Goal: Task Accomplishment & Management: Manage account settings

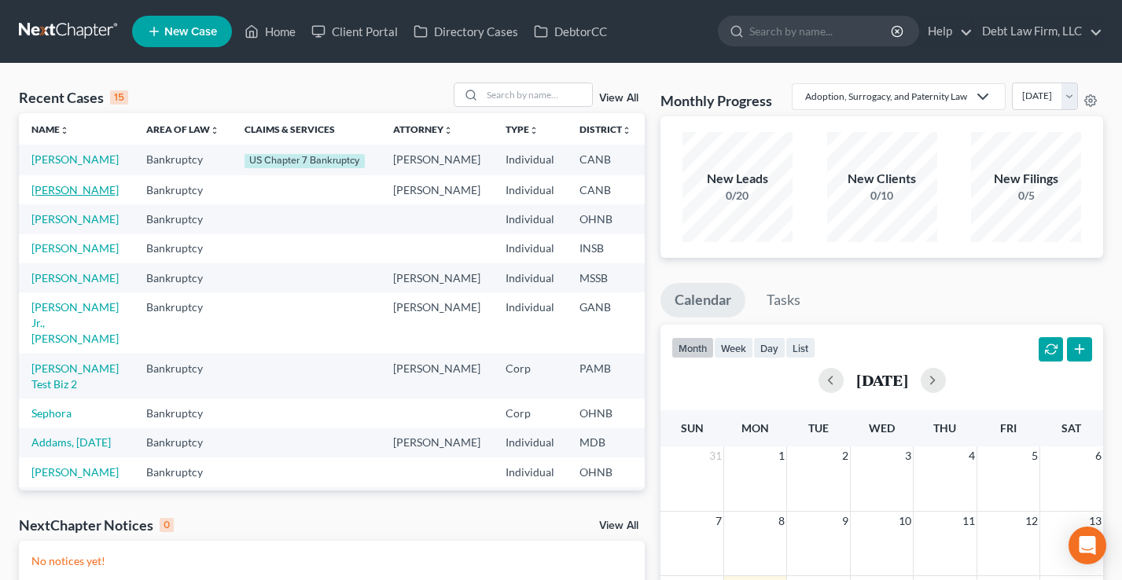
click at [50, 197] on link "[PERSON_NAME]" at bounding box center [74, 189] width 87 height 13
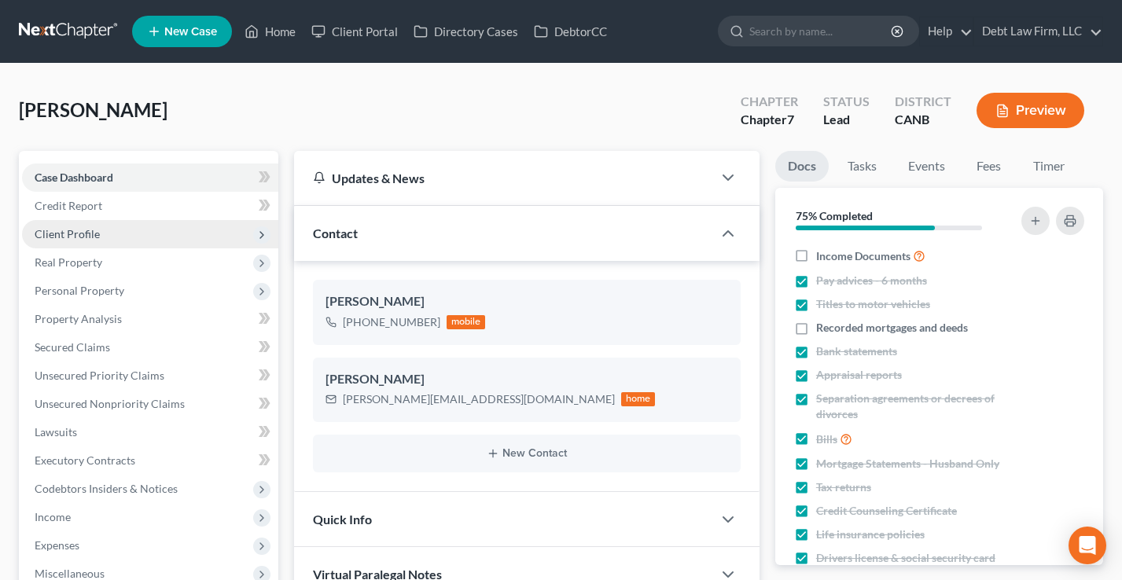
click at [91, 237] on span "Client Profile" at bounding box center [67, 233] width 65 height 13
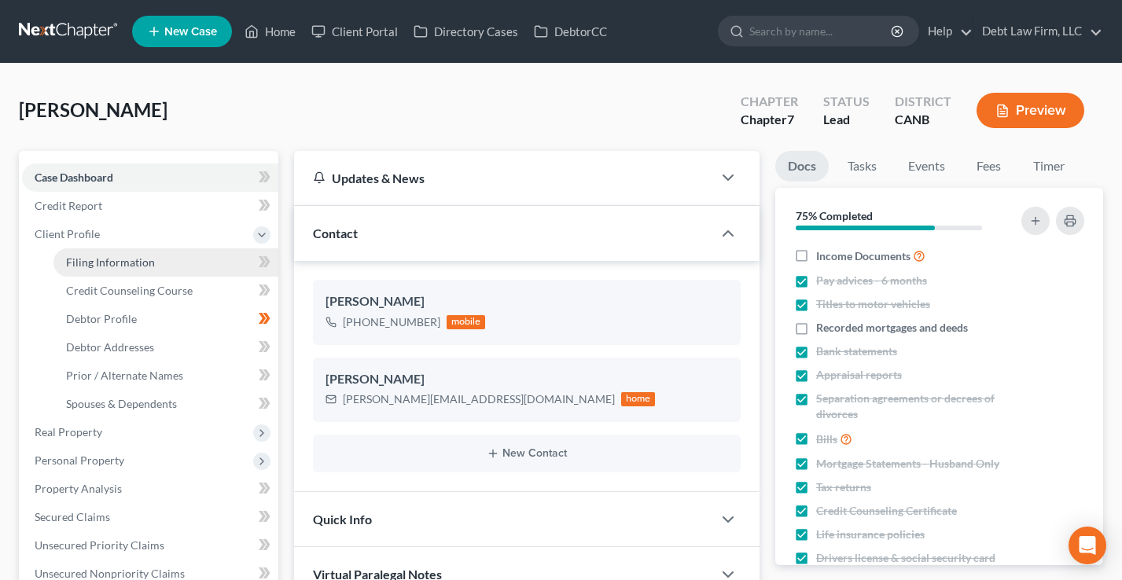
click at [148, 252] on link "Filing Information" at bounding box center [165, 262] width 225 height 28
select select "1"
select select "0"
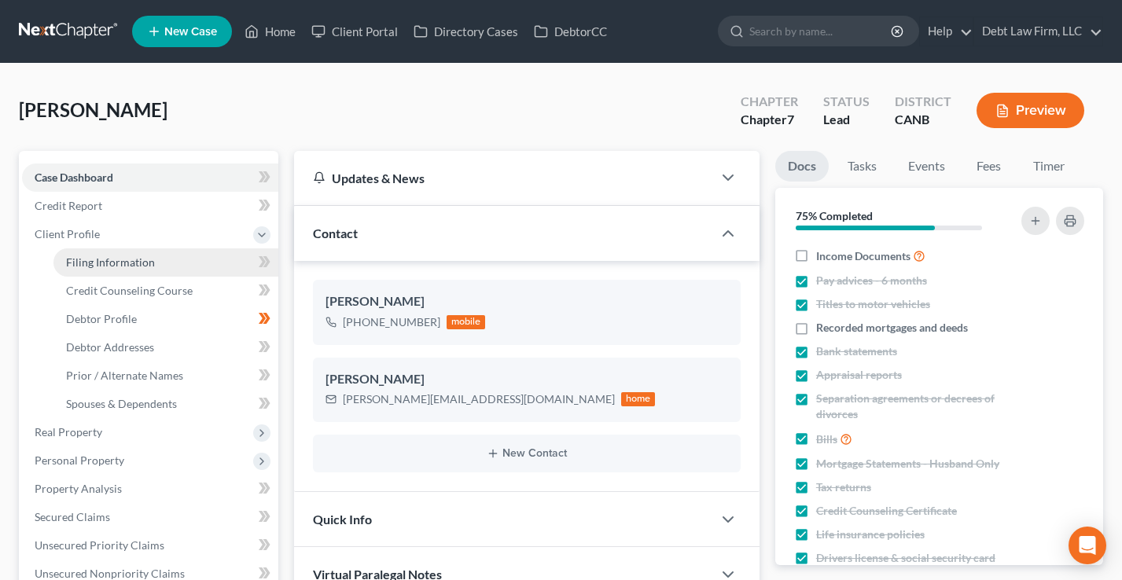
select select "10"
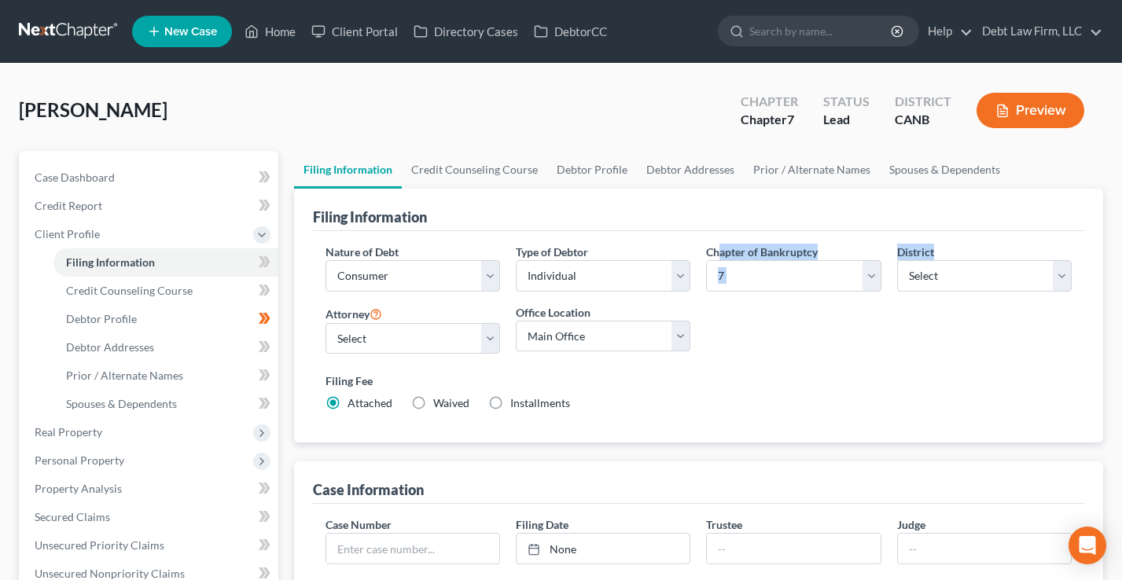
drag, startPoint x: 971, startPoint y: 252, endPoint x: 720, endPoint y: 248, distance: 250.9
click at [720, 248] on div "Nature of Debt Select Business Consumer Other Nature of Business Select Clearin…" at bounding box center [699, 334] width 762 height 181
click at [720, 248] on label "Chapter of Bankruptcy" at bounding box center [762, 252] width 112 height 17
click at [955, 270] on select "Select [US_STATE] - [GEOGRAPHIC_DATA] [US_STATE] - [GEOGRAPHIC_DATA][US_STATE] …" at bounding box center [984, 275] width 175 height 31
click at [970, 276] on select "Select [US_STATE] - [GEOGRAPHIC_DATA] [US_STATE] - [GEOGRAPHIC_DATA][US_STATE] …" at bounding box center [984, 275] width 175 height 31
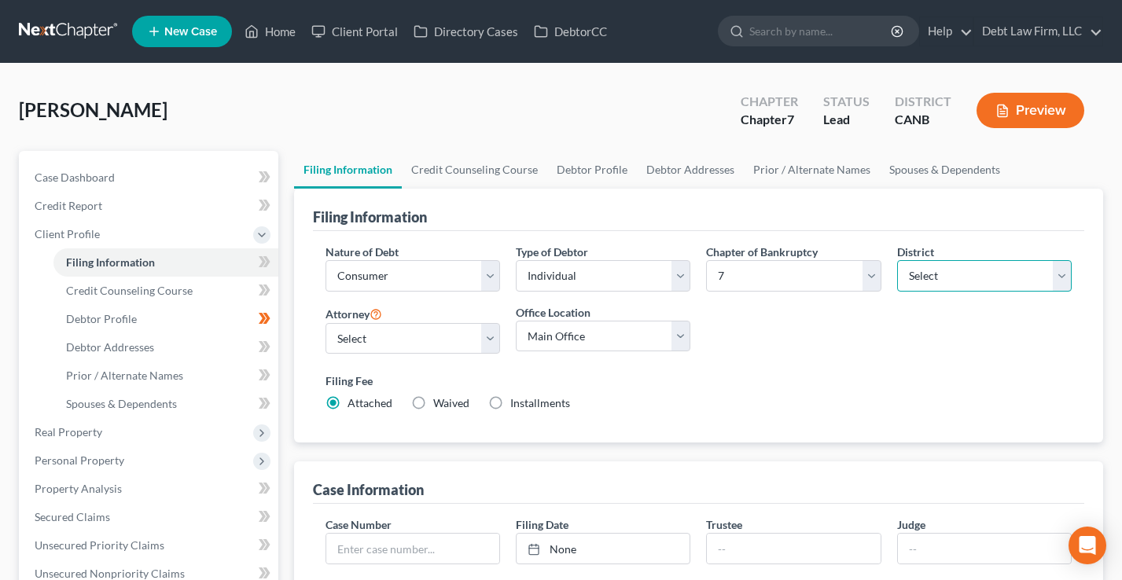
select select "87"
click at [897, 260] on select "Select [US_STATE] - [GEOGRAPHIC_DATA] [US_STATE] - [GEOGRAPHIC_DATA][US_STATE] …" at bounding box center [984, 275] width 175 height 31
click at [282, 46] on ul "New Case Home Client Portal Directory Cases DebtorCC - No Result - See all resu…" at bounding box center [617, 31] width 971 height 41
click at [282, 31] on link "Home" at bounding box center [270, 31] width 67 height 28
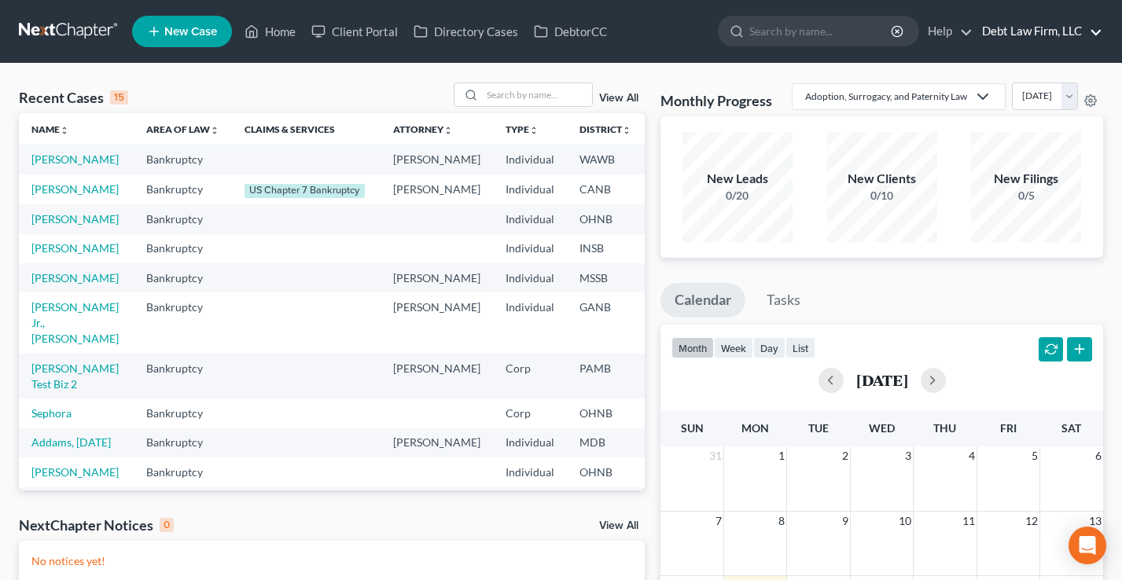
click at [1059, 22] on link "Debt Law Firm, LLC" at bounding box center [1038, 31] width 128 height 28
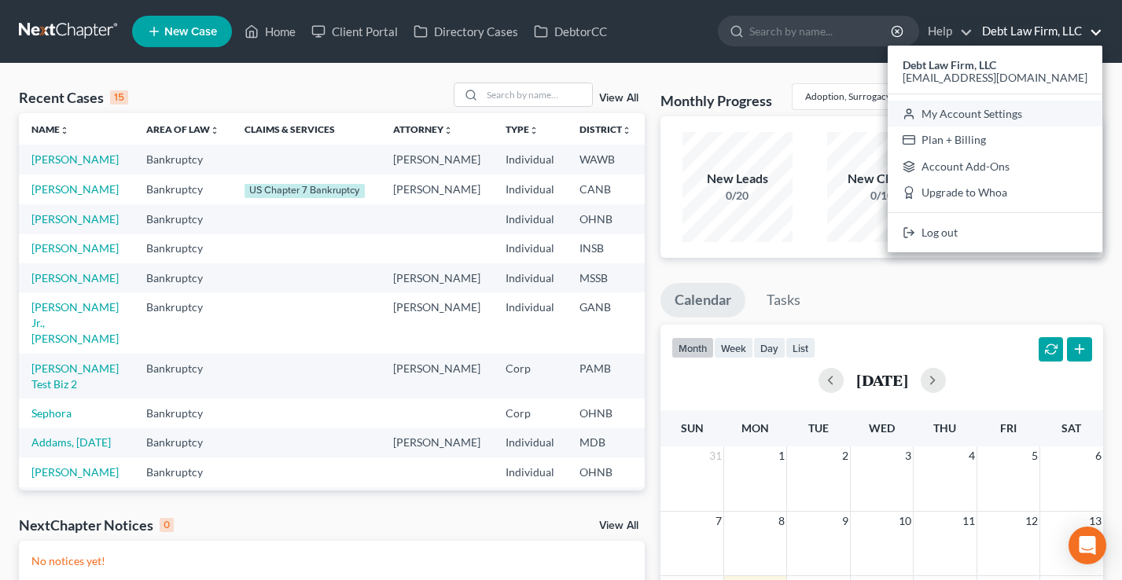
click at [1044, 109] on link "My Account Settings" at bounding box center [995, 114] width 215 height 27
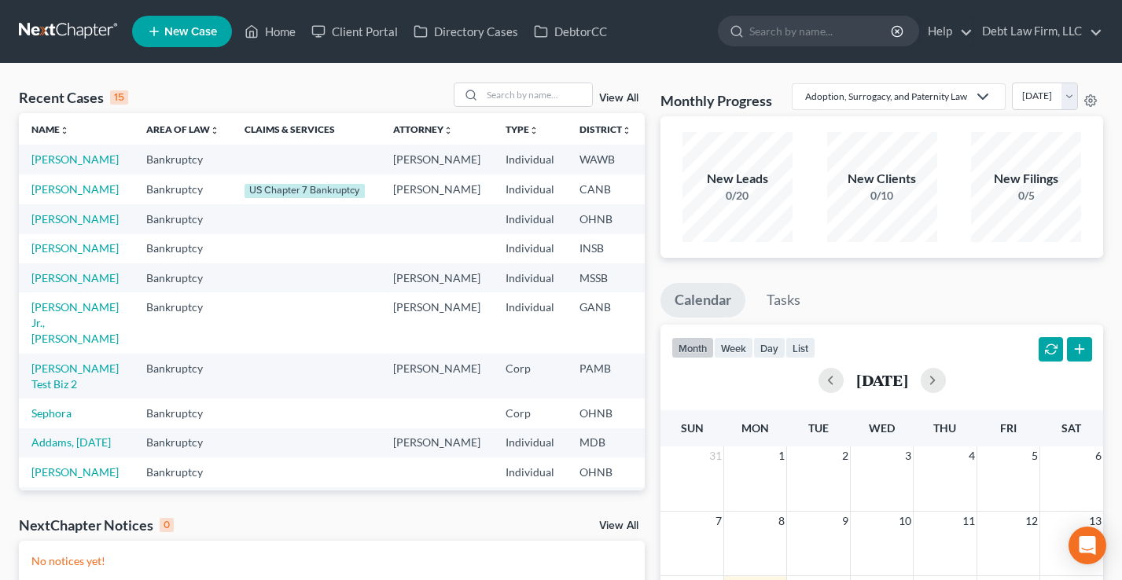
select select "61"
select select "24"
select select "36"
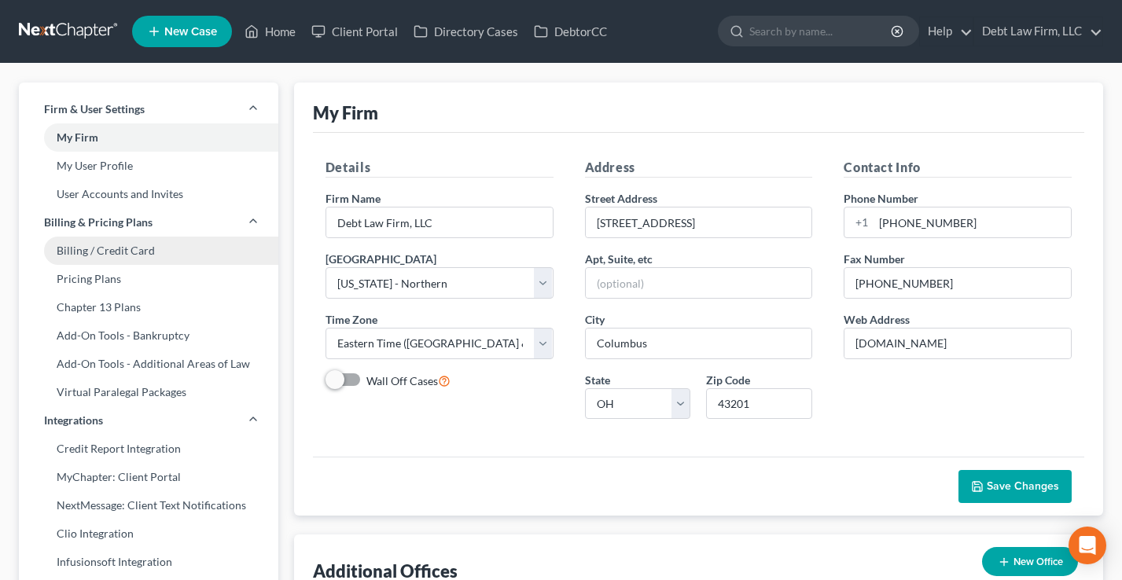
click at [121, 255] on link "Billing / Credit Card" at bounding box center [149, 251] width 260 height 28
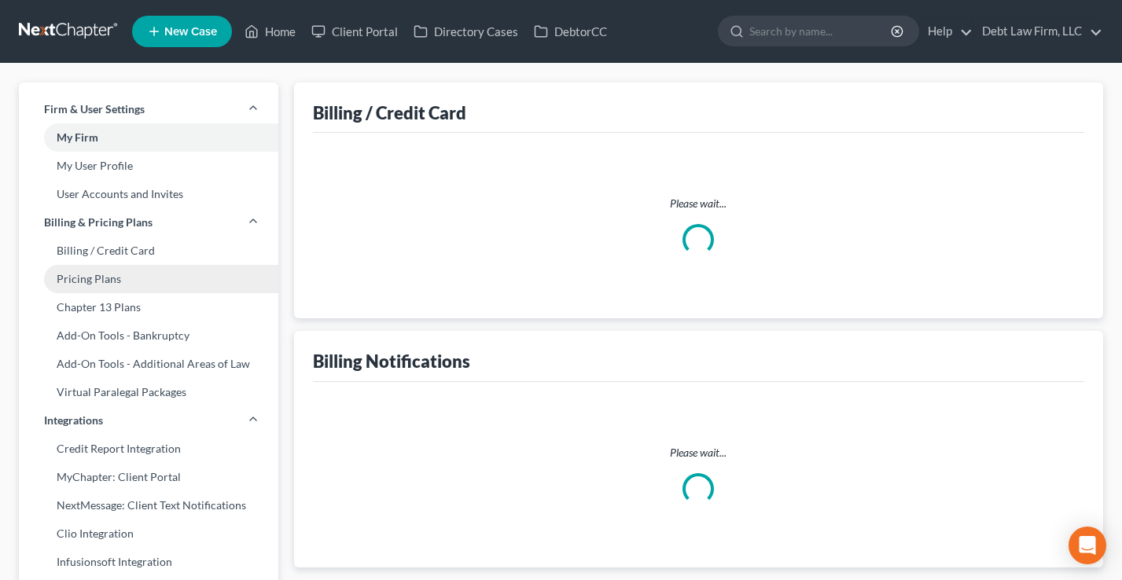
click at [112, 290] on link "Pricing Plans" at bounding box center [149, 279] width 260 height 28
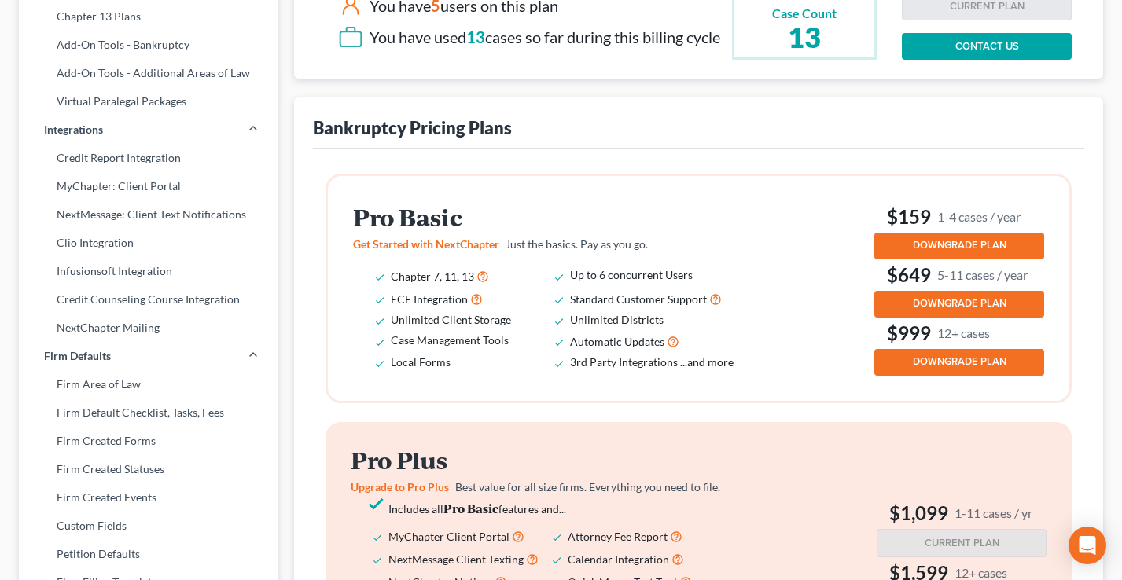
scroll to position [302, 0]
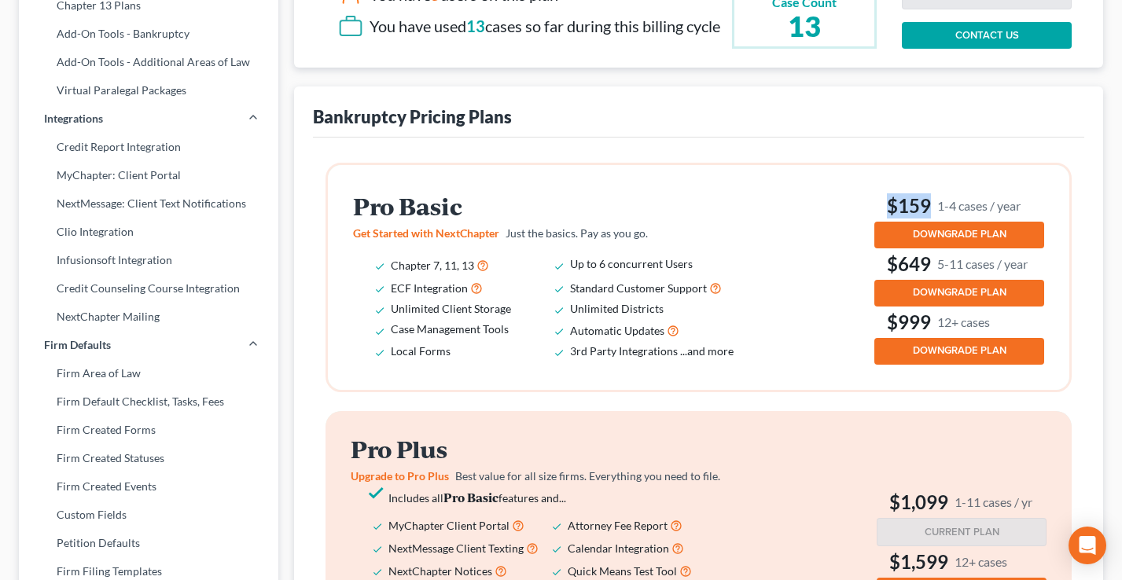
drag, startPoint x: 1006, startPoint y: 220, endPoint x: 867, endPoint y: 217, distance: 139.2
click at [867, 217] on div "Pro Basic Get Started with NextChapter Just the basics. Pay as you go. Chapter …" at bounding box center [698, 277] width 691 height 175
drag, startPoint x: 1040, startPoint y: 282, endPoint x: 882, endPoint y: 282, distance: 158.9
click at [882, 282] on div "Pro Basic Get Started with NextChapter Just the basics. Pay as you go. Chapter …" at bounding box center [699, 277] width 742 height 225
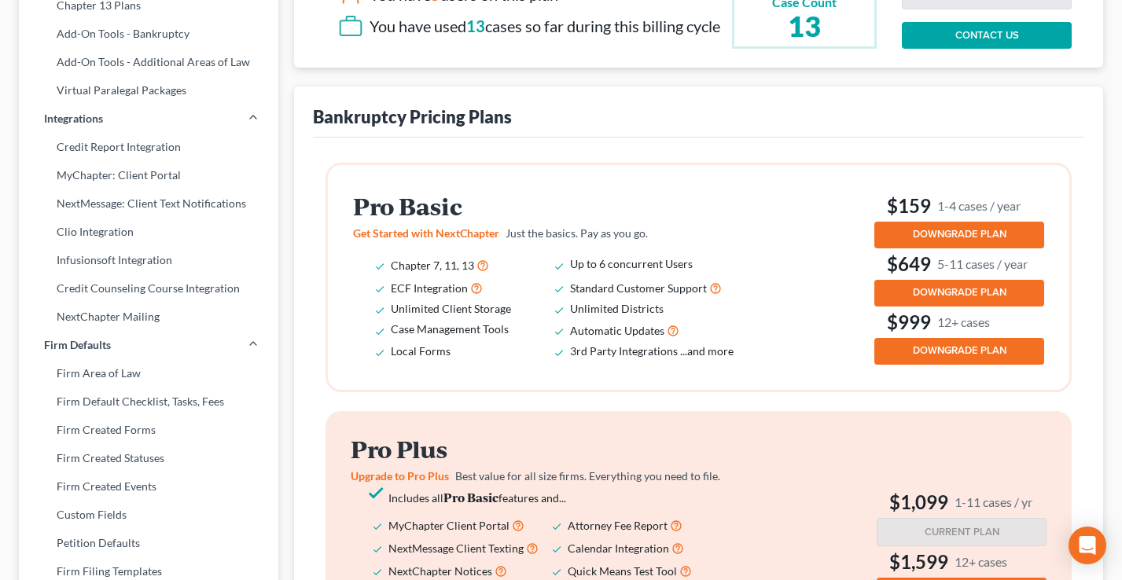
click at [882, 277] on h3 "$649 5-11 cases / year" at bounding box center [959, 264] width 170 height 25
drag, startPoint x: 1022, startPoint y: 333, endPoint x: 885, endPoint y: 337, distance: 136.1
click at [885, 335] on h3 "$999 12+ cases" at bounding box center [959, 322] width 170 height 25
drag, startPoint x: 623, startPoint y: 326, endPoint x: 560, endPoint y: 327, distance: 62.9
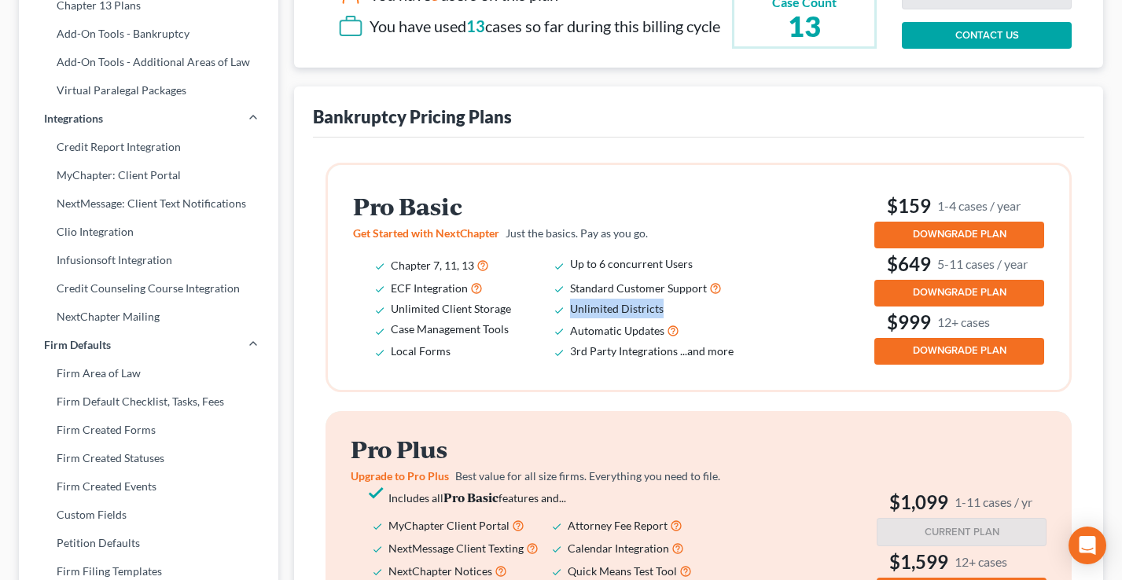
click at [570, 318] on li "Unlimited Districts" at bounding box center [659, 309] width 179 height 20
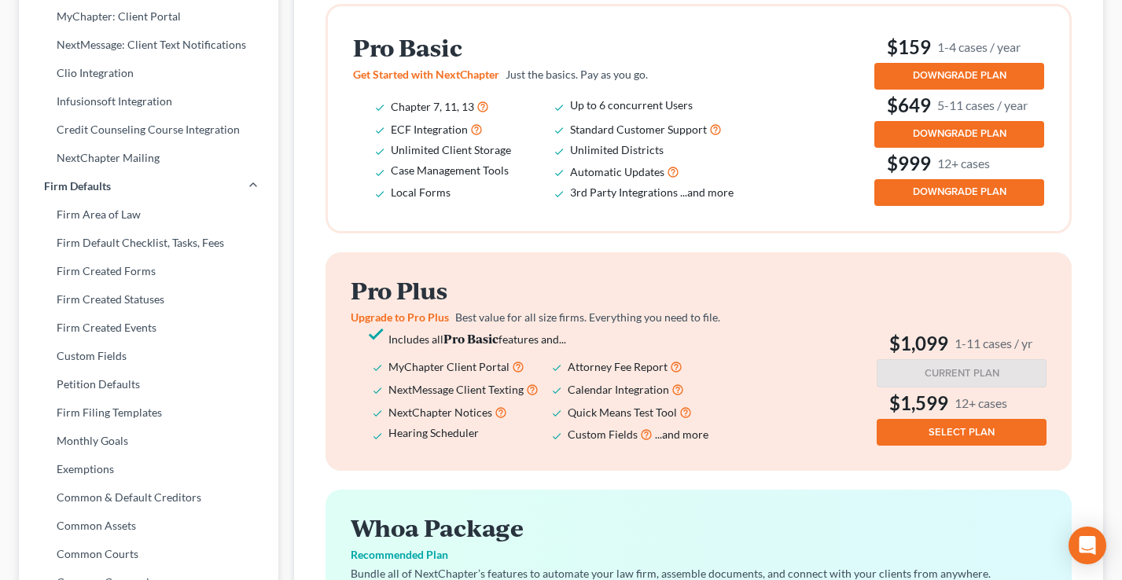
scroll to position [466, 0]
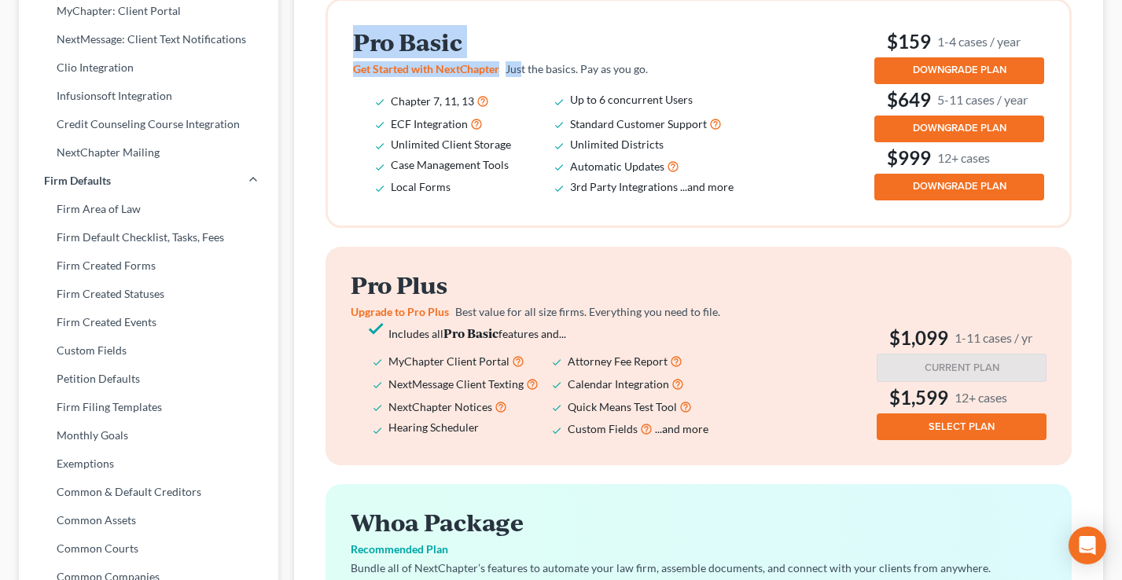
drag, startPoint x: 519, startPoint y: 77, endPoint x: 304, endPoint y: 68, distance: 214.9
click at [304, 68] on div "Bankruptcy Pricing Plans Pro Basic Get Started with NextChapter Just the basics…" at bounding box center [698, 359] width 809 height 874
click at [493, 55] on h2 "Pro Basic" at bounding box center [554, 42] width 403 height 26
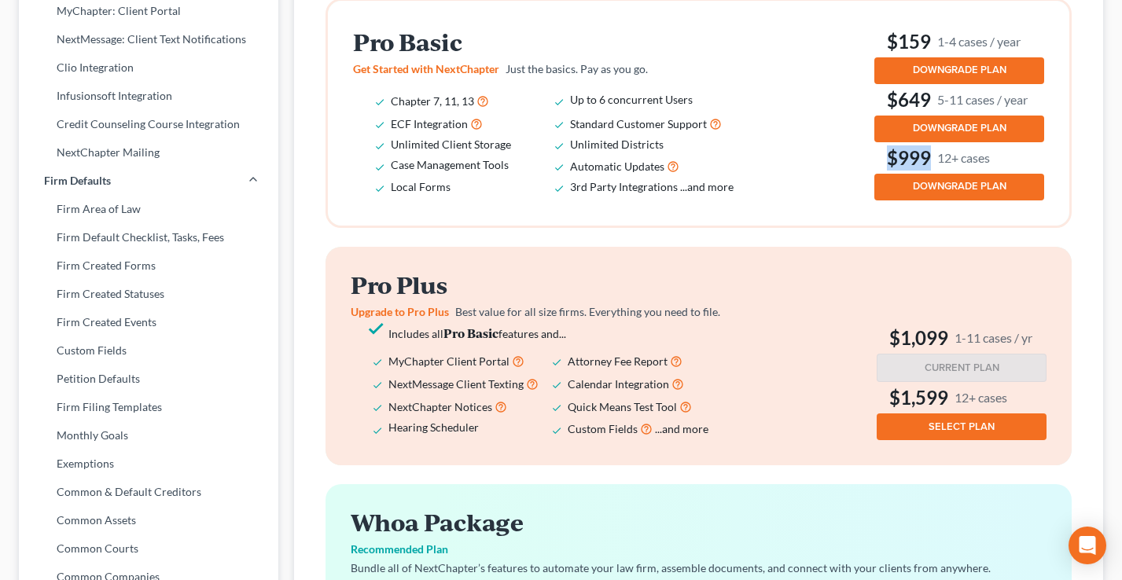
drag, startPoint x: 950, startPoint y: 178, endPoint x: 877, endPoint y: 179, distance: 73.1
click at [877, 171] on h3 "$999 12+ cases" at bounding box center [959, 157] width 170 height 25
click at [856, 174] on div "Pro Basic Get Started with NextChapter Just the basics. Pay as you go. Chapter …" at bounding box center [698, 113] width 691 height 175
drag, startPoint x: 1045, startPoint y: 119, endPoint x: 876, endPoint y: 114, distance: 169.1
click at [876, 114] on div "Pro Basic Get Started with NextChapter Just the basics. Pay as you go. Chapter …" at bounding box center [699, 113] width 742 height 225
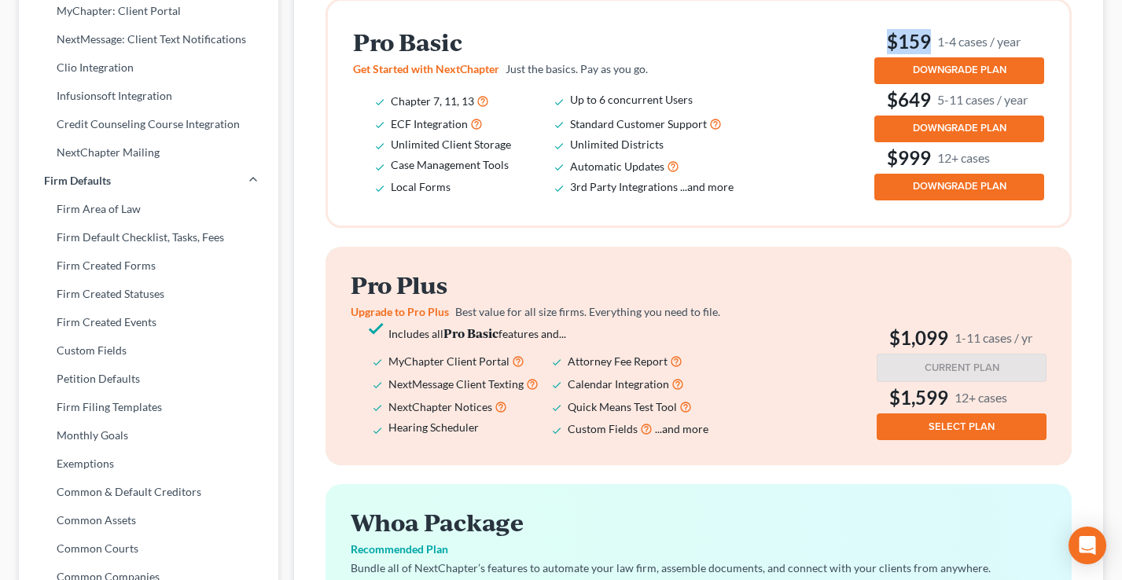
drag, startPoint x: 1002, startPoint y: 58, endPoint x: 878, endPoint y: 56, distance: 124.3
click at [878, 54] on h3 "$159 1-4 cases / year" at bounding box center [959, 41] width 170 height 25
drag, startPoint x: 1036, startPoint y: 53, endPoint x: 896, endPoint y: 55, distance: 140.8
click at [896, 54] on h3 "$159 1-4 cases / year" at bounding box center [959, 41] width 170 height 25
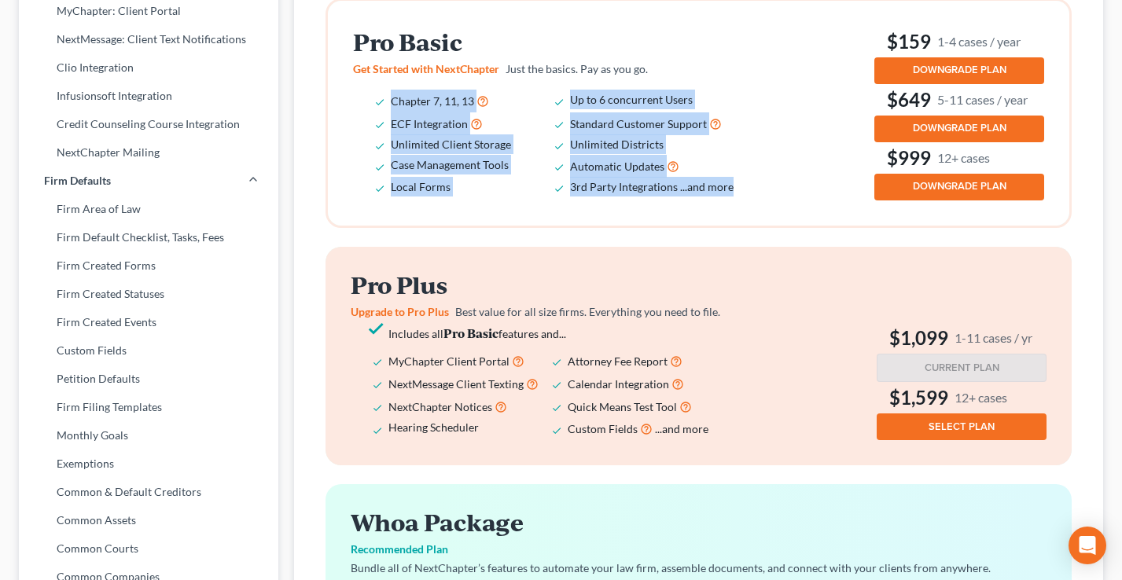
drag, startPoint x: 760, startPoint y: 209, endPoint x: 386, endPoint y: 117, distance: 384.7
click at [386, 117] on div "Pro Basic Get Started with NextChapter Just the basics. Pay as you go. Chapter …" at bounding box center [698, 113] width 691 height 175
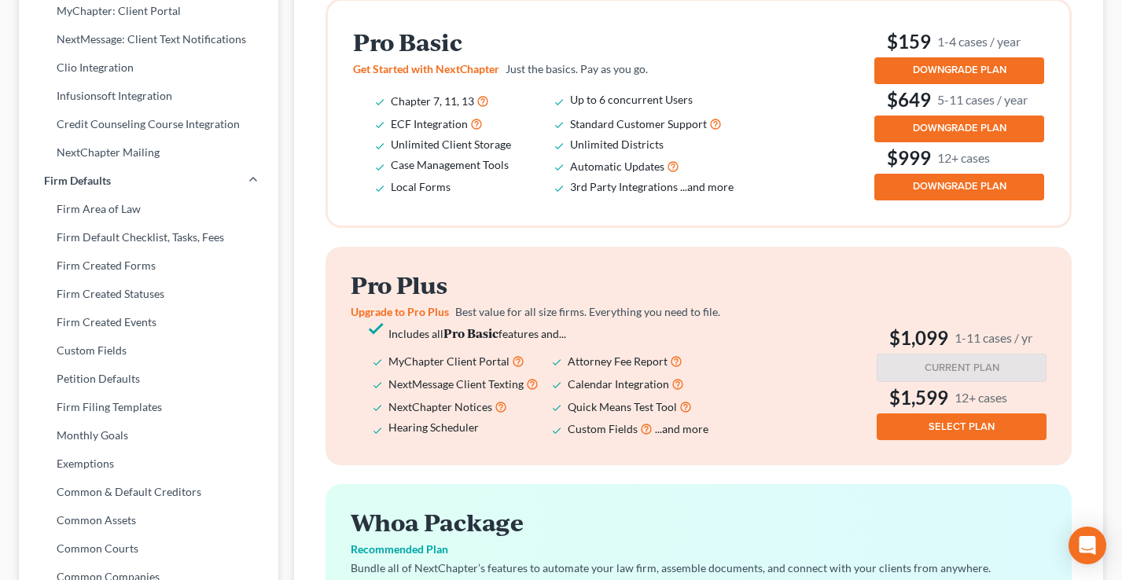
click at [386, 117] on ul "Chapter 7, 11, 13 Up to 6 concurrent Users ECF Integration Standard Customer Su…" at bounding box center [554, 144] width 403 height 108
drag, startPoint x: 726, startPoint y: 124, endPoint x: 561, endPoint y: 110, distance: 165.0
click at [561, 110] on ul "Chapter 7, 11, 13 Up to 6 concurrent Users ECF Integration Standard Customer Su…" at bounding box center [554, 144] width 403 height 108
drag, startPoint x: 681, startPoint y: 153, endPoint x: 574, endPoint y: 156, distance: 107.0
click at [574, 154] on li "Unlimited Districts" at bounding box center [659, 144] width 179 height 20
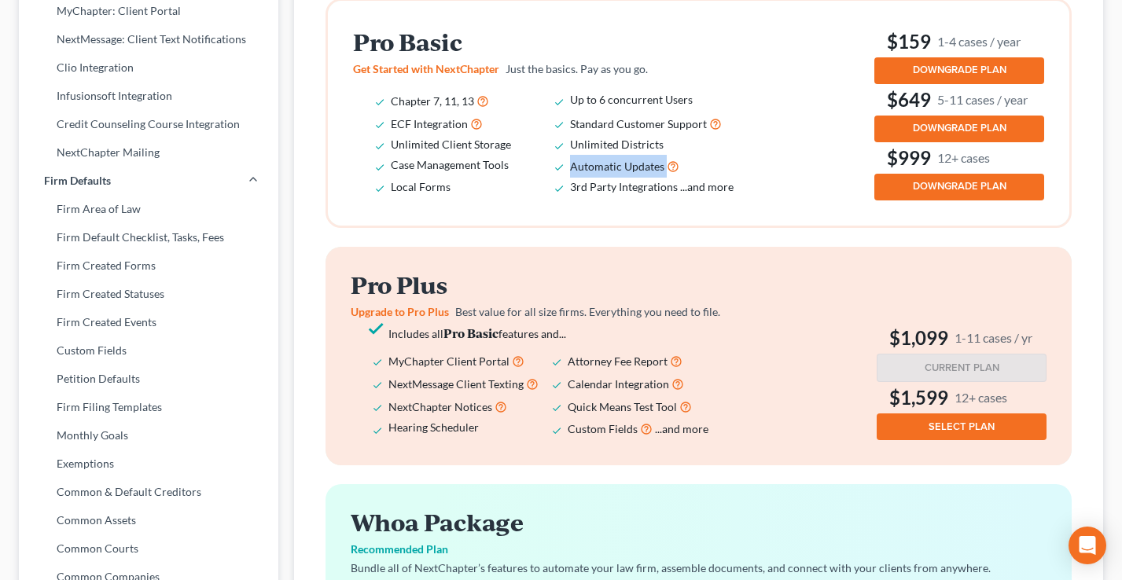
drag, startPoint x: 712, startPoint y: 181, endPoint x: 538, endPoint y: 177, distance: 173.8
click at [538, 177] on ul "Chapter 7, 11, 13 Up to 6 concurrent Users ECF Integration Standard Customer Su…" at bounding box center [554, 144] width 403 height 108
drag, startPoint x: 421, startPoint y: 195, endPoint x: 355, endPoint y: 192, distance: 66.1
click at [346, 193] on div "Pro Basic Get Started with NextChapter Just the basics. Pay as you go. Chapter …" at bounding box center [699, 113] width 742 height 225
drag, startPoint x: 543, startPoint y: 160, endPoint x: 395, endPoint y: 160, distance: 147.8
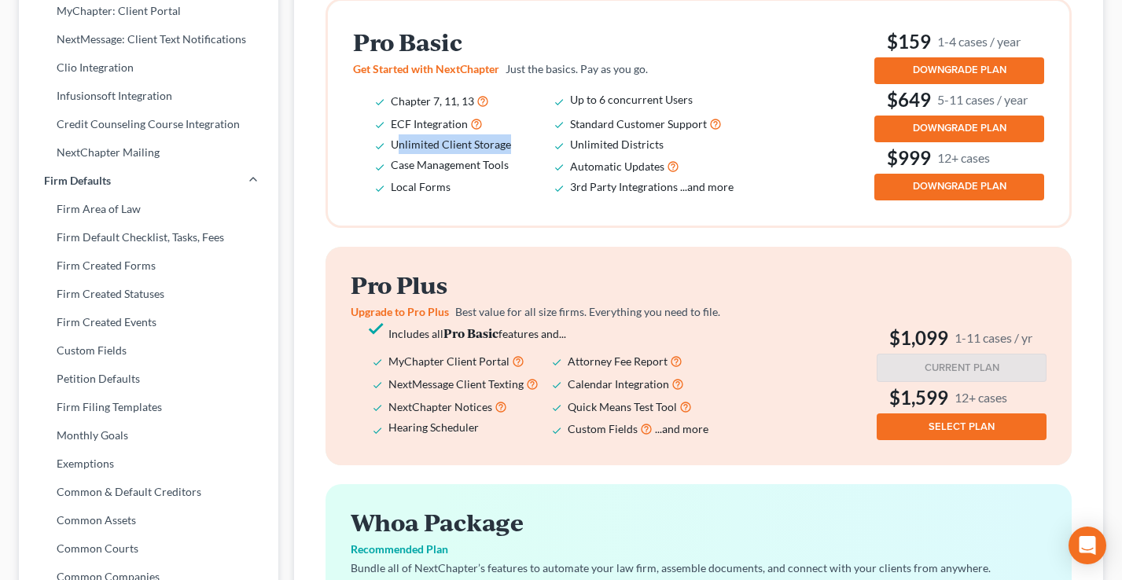
click at [396, 154] on li "Unlimited Client Storage" at bounding box center [480, 144] width 179 height 20
drag, startPoint x: 472, startPoint y: 142, endPoint x: 381, endPoint y: 139, distance: 91.3
click at [391, 135] on li "ECF Integration" at bounding box center [480, 123] width 179 height 23
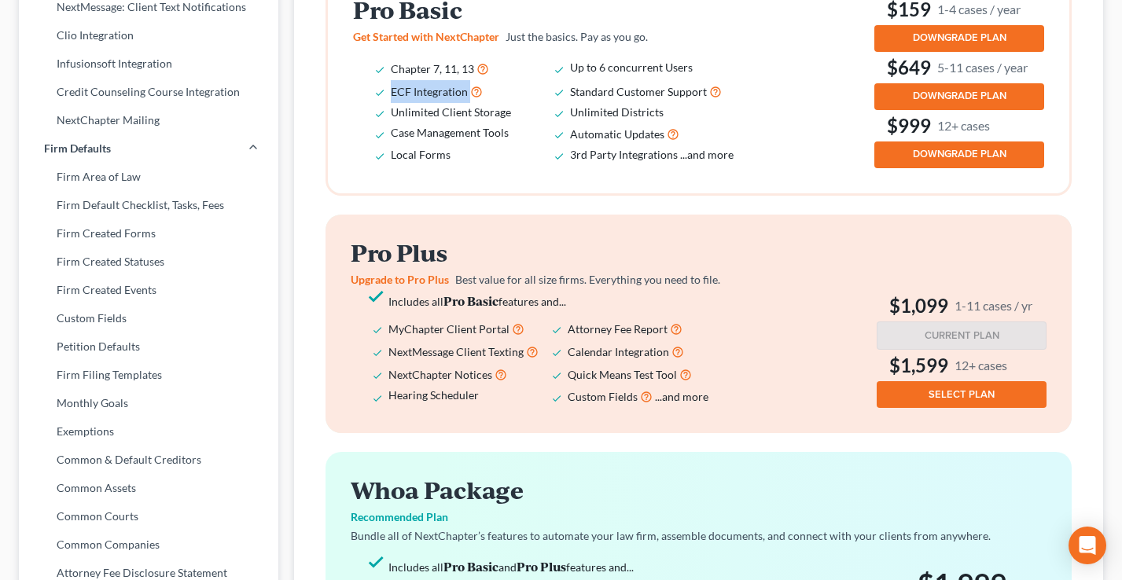
scroll to position [420, 0]
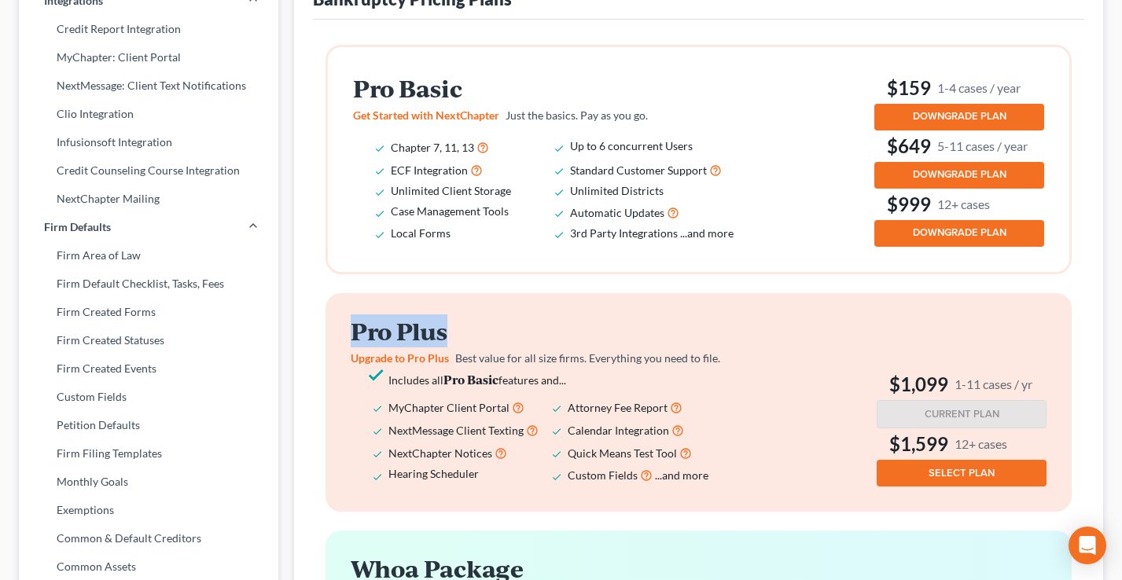
drag, startPoint x: 483, startPoint y: 357, endPoint x: 335, endPoint y: 351, distance: 148.0
click at [335, 351] on div "Pro Plus Upgrade to Pro Plus Best value for all size firms. Everything you need…" at bounding box center [699, 402] width 746 height 219
drag, startPoint x: 1062, startPoint y: 403, endPoint x: 896, endPoint y: 398, distance: 166.8
click at [896, 398] on div "Pro Plus Upgrade to Pro Plus Best value for all size firms. Everything you need…" at bounding box center [699, 402] width 746 height 219
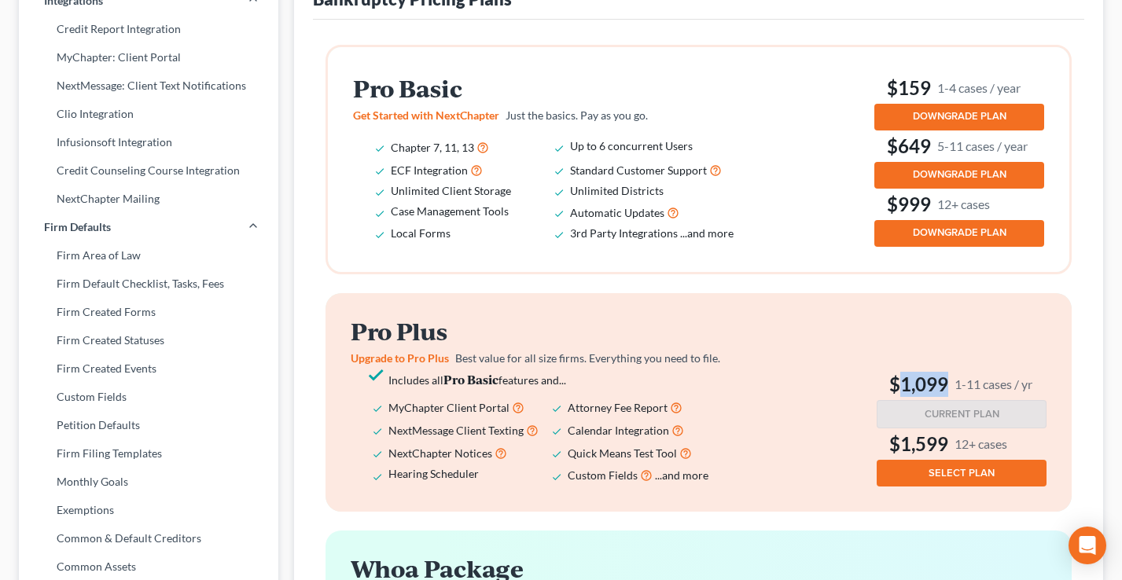
click at [896, 397] on h3 "$1,099 1-11 cases / yr" at bounding box center [962, 384] width 170 height 25
drag, startPoint x: 1033, startPoint y: 464, endPoint x: 856, endPoint y: 460, distance: 177.0
click at [857, 460] on div "Pro Plus Upgrade to Pro Plus Best value for all size firms. Everything you need…" at bounding box center [699, 402] width 696 height 168
click at [776, 380] on div "Pro Plus Upgrade to Pro Plus Best value for all size firms. Everything you need…" at bounding box center [699, 402] width 696 height 168
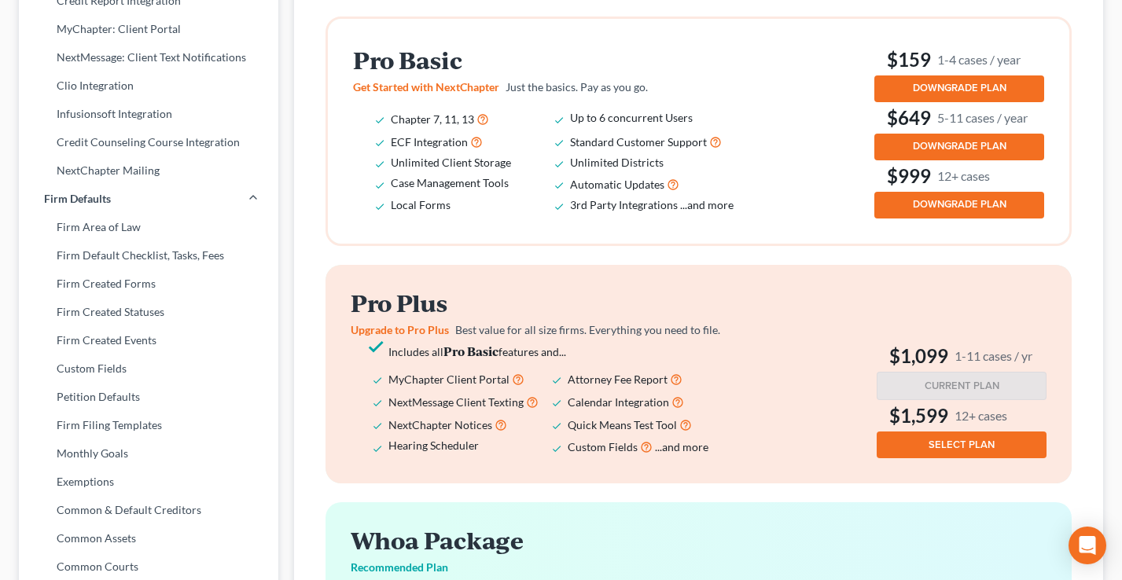
scroll to position [455, 0]
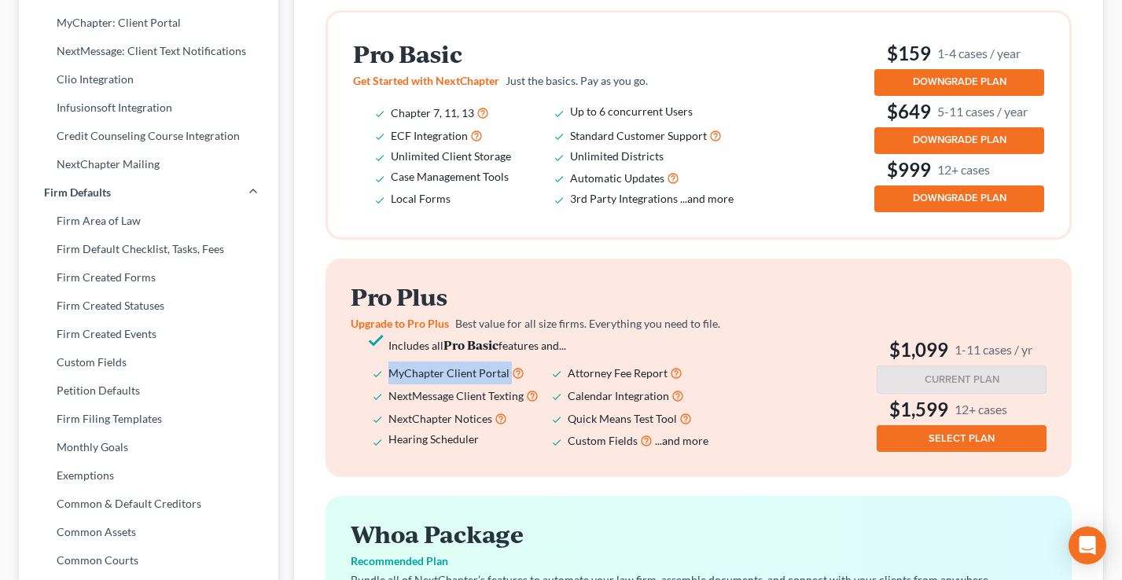
drag, startPoint x: 528, startPoint y: 391, endPoint x: 393, endPoint y: 385, distance: 135.4
click at [393, 385] on li "MyChapter Client Portal" at bounding box center [477, 373] width 179 height 23
drag, startPoint x: 548, startPoint y: 411, endPoint x: 385, endPoint y: 411, distance: 163.6
click at [385, 411] on ul "Includes all Pro Basic features and... MyChapter Client Portal Attorney Fee Rep…" at bounding box center [552, 393] width 403 height 117
click at [407, 403] on span "NextMessage Client Texting" at bounding box center [455, 395] width 135 height 13
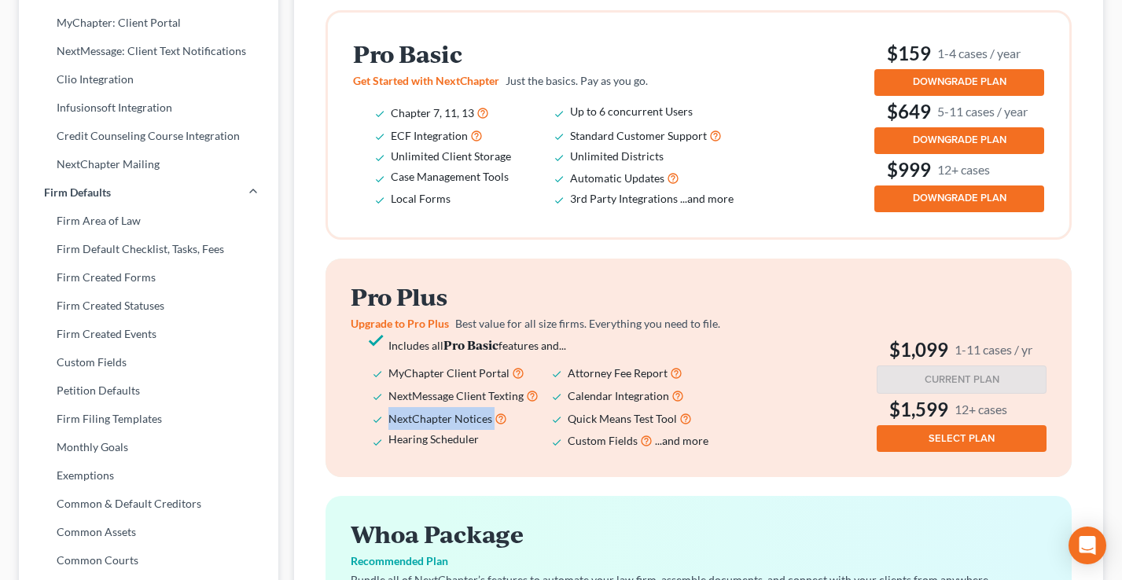
drag, startPoint x: 529, startPoint y: 434, endPoint x: 377, endPoint y: 435, distance: 151.8
click at [388, 430] on li "NextChapter Notices" at bounding box center [477, 418] width 179 height 23
drag, startPoint x: 475, startPoint y: 455, endPoint x: 380, endPoint y: 454, distance: 95.2
click at [388, 452] on li "Hearing Scheduler" at bounding box center [477, 440] width 179 height 23
click at [493, 452] on li "Hearing Scheduler" at bounding box center [477, 440] width 179 height 23
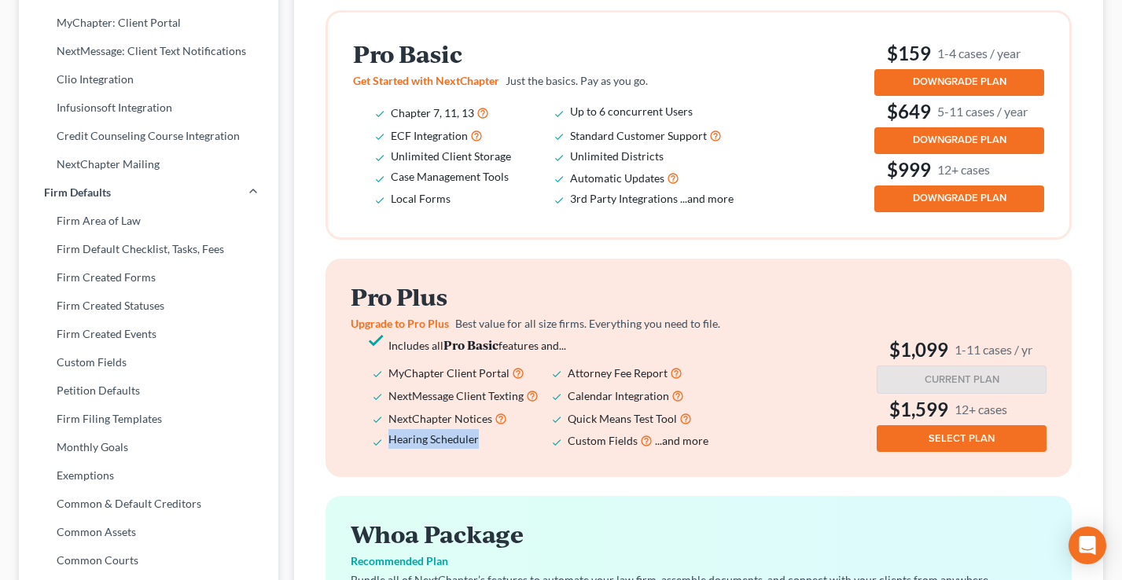
drag, startPoint x: 496, startPoint y: 452, endPoint x: 347, endPoint y: 450, distance: 149.4
click at [347, 450] on div "Pro Plus Upgrade to Pro Plus Best value for all size firms. Everything you need…" at bounding box center [699, 368] width 746 height 219
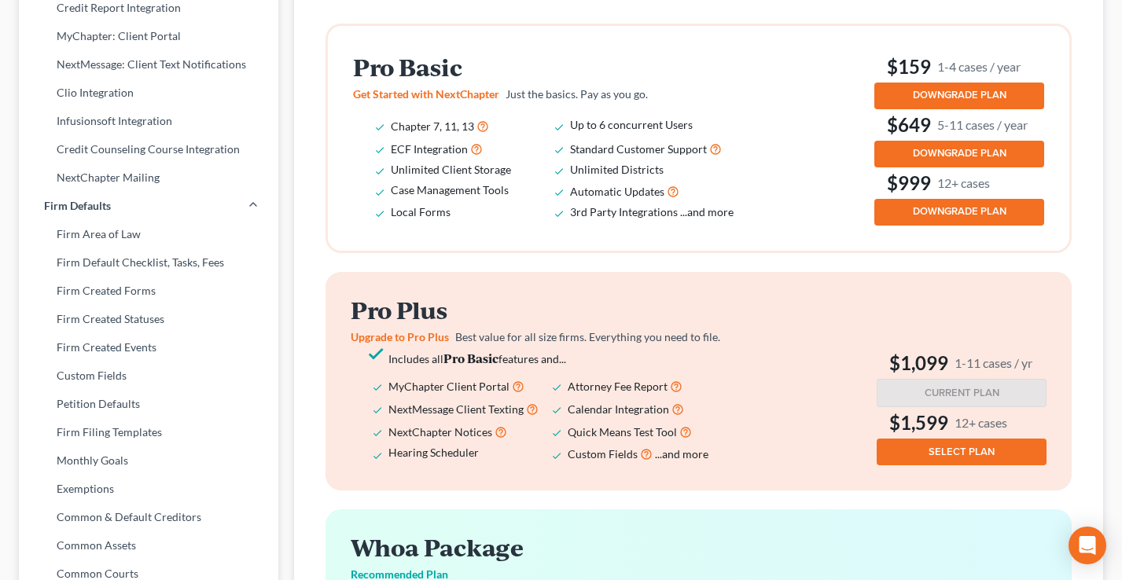
scroll to position [440, 0]
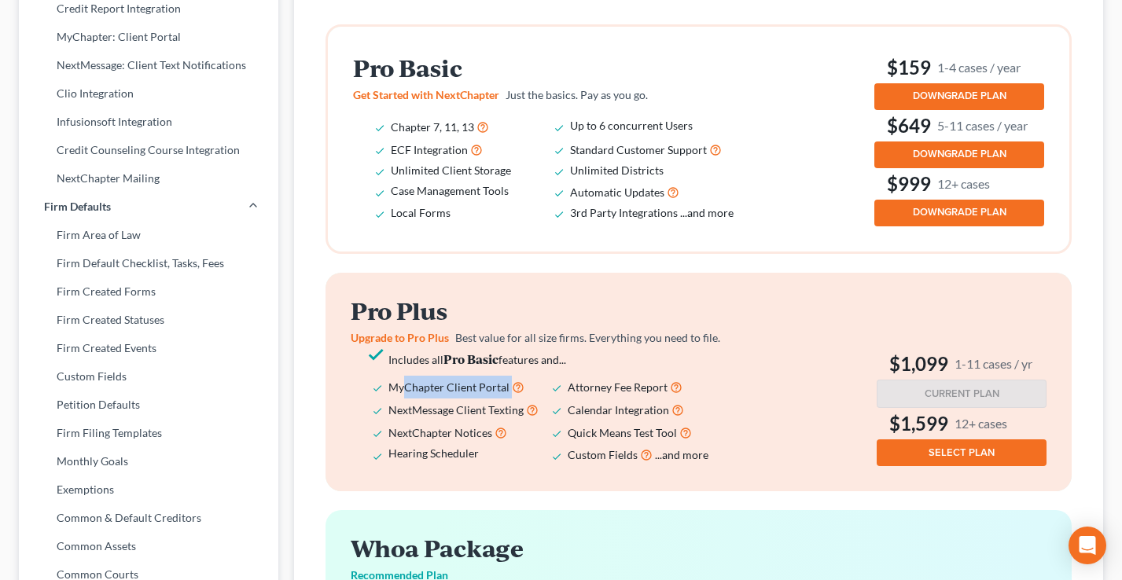
drag, startPoint x: 536, startPoint y: 408, endPoint x: 407, endPoint y: 403, distance: 129.1
click at [407, 399] on li "MyChapter Client Portal" at bounding box center [477, 387] width 179 height 23
drag, startPoint x: 495, startPoint y: 427, endPoint x: 404, endPoint y: 425, distance: 91.2
click at [403, 421] on li "NextMessage Client Texting" at bounding box center [477, 410] width 179 height 23
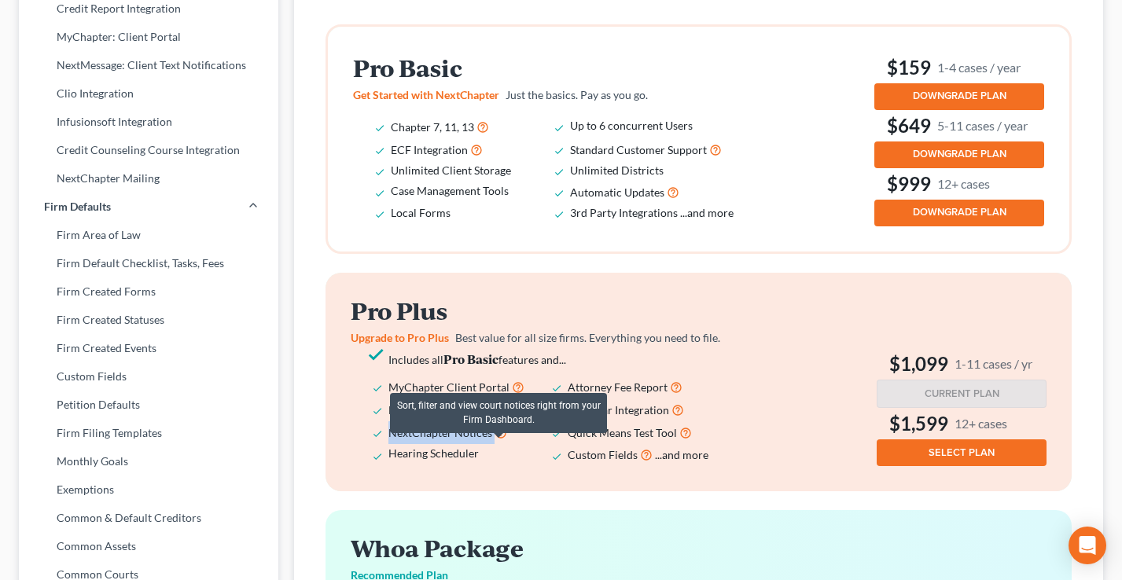
drag, startPoint x: 504, startPoint y: 453, endPoint x: 381, endPoint y: 451, distance: 123.5
click at [388, 444] on li "NextChapter Notices" at bounding box center [477, 432] width 179 height 23
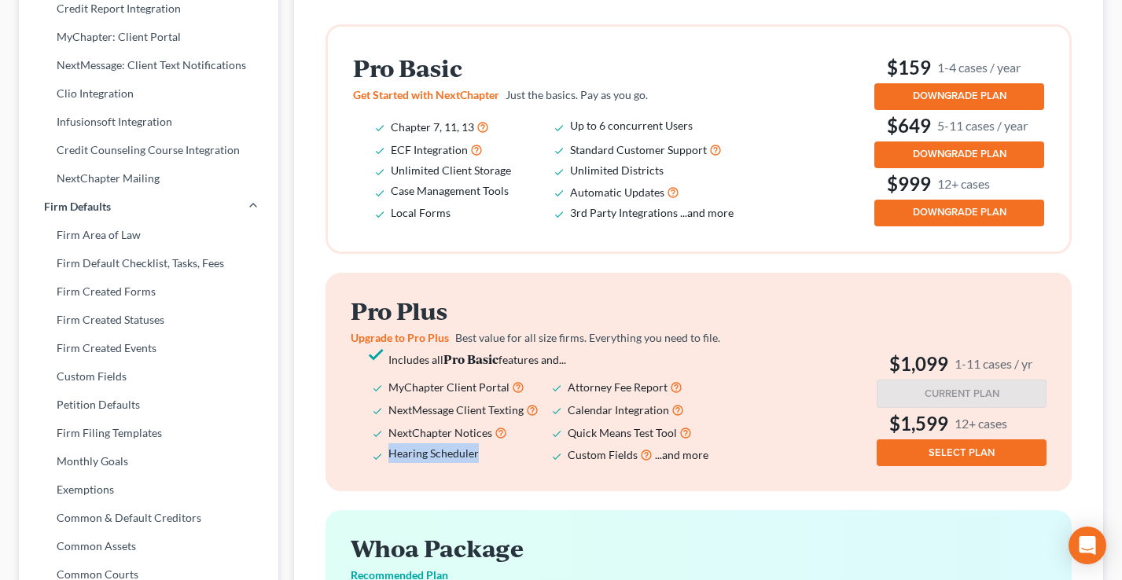
drag, startPoint x: 436, startPoint y: 466, endPoint x: 348, endPoint y: 465, distance: 87.3
click at [348, 465] on div "Pro Plus Upgrade to Pro Plus Best value for all size firms. Everything you need…" at bounding box center [699, 382] width 746 height 219
click at [429, 395] on li "MyChapter Client Portal" at bounding box center [477, 387] width 179 height 23
drag, startPoint x: 515, startPoint y: 102, endPoint x: 322, endPoint y: 84, distance: 193.5
click at [322, 84] on div "Pro Basic Get Started with NextChapter Just the basics. Pay as you go. Chapter …" at bounding box center [698, 411] width 771 height 824
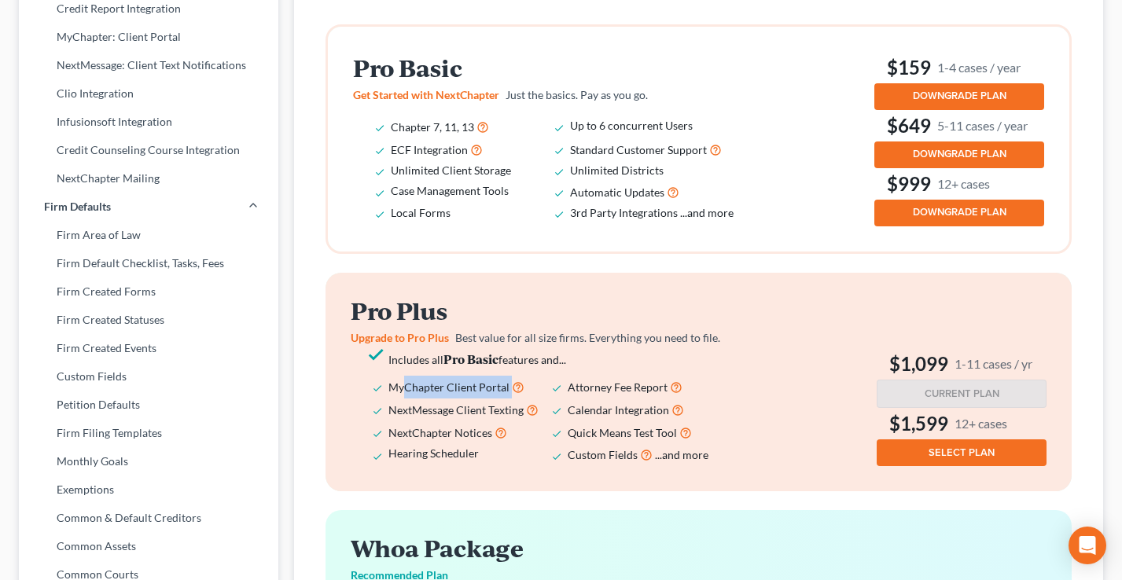
drag, startPoint x: 497, startPoint y: 401, endPoint x: 403, endPoint y: 394, distance: 93.8
click at [404, 394] on li "MyChapter Client Portal" at bounding box center [477, 387] width 179 height 23
click at [439, 344] on span "Upgrade to Pro Plus" at bounding box center [400, 337] width 98 height 13
drag, startPoint x: 985, startPoint y: 137, endPoint x: 881, endPoint y: 136, distance: 103.8
click at [881, 136] on div "Pro Basic Get Started with NextChapter Just the basics. Pay as you go. Chapter …" at bounding box center [699, 139] width 742 height 225
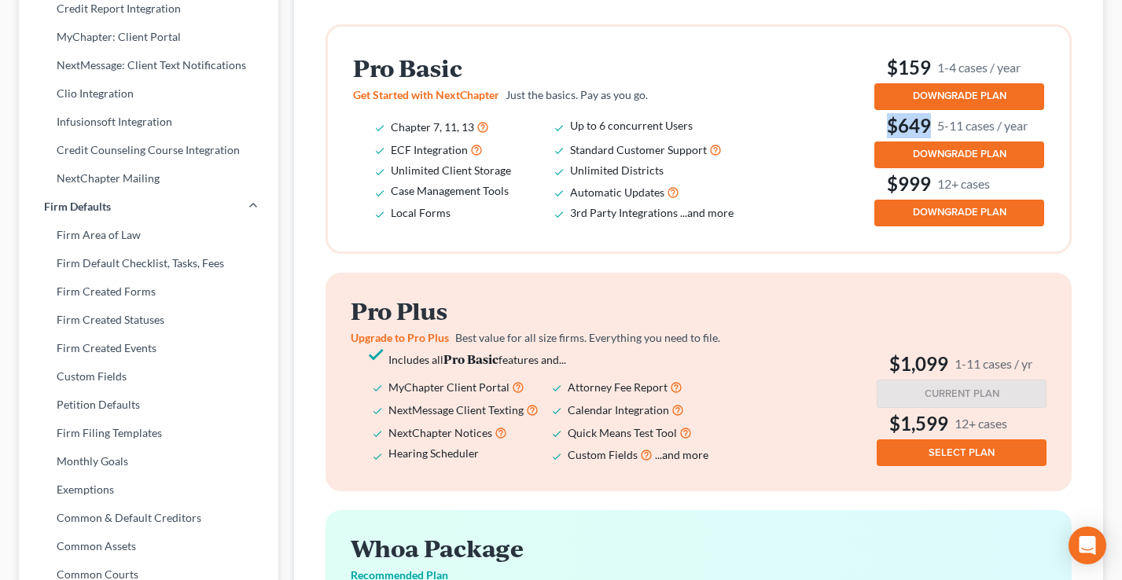
click at [888, 137] on h3 "$649 5-11 cases / year" at bounding box center [959, 125] width 170 height 25
drag, startPoint x: 520, startPoint y: 449, endPoint x: 370, endPoint y: 451, distance: 149.4
click at [370, 451] on ul "Includes all Pro Basic features and... MyChapter Client Portal Attorney Fee Rep…" at bounding box center [552, 407] width 403 height 117
drag, startPoint x: 1015, startPoint y: 194, endPoint x: 864, endPoint y: 195, distance: 151.0
click at [864, 195] on div "Pro Basic Get Started with NextChapter Just the basics. Pay as you go. Chapter …" at bounding box center [698, 139] width 691 height 175
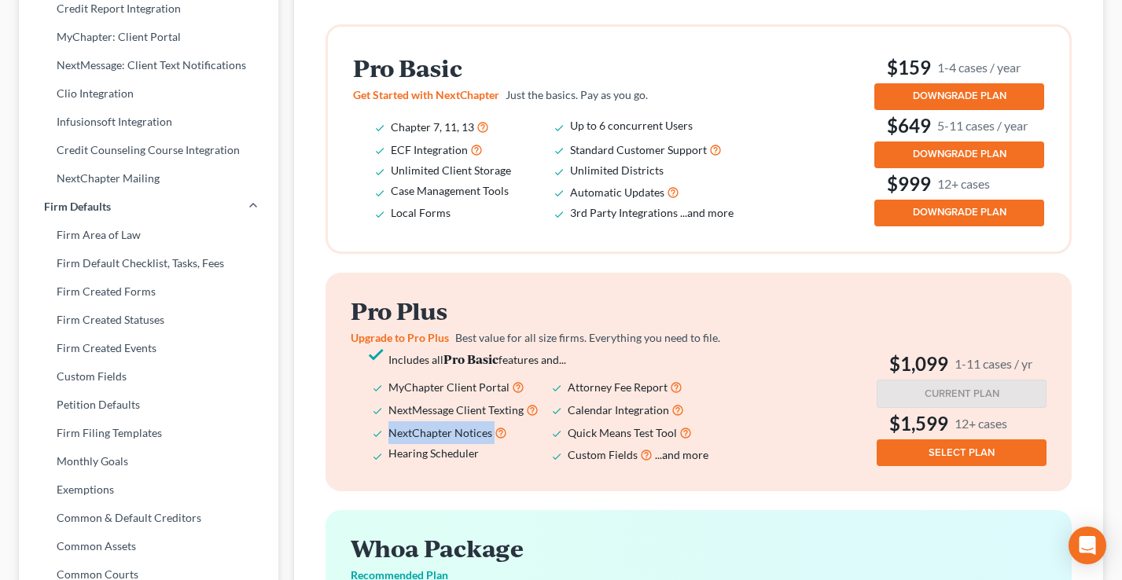
drag, startPoint x: 480, startPoint y: 451, endPoint x: 373, endPoint y: 446, distance: 107.8
click at [388, 444] on li "NextChapter Notices" at bounding box center [477, 432] width 179 height 23
click at [433, 314] on h2 "Pro Plus" at bounding box center [552, 311] width 403 height 26
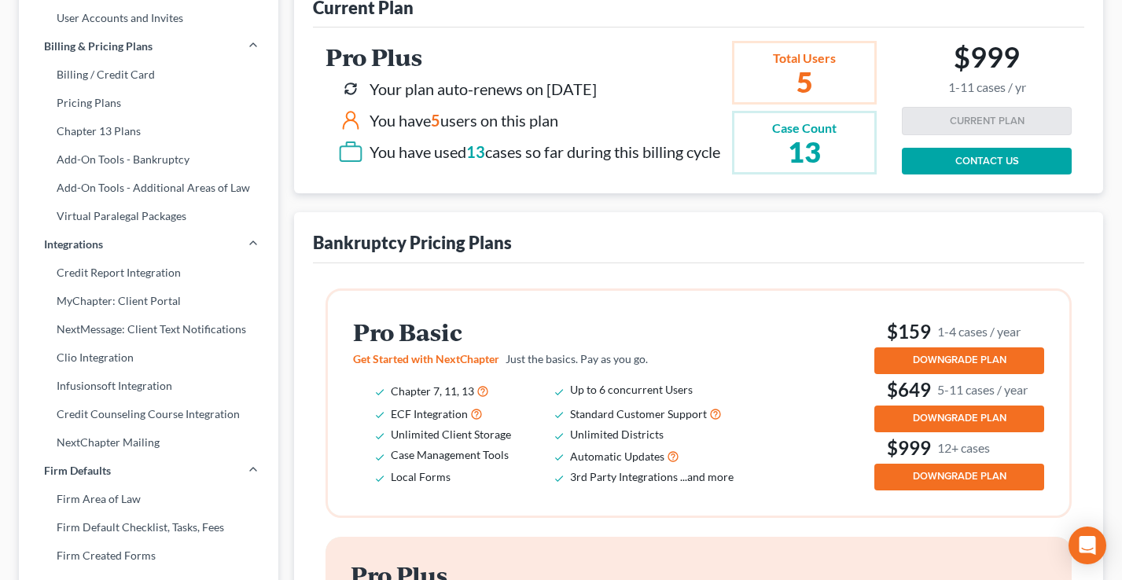
scroll to position [0, 0]
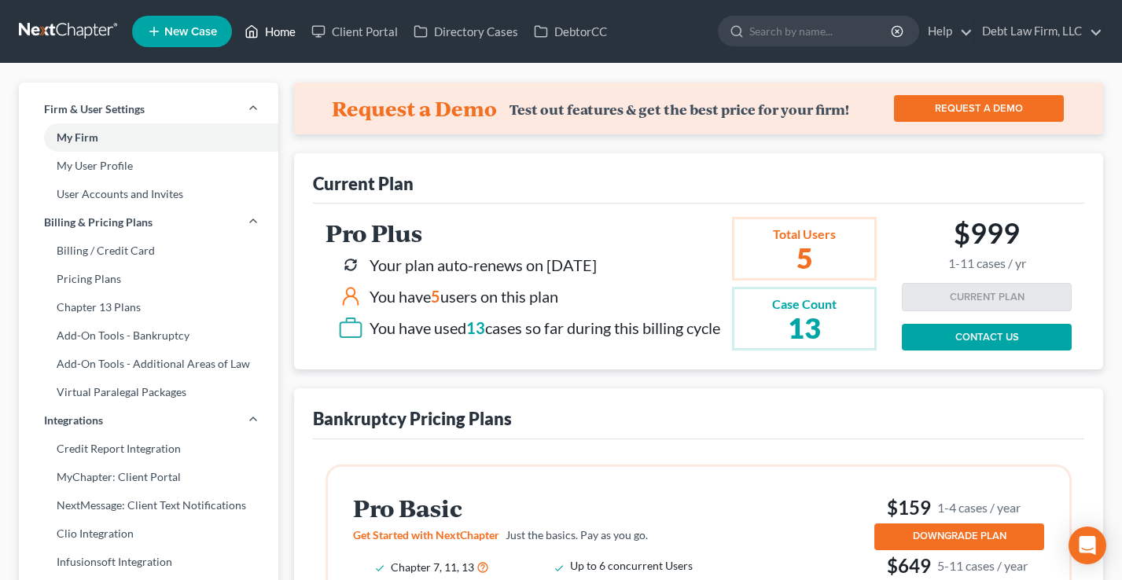
click at [287, 32] on link "Home" at bounding box center [270, 31] width 67 height 28
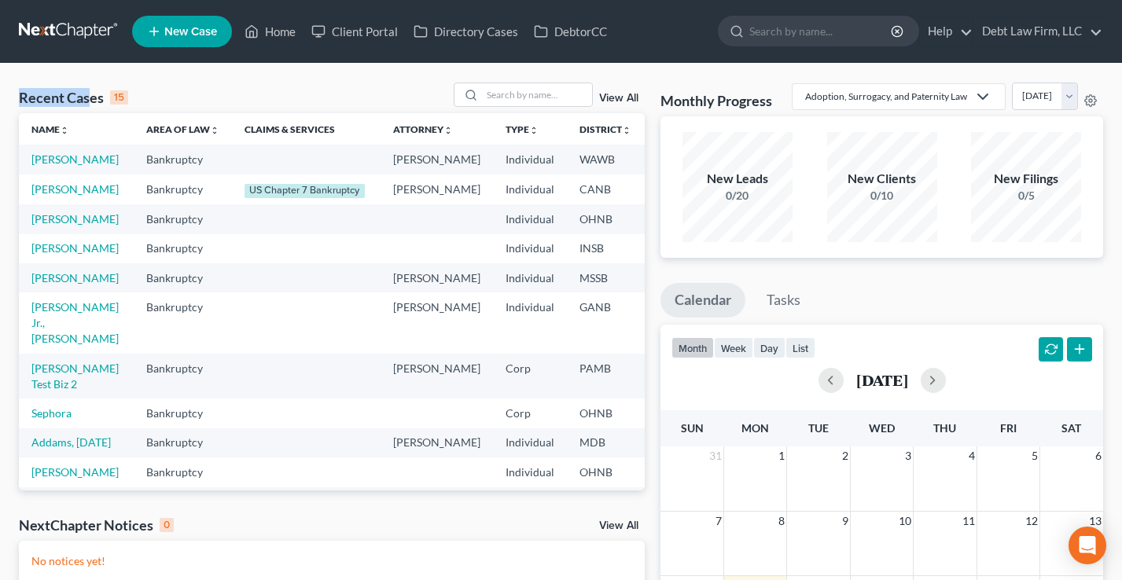
drag, startPoint x: 148, startPoint y: 95, endPoint x: 17, endPoint y: 90, distance: 130.6
click at [17, 90] on div "Recent Cases 15 View All Name unfold_more expand_more expand_less Area of Law u…" at bounding box center [332, 472] width 642 height 779
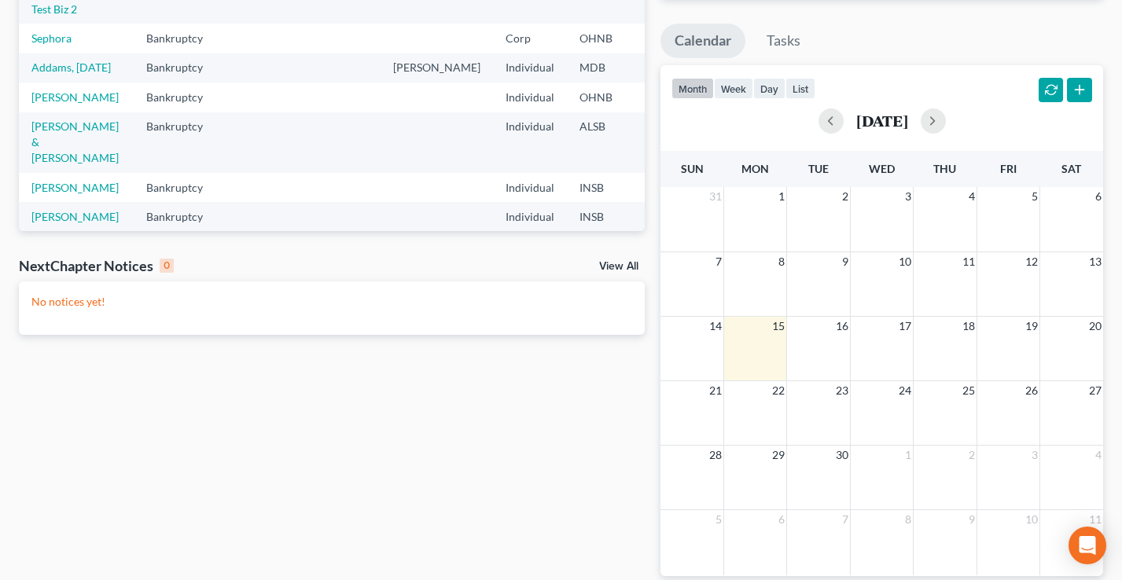
scroll to position [261, 0]
drag, startPoint x: 215, startPoint y: 267, endPoint x: 9, endPoint y: 263, distance: 206.1
click at [10, 263] on div "Recent Cases 15 View All Name unfold_more expand_more expand_less Area of Law u…" at bounding box center [561, 211] width 1122 height 816
click at [9, 263] on div "Recent Cases 15 View All Name unfold_more expand_more expand_less Area of Law u…" at bounding box center [561, 211] width 1122 height 816
drag, startPoint x: 150, startPoint y: 258, endPoint x: 12, endPoint y: 260, distance: 138.4
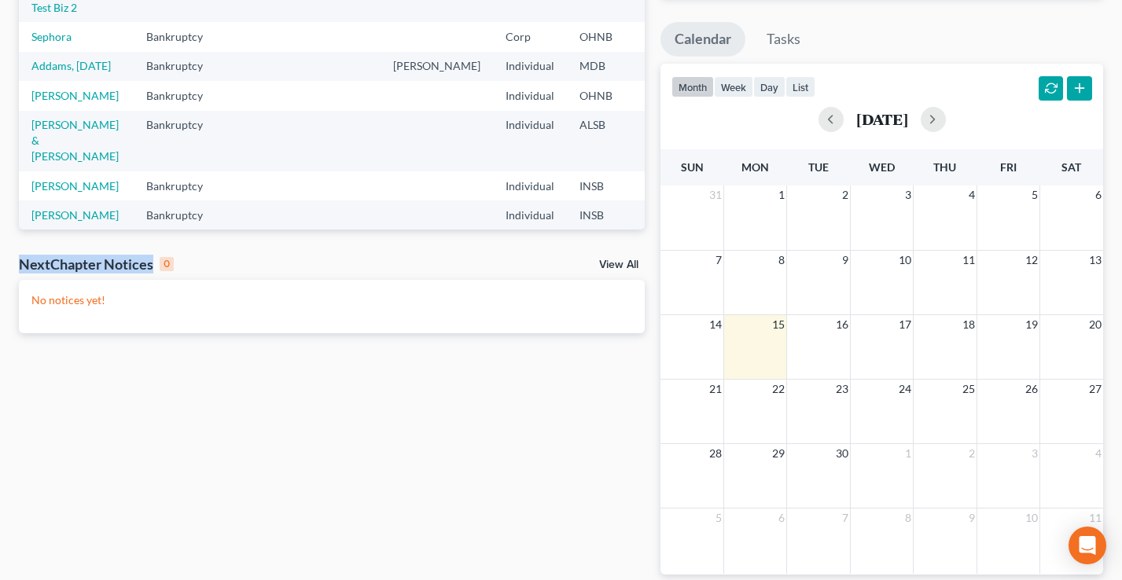
click at [12, 260] on div "Recent Cases 15 View All Name unfold_more expand_more expand_less Area of Law u…" at bounding box center [332, 210] width 642 height 779
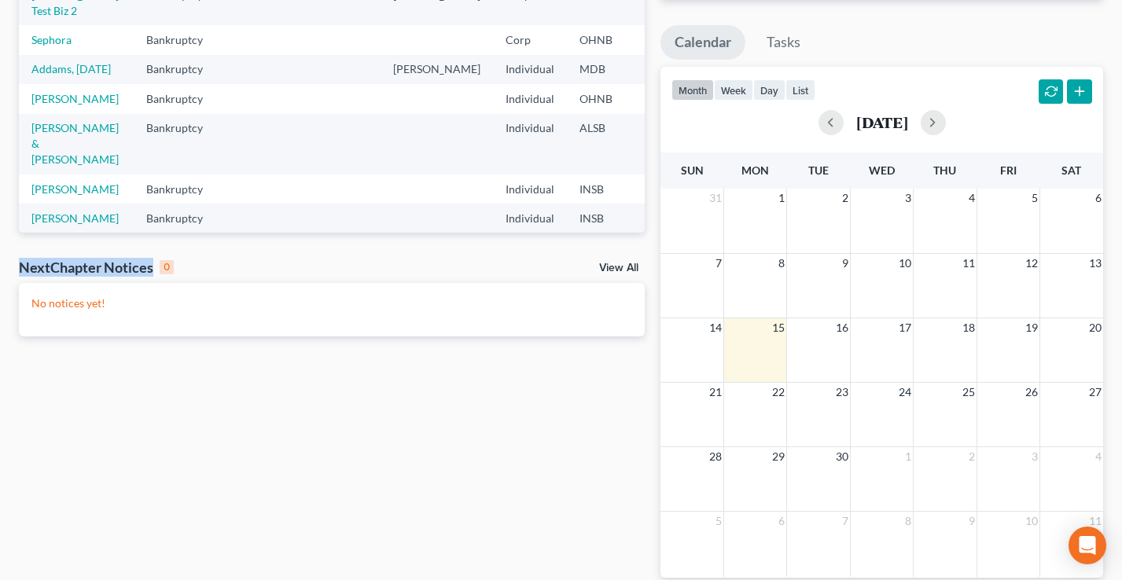
click at [262, 271] on div "NextChapter Notices 0 View All" at bounding box center [332, 270] width 626 height 25
drag, startPoint x: 170, startPoint y: 307, endPoint x: 14, endPoint y: 302, distance: 155.8
click at [12, 302] on div "Recent Cases 15 View All Name unfold_more expand_more expand_less Area of Law u…" at bounding box center [332, 214] width 642 height 779
click at [197, 304] on p "No notices yet!" at bounding box center [331, 304] width 601 height 16
drag, startPoint x: 116, startPoint y: 306, endPoint x: 33, endPoint y: 307, distance: 83.4
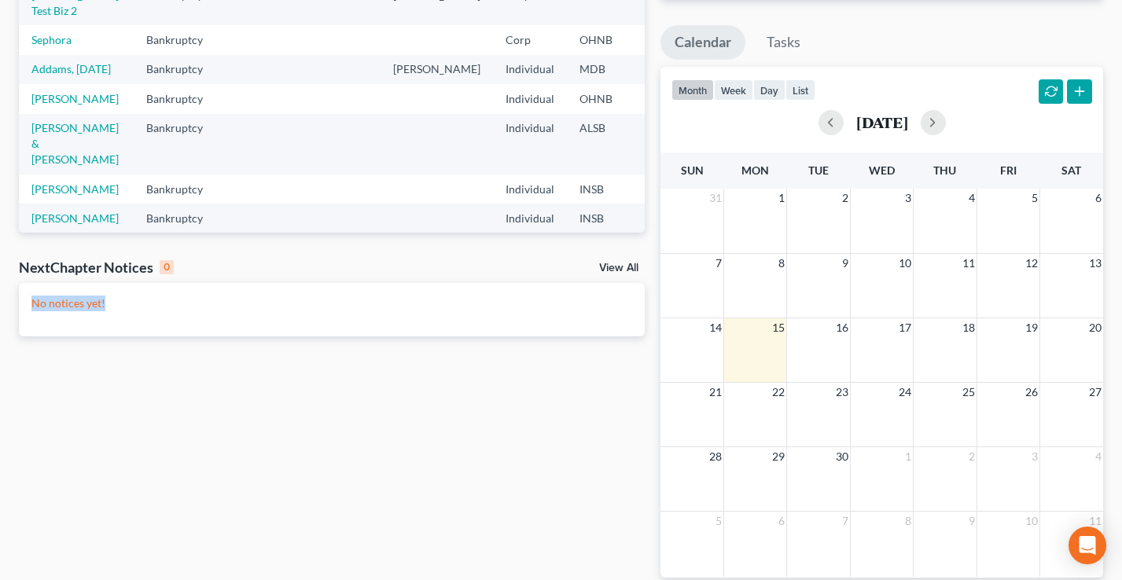
click at [33, 307] on p "No notices yet!" at bounding box center [331, 304] width 601 height 16
click at [630, 267] on link "View All" at bounding box center [618, 268] width 39 height 11
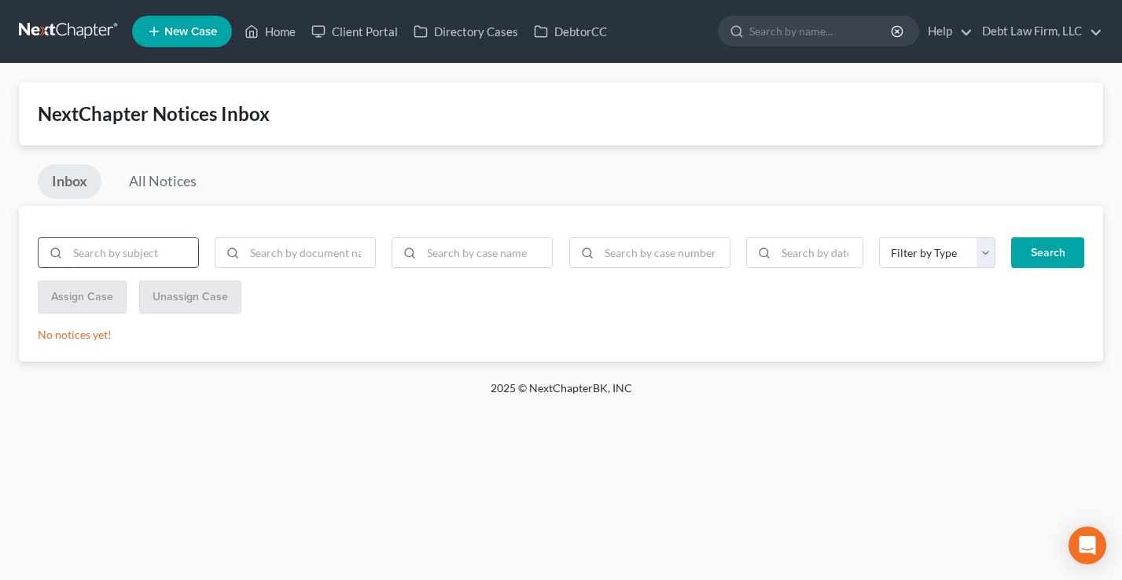
click at [125, 255] on input "search" at bounding box center [133, 253] width 131 height 30
click at [256, 256] on input "search" at bounding box center [310, 253] width 131 height 30
click at [458, 247] on input "search" at bounding box center [486, 253] width 131 height 30
click at [609, 250] on input "search" at bounding box center [664, 253] width 131 height 30
click at [799, 251] on input "search" at bounding box center [819, 253] width 87 height 30
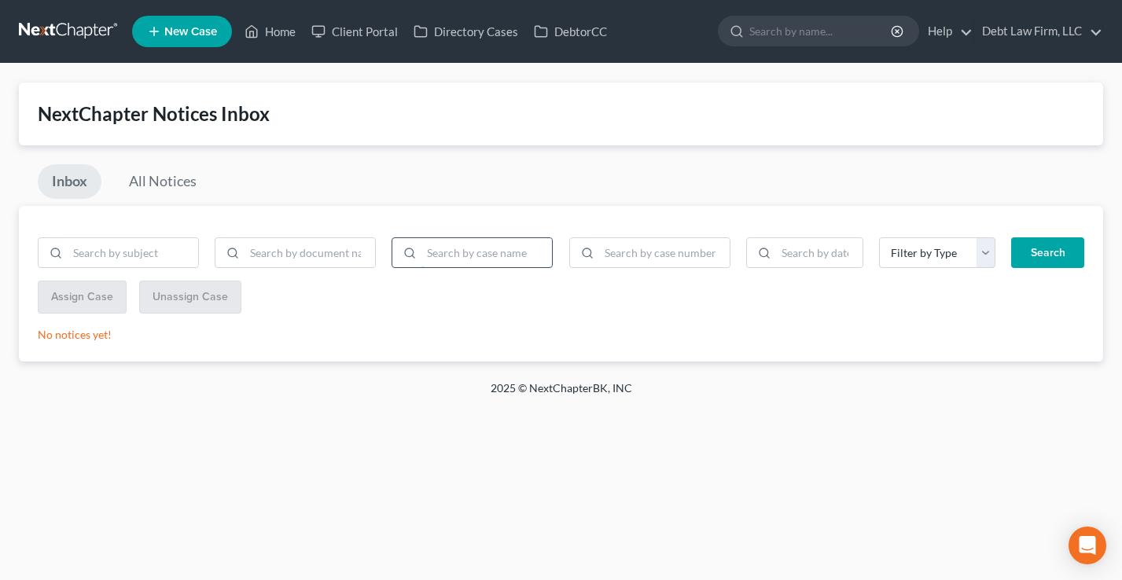
click at [483, 260] on input "search" at bounding box center [486, 253] width 131 height 30
click at [338, 256] on input "search" at bounding box center [310, 253] width 131 height 30
click at [129, 255] on input "search" at bounding box center [133, 253] width 131 height 30
click at [943, 249] on select "Filter by Type 341 Hearing Agreement Certificates Client Credit Counseling Cour…" at bounding box center [937, 252] width 117 height 31
click at [150, 182] on link "All Notices" at bounding box center [163, 181] width 96 height 35
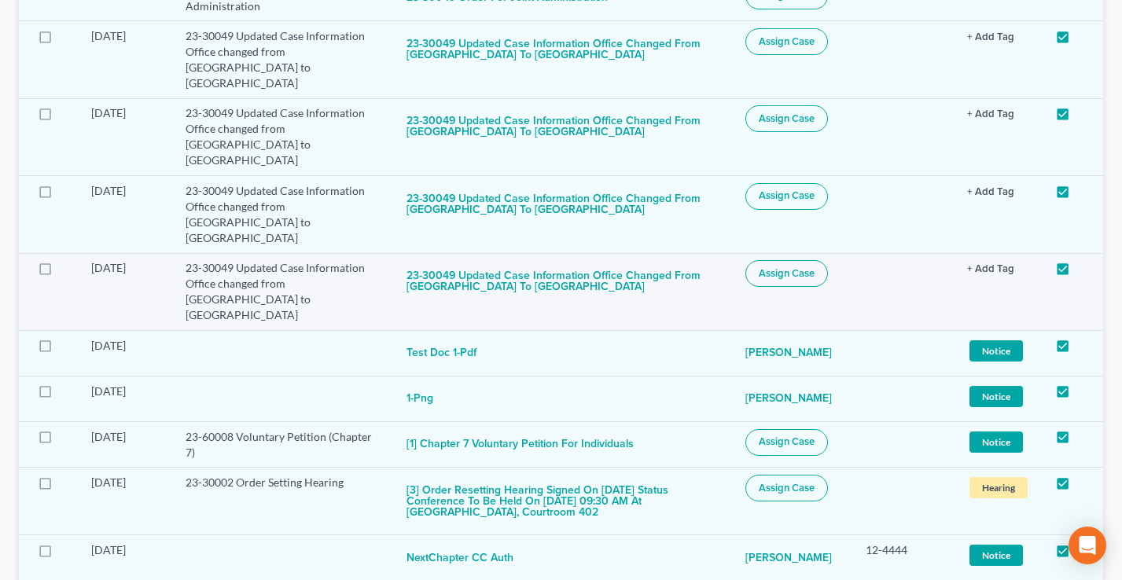
scroll to position [400, 0]
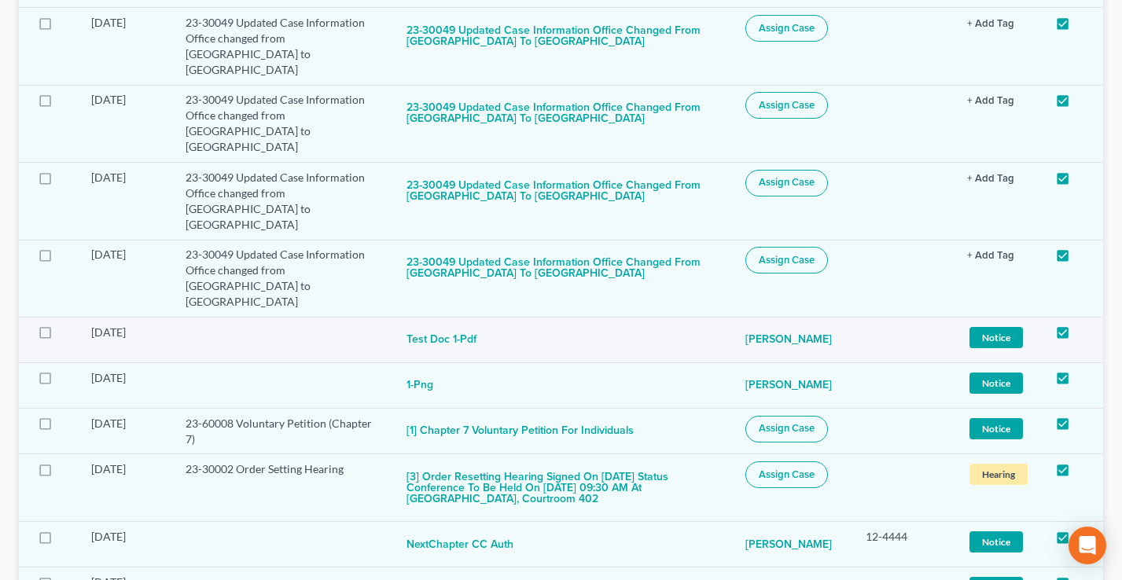
drag, startPoint x: 838, startPoint y: 276, endPoint x: 741, endPoint y: 276, distance: 97.5
click at [741, 317] on tr "[DATE] Test Doc 1-pdf [PERSON_NAME] Assign Case Notice + Add Tag Notice × Selec…" at bounding box center [561, 340] width 1084 height 46
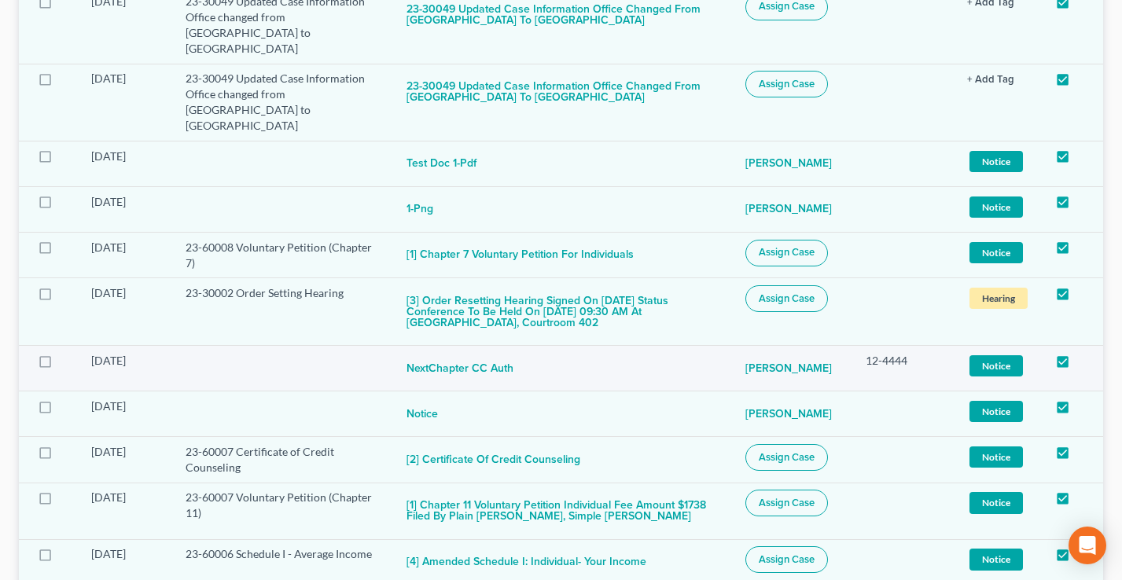
scroll to position [456, 0]
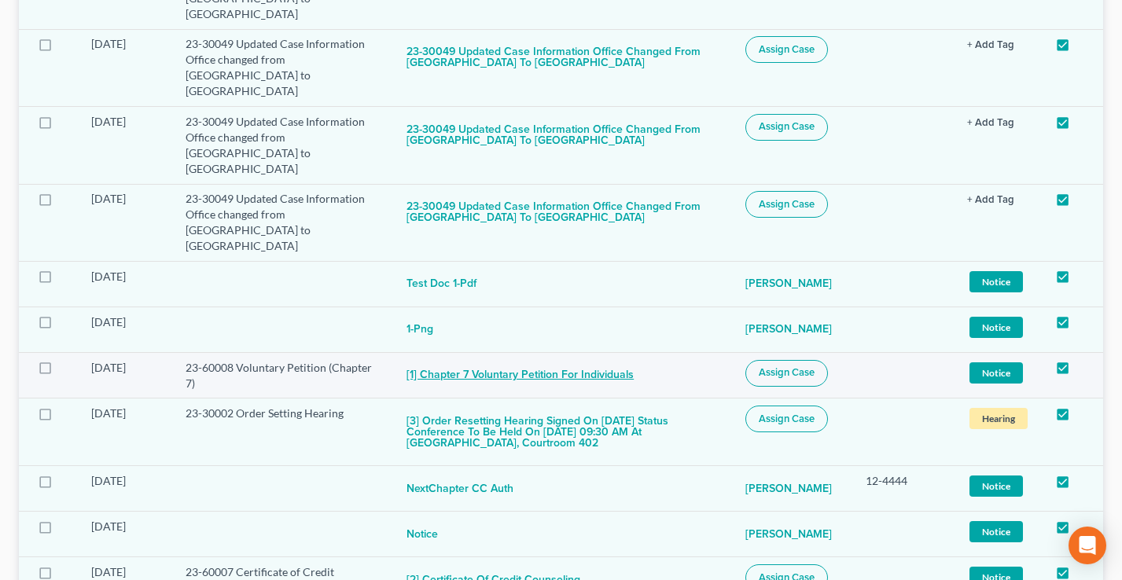
click at [453, 360] on button "[1] Chapter 7 Voluntary Petition for Individuals" at bounding box center [520, 375] width 227 height 31
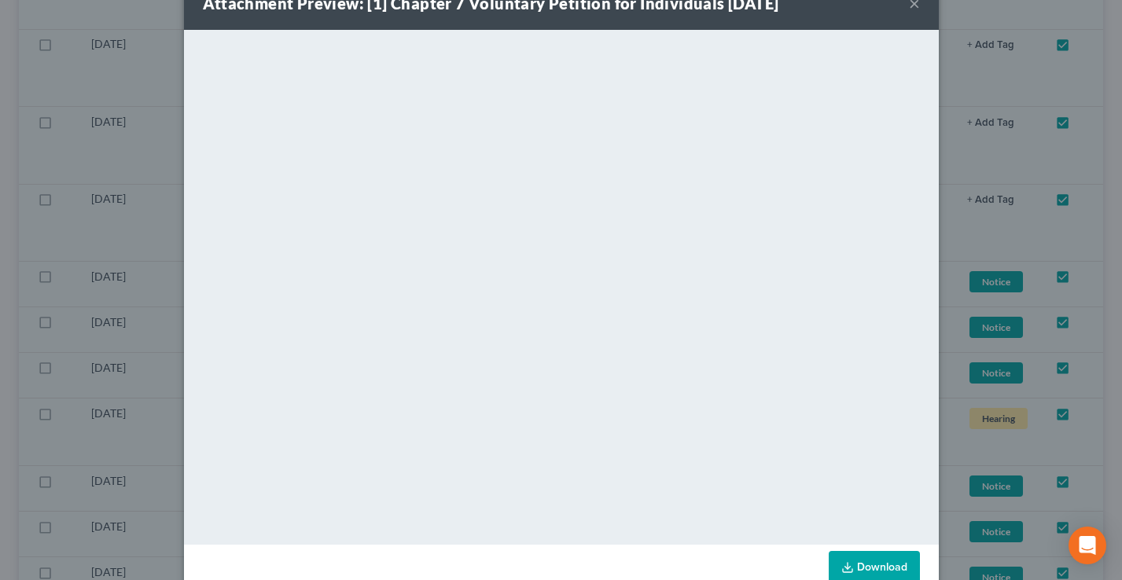
scroll to position [0, 0]
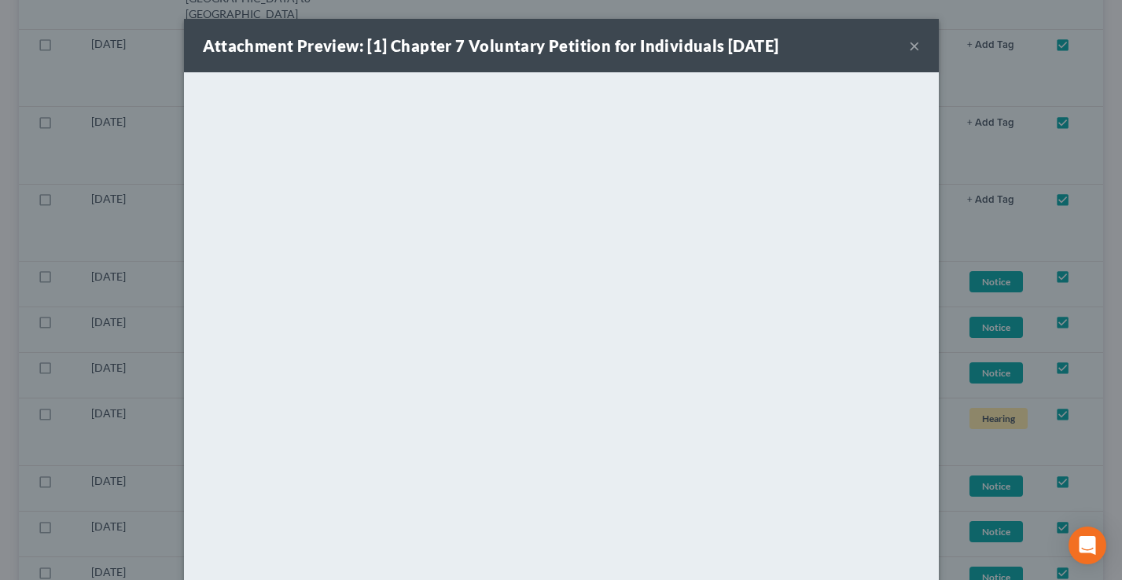
click at [919, 48] on button "×" at bounding box center [914, 45] width 11 height 19
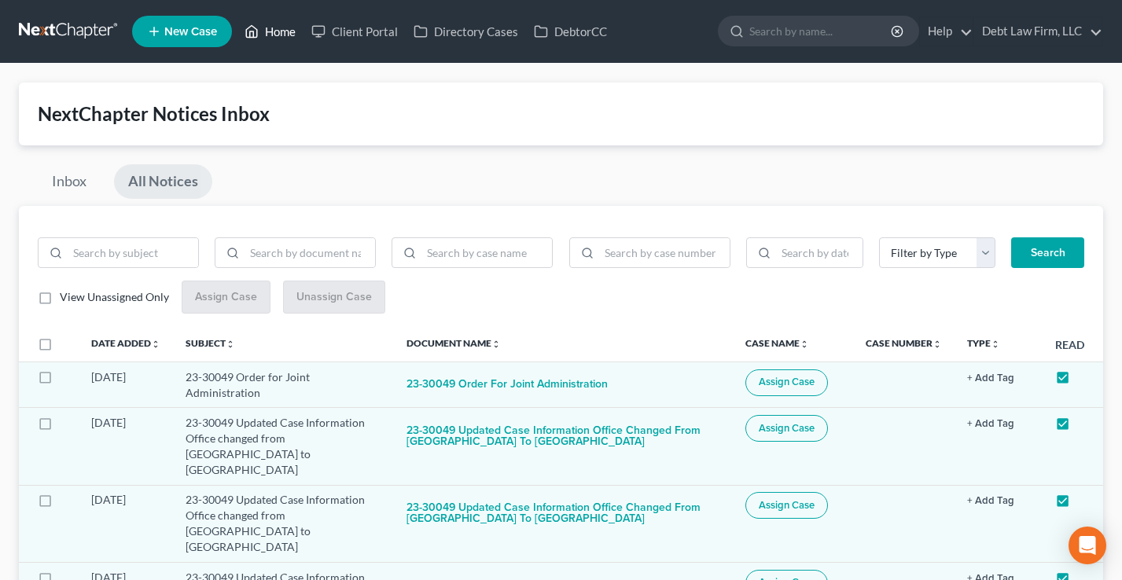
click at [271, 35] on link "Home" at bounding box center [270, 31] width 67 height 28
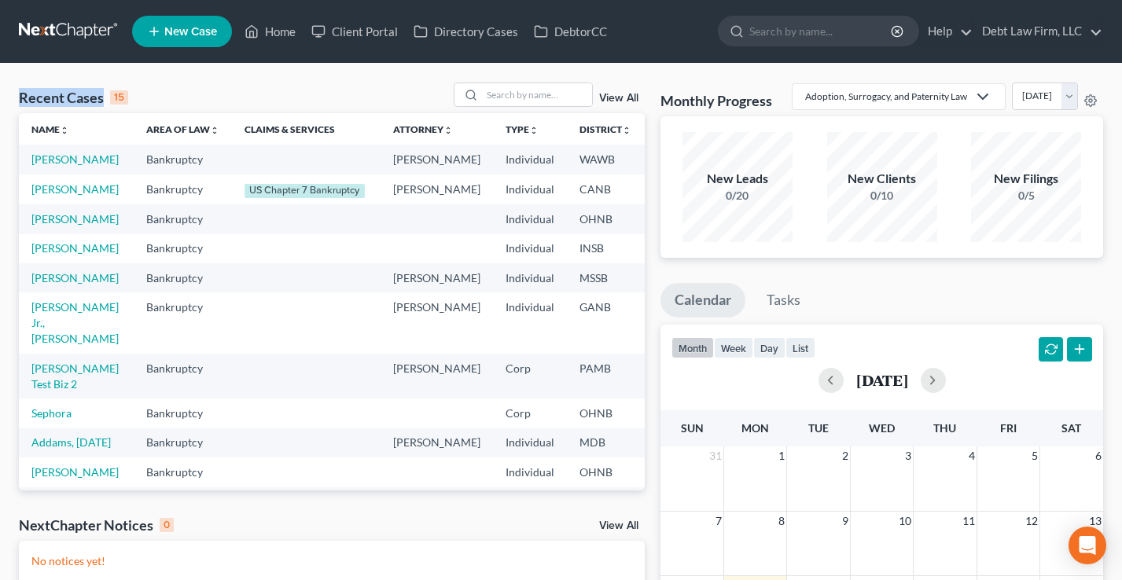
drag, startPoint x: 136, startPoint y: 96, endPoint x: 16, endPoint y: 93, distance: 120.4
click at [16, 93] on div "Recent Cases 15 View All Name unfold_more expand_more expand_less Area of Law u…" at bounding box center [332, 472] width 642 height 779
click at [198, 95] on div "Recent Cases 15 View All" at bounding box center [332, 98] width 626 height 31
click at [186, 34] on span "New Case" at bounding box center [190, 32] width 53 height 12
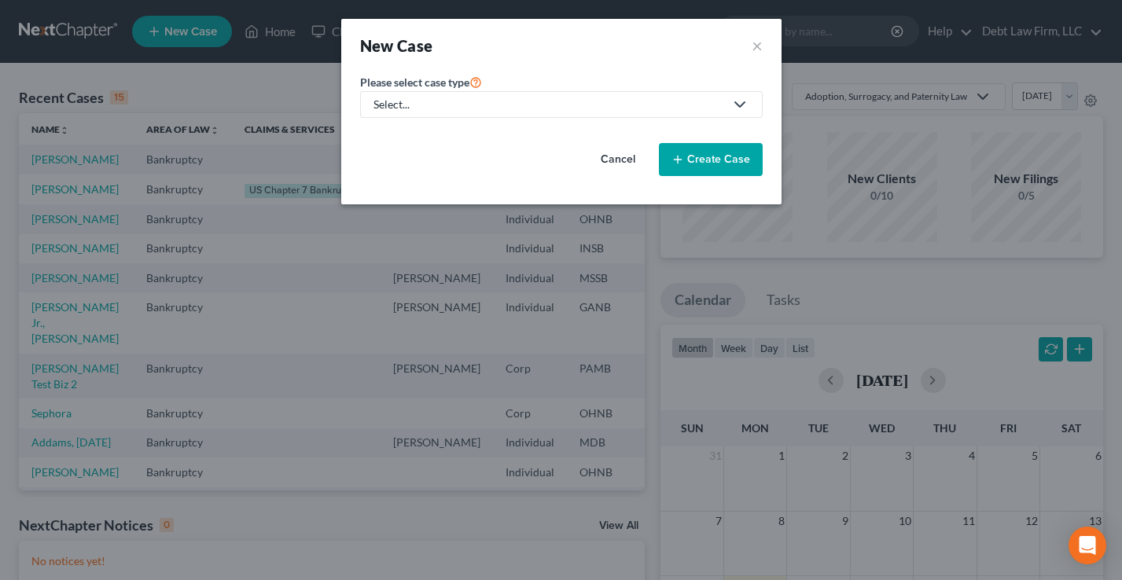
click at [505, 111] on div "Select..." at bounding box center [549, 105] width 351 height 16
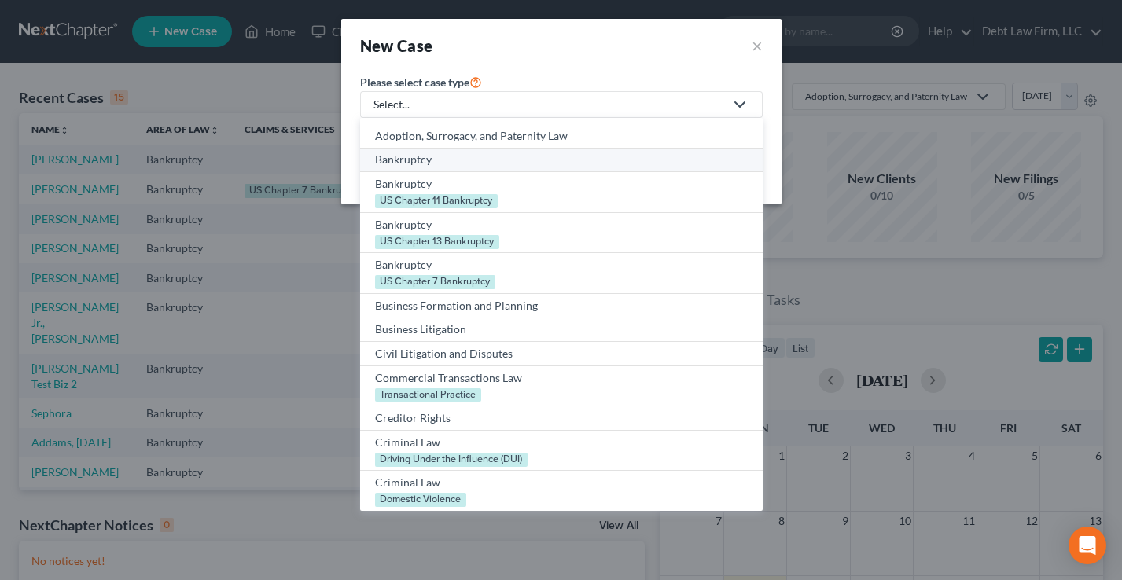
click at [444, 159] on div "Bankruptcy" at bounding box center [561, 160] width 373 height 16
select select "61"
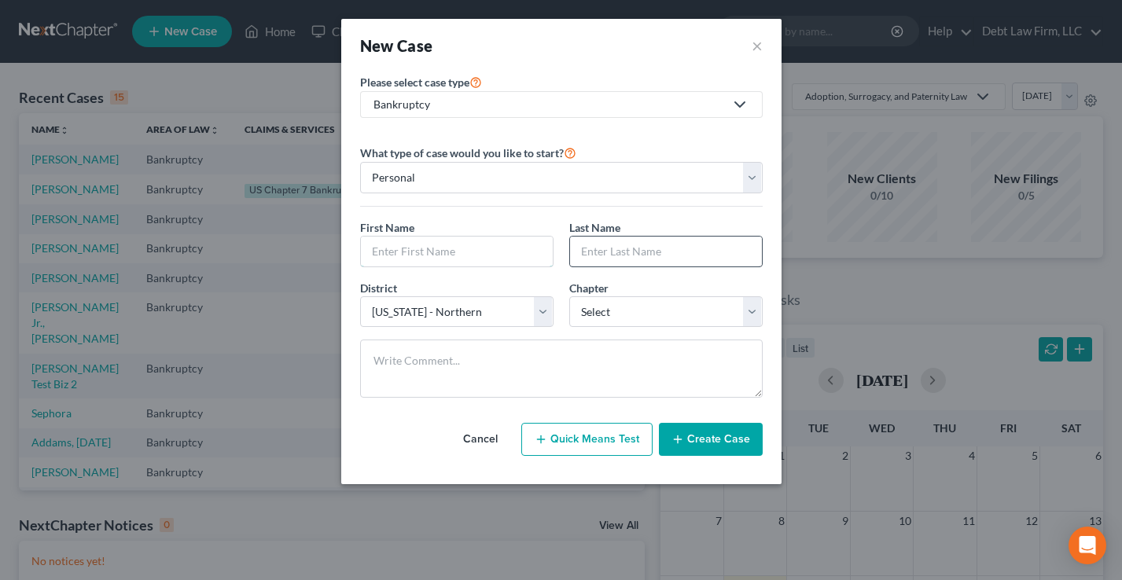
click at [451, 256] on input "text" at bounding box center [457, 252] width 192 height 30
click at [637, 249] on input "text" at bounding box center [666, 252] width 192 height 30
click at [448, 314] on select "Select [US_STATE] - [GEOGRAPHIC_DATA] [US_STATE] - [GEOGRAPHIC_DATA][US_STATE] …" at bounding box center [456, 311] width 193 height 31
click at [646, 318] on select "Select 7 11 12 13" at bounding box center [665, 311] width 193 height 31
click at [763, 52] on div "New Case ×" at bounding box center [561, 45] width 440 height 53
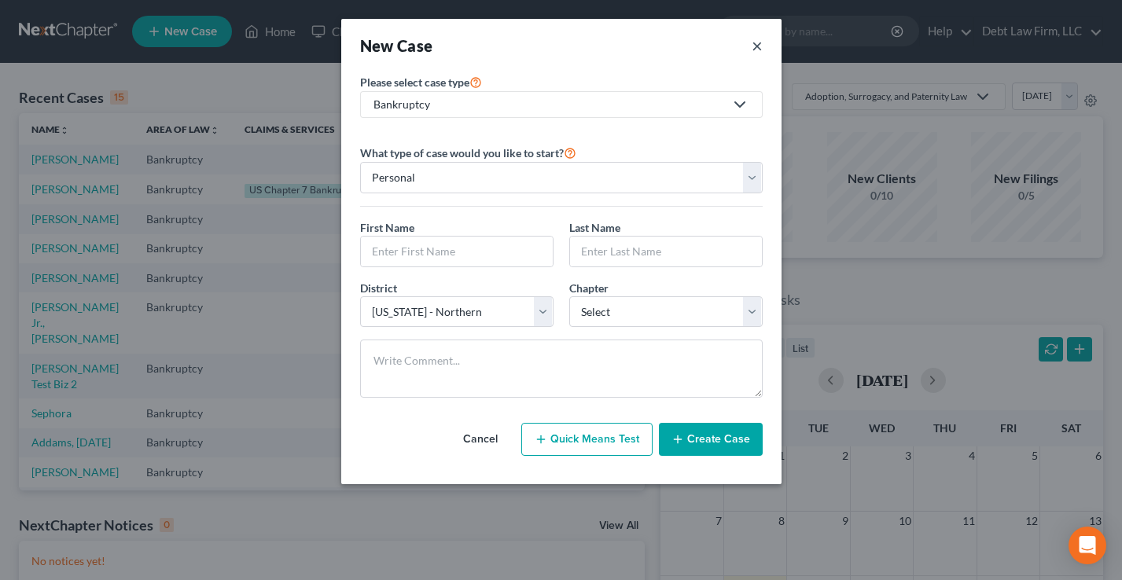
click at [760, 44] on button "×" at bounding box center [757, 46] width 11 height 22
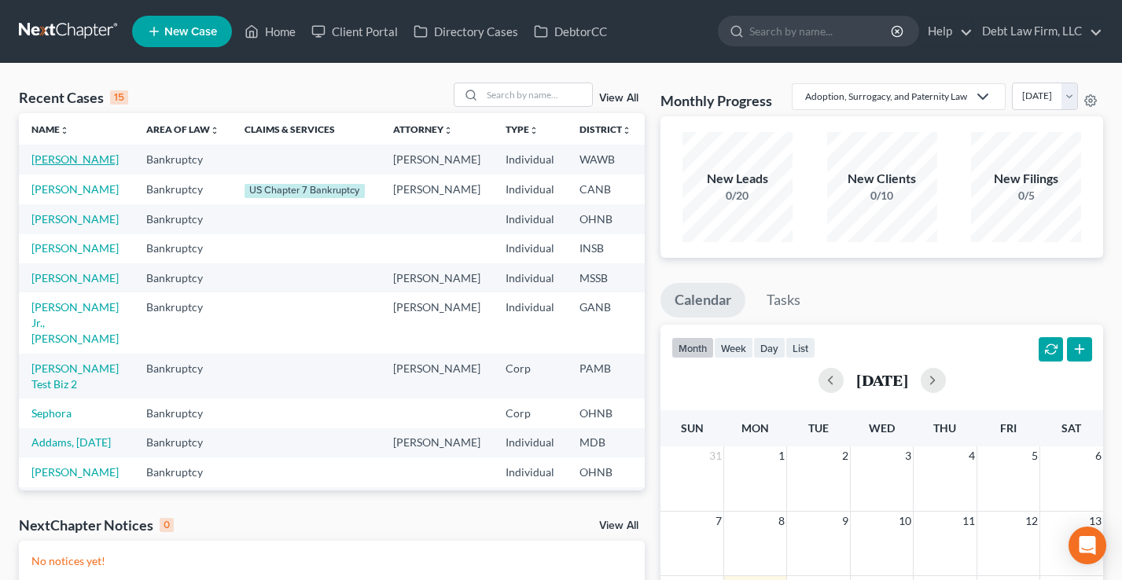
click at [53, 166] on link "[PERSON_NAME]" at bounding box center [74, 159] width 87 height 13
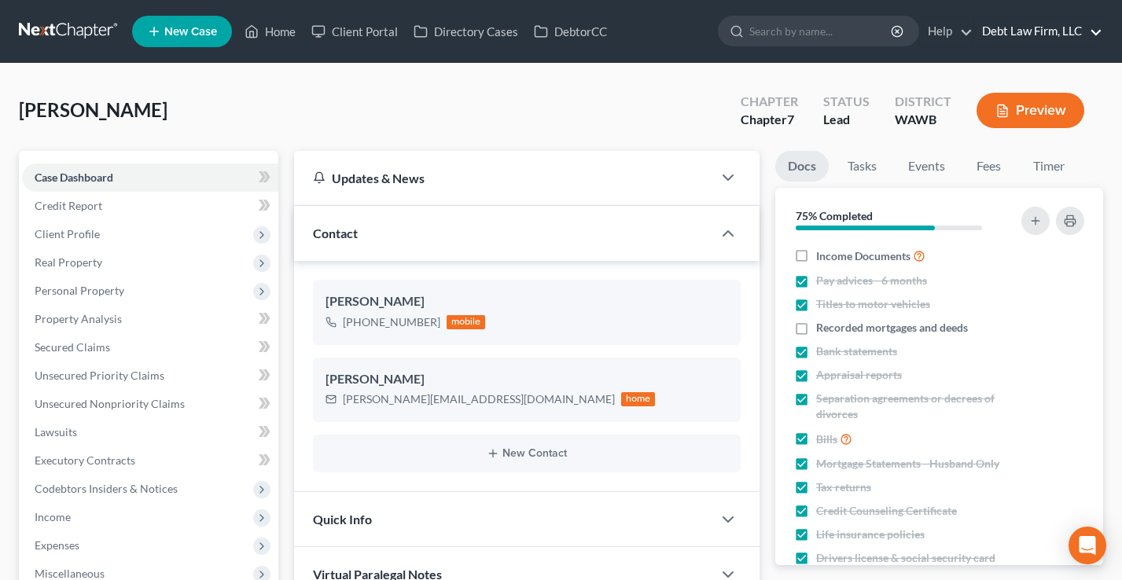
click at [1030, 31] on link "Debt Law Firm, LLC" at bounding box center [1038, 31] width 128 height 28
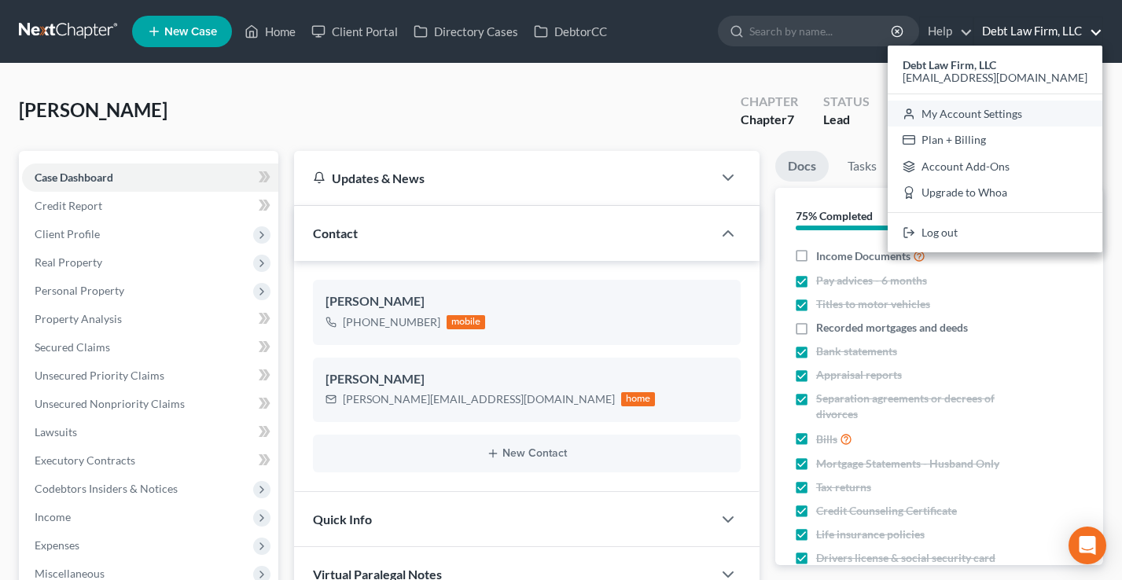
click at [1018, 113] on link "My Account Settings" at bounding box center [995, 114] width 215 height 27
select select "61"
select select "24"
select select "36"
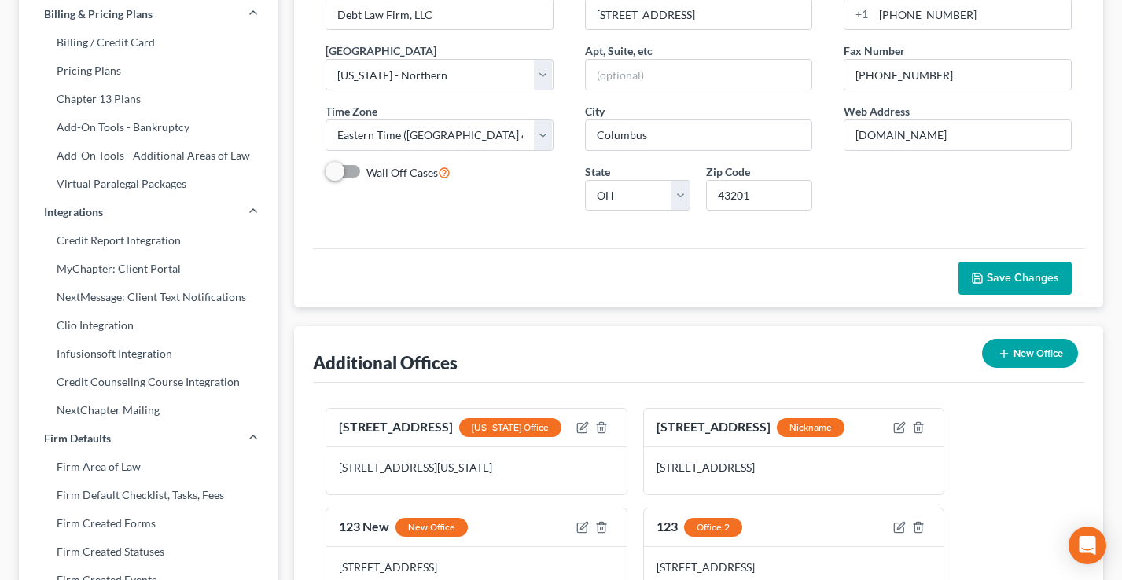
scroll to position [249, 0]
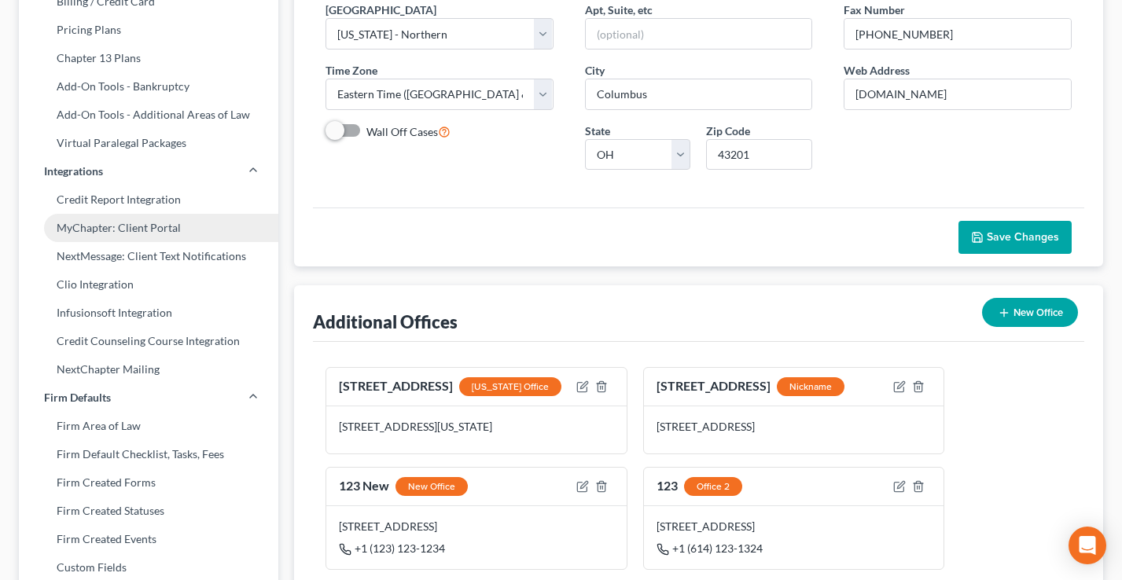
click at [144, 228] on link "MyChapter: Client Portal" at bounding box center [149, 228] width 260 height 28
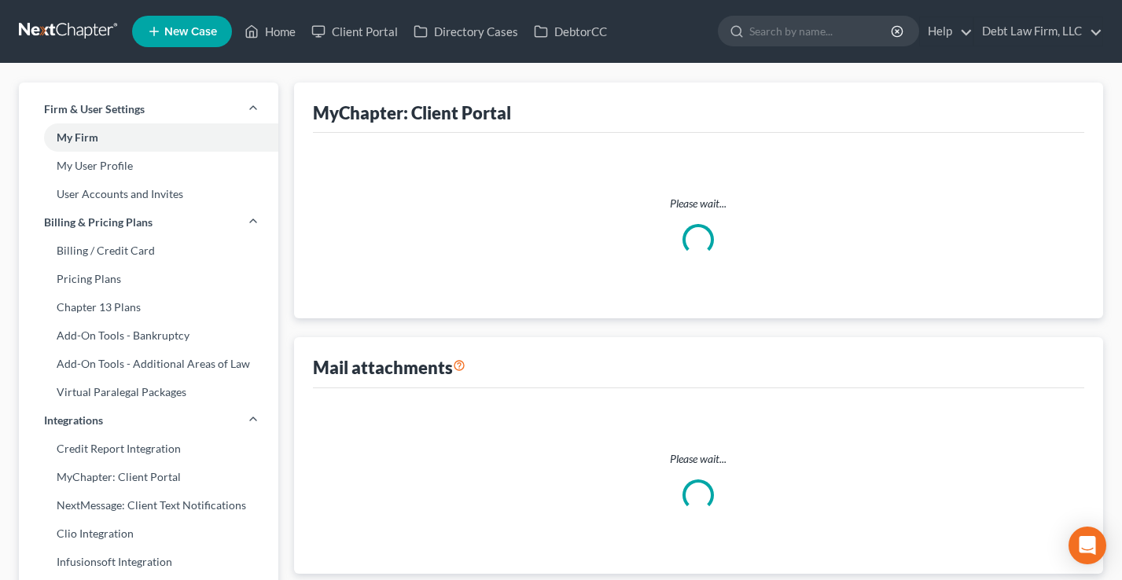
select select
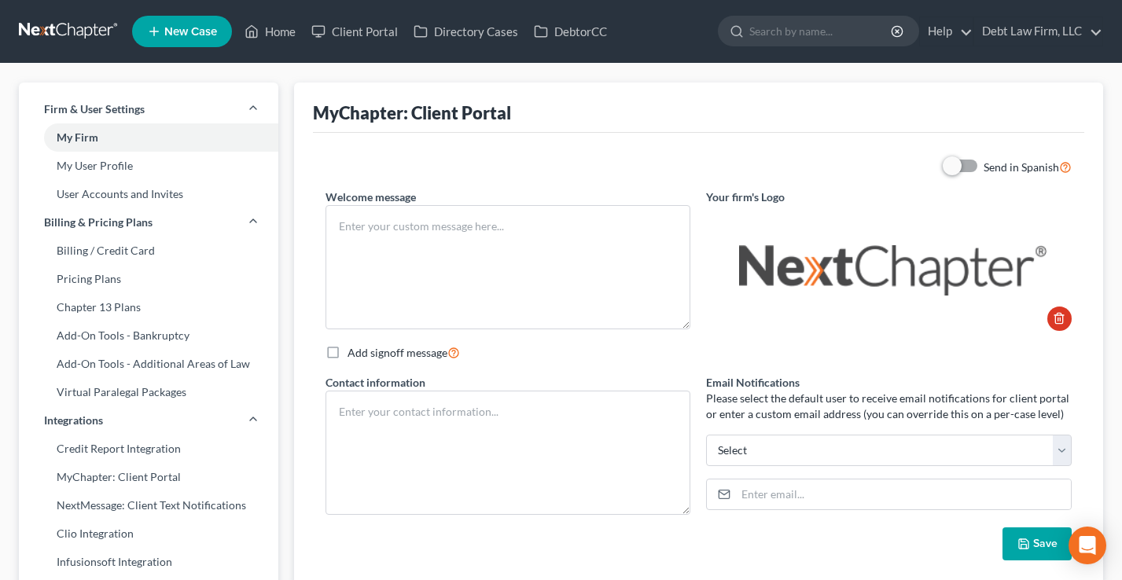
type textarea "Test"
type textarea "Debt Law Firm, LLC [STREET_ADDRESS] [PHONE_NUMBER]"
select select "0"
type input "[PERSON_NAME][EMAIL_ADDRESS][PERSON_NAME][DOMAIN_NAME]"
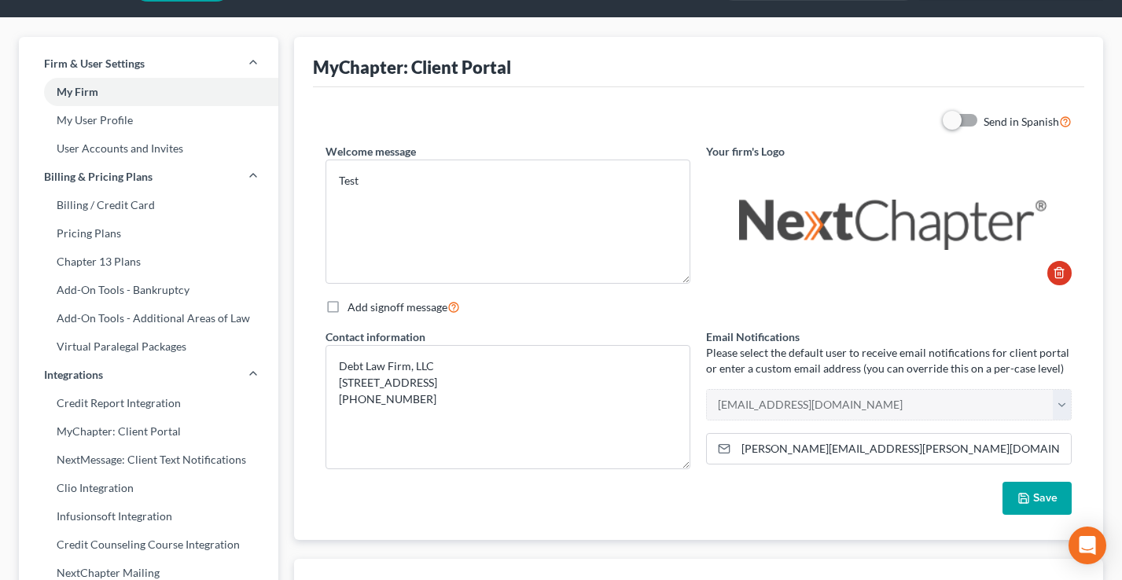
scroll to position [64, 0]
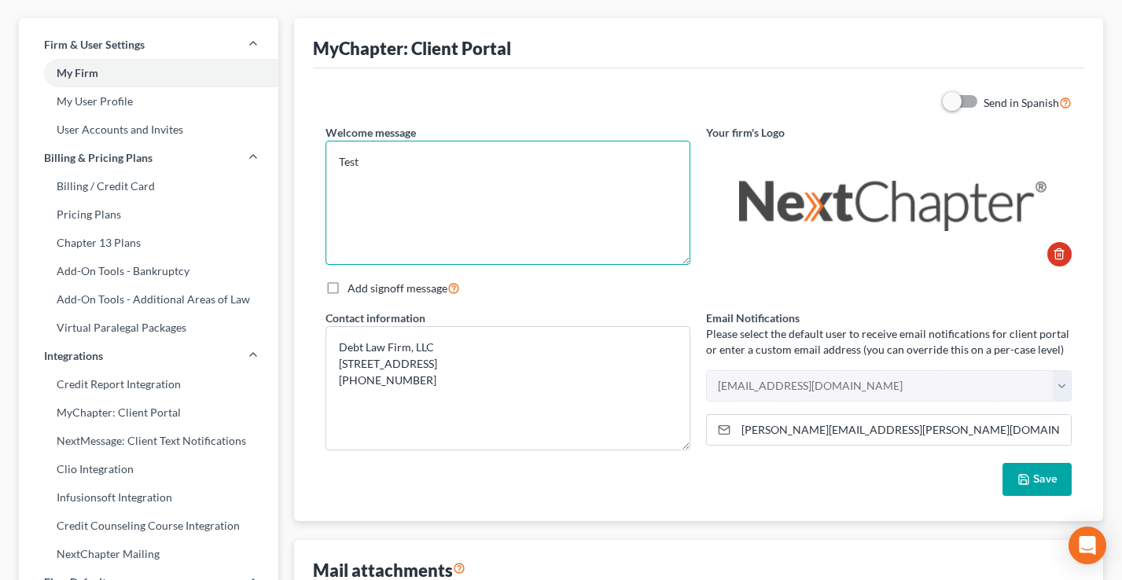
drag, startPoint x: 484, startPoint y: 190, endPoint x: 302, endPoint y: 160, distance: 184.7
click at [302, 160] on div "MyChapter: Client Portal Send in Spanish Welcome message Test Your firm's Logo …" at bounding box center [698, 269] width 809 height 503
click at [464, 171] on textarea "Test" at bounding box center [509, 203] width 366 height 124
drag, startPoint x: 433, startPoint y: 167, endPoint x: 336, endPoint y: 158, distance: 97.1
click at [336, 158] on textarea "Test" at bounding box center [509, 203] width 366 height 124
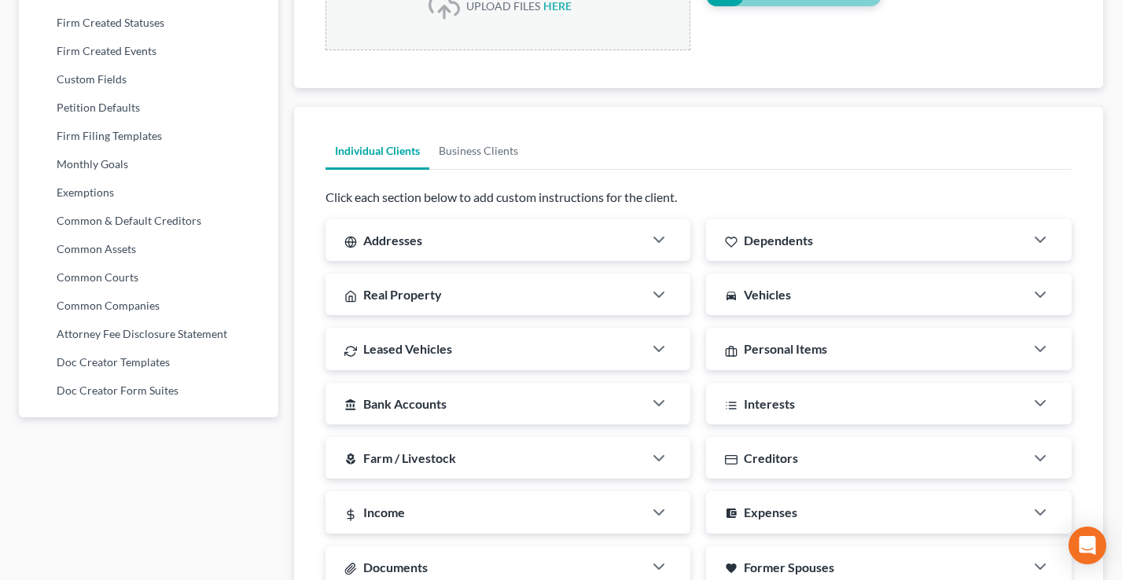
scroll to position [768, 0]
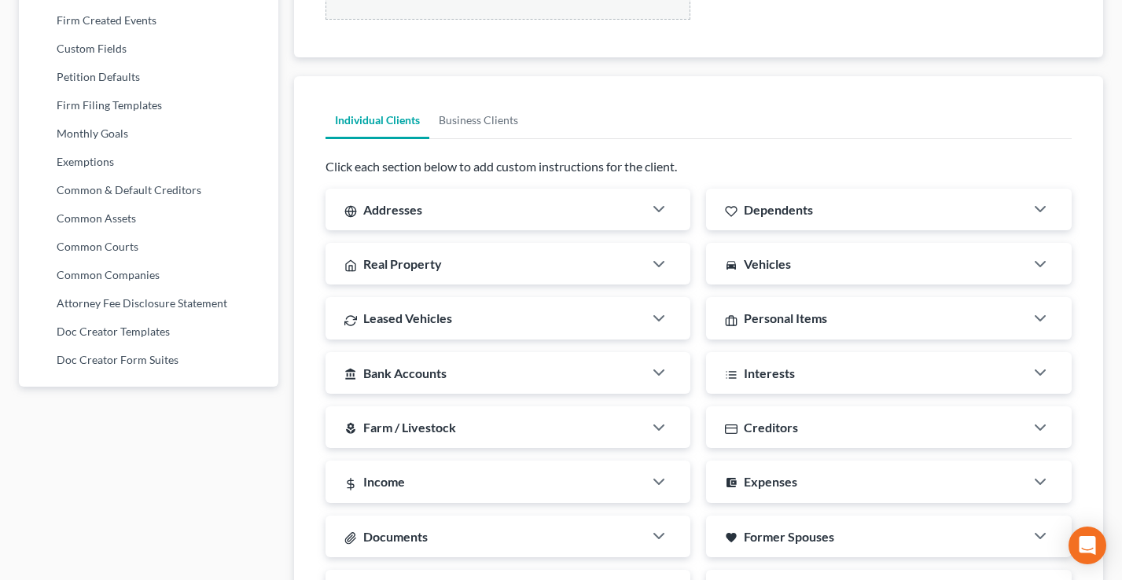
drag, startPoint x: 430, startPoint y: 215, endPoint x: 863, endPoint y: 219, distance: 433.3
click at [430, 215] on div "Addresses" at bounding box center [485, 210] width 318 height 42
click at [863, 219] on div "Dependents" at bounding box center [865, 210] width 318 height 42
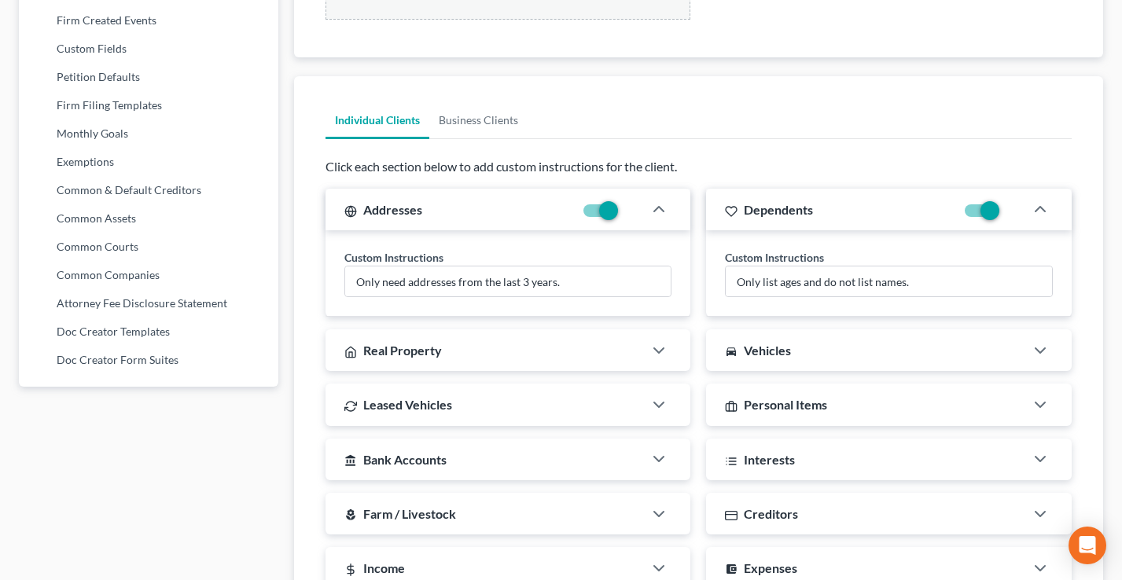
scroll to position [901, 0]
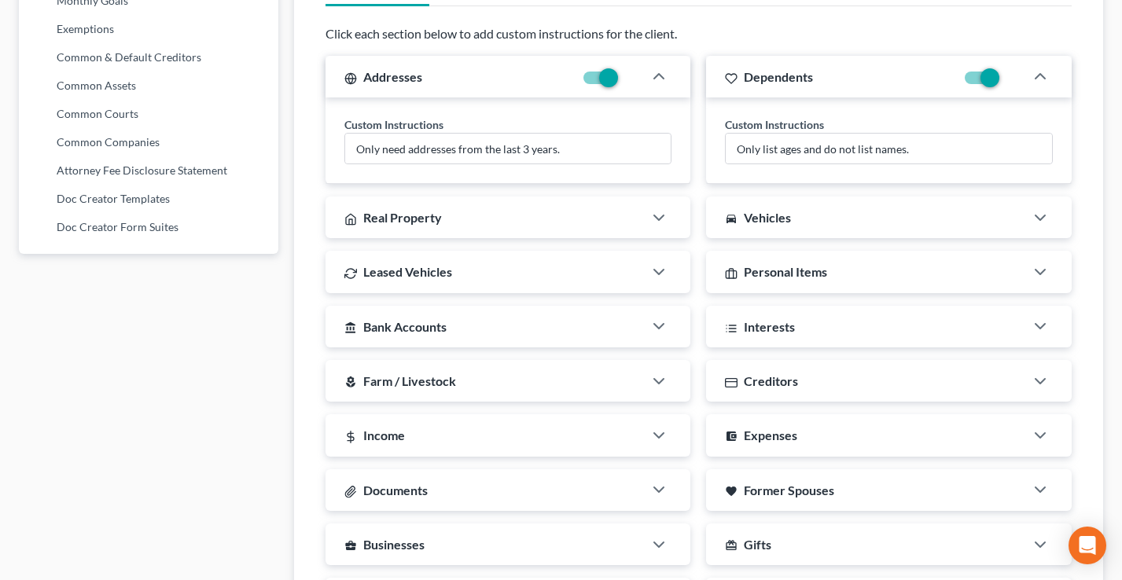
click at [526, 211] on div "Real Property" at bounding box center [485, 218] width 318 height 42
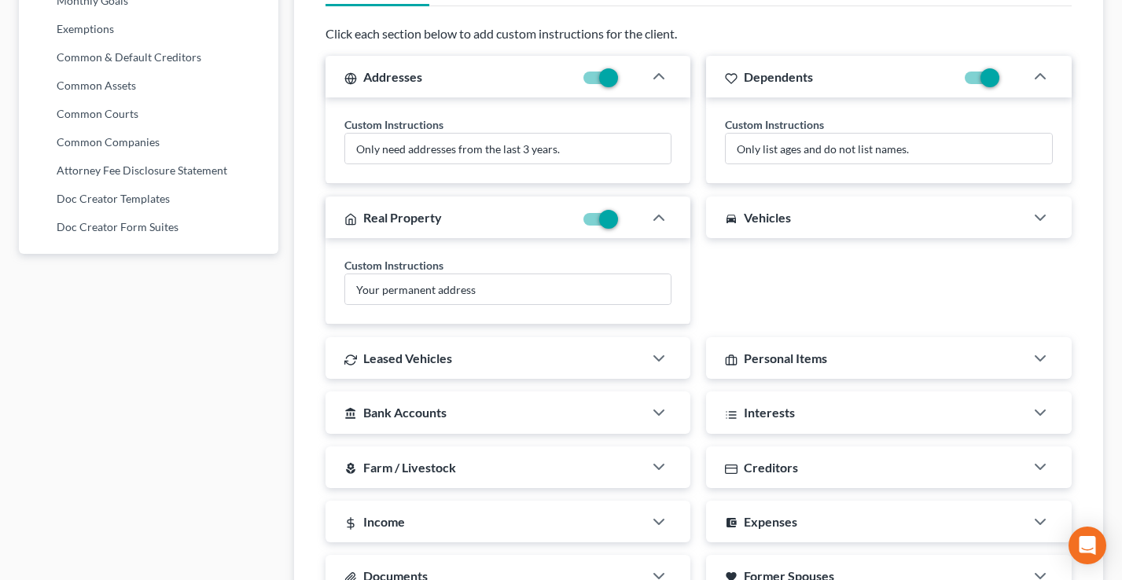
click at [862, 214] on div "directions_car Vehicles" at bounding box center [865, 218] width 318 height 42
drag, startPoint x: 464, startPoint y: 367, endPoint x: 514, endPoint y: 360, distance: 50.8
click at [466, 367] on div "Leased Vehicles" at bounding box center [485, 358] width 318 height 42
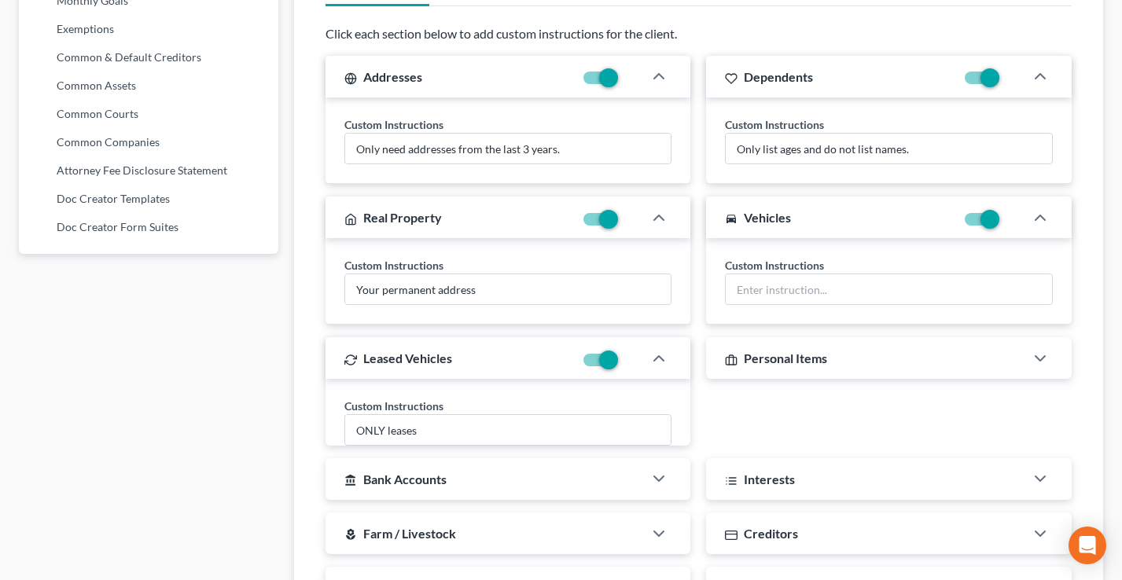
click at [911, 347] on div "Personal Items" at bounding box center [865, 358] width 318 height 42
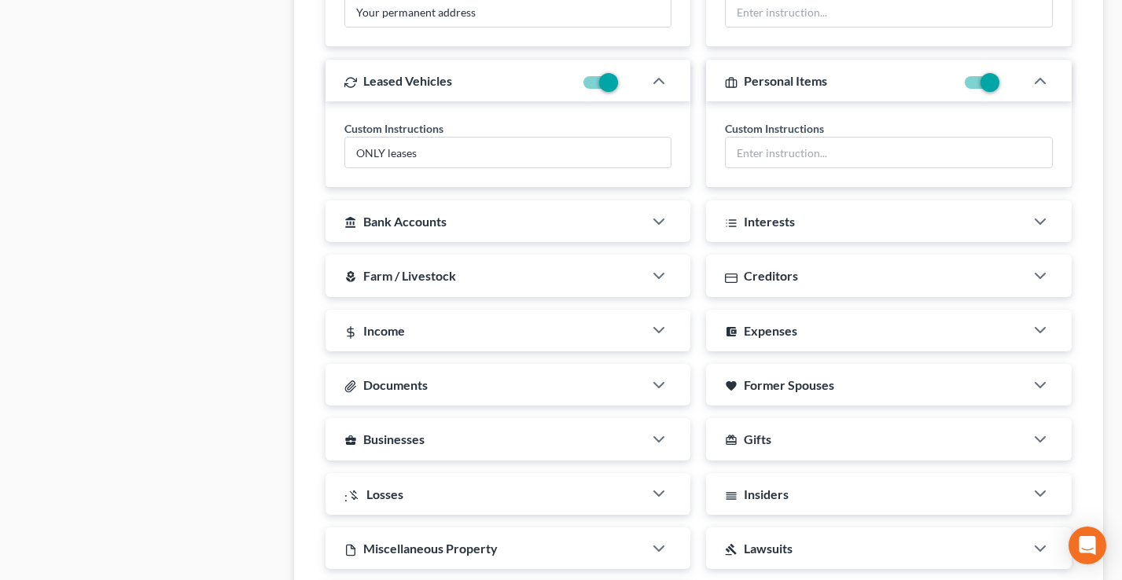
scroll to position [1211, 0]
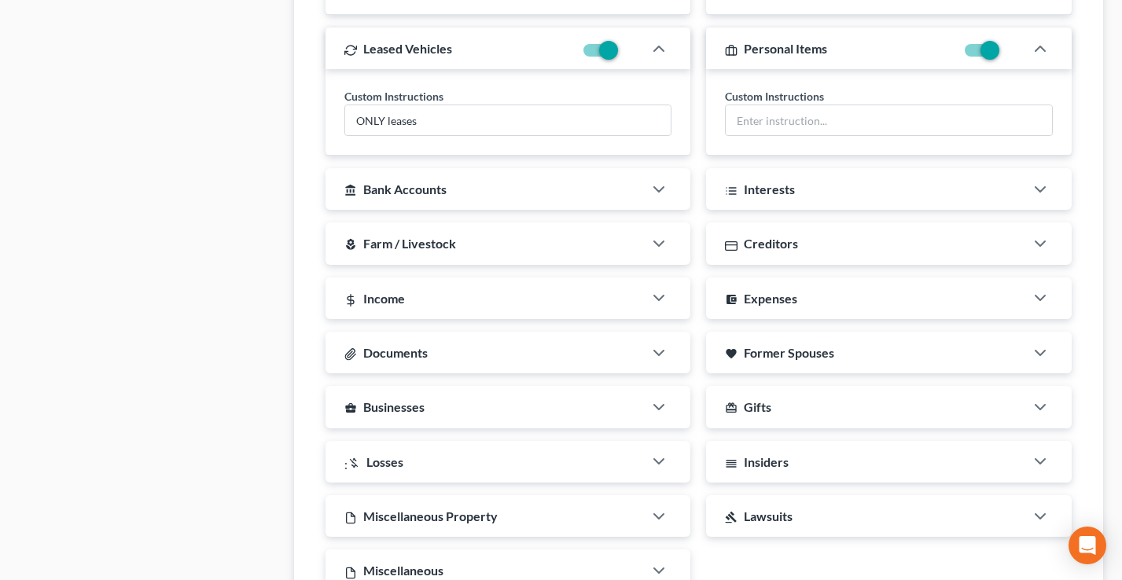
click at [491, 234] on div "local_florist Farm / Livestock" at bounding box center [485, 244] width 318 height 42
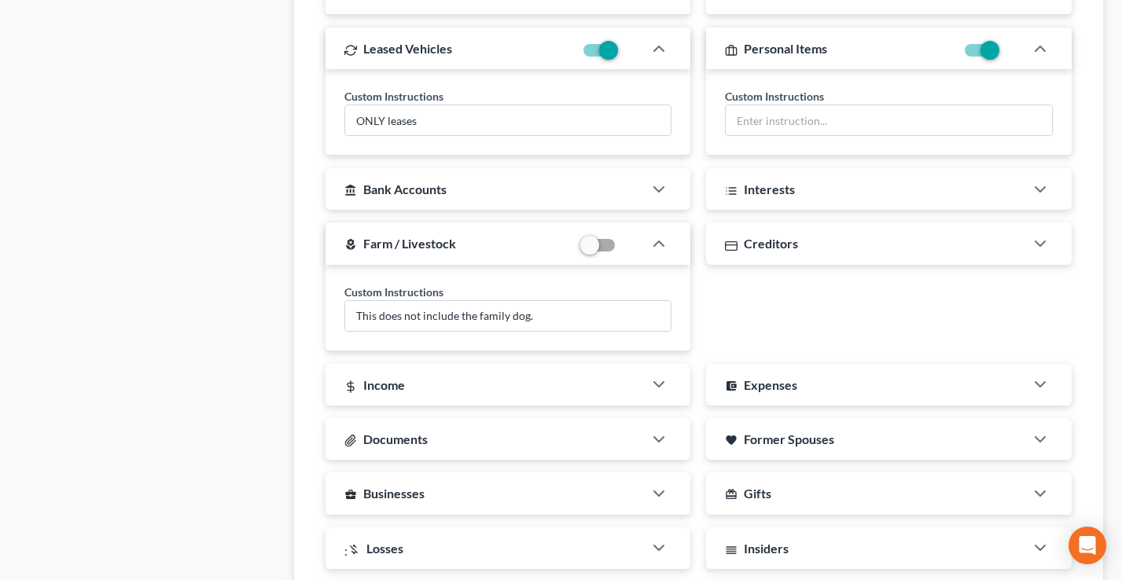
click at [621, 249] on label at bounding box center [621, 249] width 0 height 0
click at [628, 246] on input "checkbox" at bounding box center [633, 242] width 10 height 10
click at [621, 249] on label at bounding box center [621, 249] width 0 height 0
click at [628, 247] on input "checkbox" at bounding box center [633, 242] width 10 height 10
checkbox input "false"
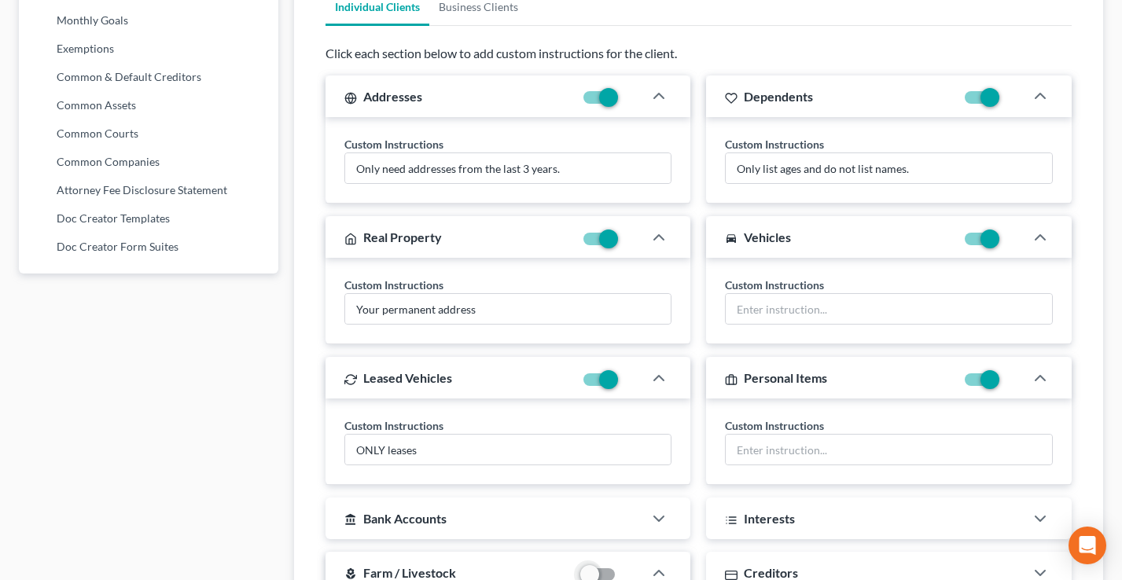
scroll to position [880, 0]
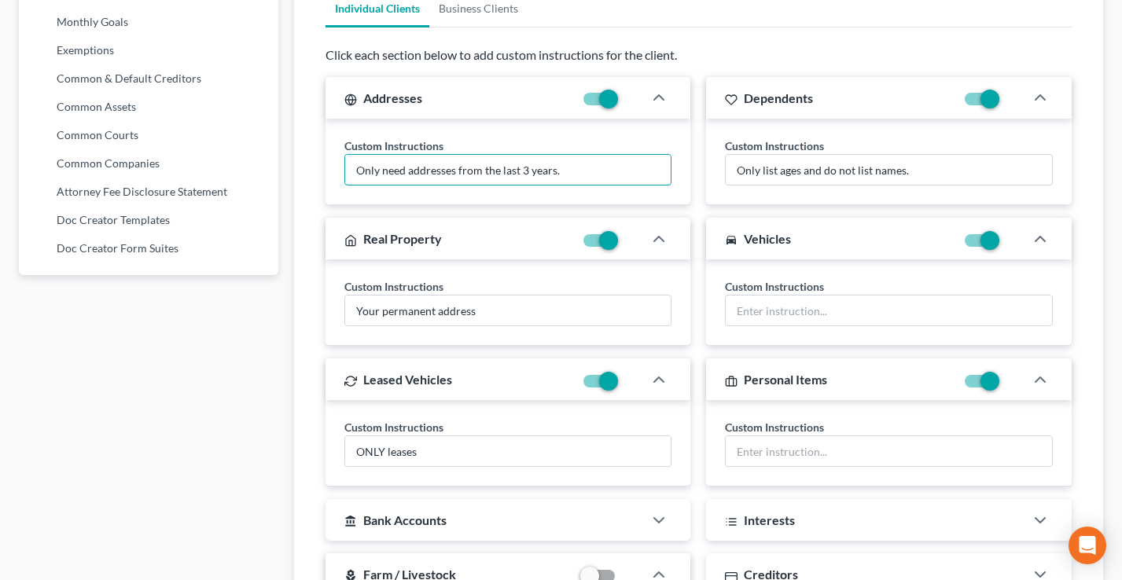
drag, startPoint x: 586, startPoint y: 170, endPoint x: 334, endPoint y: 170, distance: 251.6
click at [329, 169] on div "Custom Instructions Only need addresses from the last 3 years." at bounding box center [509, 162] width 366 height 87
click at [599, 164] on input "Only need addresses from the last 3 years." at bounding box center [508, 170] width 326 height 30
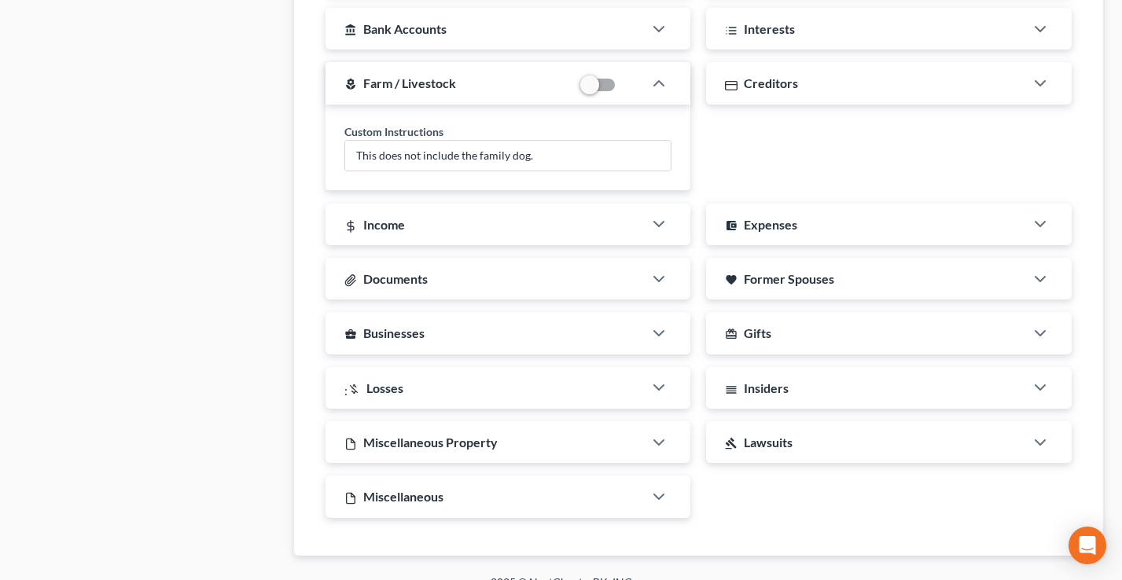
scroll to position [1365, 0]
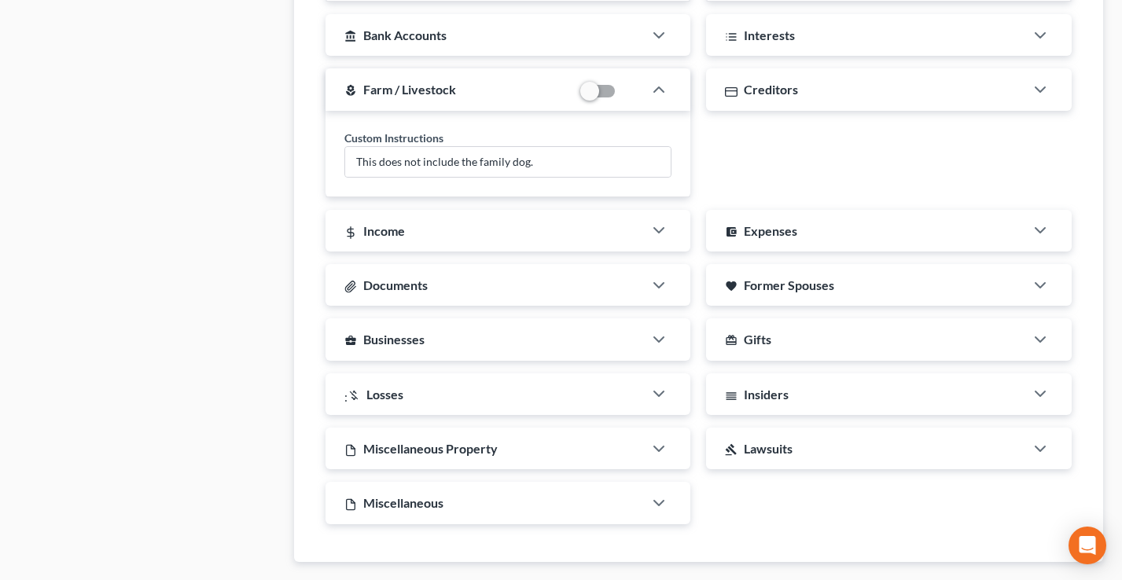
click at [494, 285] on div "Documents" at bounding box center [485, 285] width 318 height 42
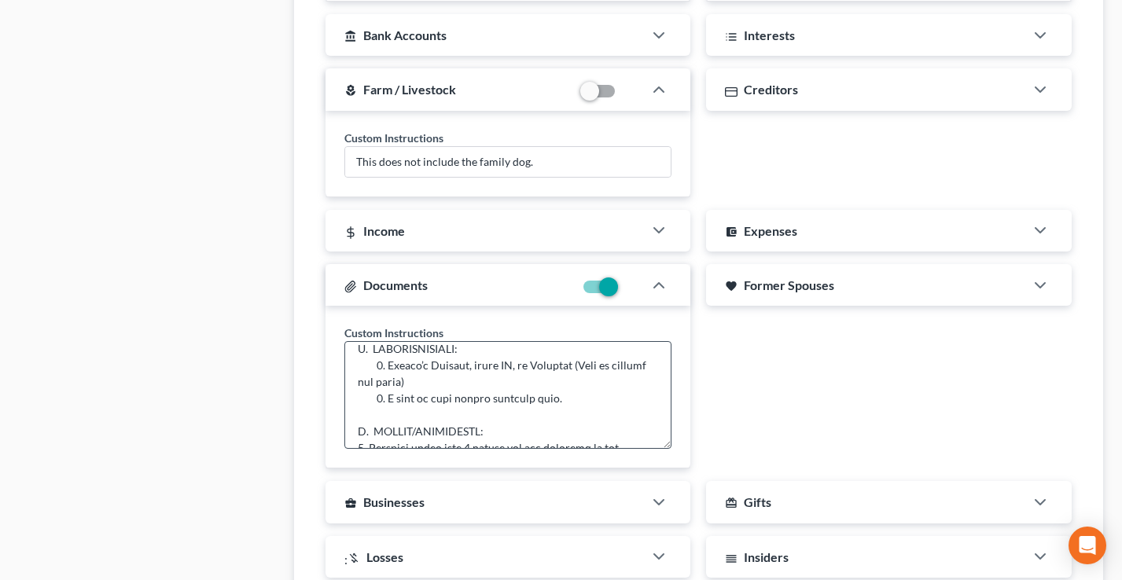
scroll to position [0, 0]
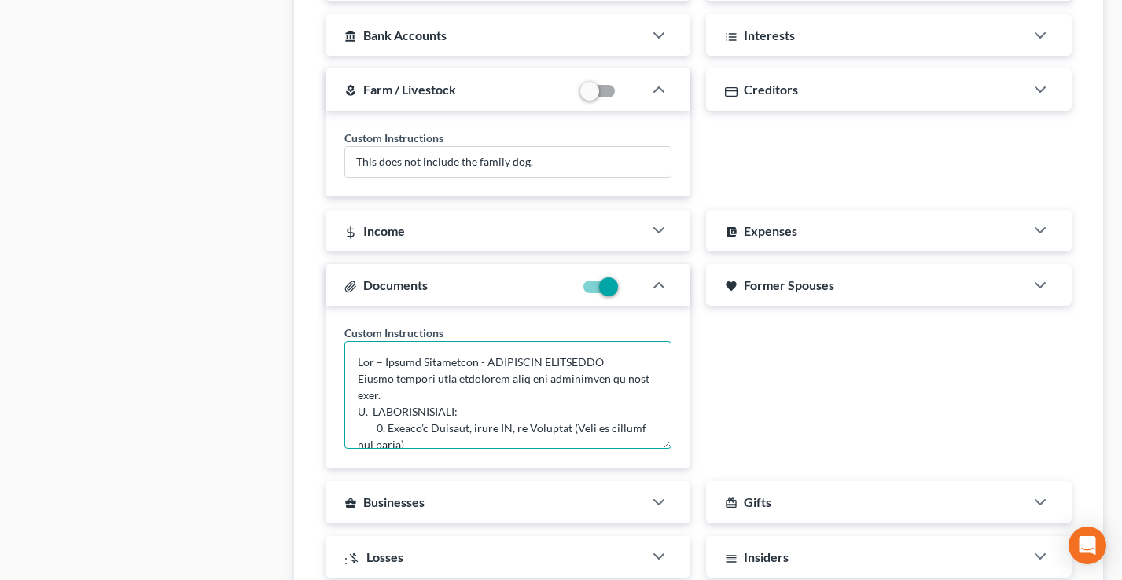
drag, startPoint x: 631, startPoint y: 358, endPoint x: 350, endPoint y: 352, distance: 280.8
click at [347, 355] on textarea at bounding box center [508, 395] width 328 height 108
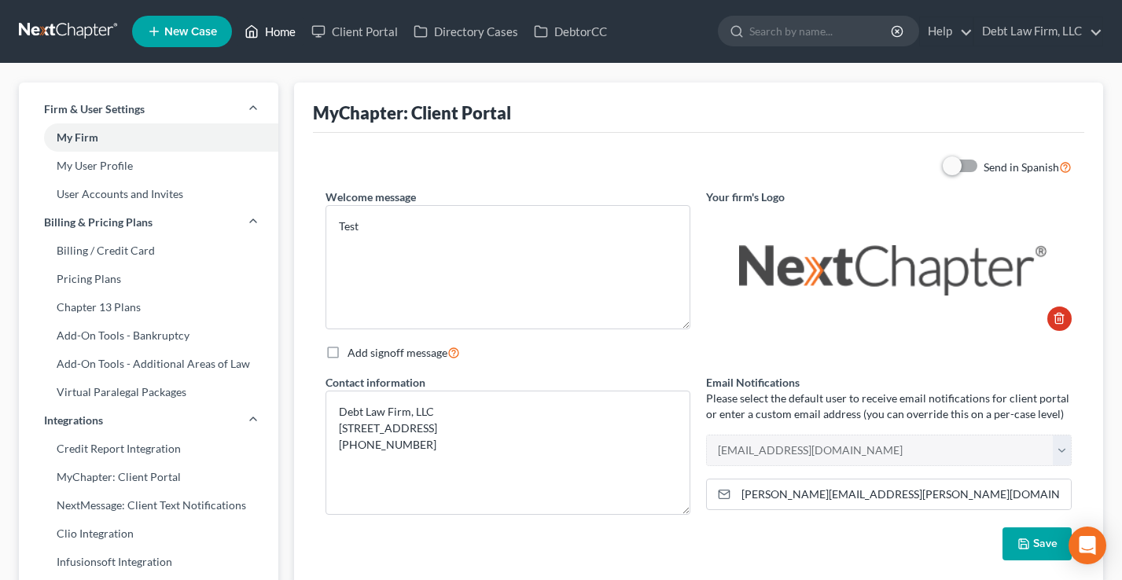
click at [270, 22] on link "Home" at bounding box center [270, 31] width 67 height 28
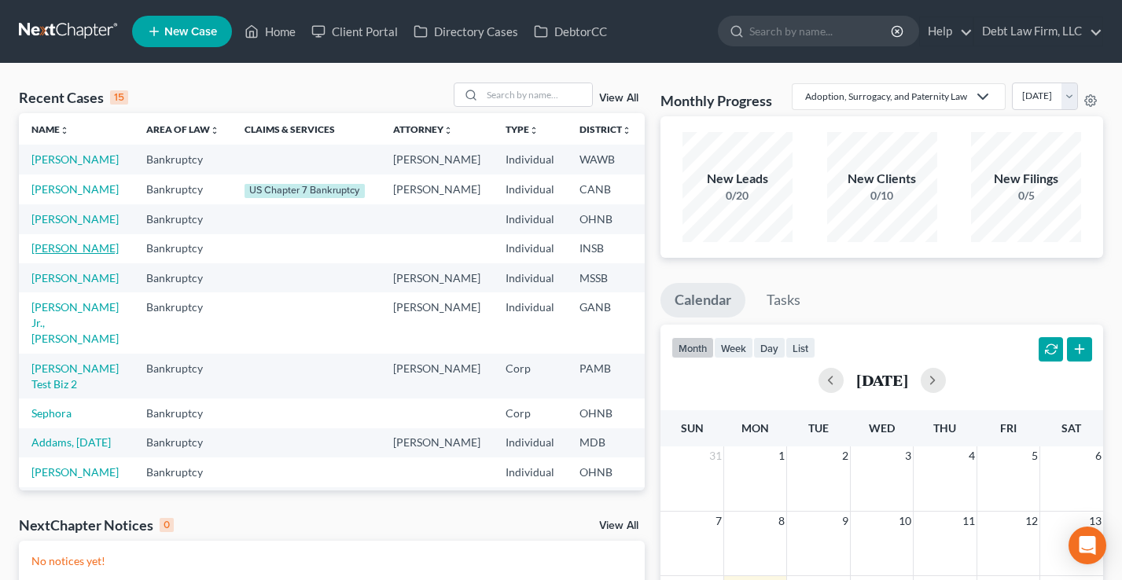
click at [41, 255] on link "[PERSON_NAME]" at bounding box center [74, 247] width 87 height 13
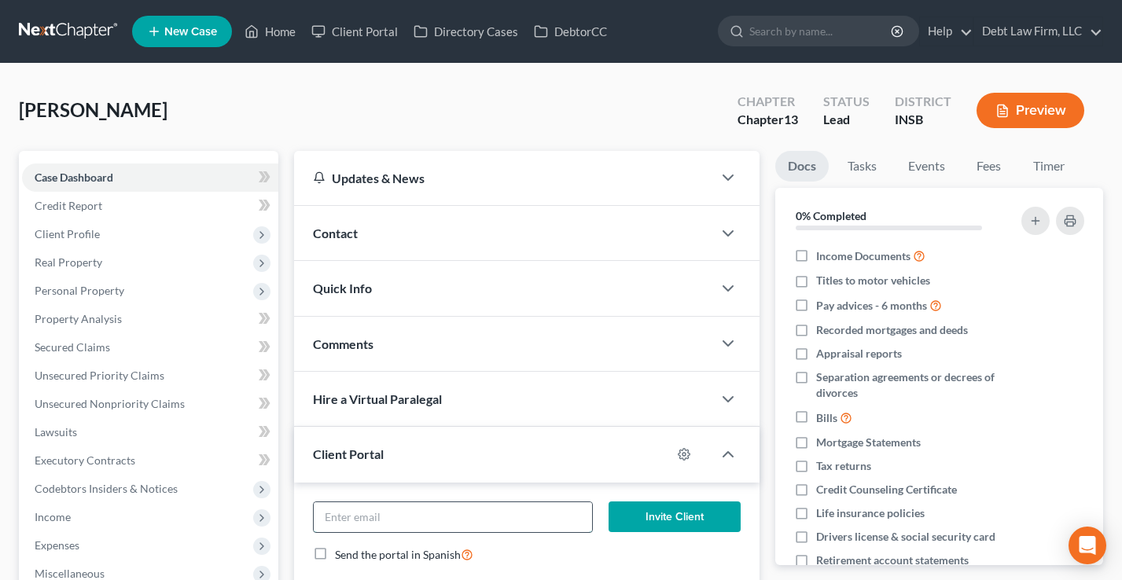
scroll to position [75, 0]
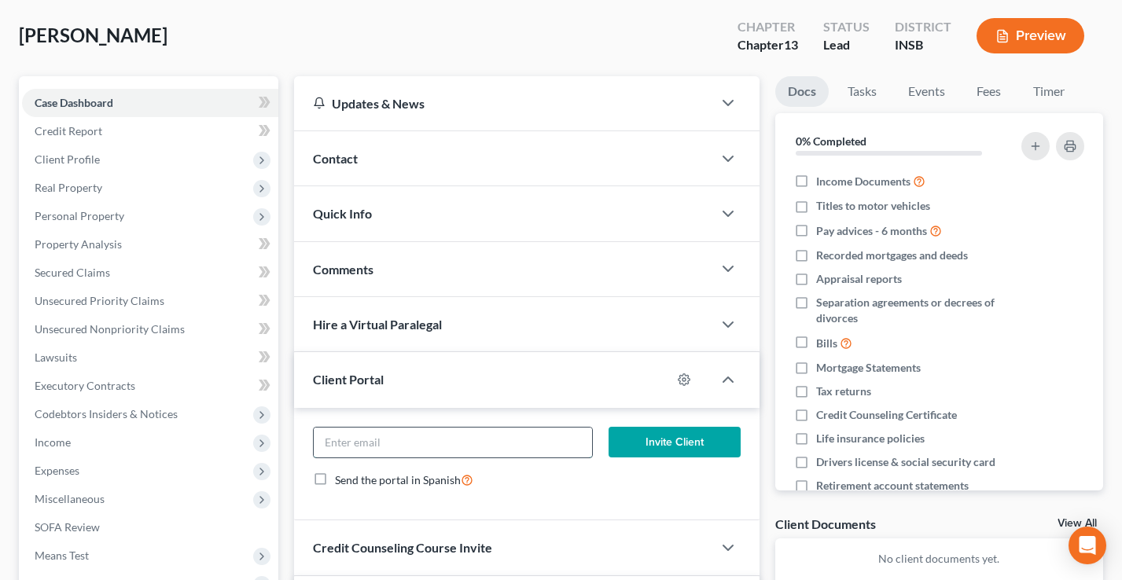
click at [394, 439] on input "email" at bounding box center [453, 443] width 278 height 30
type input "[EMAIL_ADDRESS][DOMAIN_NAME]"
click at [435, 148] on div "Contact" at bounding box center [503, 158] width 418 height 54
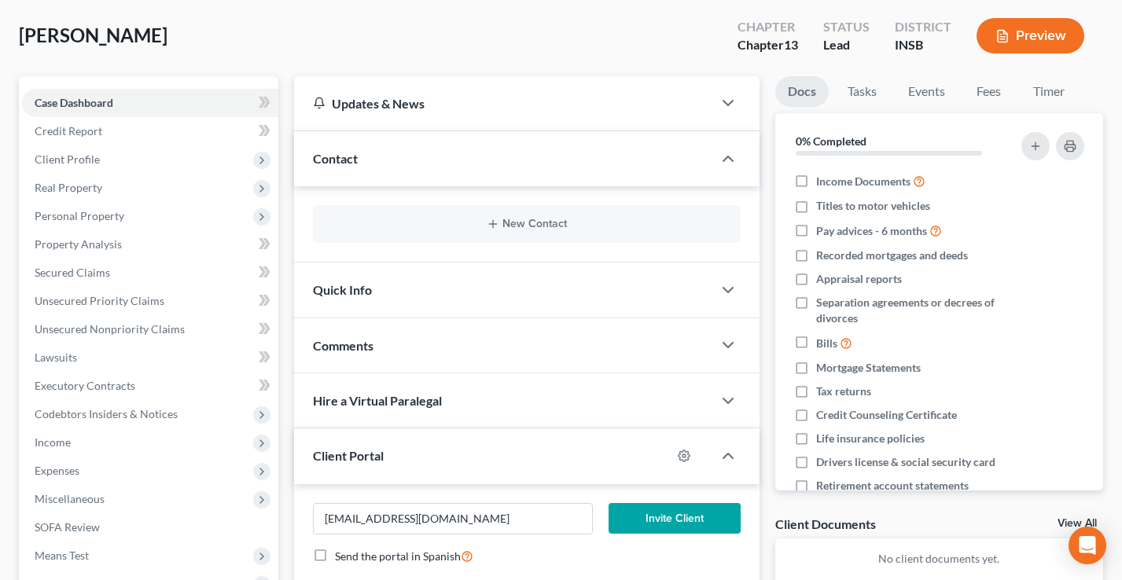
scroll to position [122, 0]
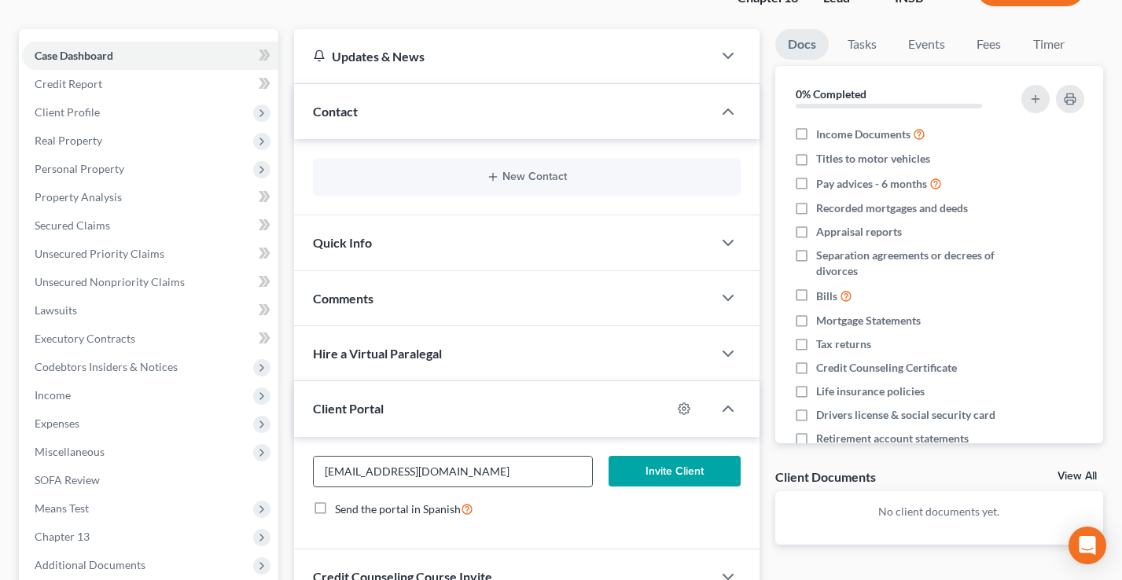
click at [479, 466] on input "[EMAIL_ADDRESS][DOMAIN_NAME]" at bounding box center [453, 472] width 278 height 30
click at [480, 477] on input "[EMAIL_ADDRESS][DOMAIN_NAME]" at bounding box center [453, 472] width 278 height 30
drag, startPoint x: 333, startPoint y: 469, endPoint x: 319, endPoint y: 469, distance: 13.4
click at [319, 469] on input "[EMAIL_ADDRESS][DOMAIN_NAME]" at bounding box center [453, 472] width 278 height 30
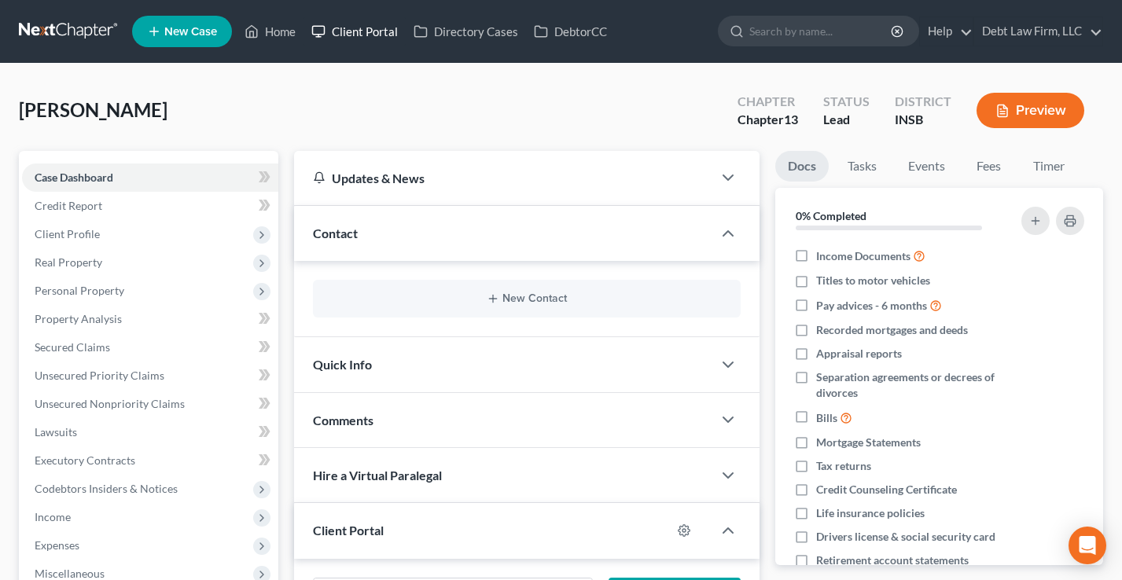
drag, startPoint x: 341, startPoint y: 32, endPoint x: 576, endPoint y: 149, distance: 262.4
click at [341, 32] on link "Client Portal" at bounding box center [355, 31] width 102 height 28
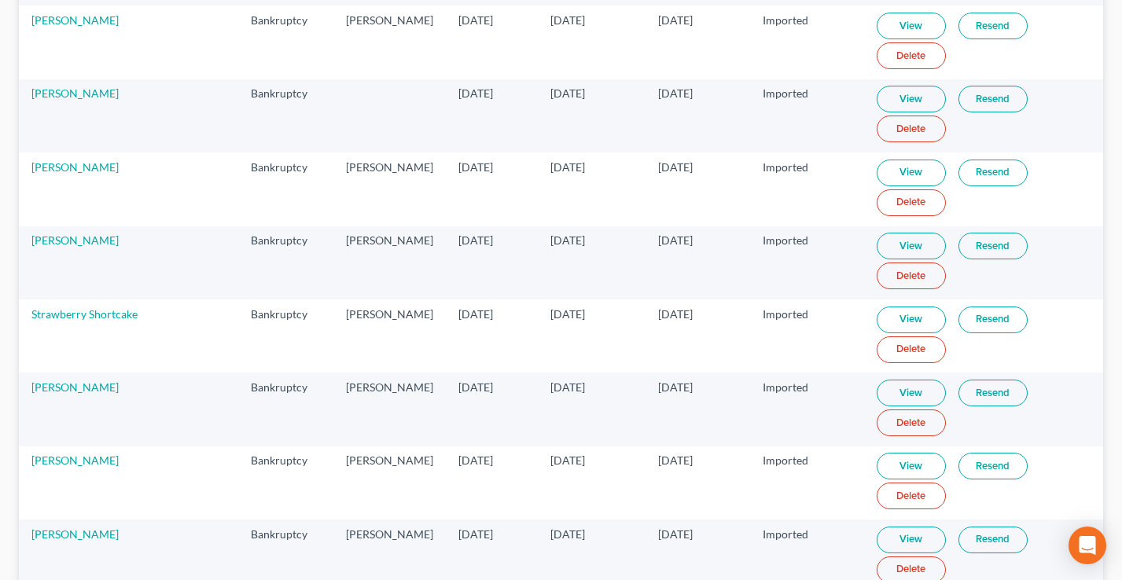
scroll to position [399, 0]
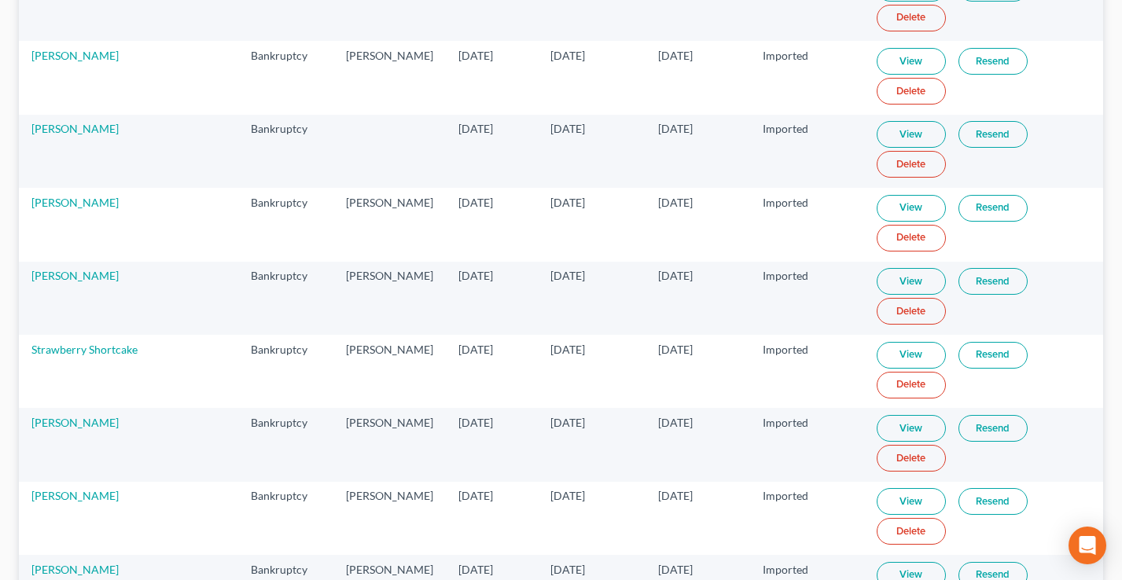
drag, startPoint x: 798, startPoint y: 131, endPoint x: 730, endPoint y: 164, distance: 76.0
click at [697, 129] on tr "[PERSON_NAME] Bankruptcy [DATE] [DATE] [DATE] Imported View Resend Delete" at bounding box center [561, 151] width 1084 height 73
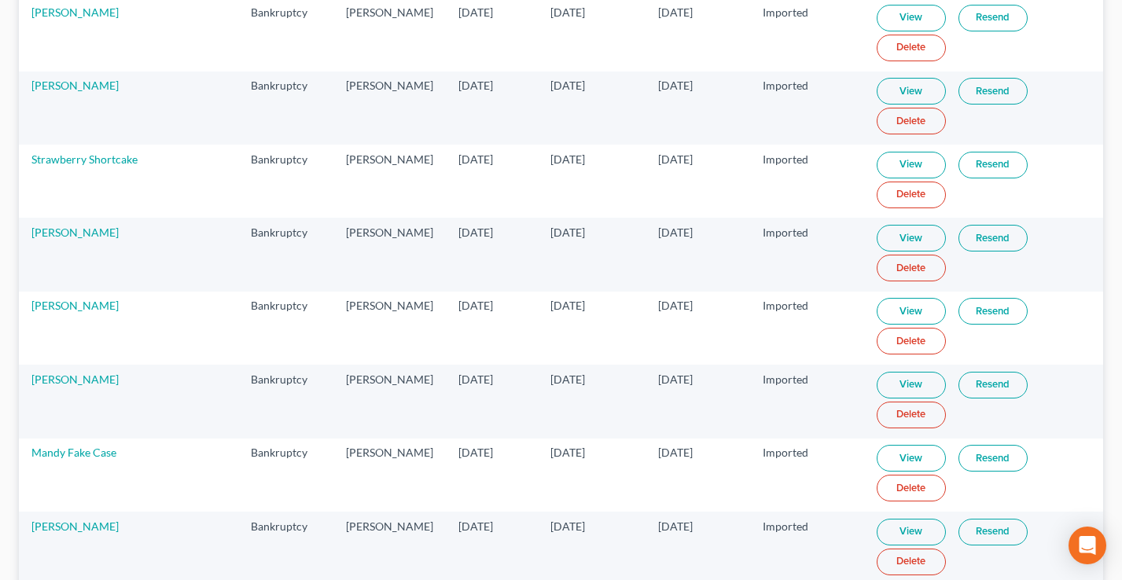
scroll to position [613, 0]
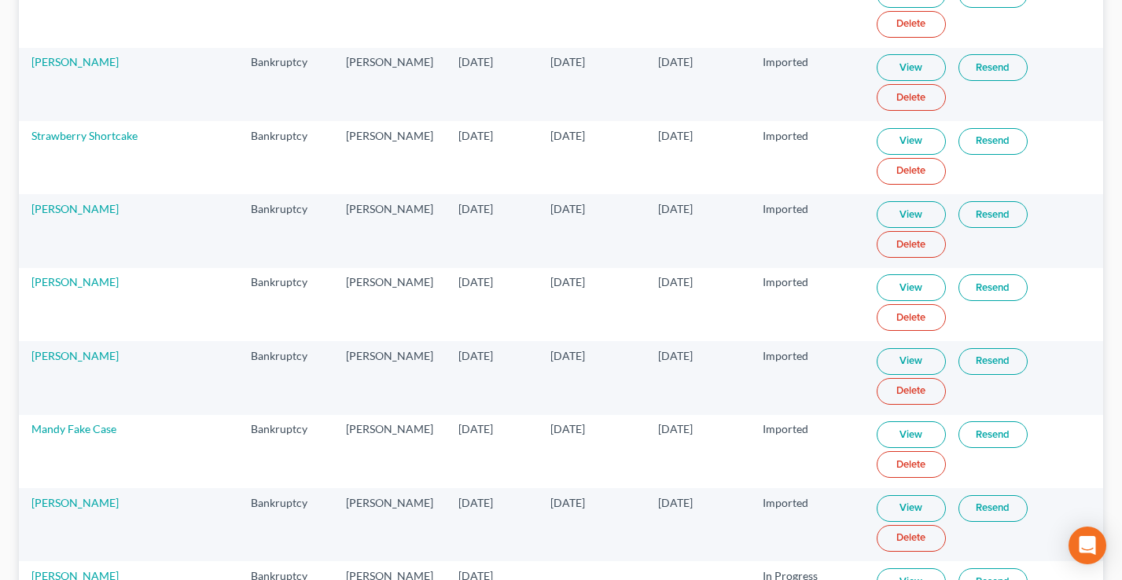
drag, startPoint x: 720, startPoint y: 142, endPoint x: 630, endPoint y: 140, distance: 89.7
click at [646, 140] on td "[DATE]" at bounding box center [698, 157] width 104 height 73
drag, startPoint x: 510, startPoint y: 136, endPoint x: 424, endPoint y: 137, distance: 86.5
click at [446, 137] on td "[DATE]" at bounding box center [492, 157] width 92 height 73
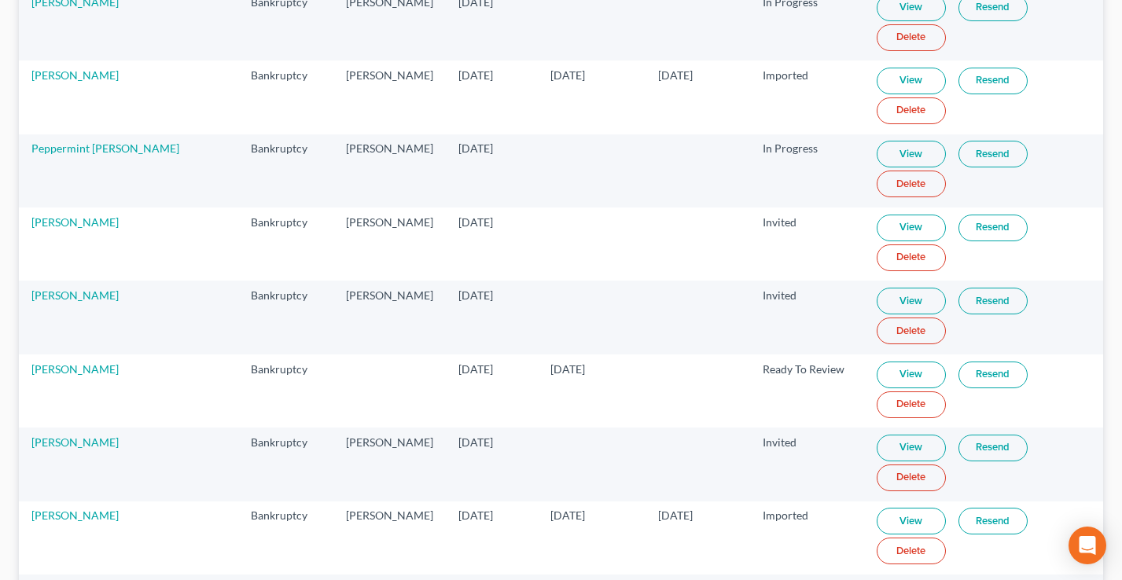
scroll to position [1265, 0]
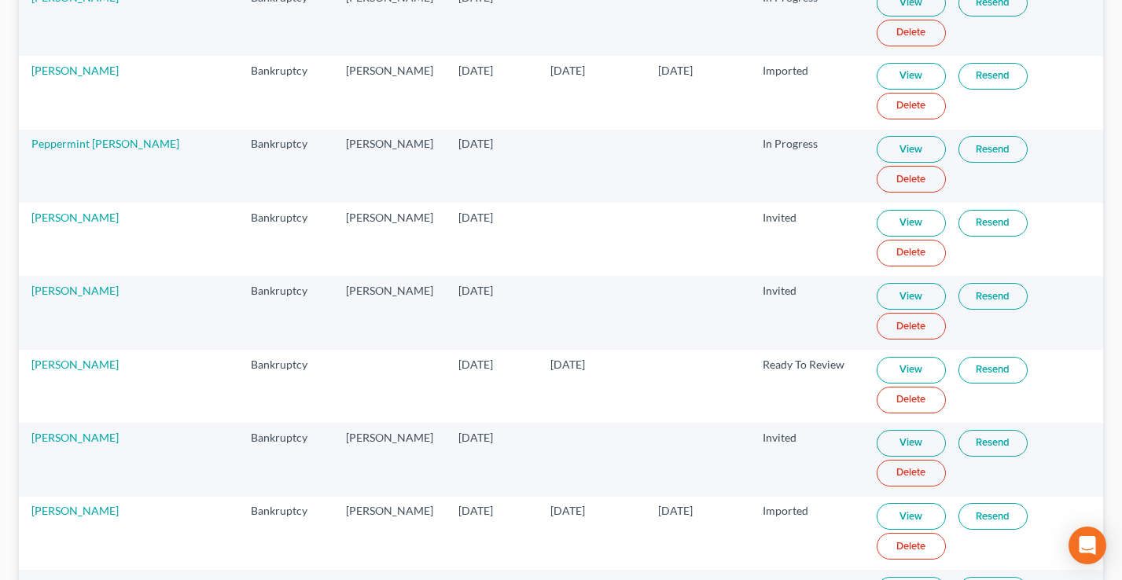
click at [908, 366] on link "View" at bounding box center [911, 370] width 69 height 27
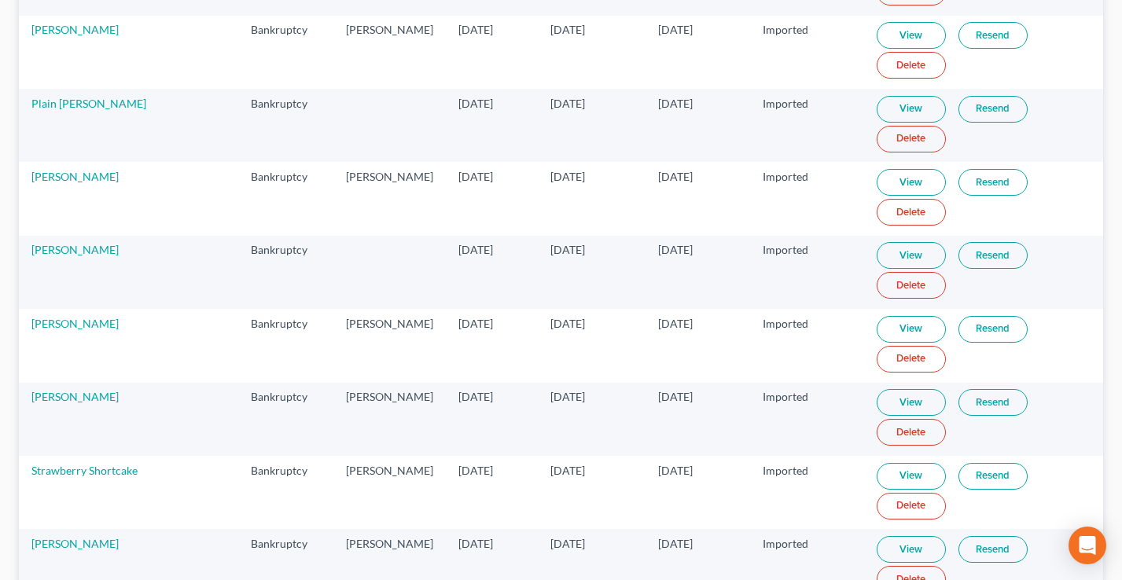
scroll to position [0, 0]
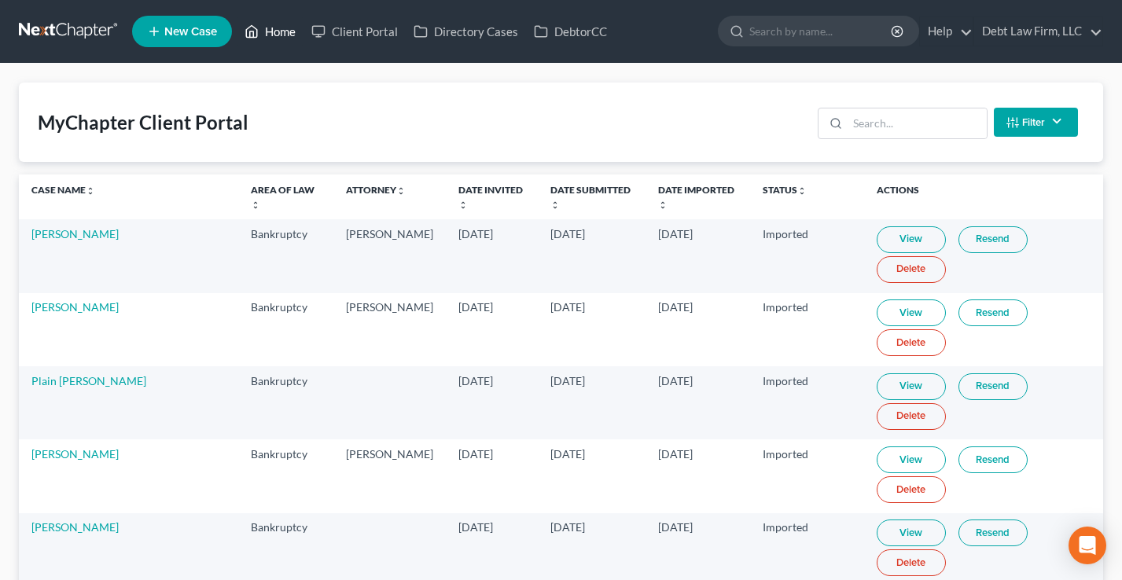
click at [274, 29] on link "Home" at bounding box center [270, 31] width 67 height 28
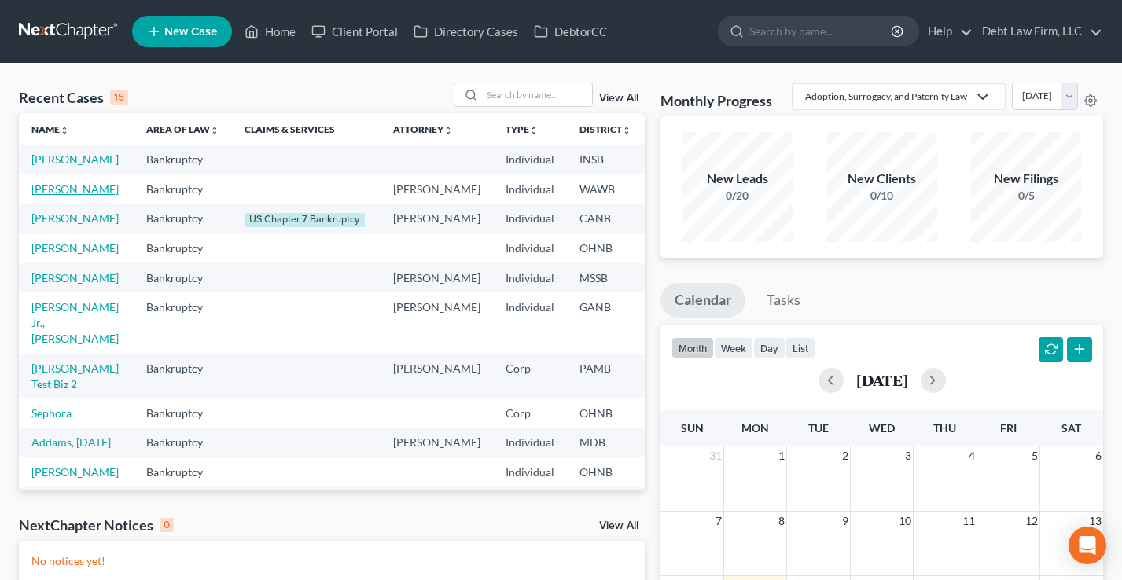
click at [52, 196] on link "[PERSON_NAME]" at bounding box center [74, 188] width 87 height 13
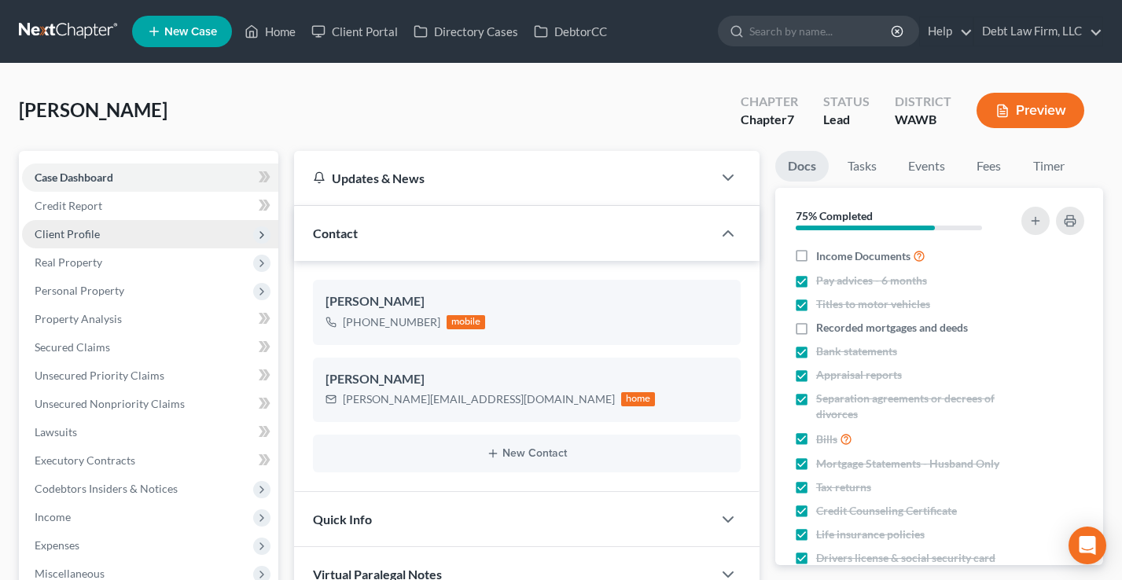
click at [106, 220] on span "Client Profile" at bounding box center [150, 234] width 256 height 28
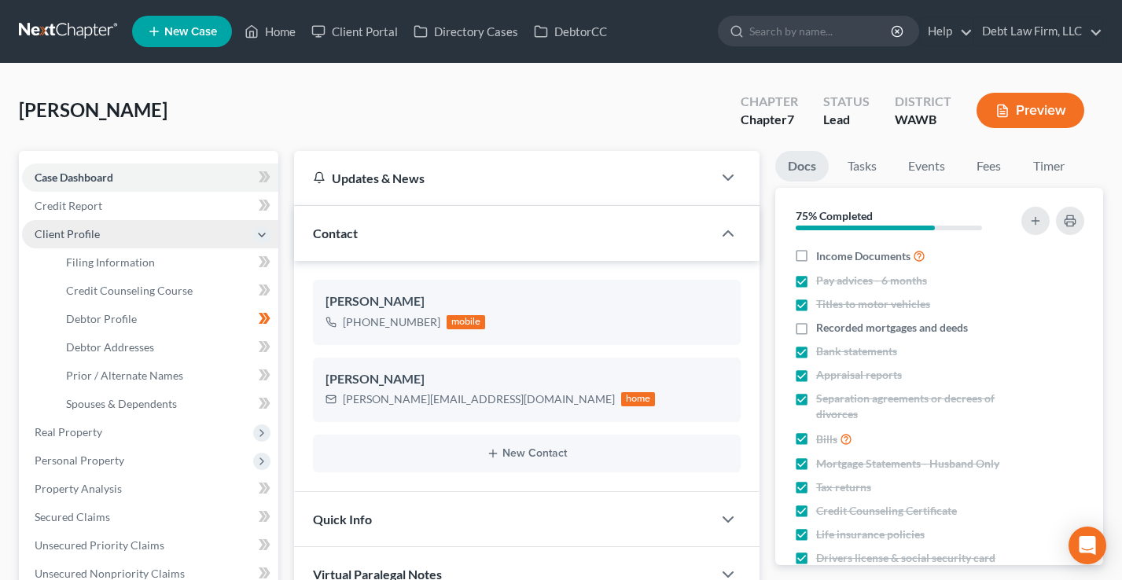
scroll to position [80, 0]
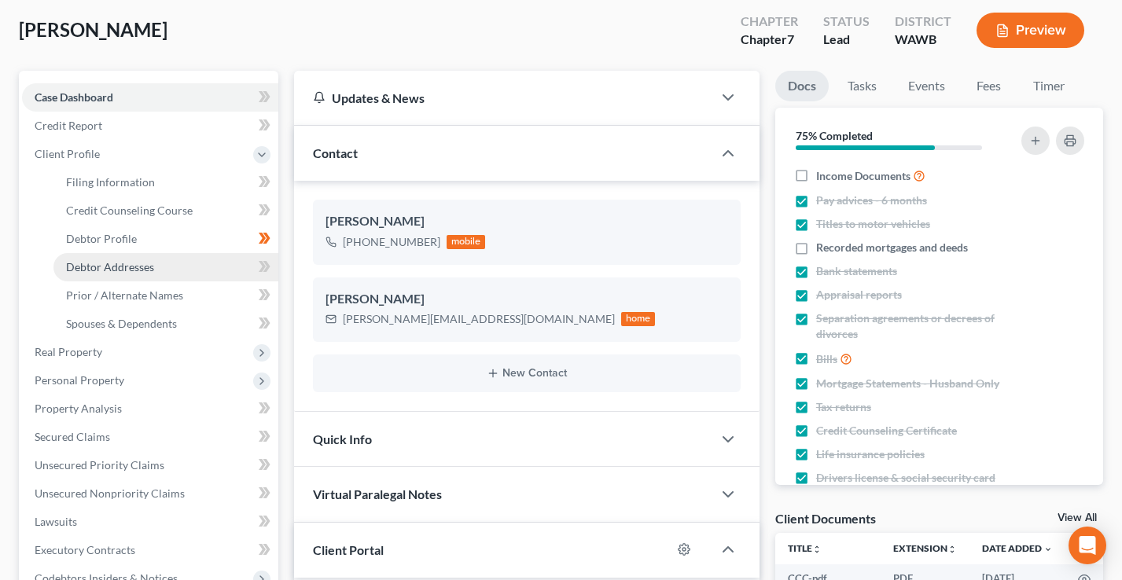
drag, startPoint x: 134, startPoint y: 262, endPoint x: 207, endPoint y: 270, distance: 72.8
click at [134, 262] on span "Debtor Addresses" at bounding box center [110, 266] width 88 height 13
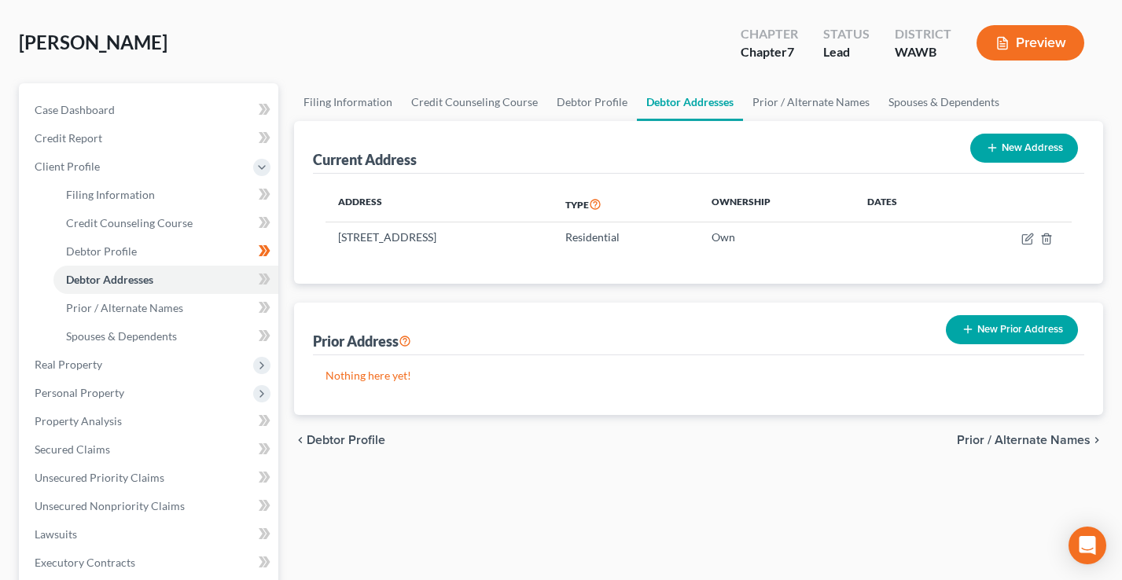
scroll to position [124, 0]
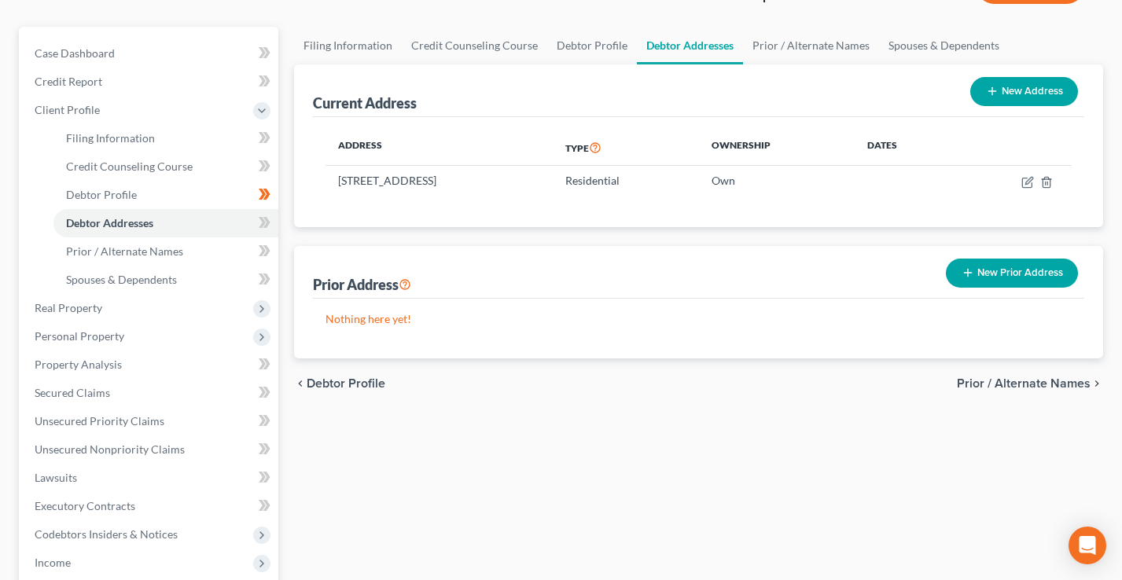
drag, startPoint x: 585, startPoint y: 191, endPoint x: 328, endPoint y: 150, distance: 260.4
click at [328, 150] on table "Address Type Ownership Dates [STREET_ADDRESS] Residential Own" at bounding box center [699, 163] width 746 height 66
click at [328, 150] on th "Address" at bounding box center [439, 148] width 227 height 36
click at [1027, 182] on icon "button" at bounding box center [1028, 182] width 13 height 13
select select "31"
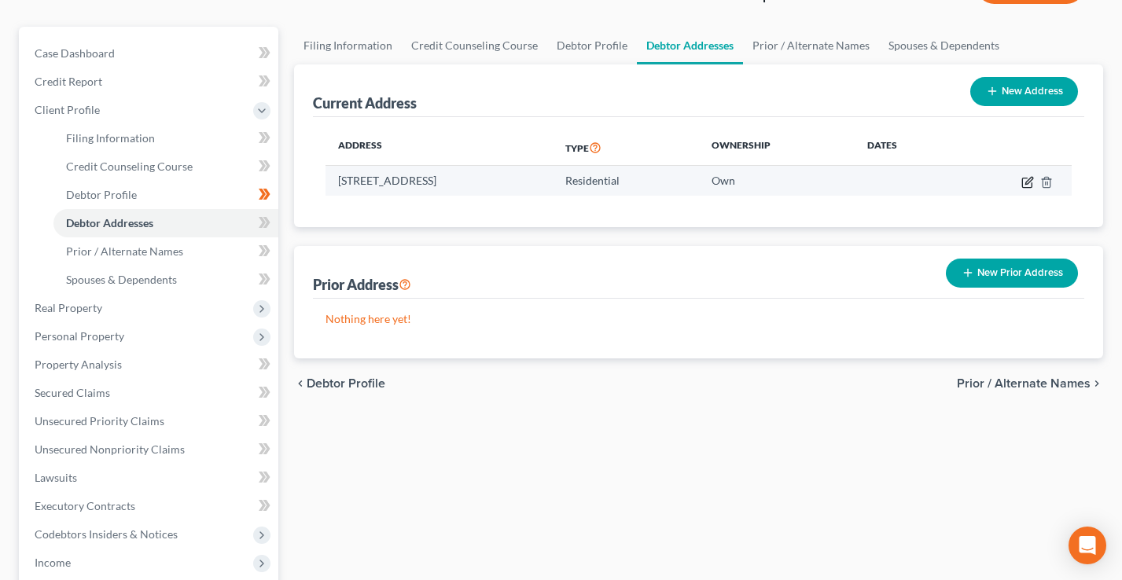
select select "7"
select select "0"
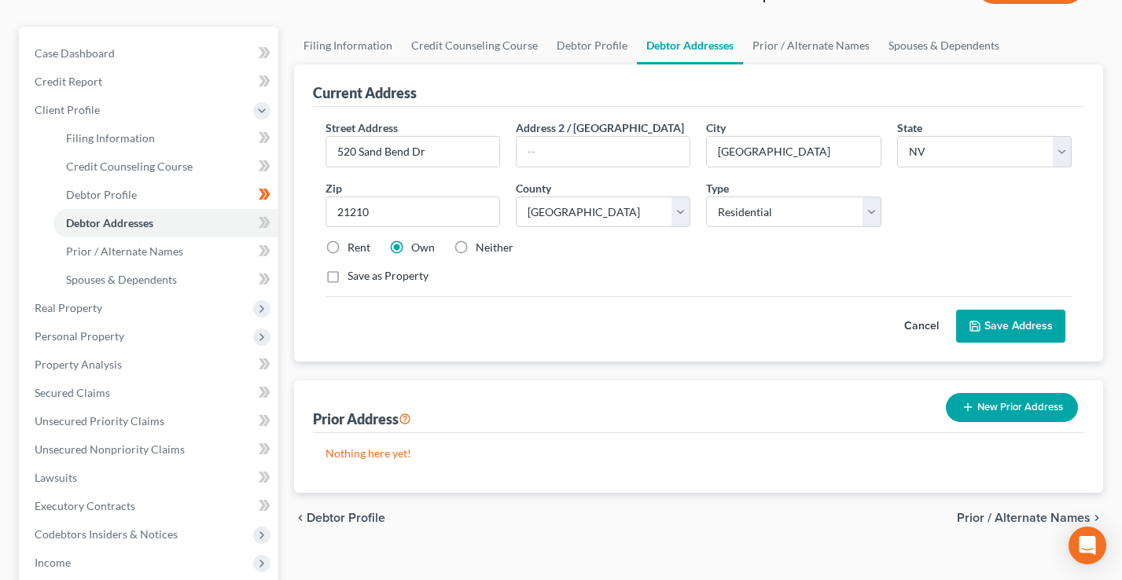
click at [1013, 332] on button "Save Address" at bounding box center [1010, 326] width 109 height 33
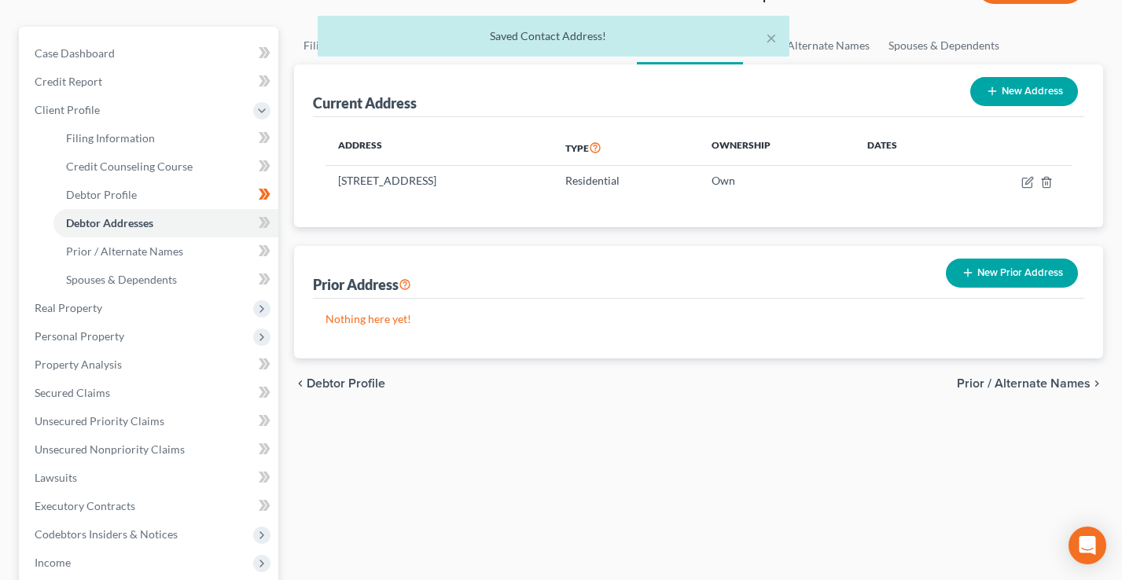
scroll to position [0, 0]
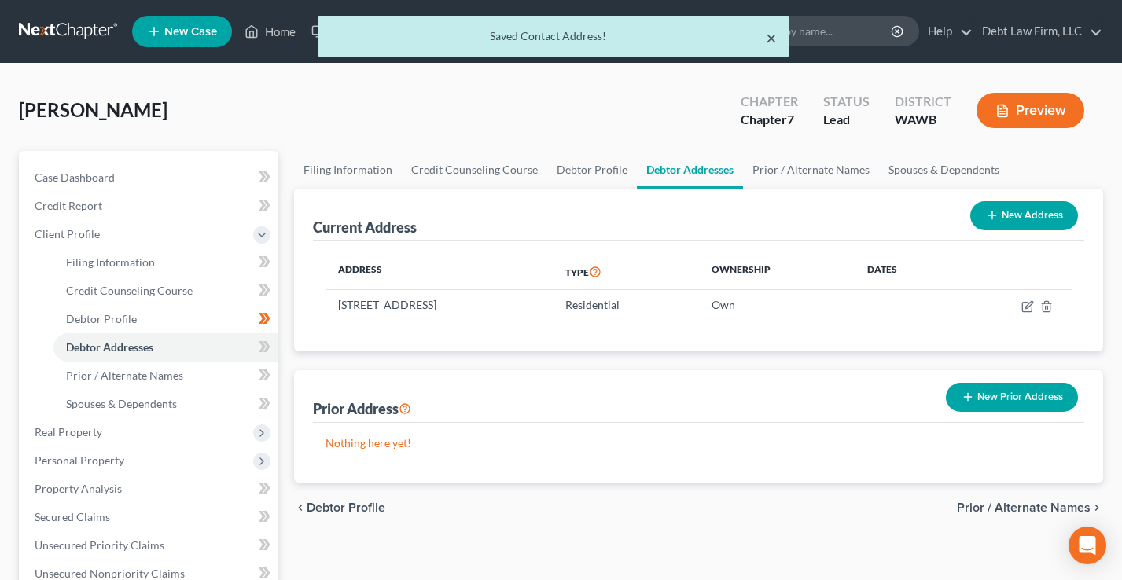
click at [775, 35] on button "×" at bounding box center [771, 37] width 11 height 19
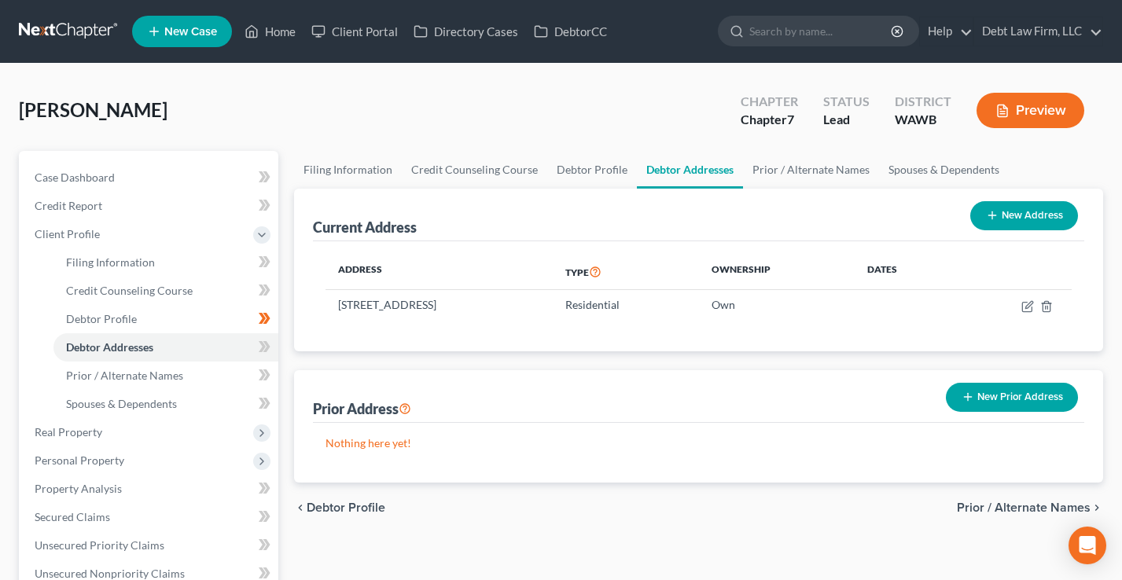
click at [1019, 111] on button "Preview" at bounding box center [1031, 110] width 108 height 35
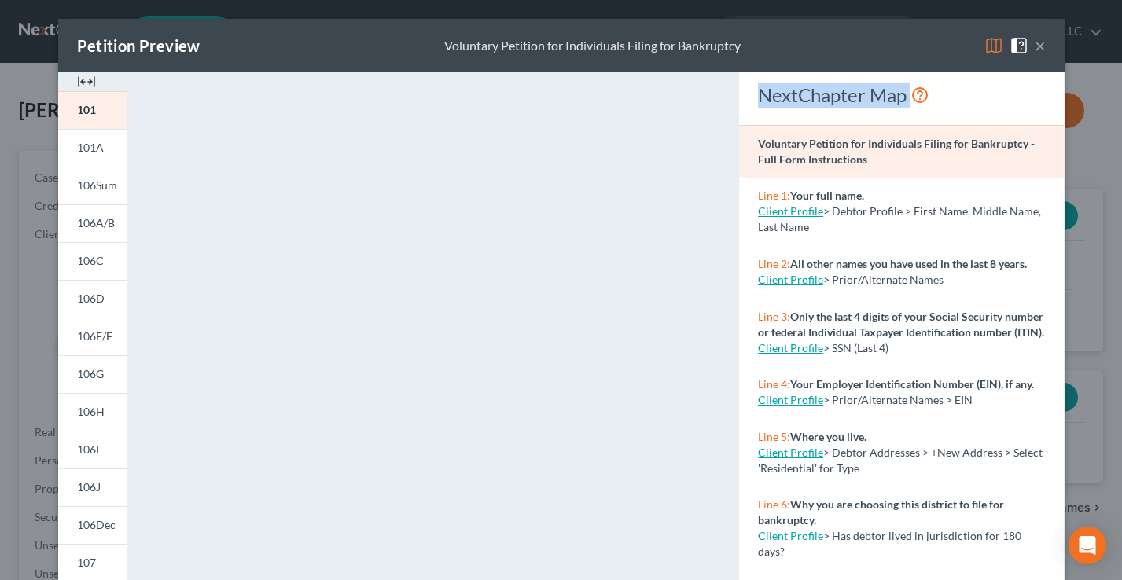
drag, startPoint x: 998, startPoint y: 94, endPoint x: 762, endPoint y: 94, distance: 235.9
click at [762, 94] on div "NextChapter Map" at bounding box center [901, 95] width 287 height 25
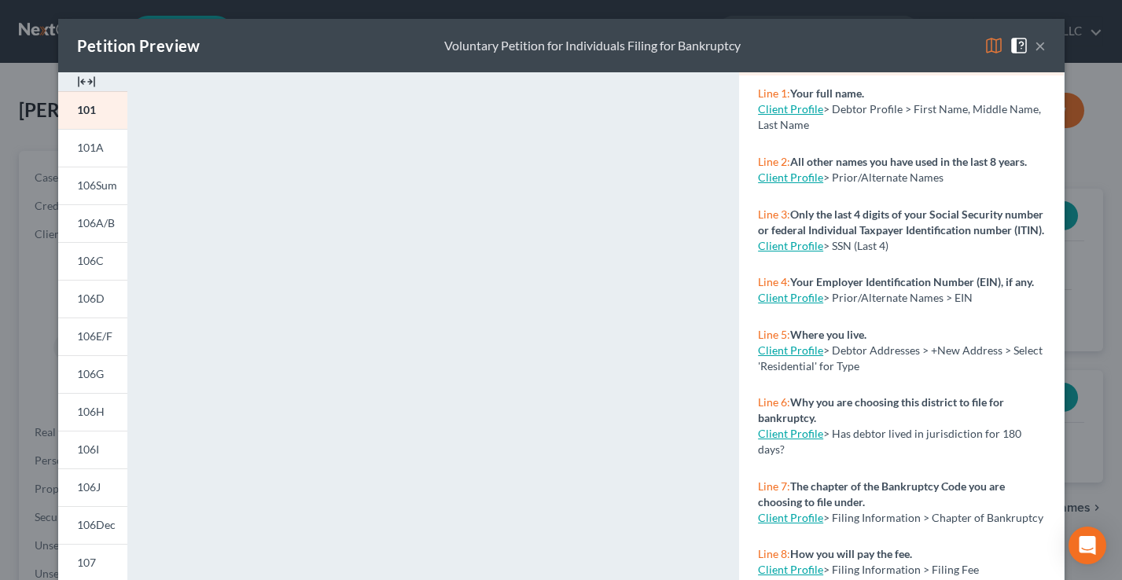
scroll to position [166, 0]
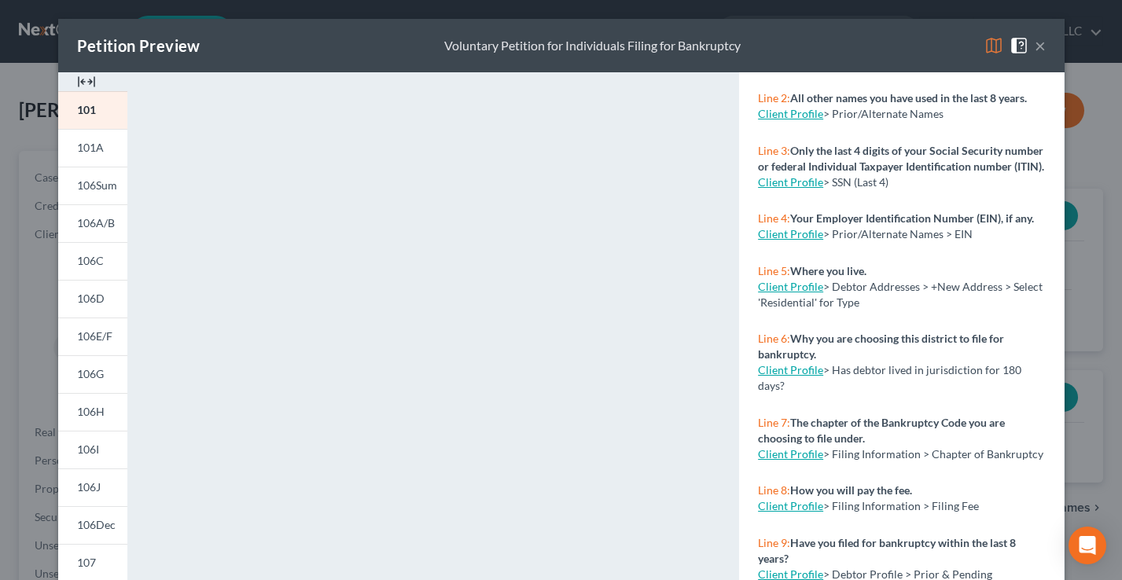
click at [1041, 43] on button "×" at bounding box center [1040, 45] width 11 height 19
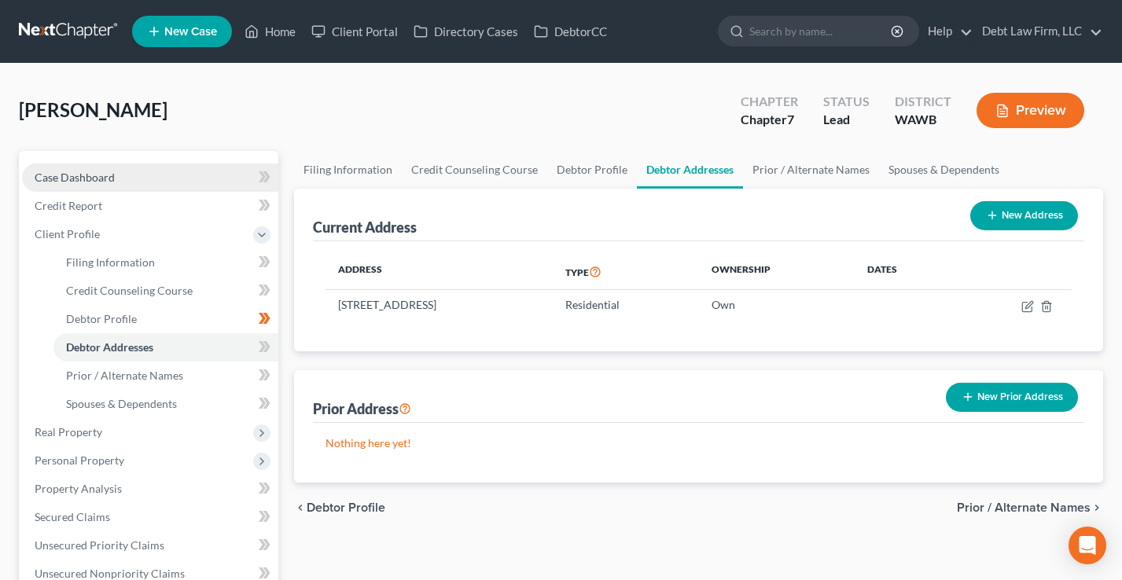
click at [131, 173] on link "Case Dashboard" at bounding box center [150, 178] width 256 height 28
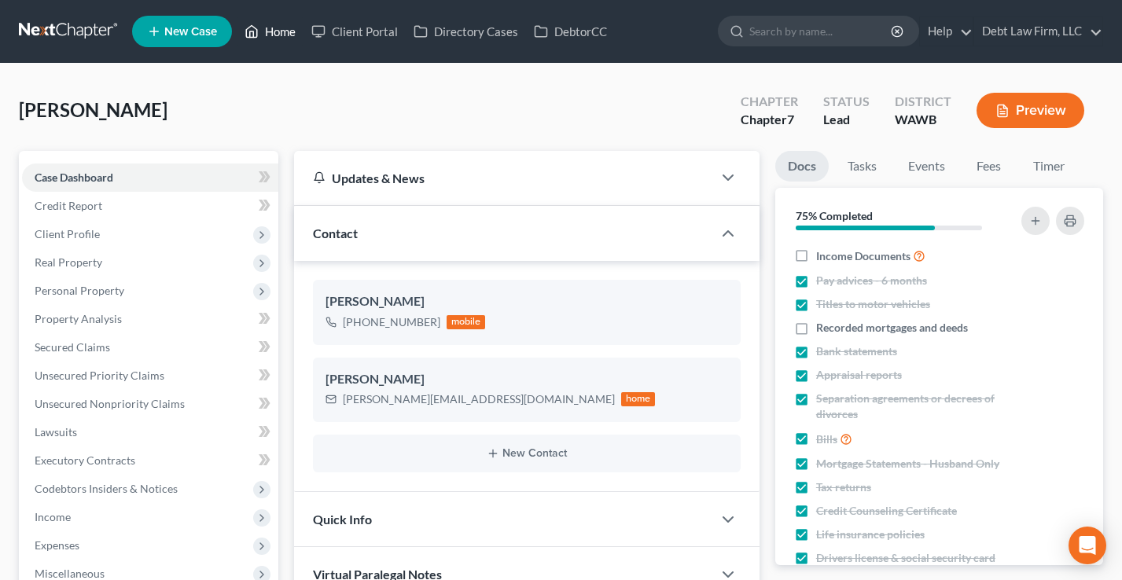
click at [266, 31] on link "Home" at bounding box center [270, 31] width 67 height 28
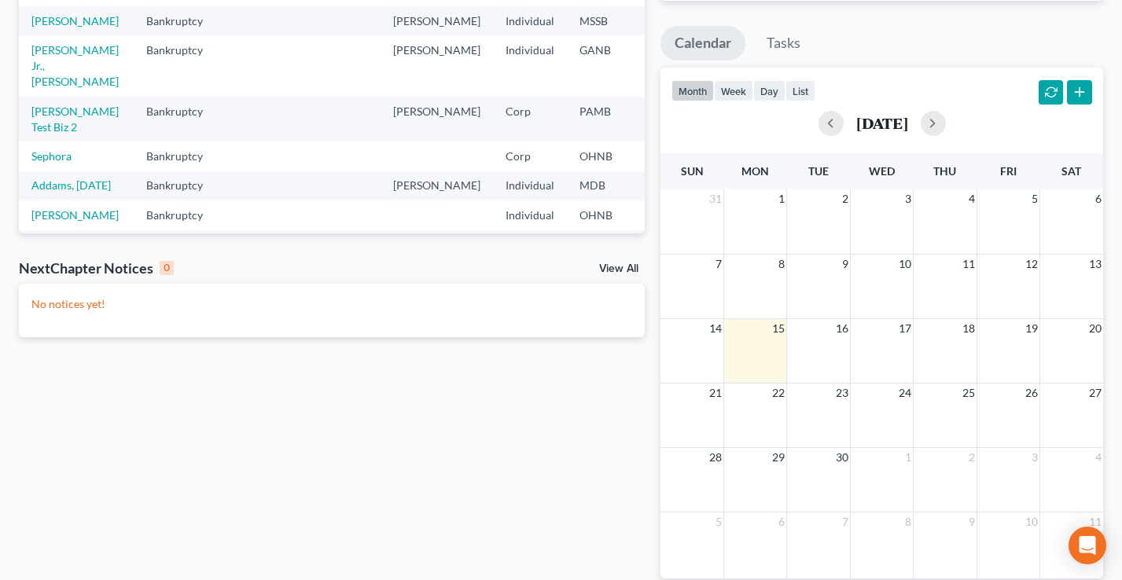
scroll to position [295, 0]
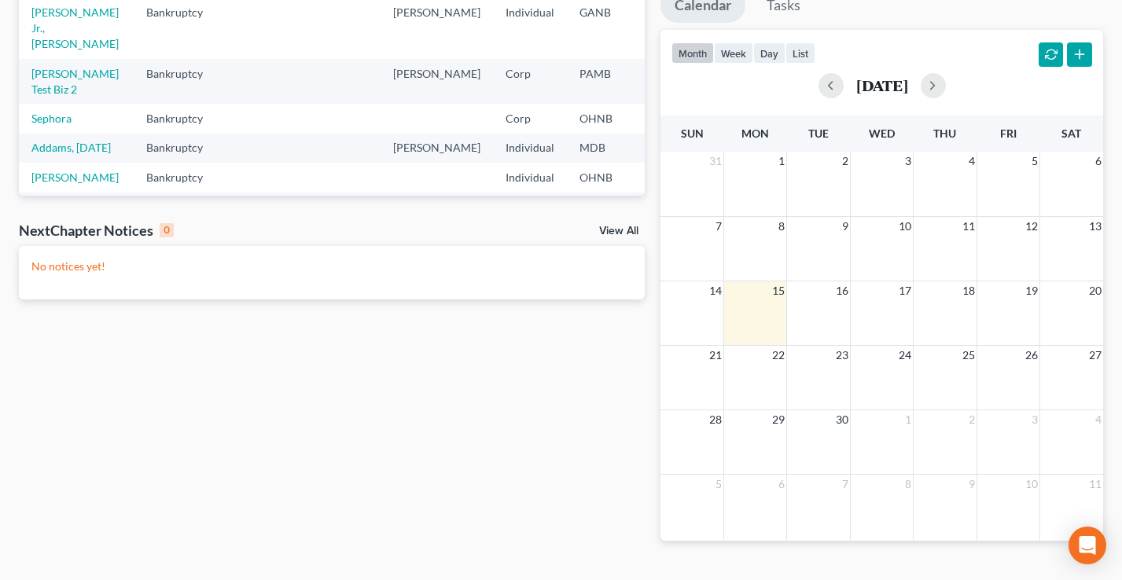
click at [1051, 68] on button "button" at bounding box center [1051, 54] width 25 height 25
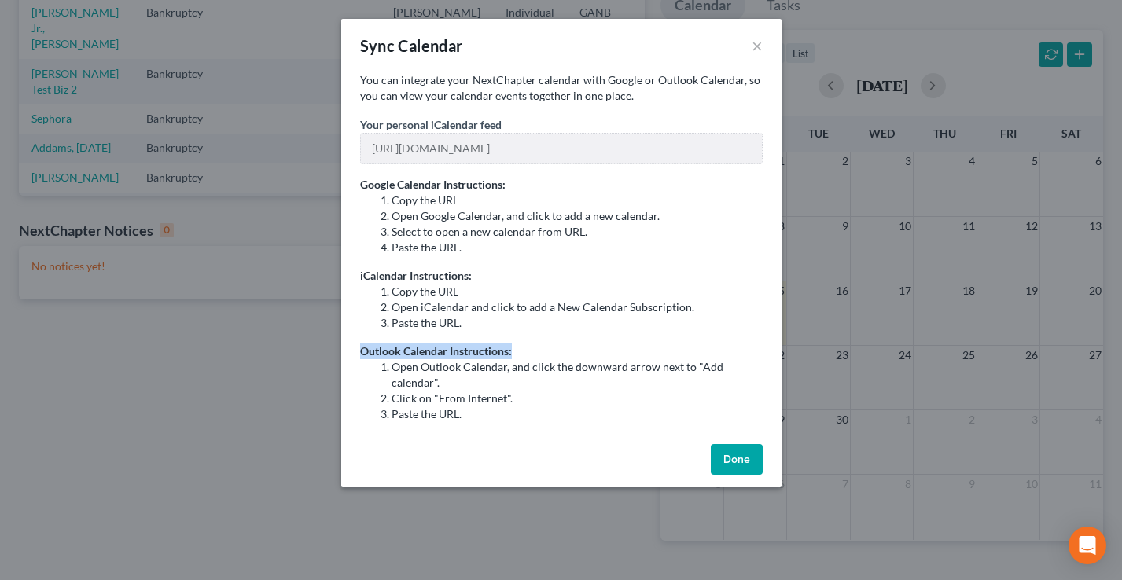
drag, startPoint x: 507, startPoint y: 349, endPoint x: 354, endPoint y: 351, distance: 153.4
click at [354, 351] on div "You can integrate your NextChapter calendar with Google or Outlook Calendar, so…" at bounding box center [561, 255] width 440 height 366
click at [565, 323] on li "Paste the URL." at bounding box center [577, 323] width 371 height 16
click at [754, 46] on button "×" at bounding box center [757, 45] width 11 height 19
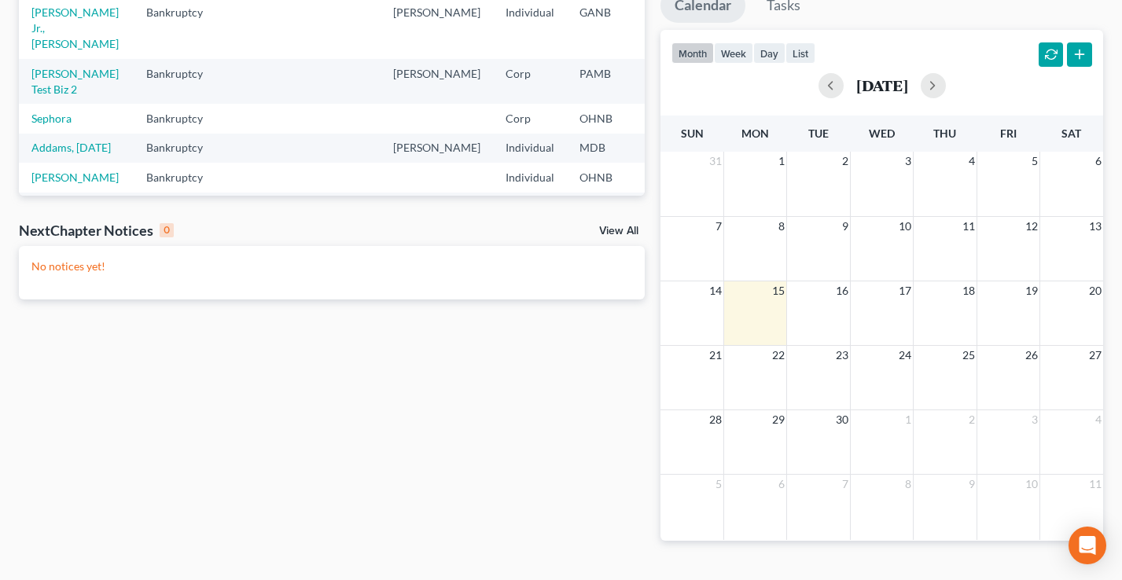
scroll to position [0, 0]
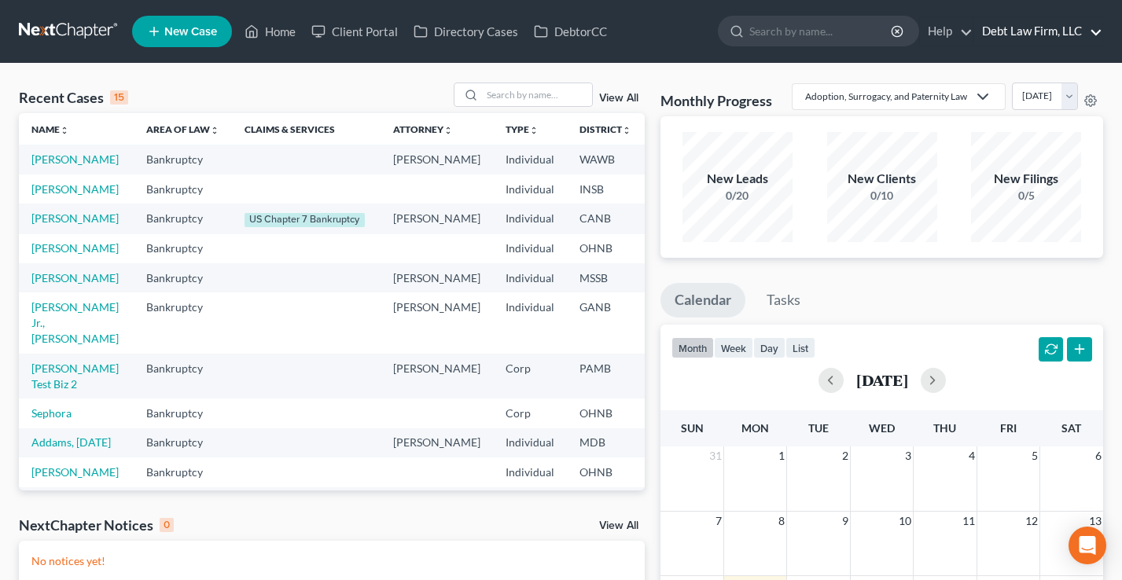
click at [1034, 31] on link "Debt Law Firm, LLC" at bounding box center [1038, 31] width 128 height 28
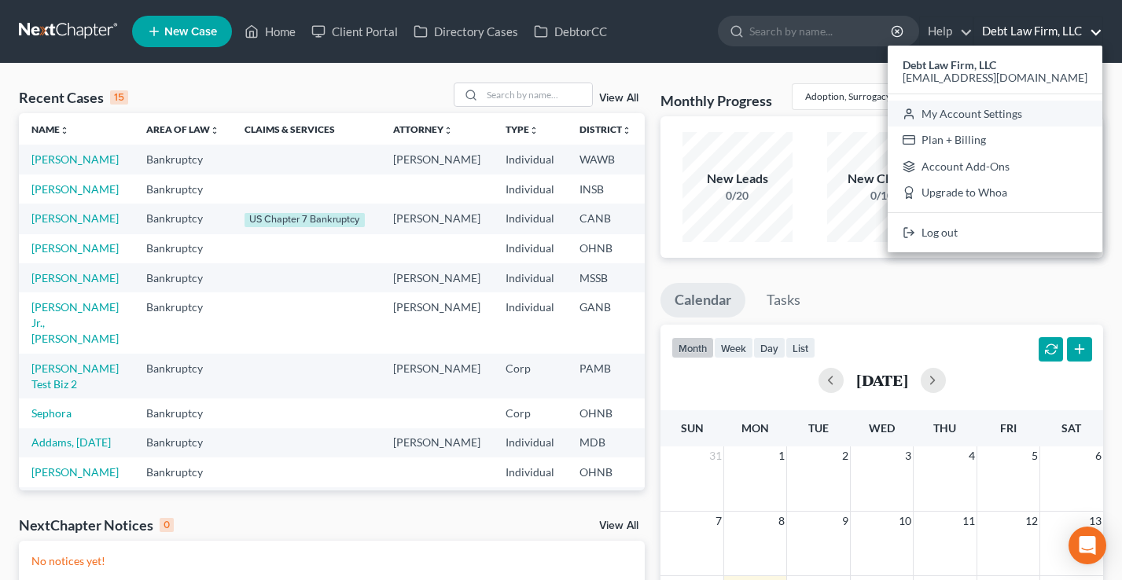
click at [1015, 114] on link "My Account Settings" at bounding box center [995, 114] width 215 height 27
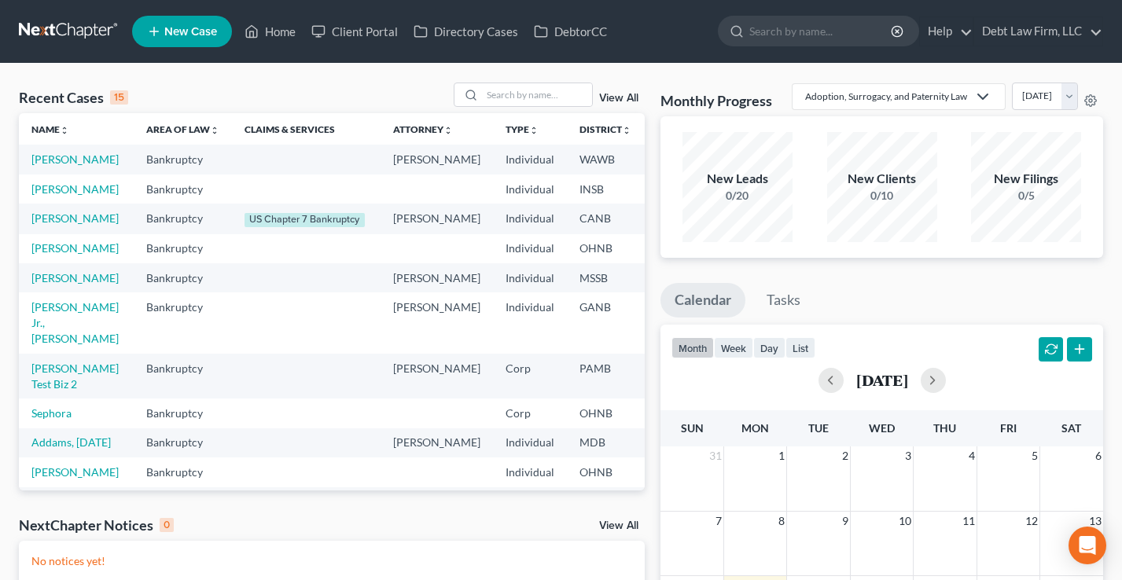
select select "61"
select select "24"
select select "36"
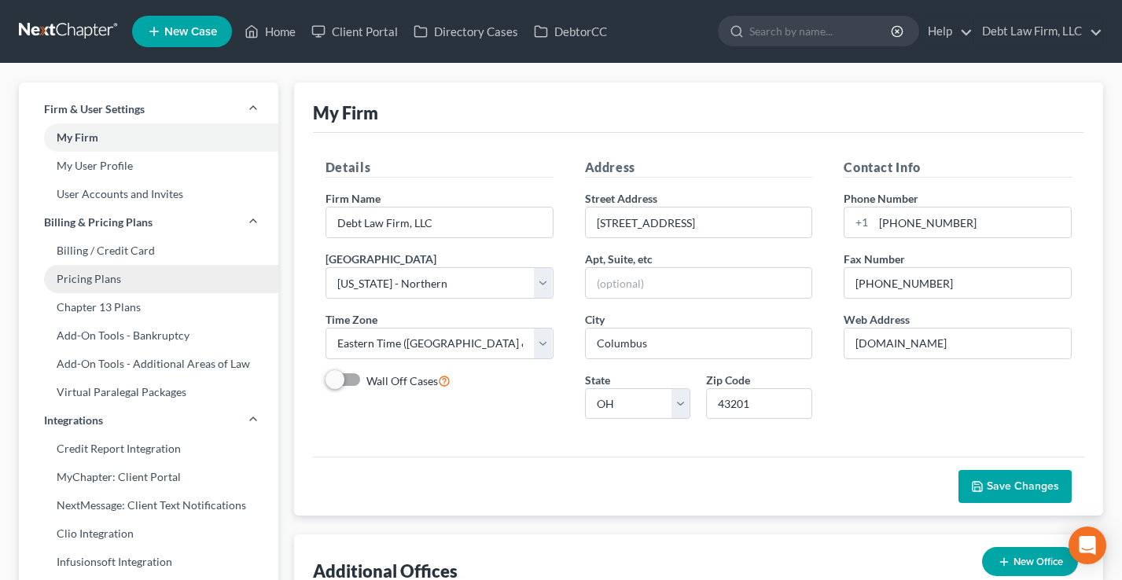
click at [80, 282] on link "Pricing Plans" at bounding box center [149, 279] width 260 height 28
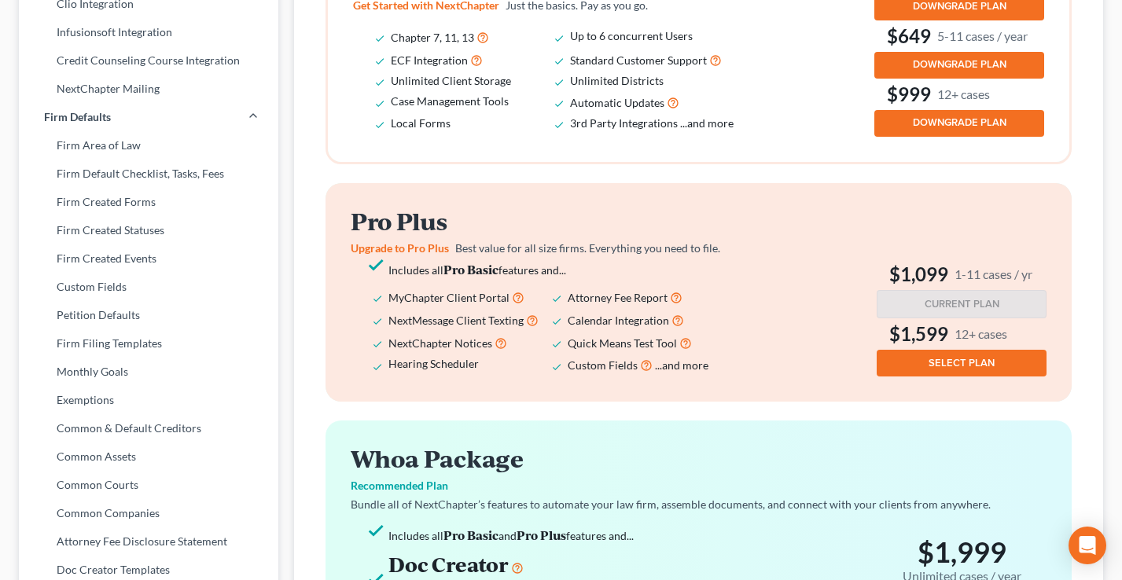
scroll to position [585, 0]
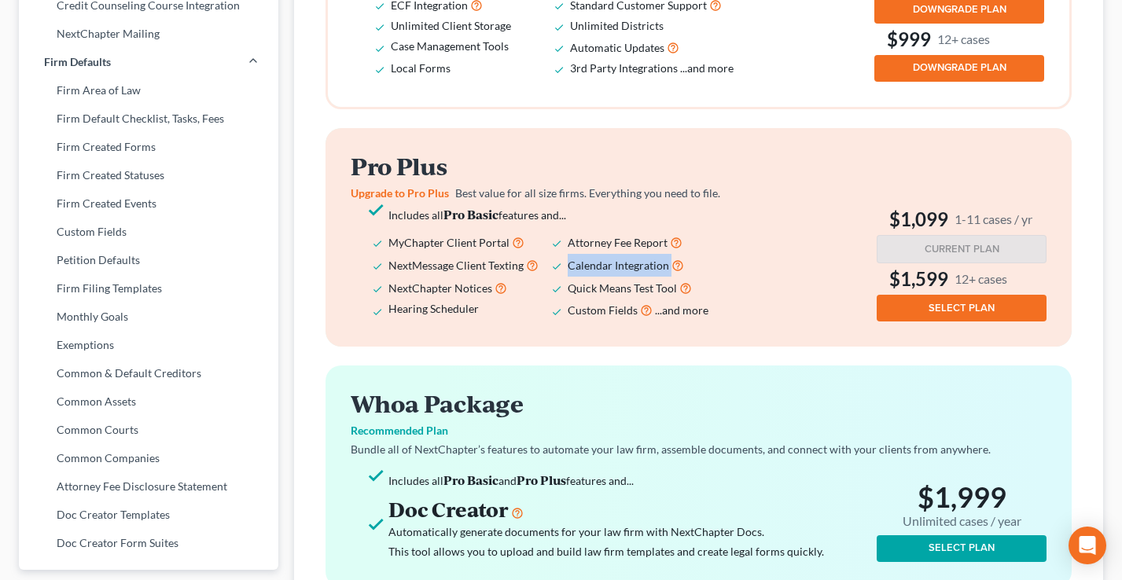
drag, startPoint x: 717, startPoint y: 287, endPoint x: 554, endPoint y: 273, distance: 164.2
click at [565, 285] on ul "Includes all Pro Basic features and... MyChapter Client Portal Attorney Fee Rep…" at bounding box center [552, 262] width 403 height 117
drag, startPoint x: 498, startPoint y: 180, endPoint x: 347, endPoint y: 179, distance: 151.0
click at [347, 179] on div "Pro Plus Upgrade to Pro Plus Best value for all size firms. Everything you need…" at bounding box center [699, 237] width 746 height 219
click at [467, 179] on h2 "Pro Plus" at bounding box center [552, 166] width 403 height 26
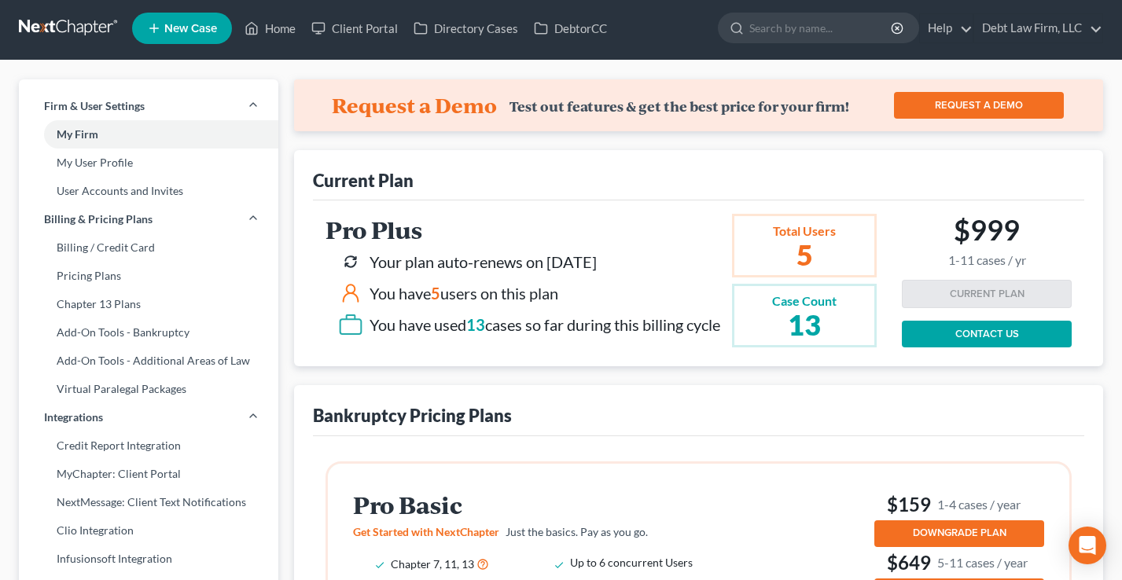
scroll to position [0, 0]
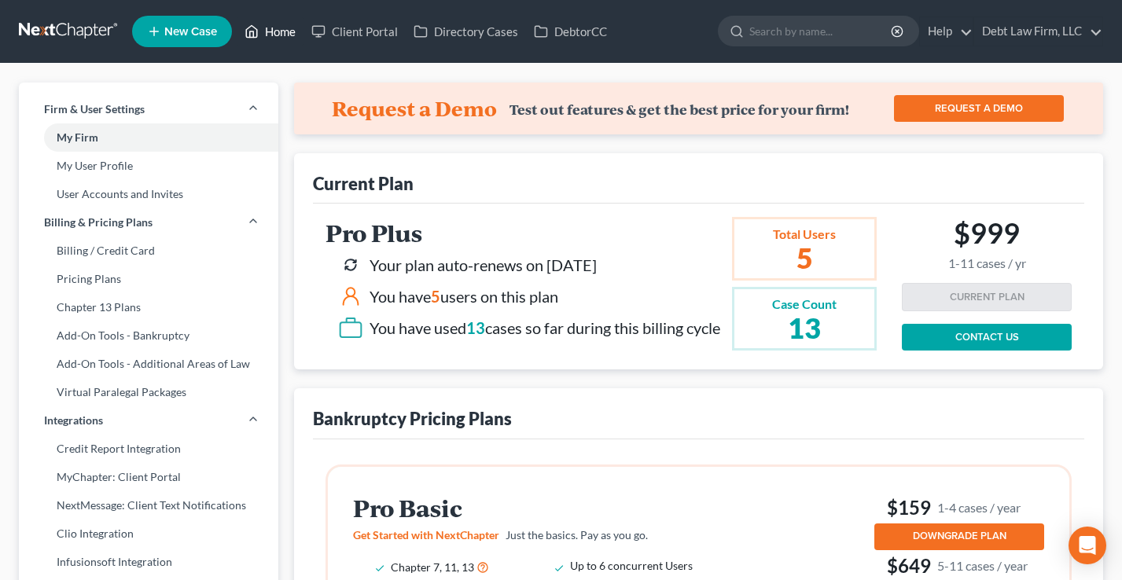
click at [273, 31] on link "Home" at bounding box center [270, 31] width 67 height 28
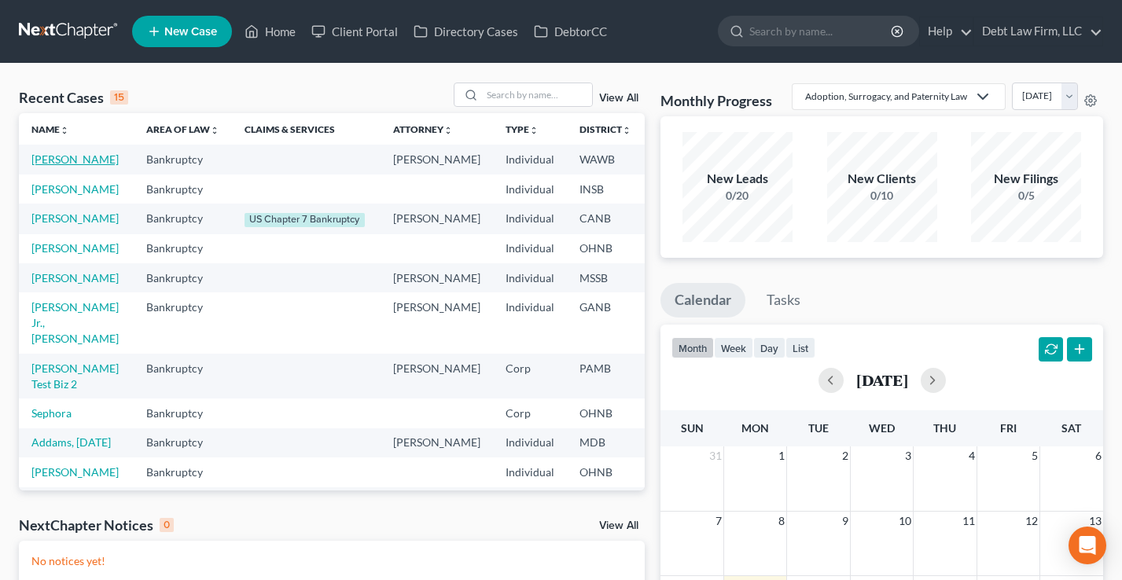
click at [53, 166] on link "[PERSON_NAME]" at bounding box center [74, 159] width 87 height 13
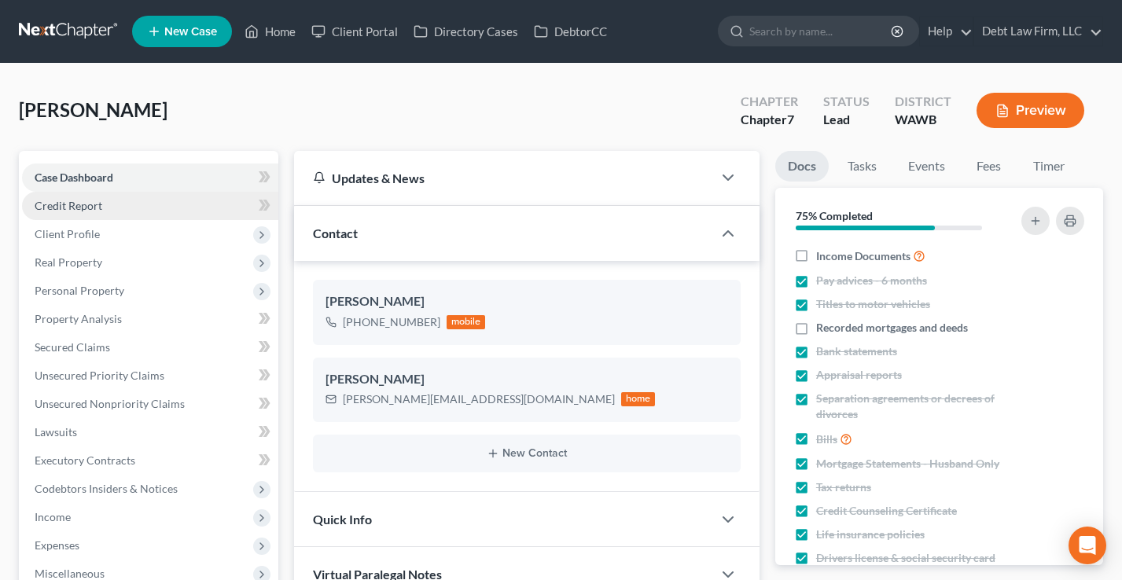
click at [80, 210] on span "Credit Report" at bounding box center [69, 205] width 68 height 13
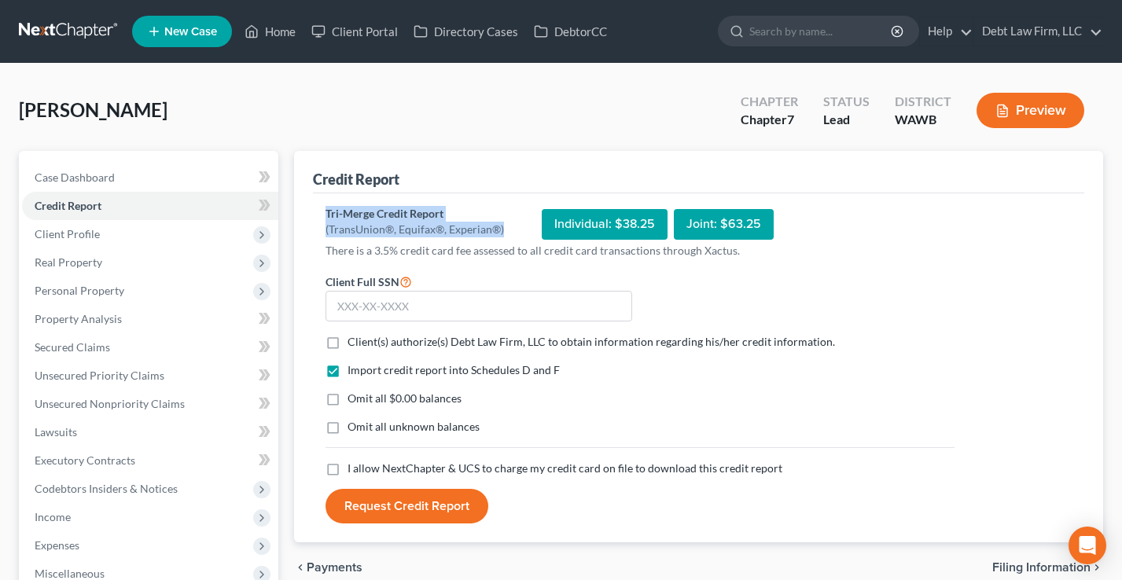
drag, startPoint x: 492, startPoint y: 226, endPoint x: 307, endPoint y: 208, distance: 186.5
click at [306, 208] on div "Credit Report Tri-Merge Credit Report (TransUnion®, Equifax®, Experian®) Indivi…" at bounding box center [698, 347] width 809 height 392
click at [307, 208] on div "Credit Report Tri-Merge Credit Report (TransUnion®, Equifax®, Experian®) Indivi…" at bounding box center [698, 347] width 809 height 392
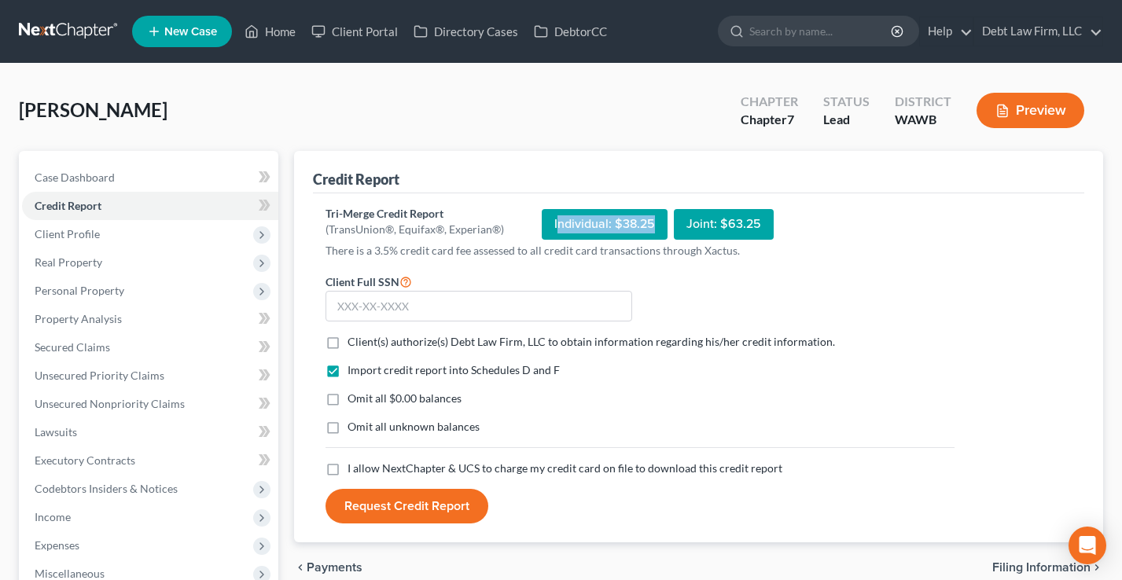
drag, startPoint x: 666, startPoint y: 223, endPoint x: 598, endPoint y: 221, distance: 67.6
click at [555, 223] on div "Individual: $38.25 Joint: $63.25" at bounding box center [658, 224] width 232 height 37
drag, startPoint x: 749, startPoint y: 227, endPoint x: 664, endPoint y: 225, distance: 85.7
click at [664, 225] on div "Individual: $38.25 Joint: $63.25" at bounding box center [658, 224] width 232 height 37
drag, startPoint x: 793, startPoint y: 284, endPoint x: 779, endPoint y: 285, distance: 13.4
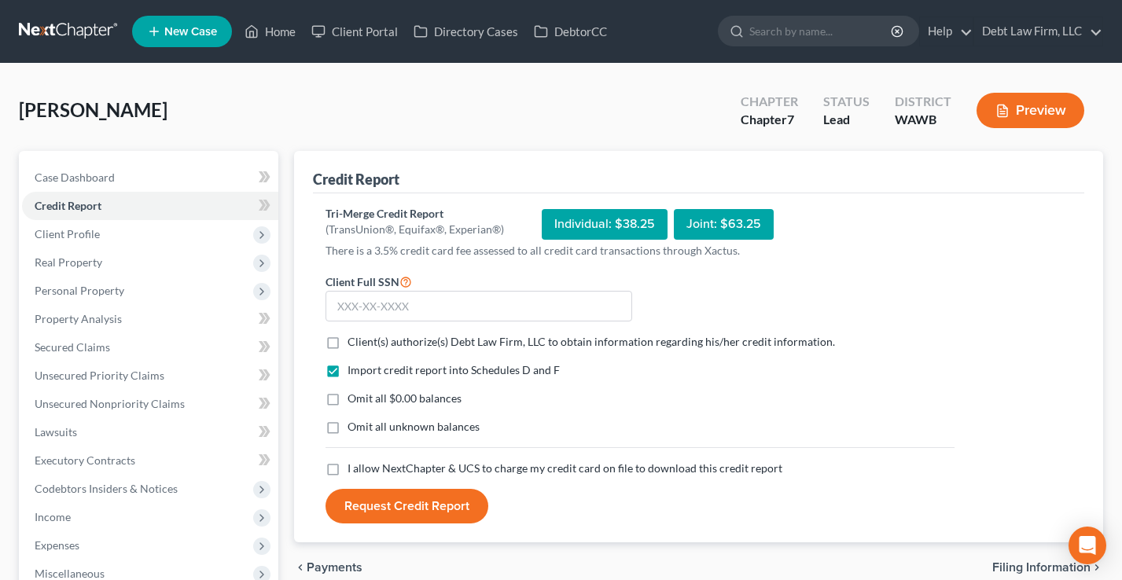
click at [793, 284] on form "Client Full SSN * Client(s) authorize(s) Debt Law Firm, LLC to obtain informati…" at bounding box center [640, 398] width 645 height 252
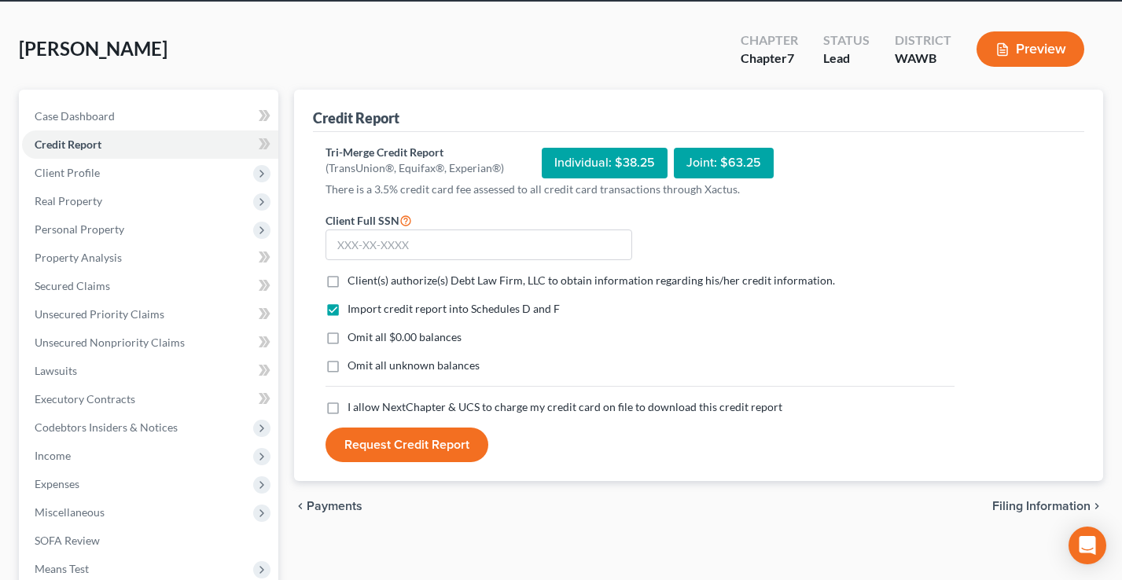
scroll to position [73, 0]
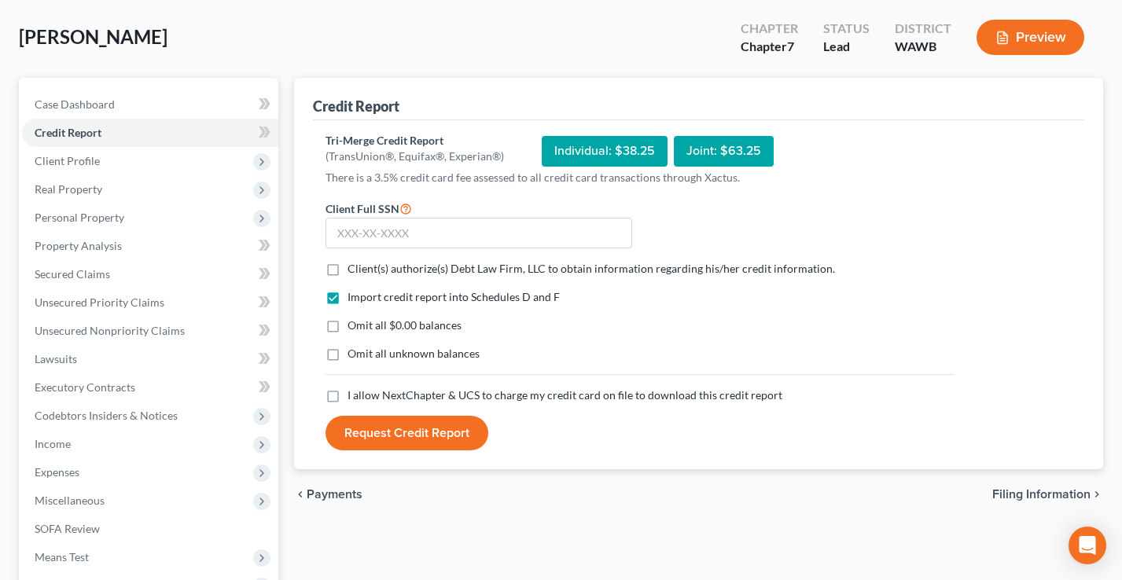
drag, startPoint x: 543, startPoint y: 296, endPoint x: 339, endPoint y: 292, distance: 204.5
click at [339, 292] on div "Import credit report into Schedules D and F" at bounding box center [640, 297] width 629 height 16
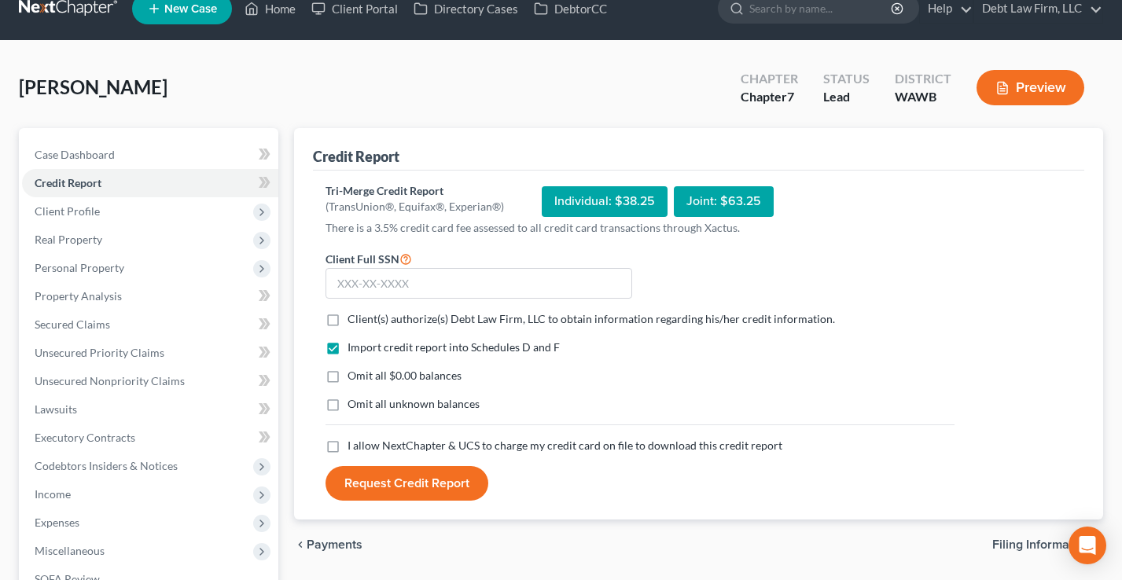
scroll to position [2, 0]
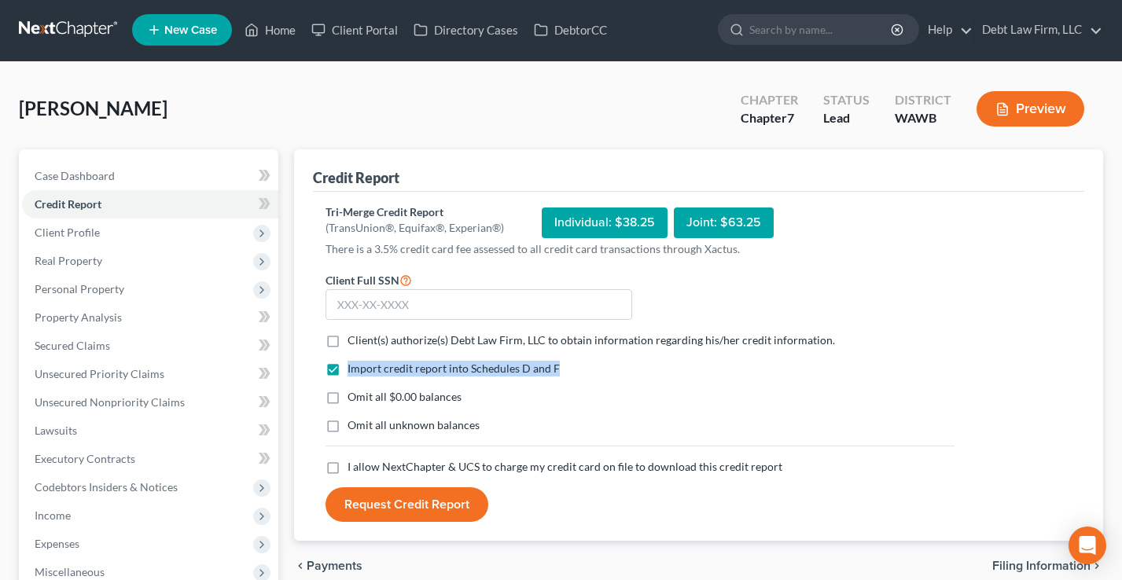
drag, startPoint x: 551, startPoint y: 373, endPoint x: 348, endPoint y: 367, distance: 203.7
click at [348, 367] on div "Import credit report into Schedules D and F" at bounding box center [640, 369] width 629 height 16
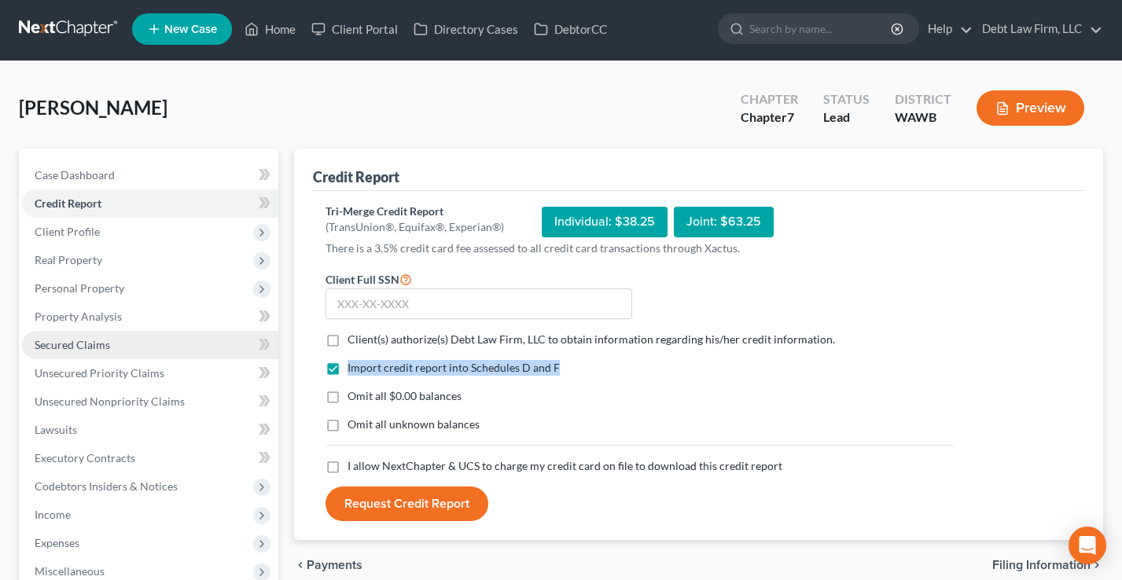
click at [97, 341] on span "Secured Claims" at bounding box center [72, 344] width 75 height 13
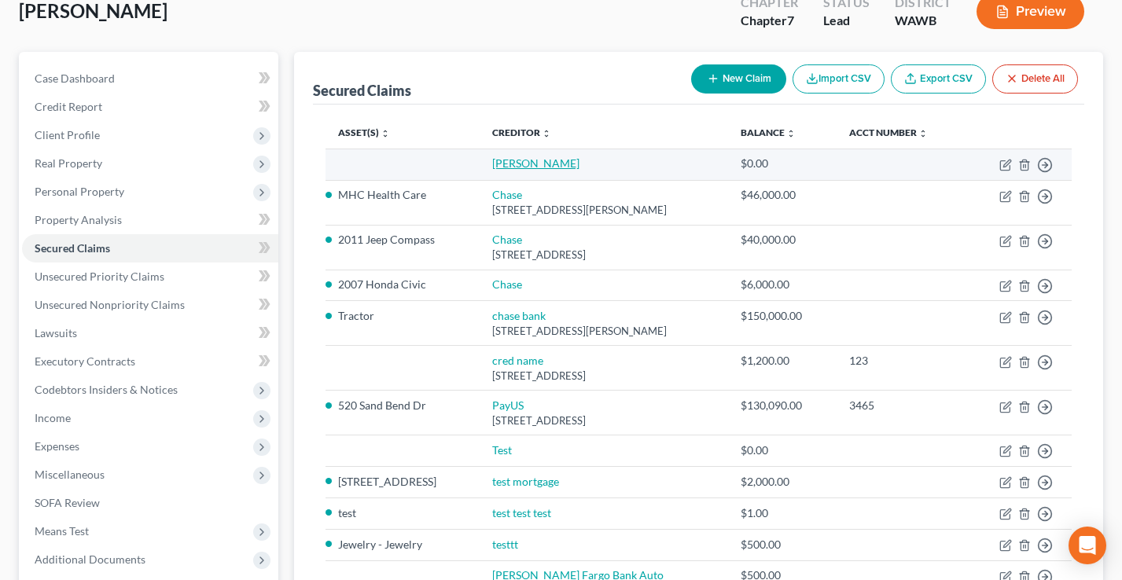
scroll to position [103, 0]
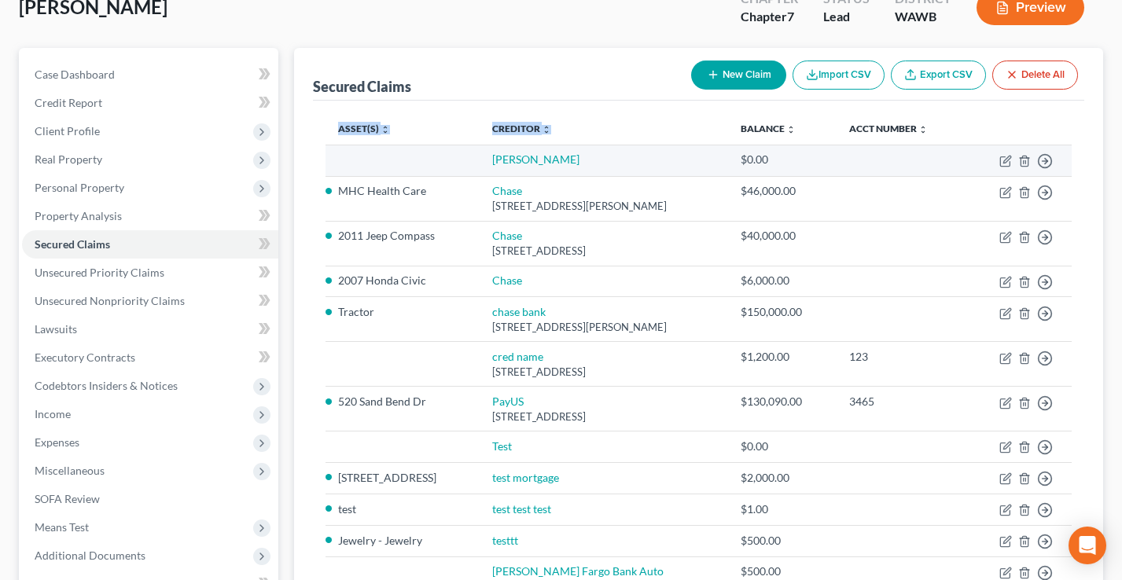
drag, startPoint x: 613, startPoint y: 135, endPoint x: 495, endPoint y: 172, distance: 122.9
click at [403, 120] on tr "Asset(s) expand_more expand_less unfold_more Creditor expand_more expand_less u…" at bounding box center [699, 128] width 746 height 31
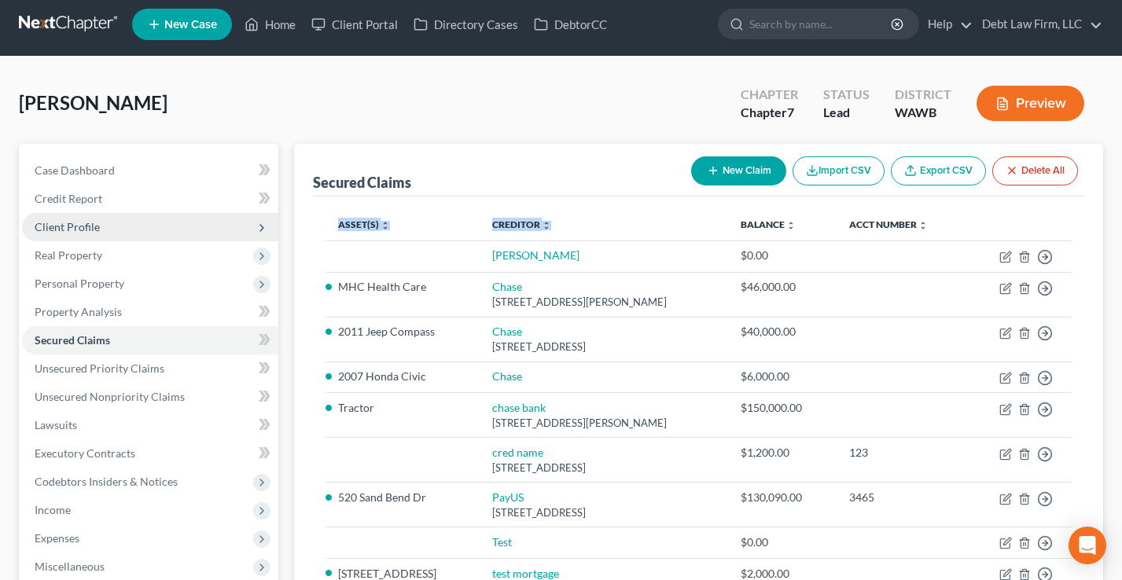
scroll to position [0, 0]
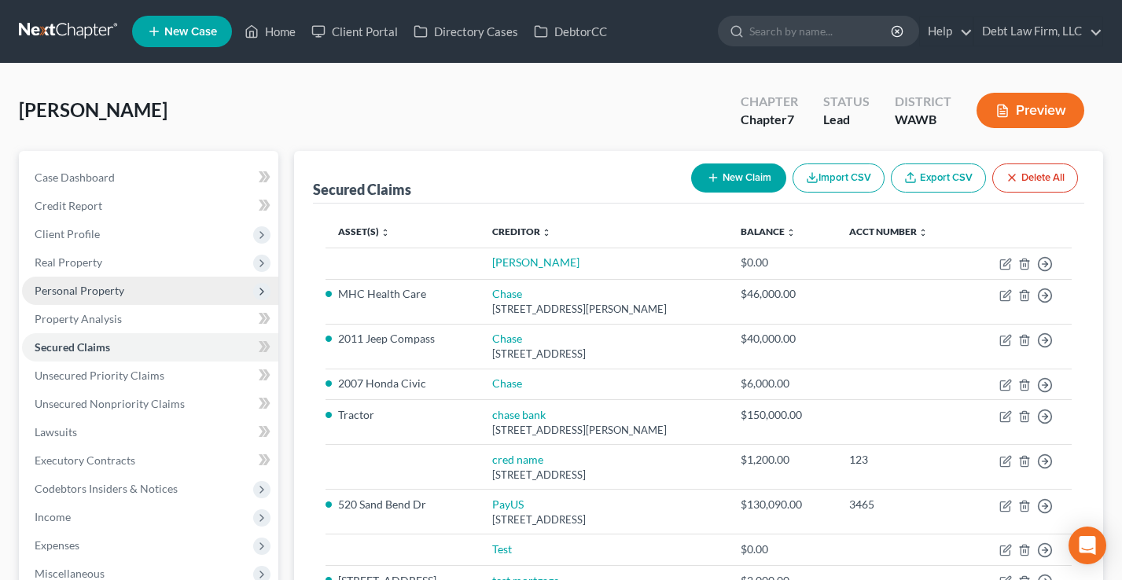
click at [98, 296] on span "Personal Property" at bounding box center [150, 291] width 256 height 28
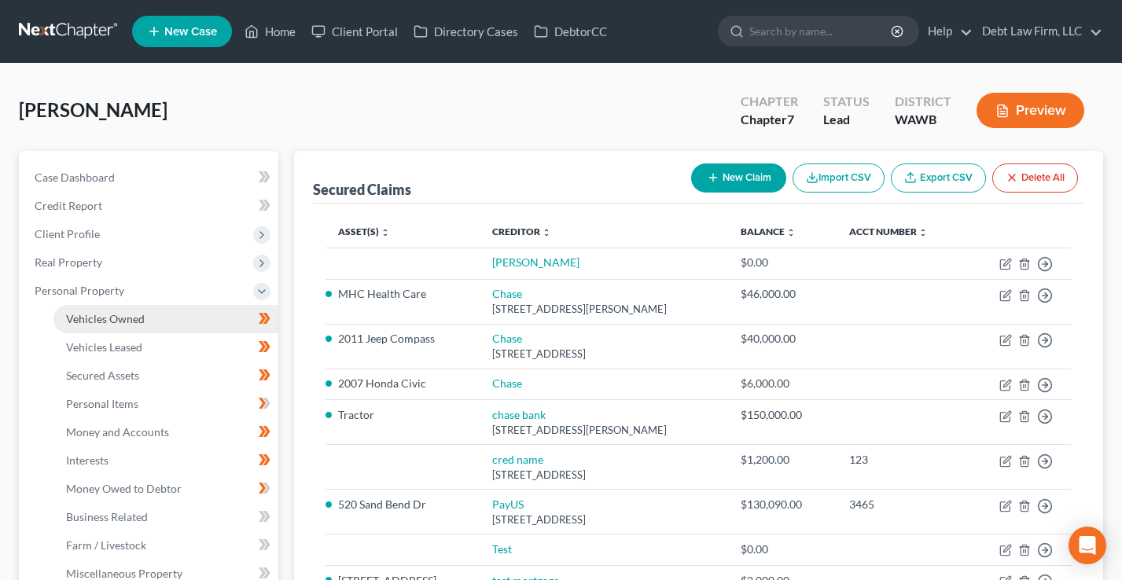
click at [105, 318] on span "Vehicles Owned" at bounding box center [105, 318] width 79 height 13
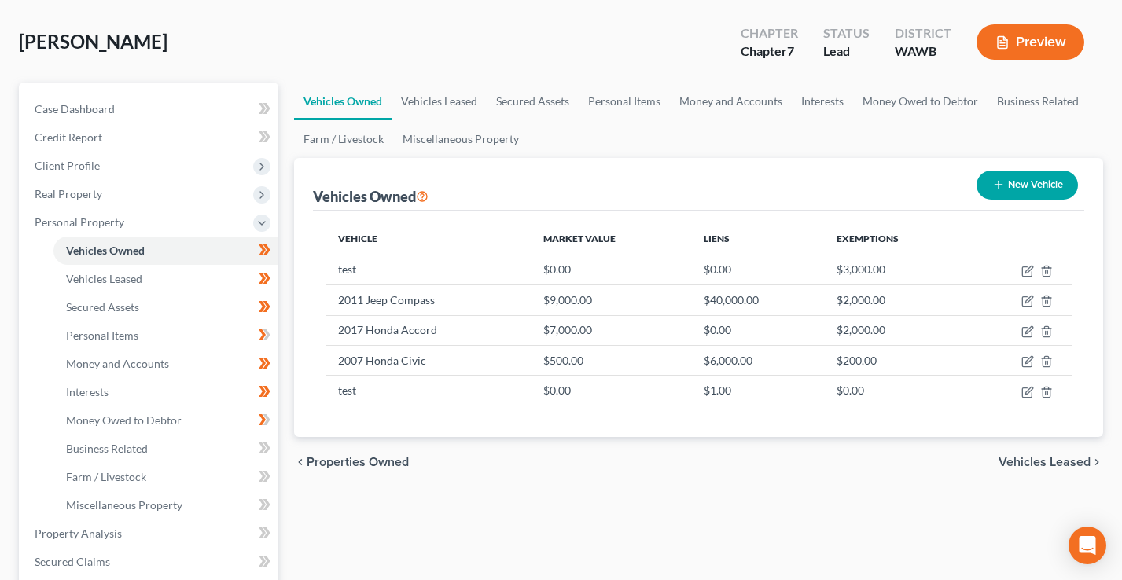
scroll to position [107, 0]
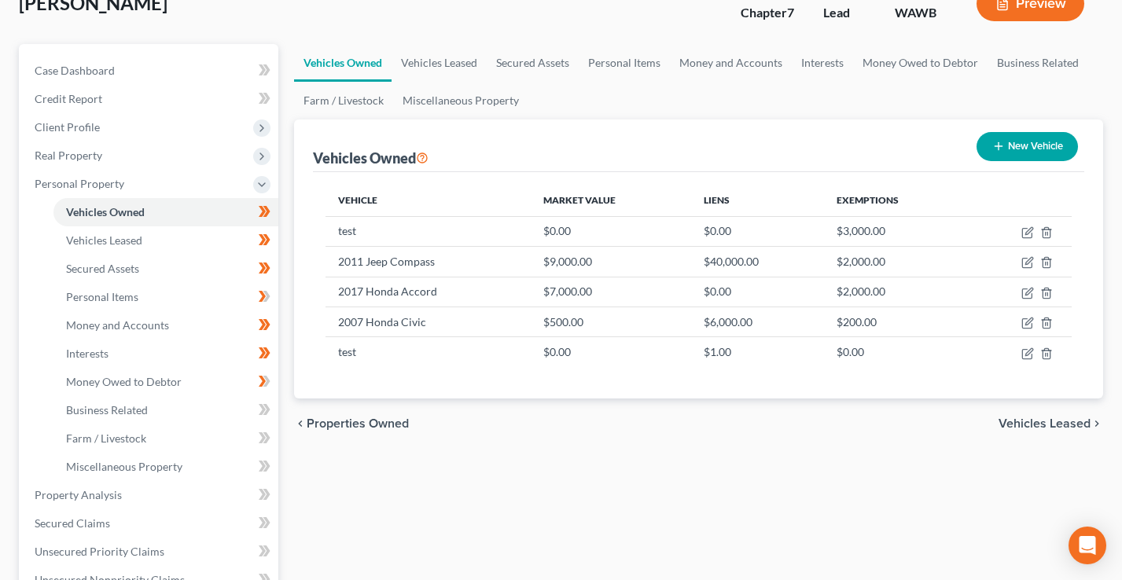
click at [1024, 143] on button "New Vehicle" at bounding box center [1027, 146] width 101 height 29
select select "0"
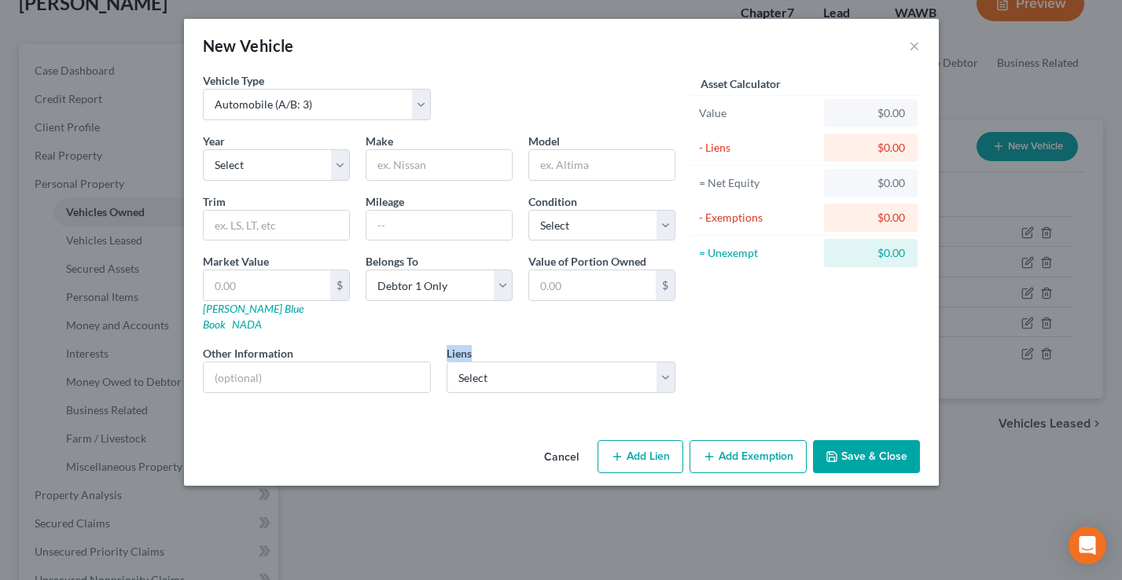
drag, startPoint x: 495, startPoint y: 342, endPoint x: 440, endPoint y: 340, distance: 54.3
click at [440, 345] on div "Liens Select PayUS - $130,090.00 [PERSON_NAME] Fargo Bank Auto - $500.00 Test -…" at bounding box center [561, 369] width 245 height 48
click at [553, 362] on select "Select PayUS - $130,090.00 [PERSON_NAME] Fargo Bank Auto - $500.00 Test - $0.00…" at bounding box center [561, 377] width 229 height 31
select select "1"
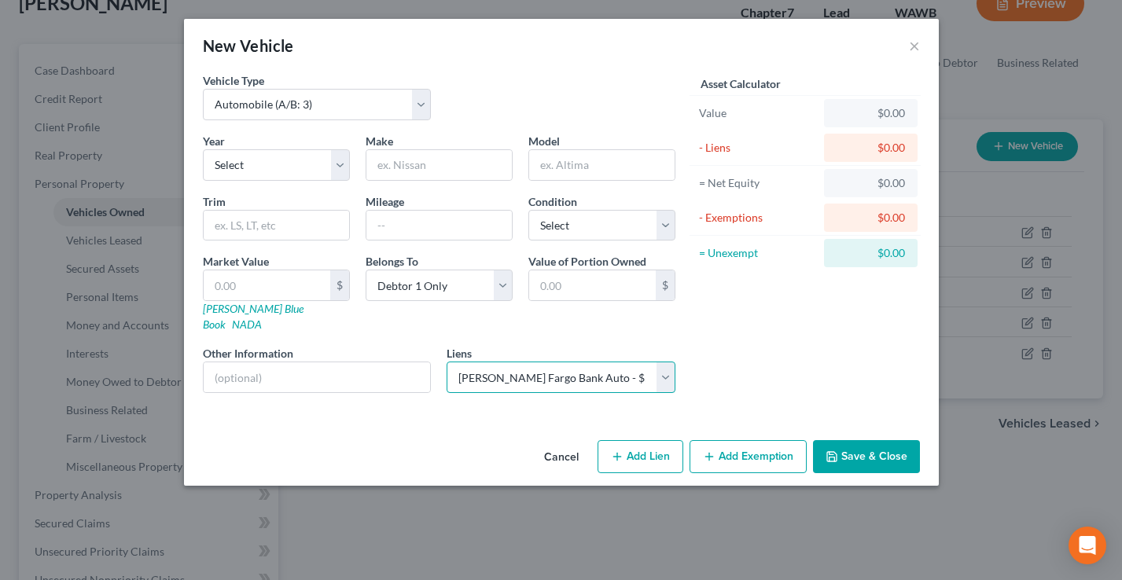
click at [447, 362] on select "Select PayUS - $130,090.00 [PERSON_NAME] Fargo Bank Auto - $500.00 Test - $0.00…" at bounding box center [561, 377] width 229 height 31
select select
select select "3"
select select "0"
select select "2"
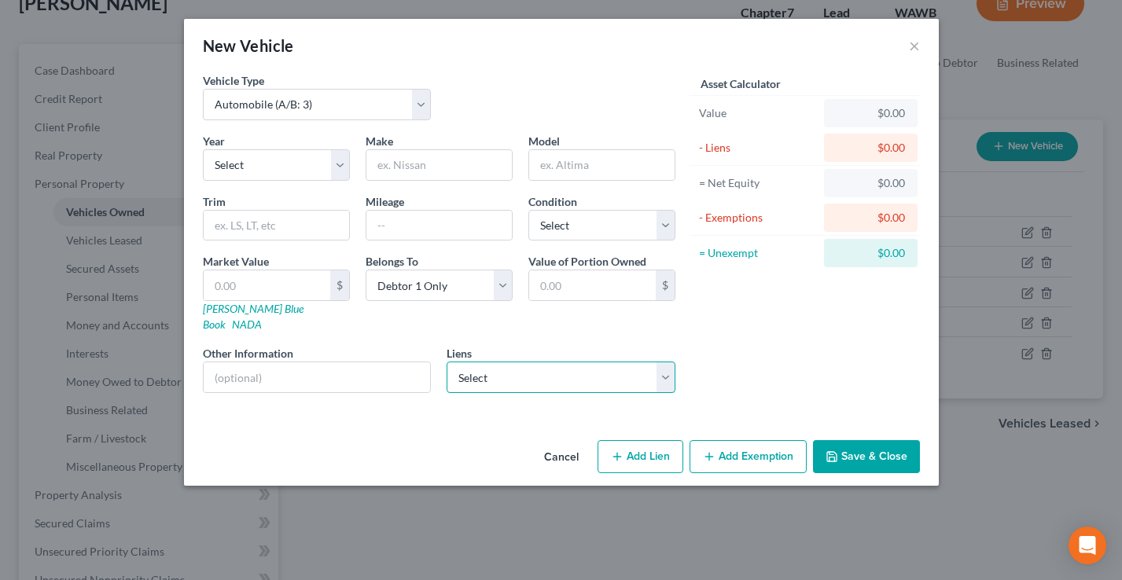
select select "1"
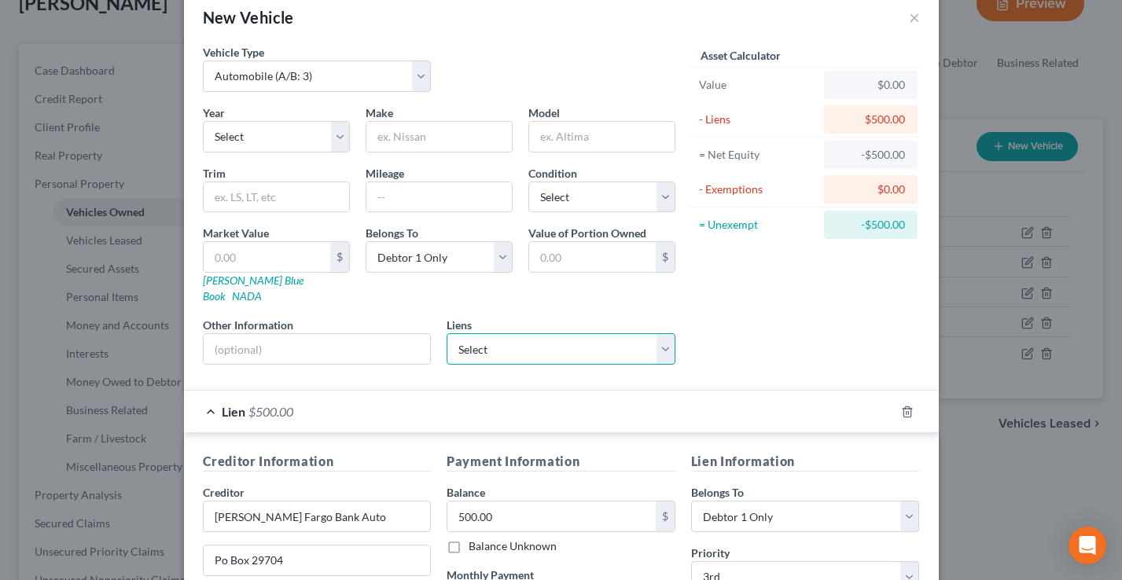
scroll to position [15, 0]
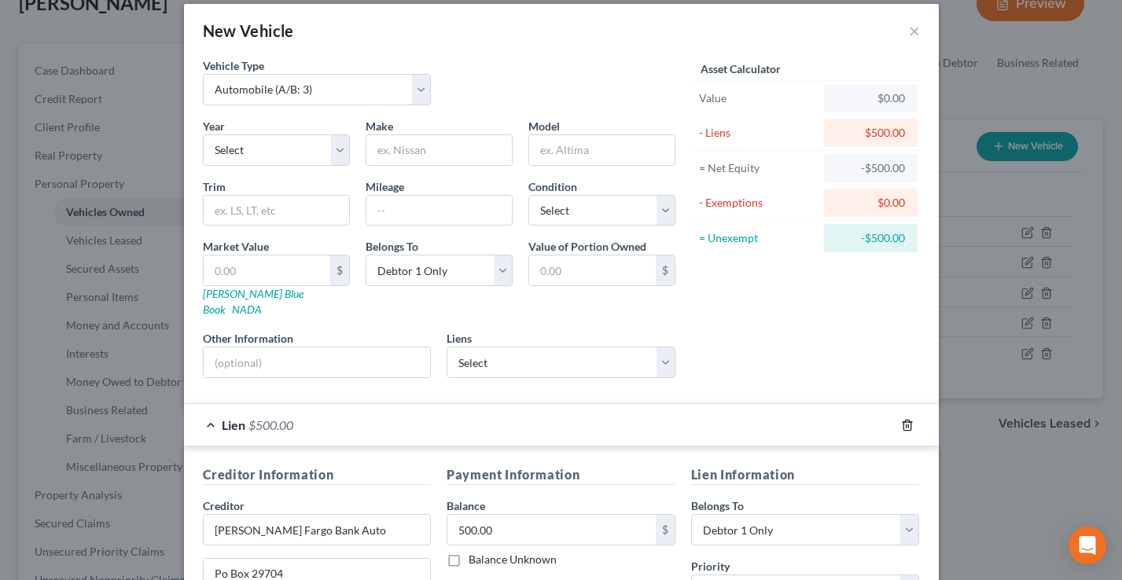
drag, startPoint x: 906, startPoint y: 409, endPoint x: 683, endPoint y: 344, distance: 232.5
click at [906, 419] on icon "button" at bounding box center [907, 425] width 13 height 13
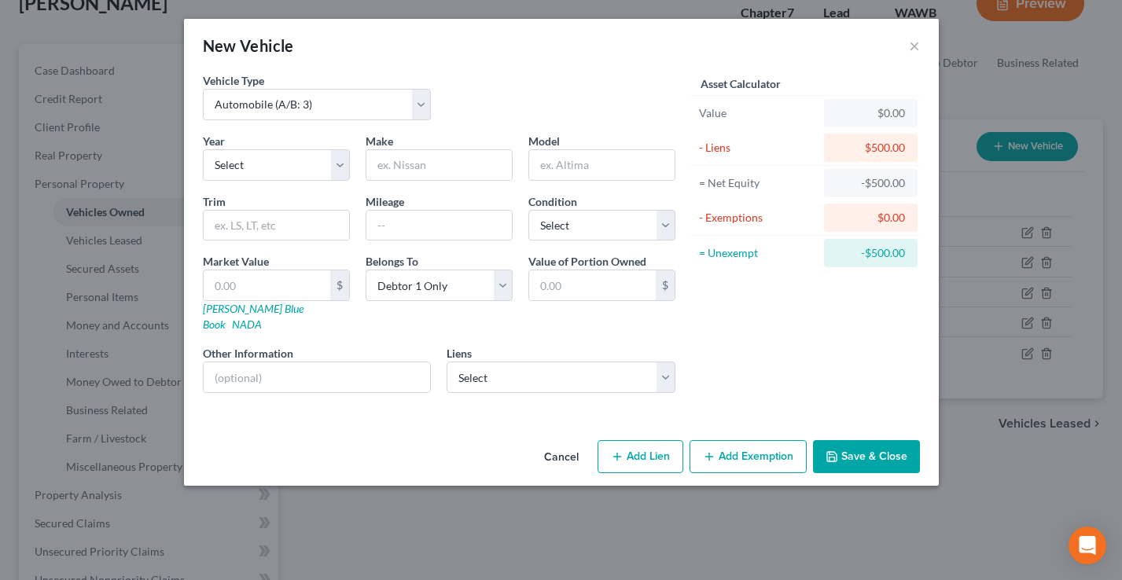
scroll to position [0, 0]
click at [762, 446] on button "Add Exemption" at bounding box center [748, 456] width 117 height 33
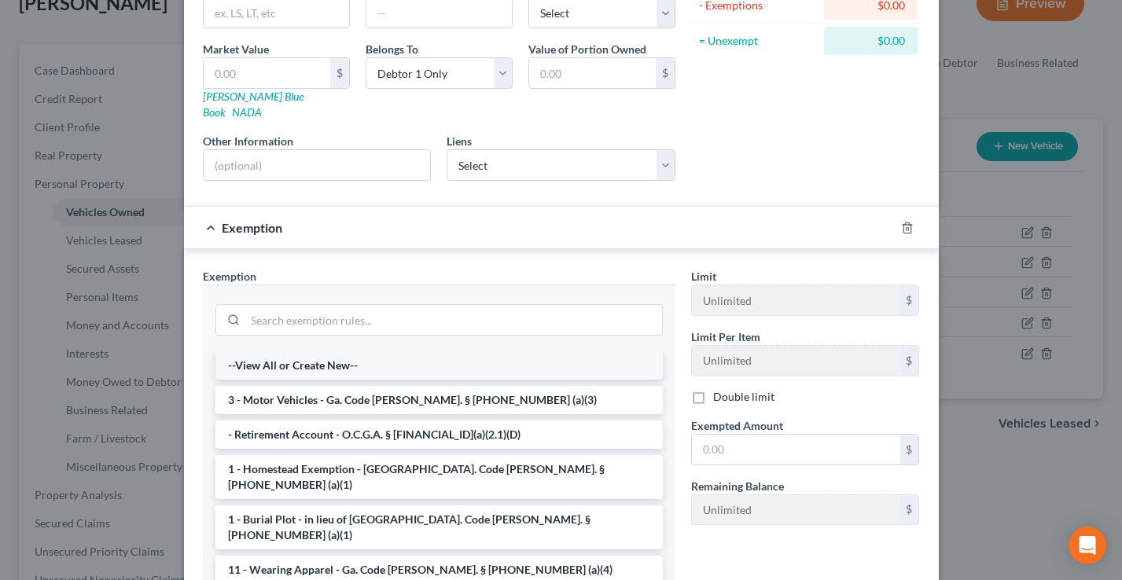
scroll to position [161, 0]
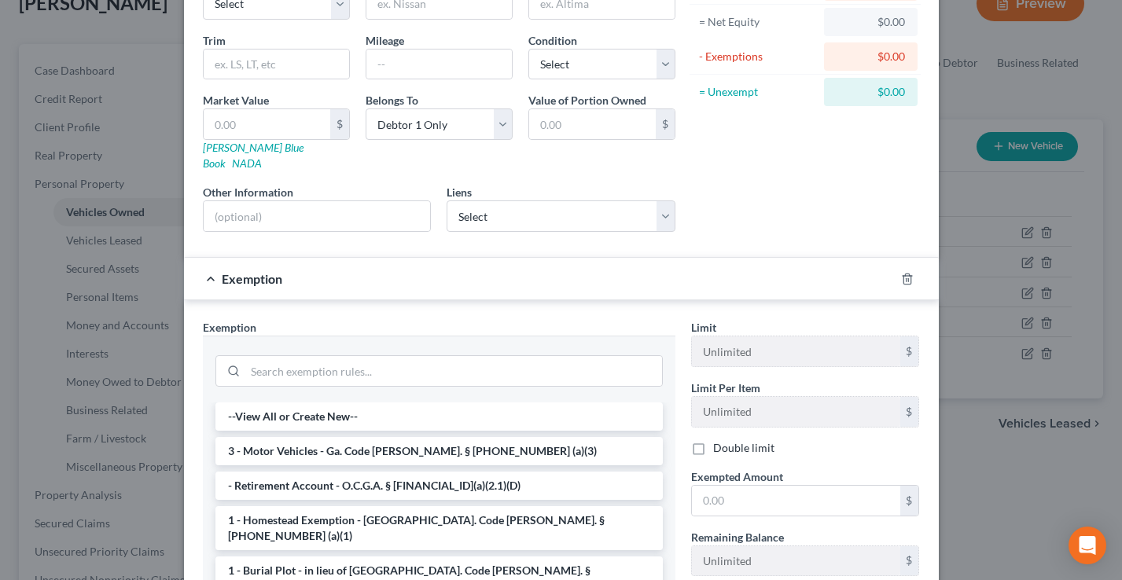
drag, startPoint x: 352, startPoint y: 434, endPoint x: 330, endPoint y: 425, distance: 24.0
click at [352, 437] on li "3 - Motor Vehicles - Ga. Code [PERSON_NAME]. § [PHONE_NUMBER] (a)(3)" at bounding box center [438, 451] width 447 height 28
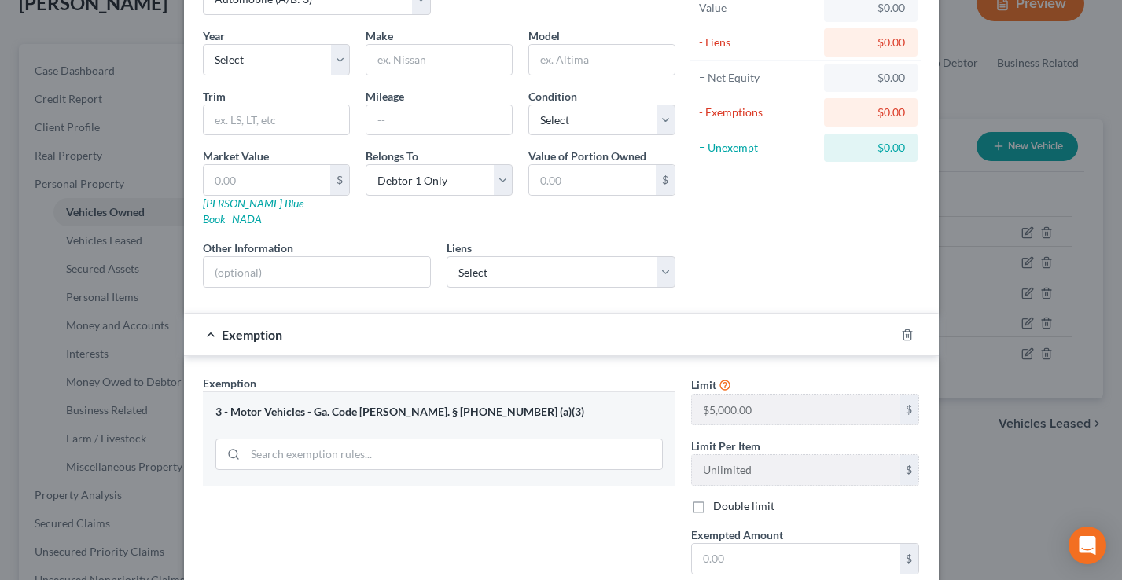
scroll to position [0, 0]
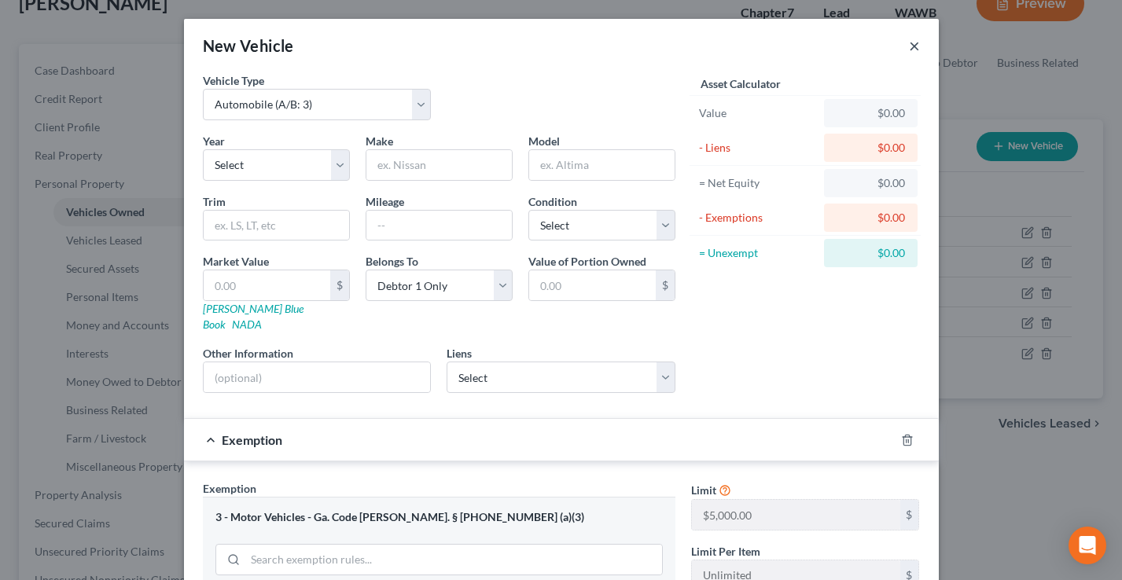
click at [919, 45] on div "New Vehicle ×" at bounding box center [561, 45] width 755 height 53
click at [915, 46] on button "×" at bounding box center [914, 45] width 11 height 19
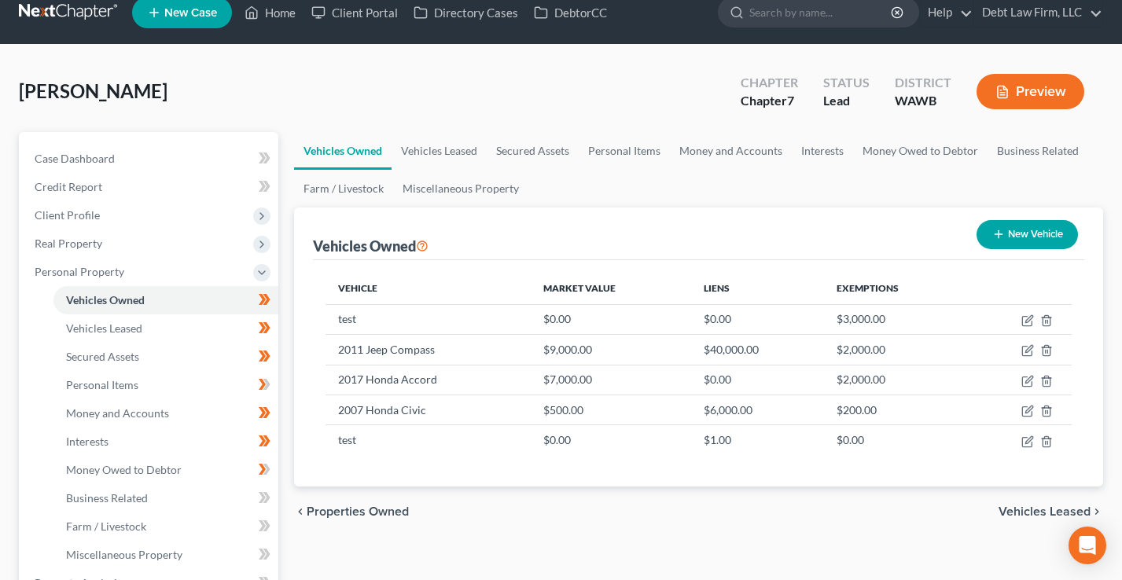
scroll to position [18, 0]
click at [1046, 87] on button "Preview" at bounding box center [1031, 92] width 108 height 35
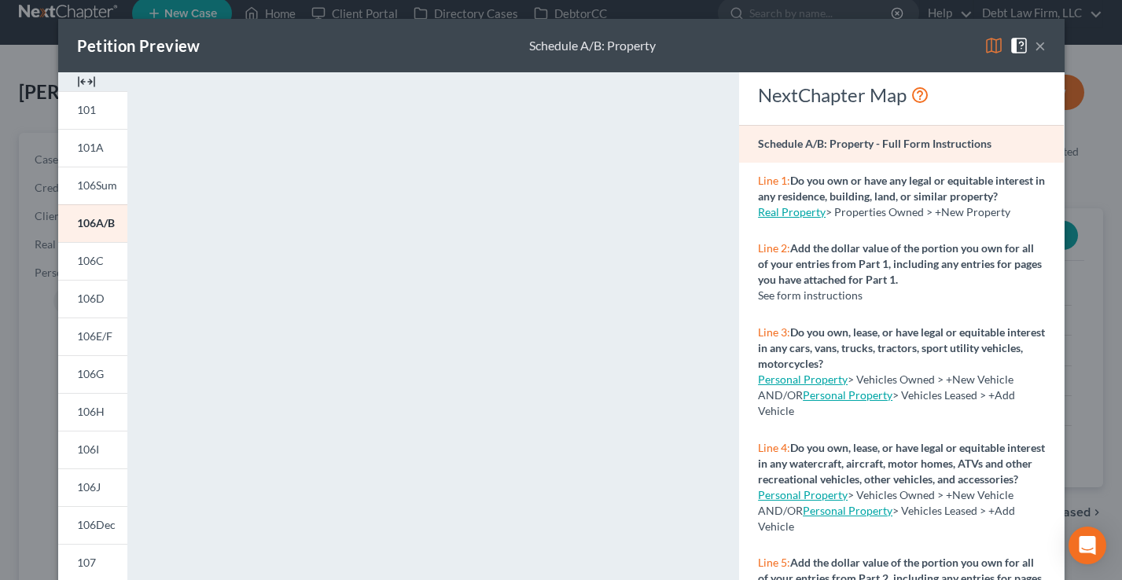
click at [1040, 44] on button "×" at bounding box center [1040, 45] width 11 height 19
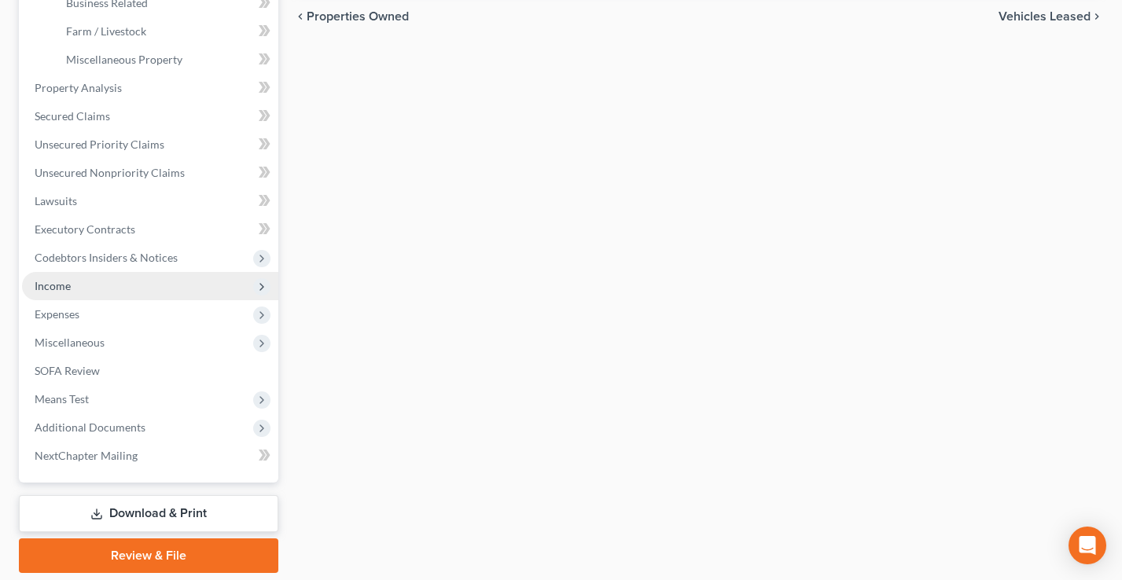
scroll to position [535, 0]
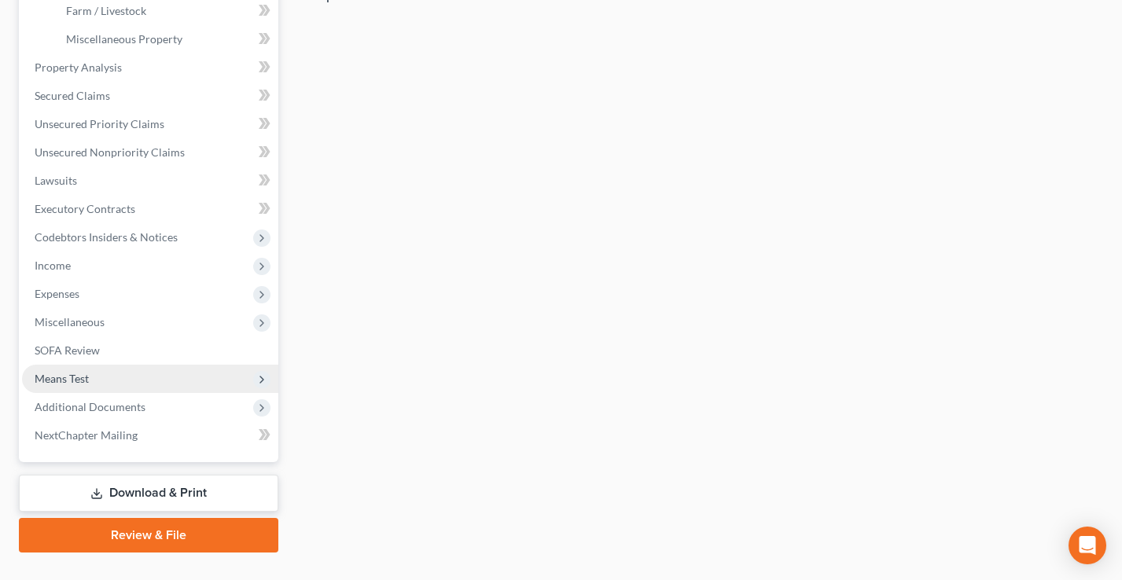
click at [103, 379] on span "Means Test" at bounding box center [150, 379] width 256 height 28
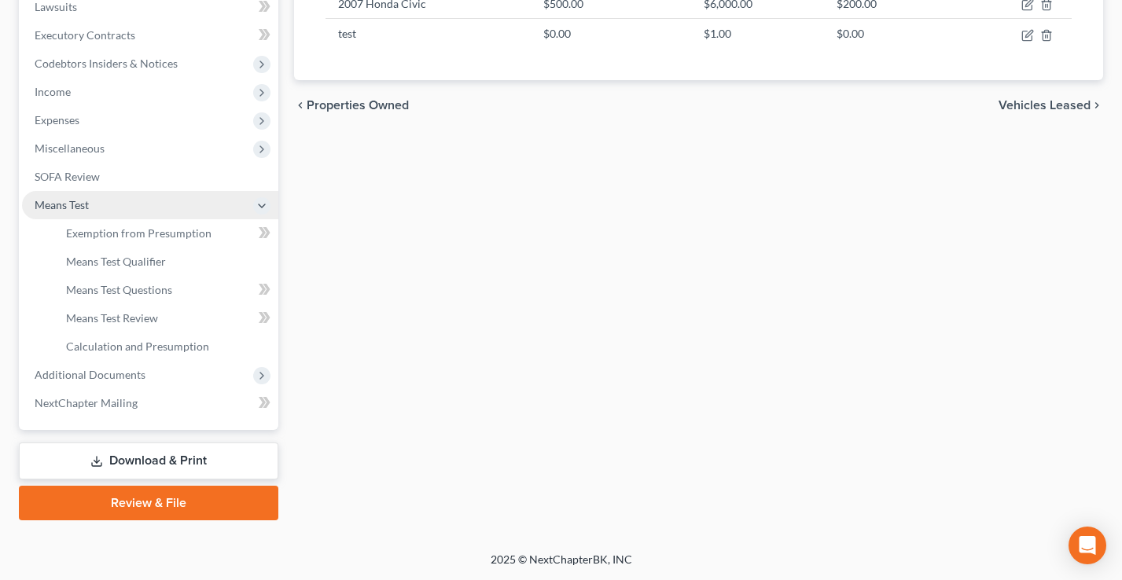
scroll to position [424, 0]
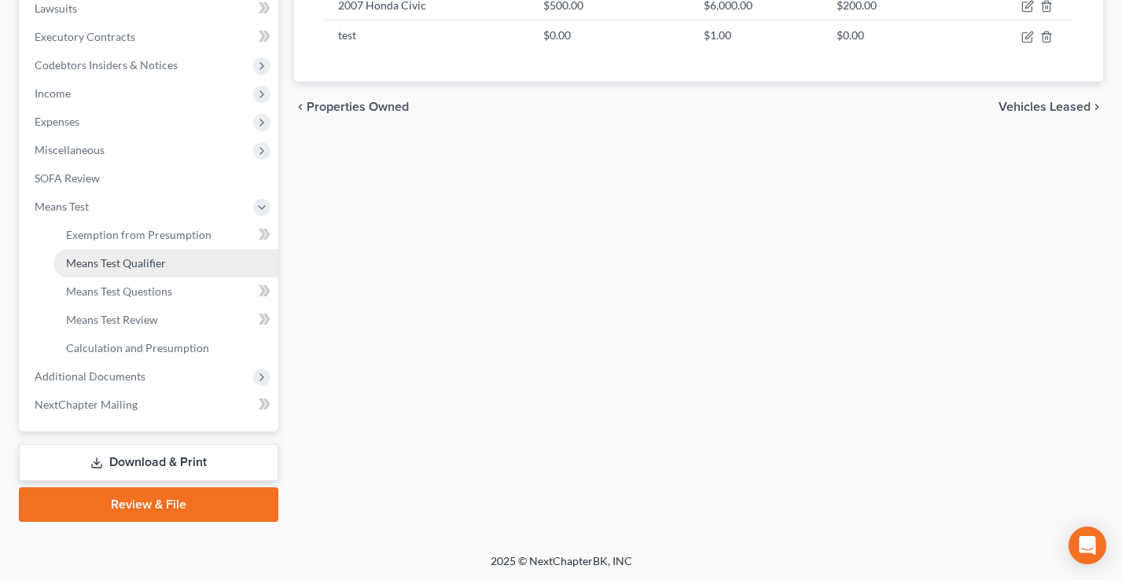
click at [100, 258] on span "Means Test Qualifier" at bounding box center [116, 262] width 100 height 13
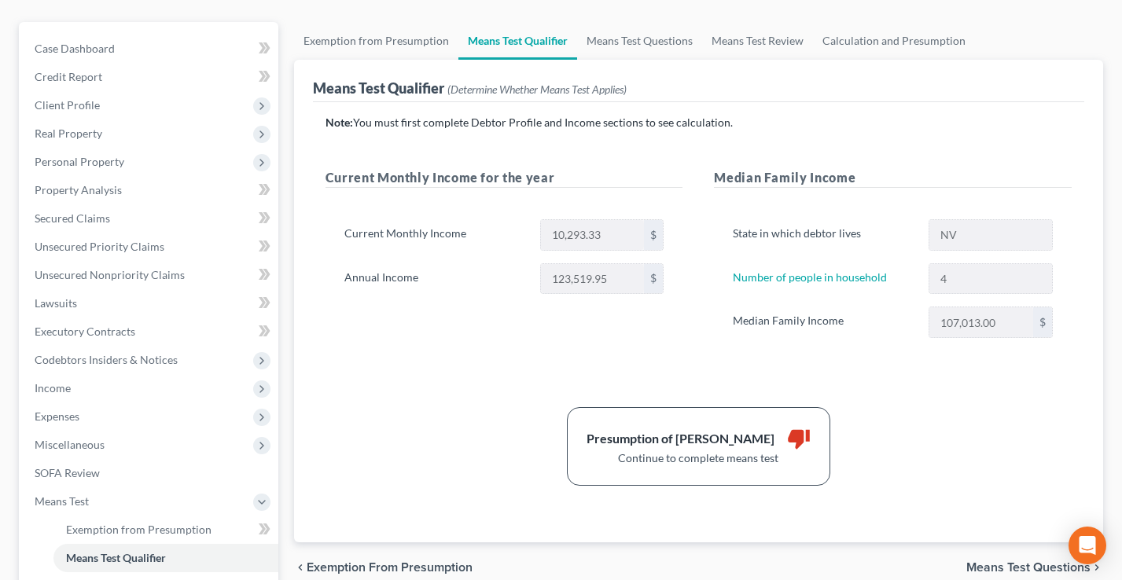
scroll to position [104, 0]
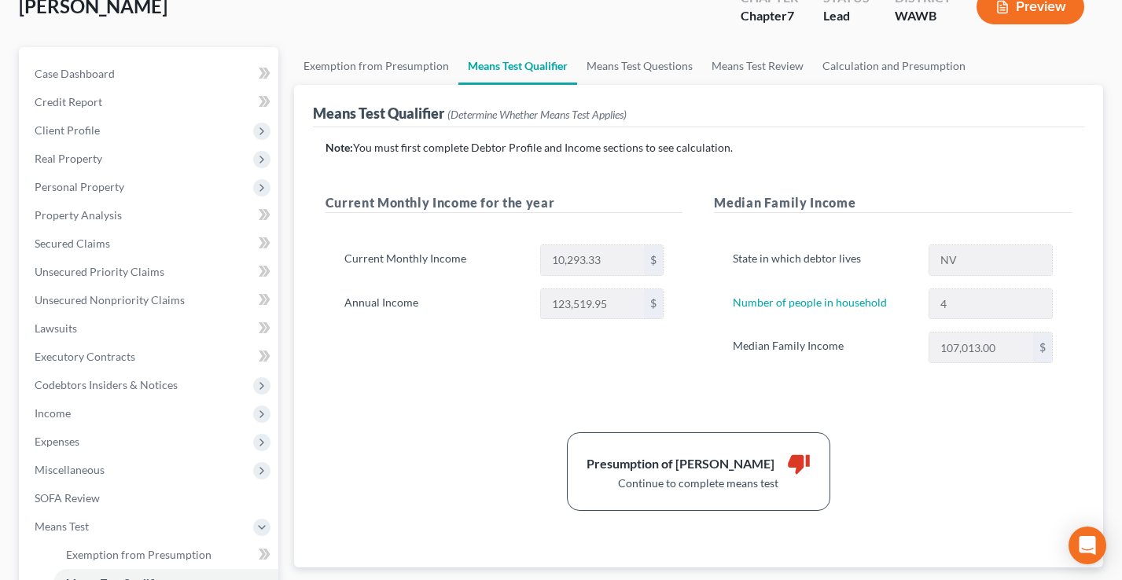
drag, startPoint x: 754, startPoint y: 142, endPoint x: 353, endPoint y: 153, distance: 401.2
click at [353, 153] on p "Note: You must first complete Debtor Profile and Income sections to see calcula…" at bounding box center [699, 148] width 746 height 16
click at [474, 157] on div "Note: You must first complete Debtor Profile and Income sections to see calcula…" at bounding box center [699, 325] width 746 height 371
click at [56, 131] on span "Client Profile" at bounding box center [67, 129] width 65 height 13
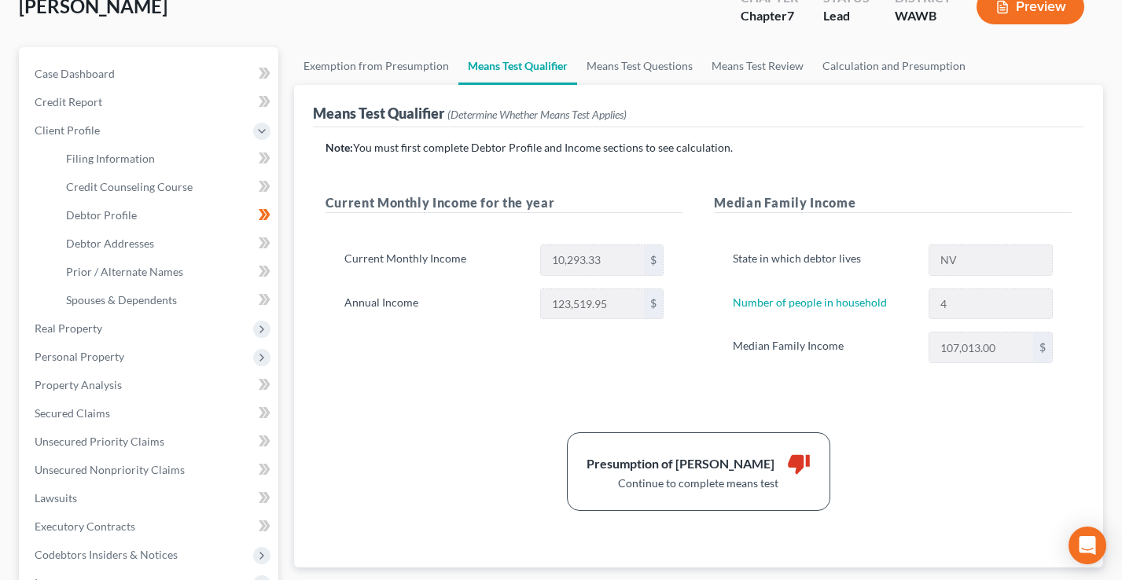
click at [906, 259] on div "State in which debtor lives NV" at bounding box center [893, 260] width 336 height 31
click at [893, 304] on div "Number of people in household 4" at bounding box center [893, 304] width 336 height 31
click at [909, 345] on div "Median Family Income 107,013.00 $" at bounding box center [893, 347] width 336 height 31
click at [867, 355] on label "Median Family Income" at bounding box center [823, 347] width 196 height 31
drag, startPoint x: 863, startPoint y: 349, endPoint x: 733, endPoint y: 348, distance: 130.5
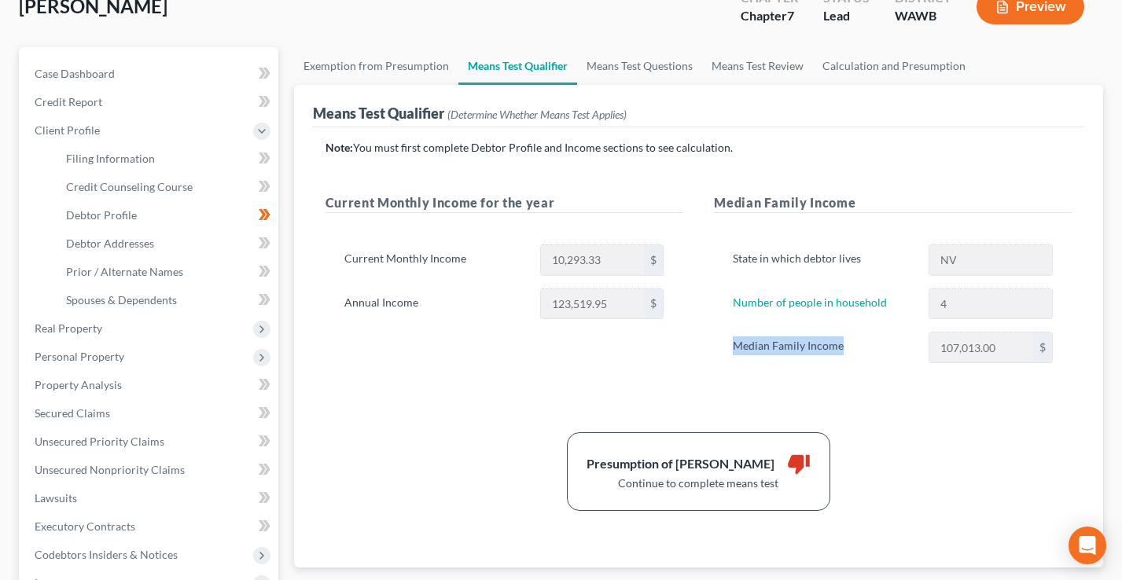
click at [733, 348] on label "Median Family Income" at bounding box center [823, 347] width 196 height 31
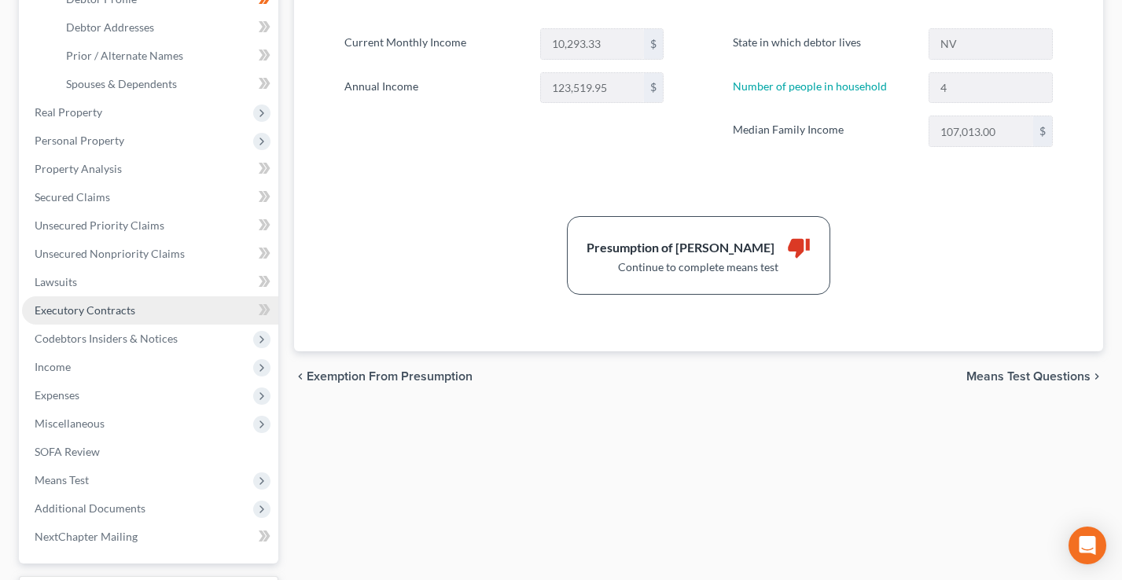
scroll to position [329, 0]
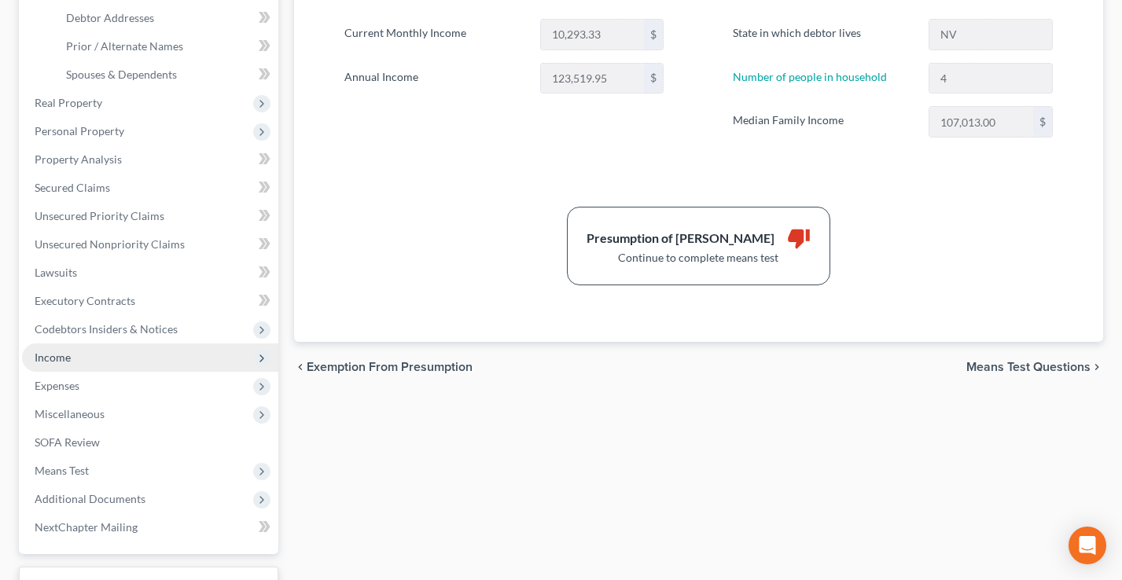
click at [87, 362] on span "Income" at bounding box center [150, 358] width 256 height 28
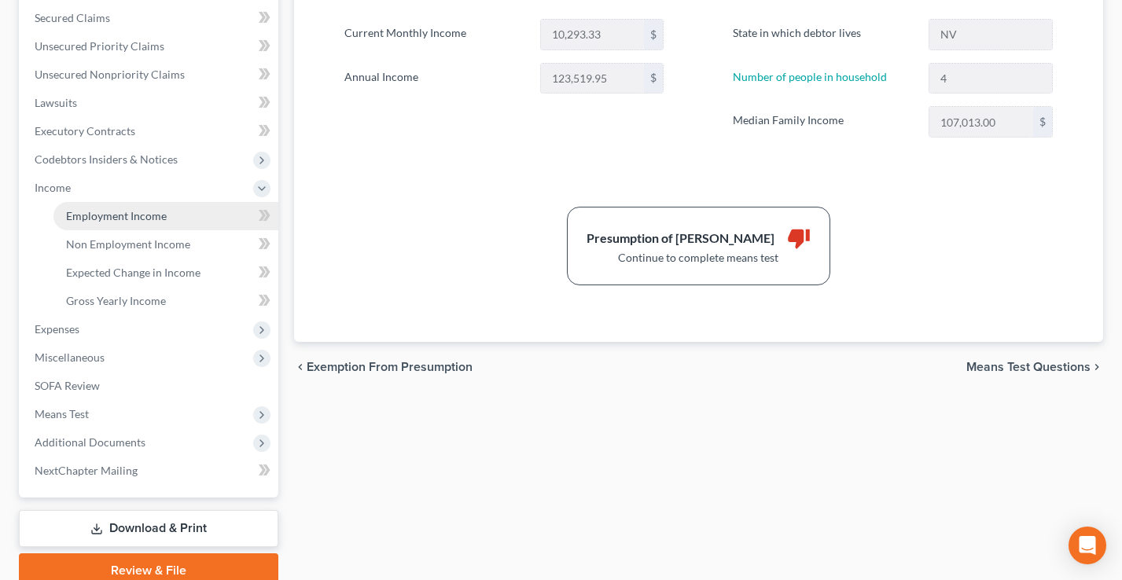
click at [134, 212] on span "Employment Income" at bounding box center [116, 215] width 101 height 13
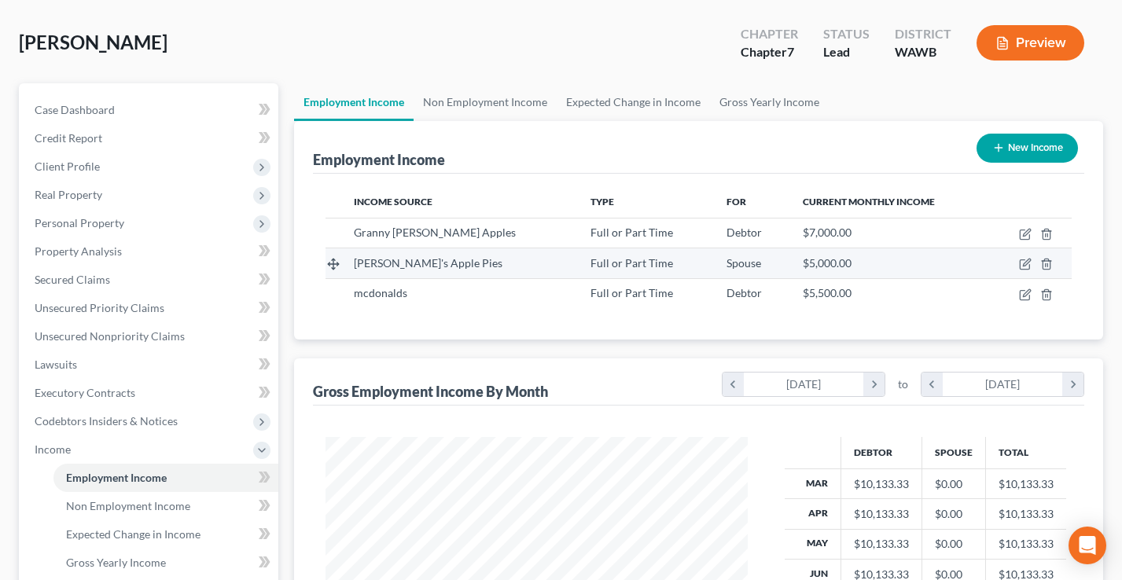
scroll to position [116, 0]
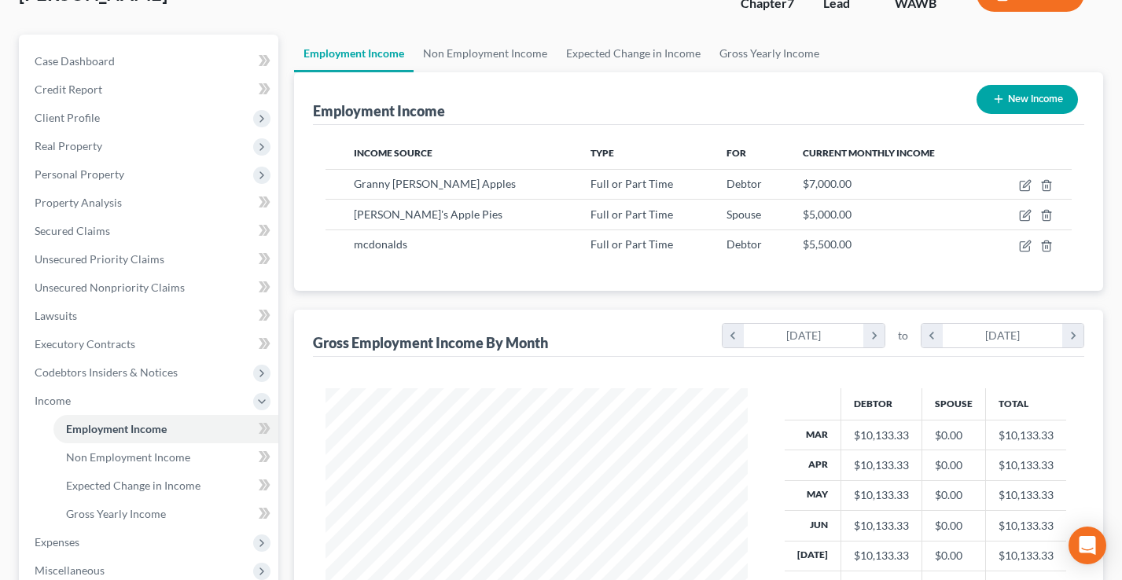
click at [1049, 100] on button "New Income" at bounding box center [1027, 99] width 101 height 29
select select "0"
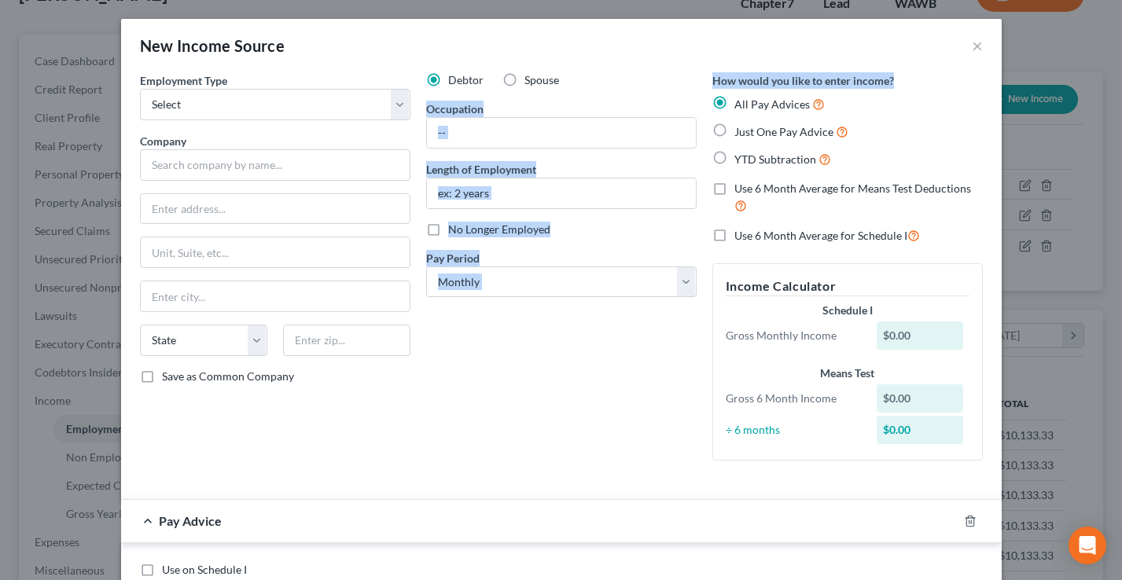
drag, startPoint x: 918, startPoint y: 79, endPoint x: 676, endPoint y: 76, distance: 242.2
click at [676, 76] on div "Employment Type * Select Full or [DEMOGRAPHIC_DATA] Employment Self Employment …" at bounding box center [561, 279] width 859 height 414
click at [757, 77] on label "How would you like to enter income?" at bounding box center [803, 80] width 182 height 17
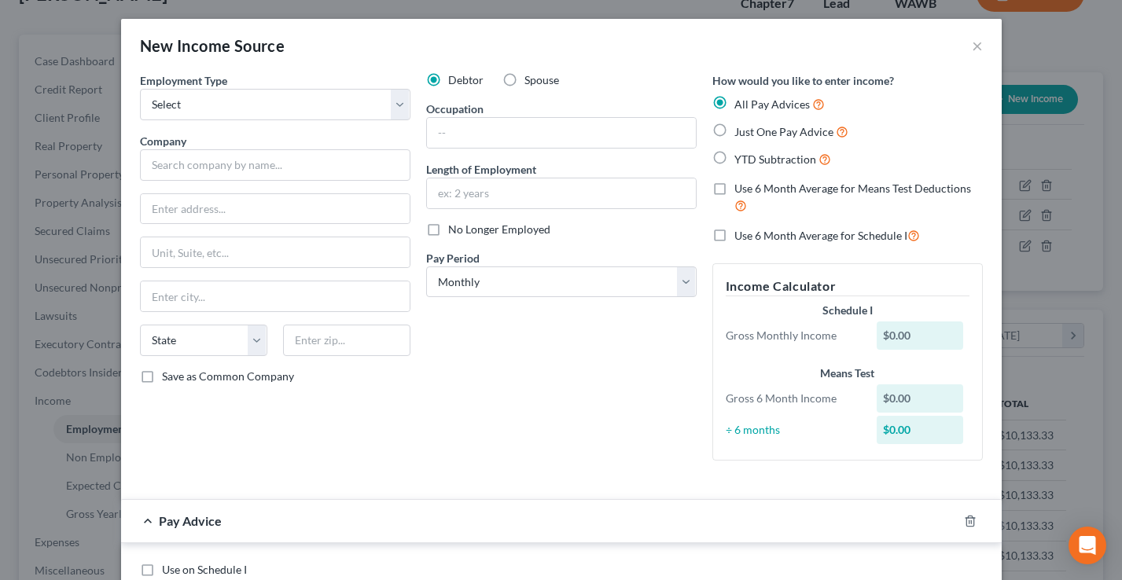
click at [734, 130] on label "Just One Pay Advice" at bounding box center [791, 132] width 114 height 18
click at [741, 130] on input "Just One Pay Advice" at bounding box center [746, 128] width 10 height 10
radio input "true"
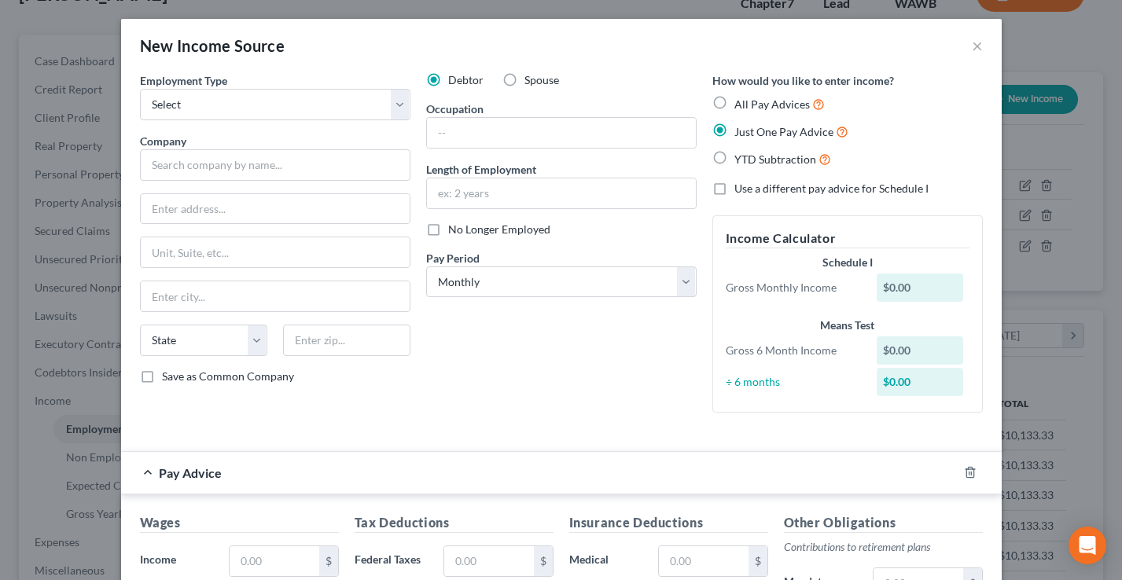
click at [734, 156] on label "YTD Subtraction" at bounding box center [782, 159] width 97 height 18
click at [741, 156] on input "YTD Subtraction" at bounding box center [746, 155] width 10 height 10
radio input "true"
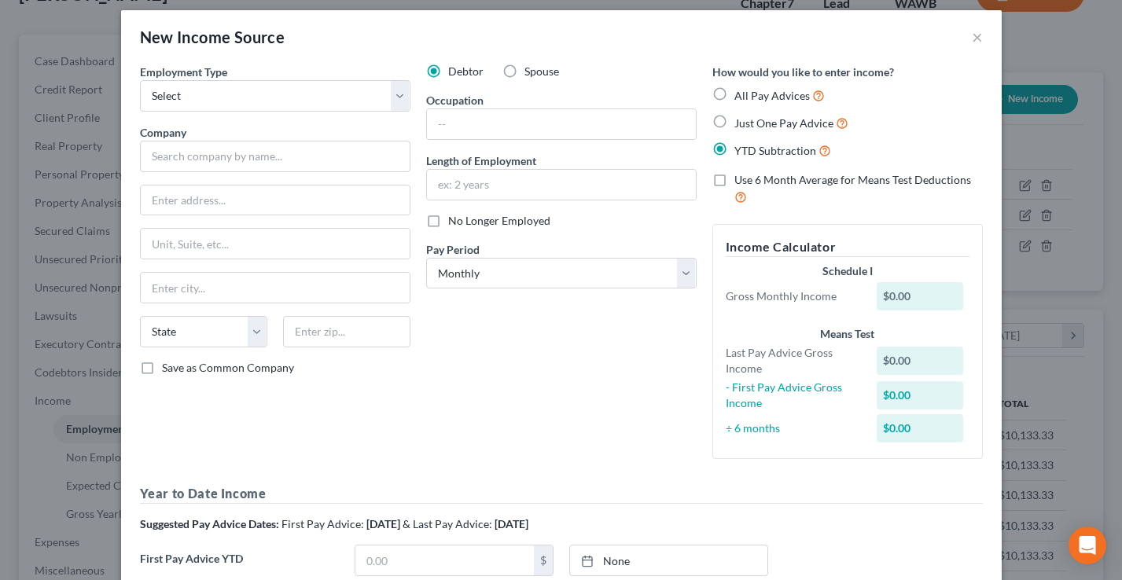
scroll to position [0, 0]
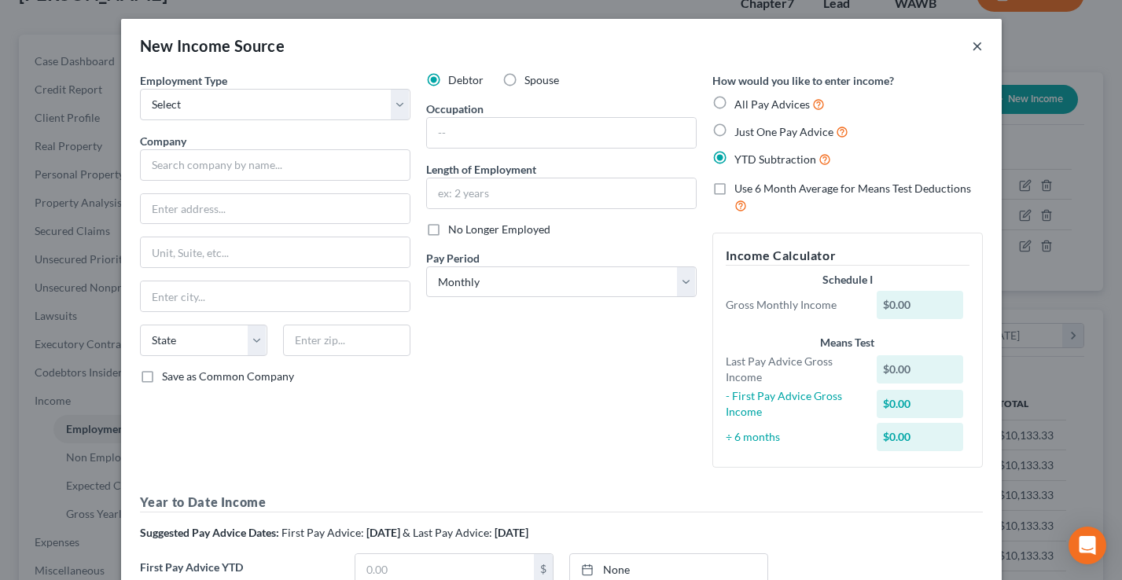
drag, startPoint x: 979, startPoint y: 48, endPoint x: 770, endPoint y: 312, distance: 337.0
click at [979, 48] on button "×" at bounding box center [977, 45] width 11 height 19
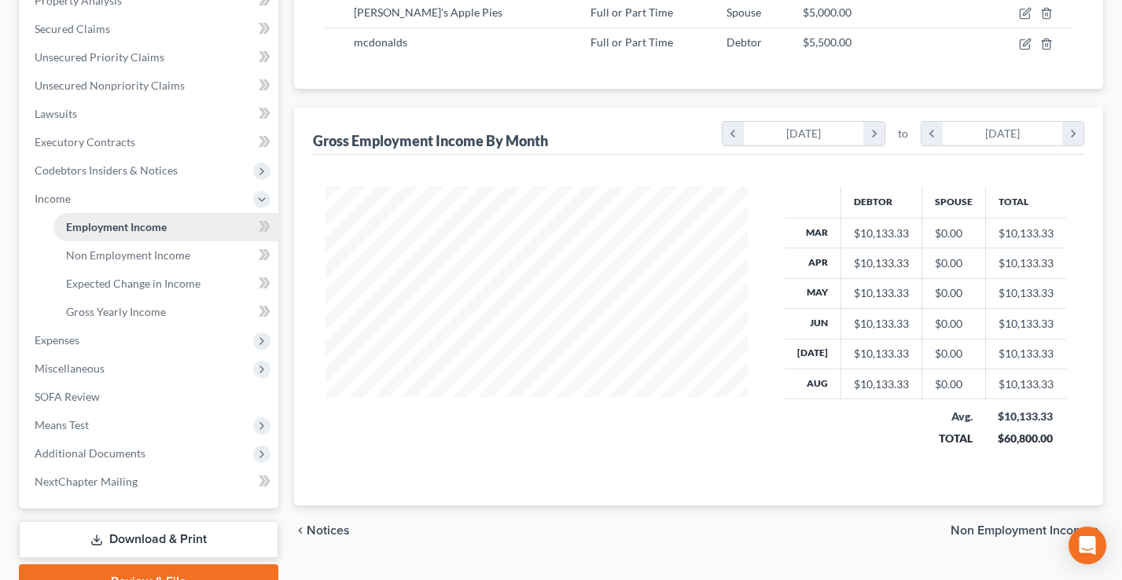
scroll to position [396, 0]
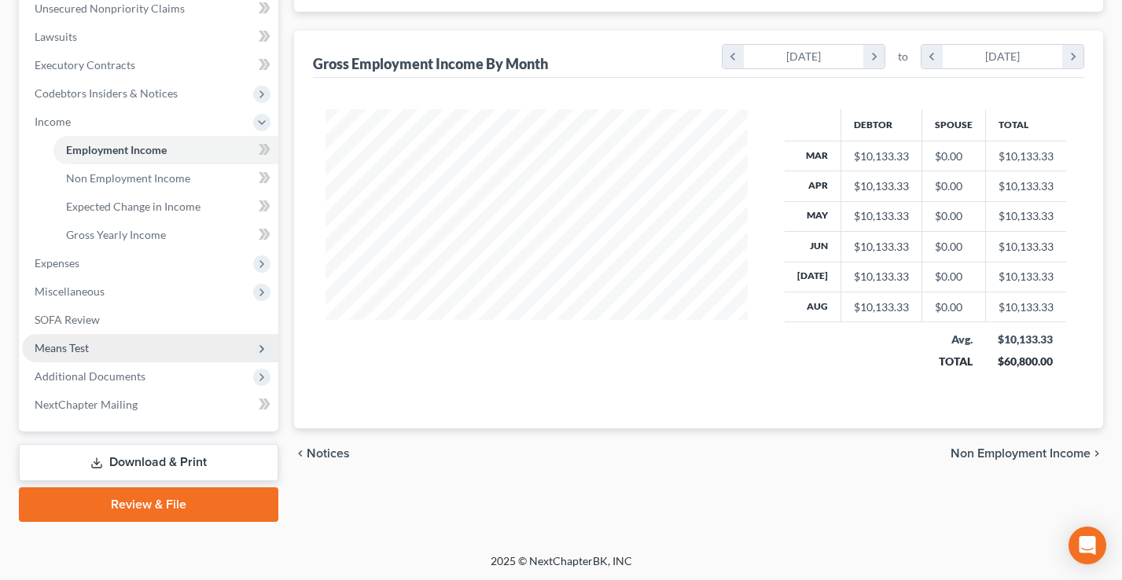
click at [103, 349] on span "Means Test" at bounding box center [150, 348] width 256 height 28
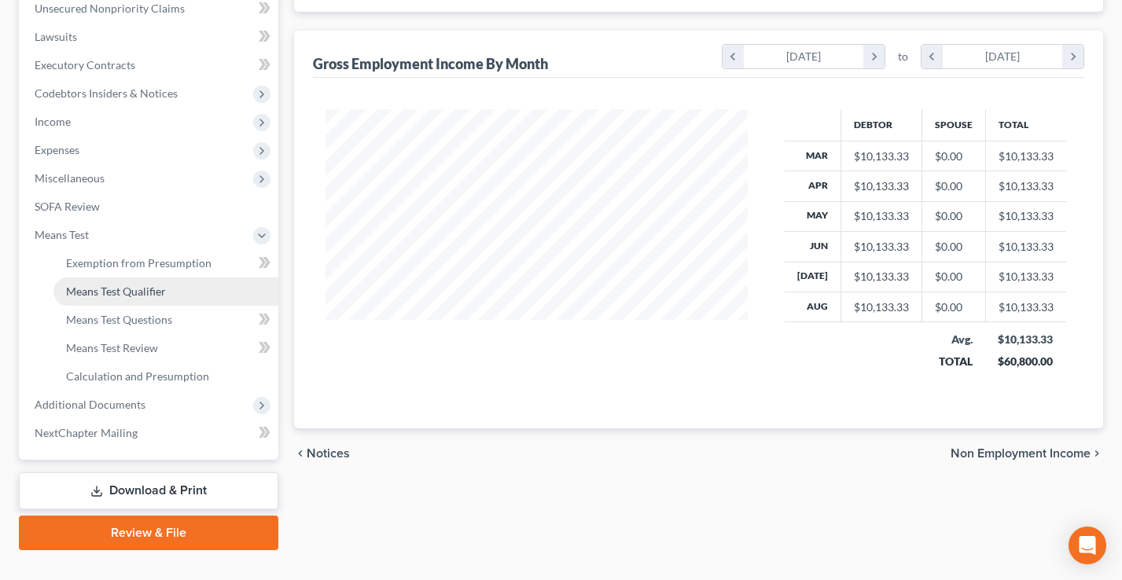
click at [122, 295] on span "Means Test Qualifier" at bounding box center [116, 291] width 100 height 13
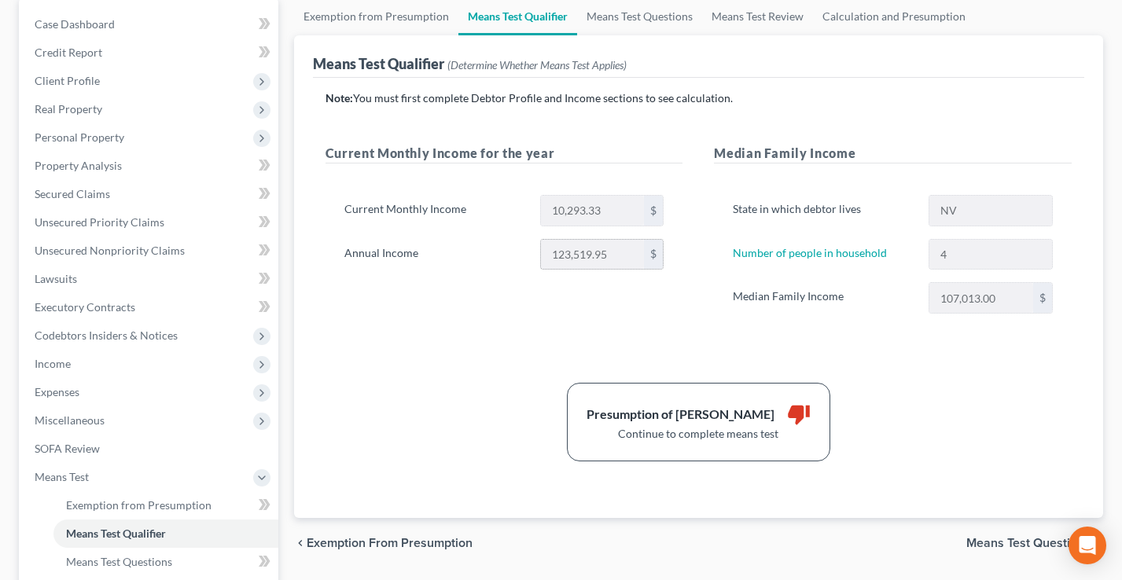
scroll to position [152, 0]
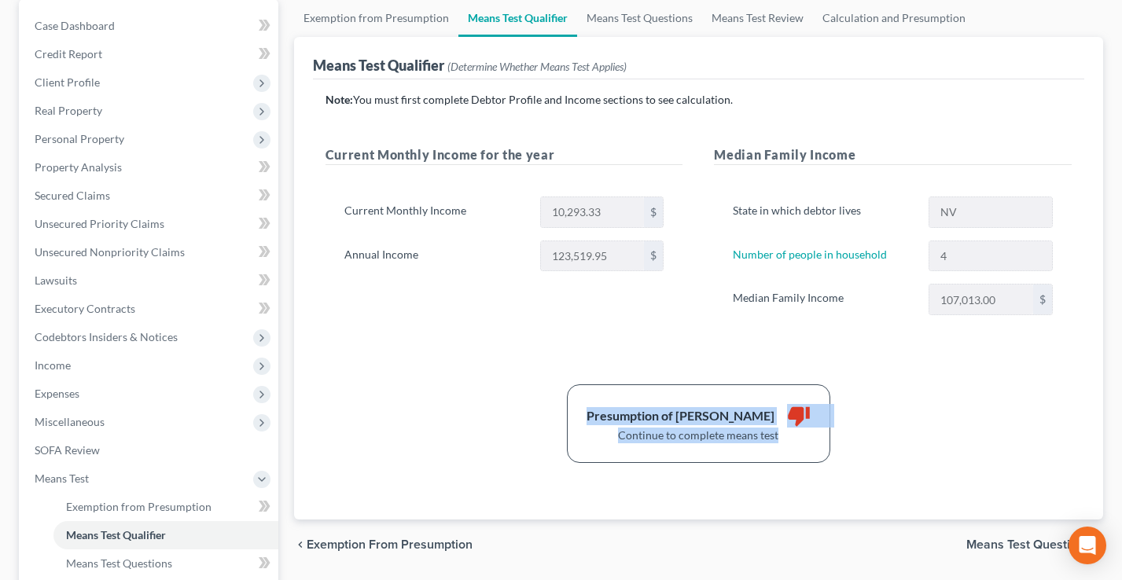
drag, startPoint x: 794, startPoint y: 441, endPoint x: 614, endPoint y: 396, distance: 185.8
click at [614, 396] on div "Presumption of Abuse Arises thumb_down Continue to complete means test" at bounding box center [698, 424] width 263 height 79
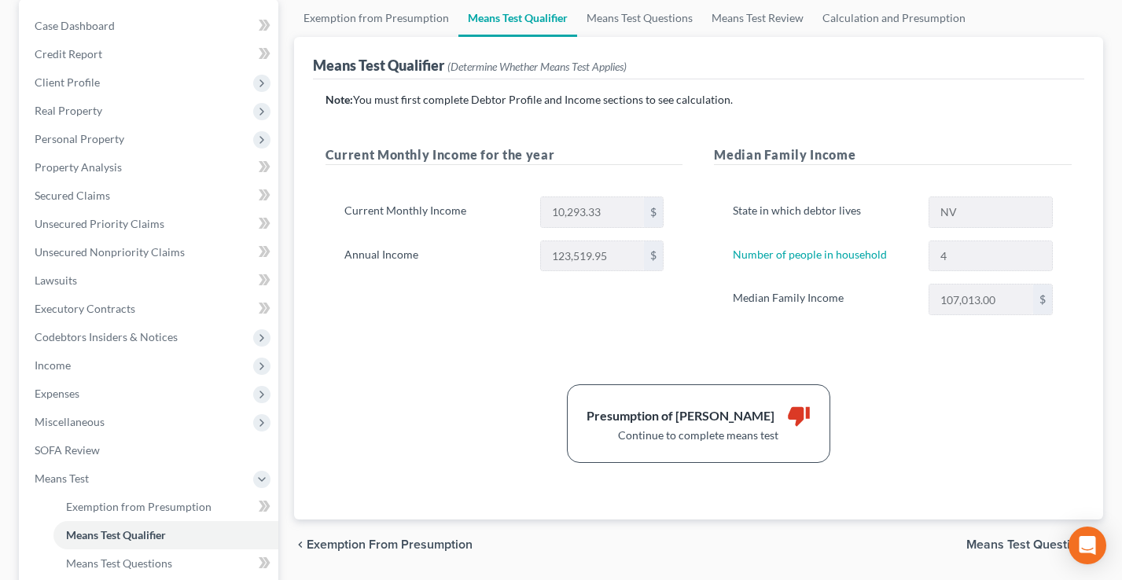
drag, startPoint x: 655, startPoint y: 327, endPoint x: 764, endPoint y: 340, distance: 109.2
click at [655, 327] on div "Current Monthly Income for the year Current Monthly Income 10,293.33 $ Annual I…" at bounding box center [504, 245] width 389 height 201
click at [926, 203] on div "NV" at bounding box center [991, 212] width 140 height 31
click at [916, 248] on div "Number of people in household 4" at bounding box center [893, 256] width 336 height 31
click at [509, 258] on div "Annual Income 123,519.95 $" at bounding box center [505, 256] width 336 height 31
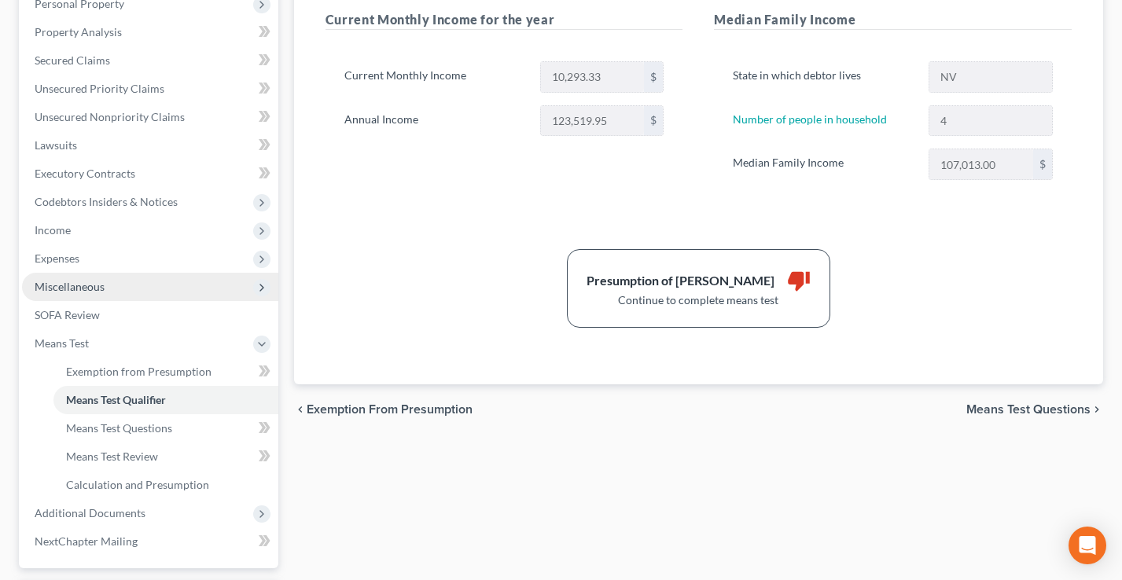
scroll to position [353, 0]
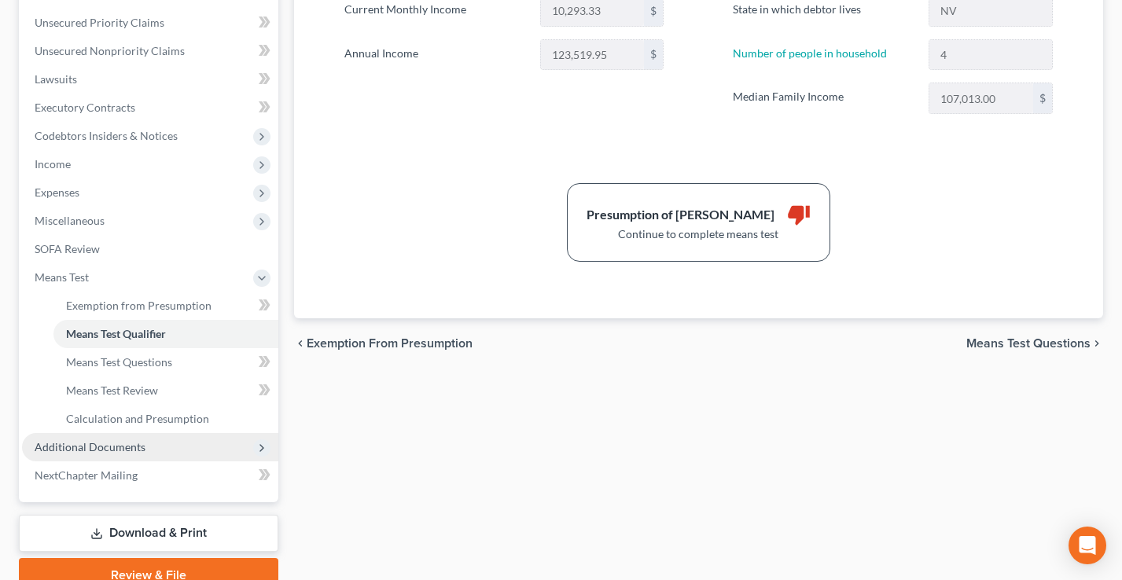
click at [109, 447] on span "Additional Documents" at bounding box center [90, 446] width 111 height 13
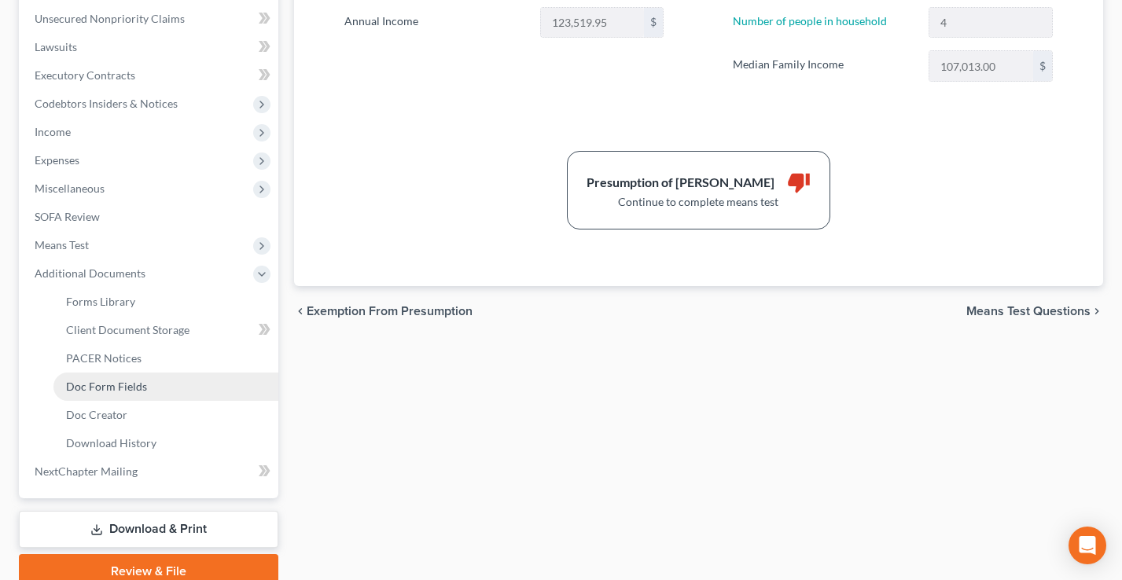
scroll to position [395, 0]
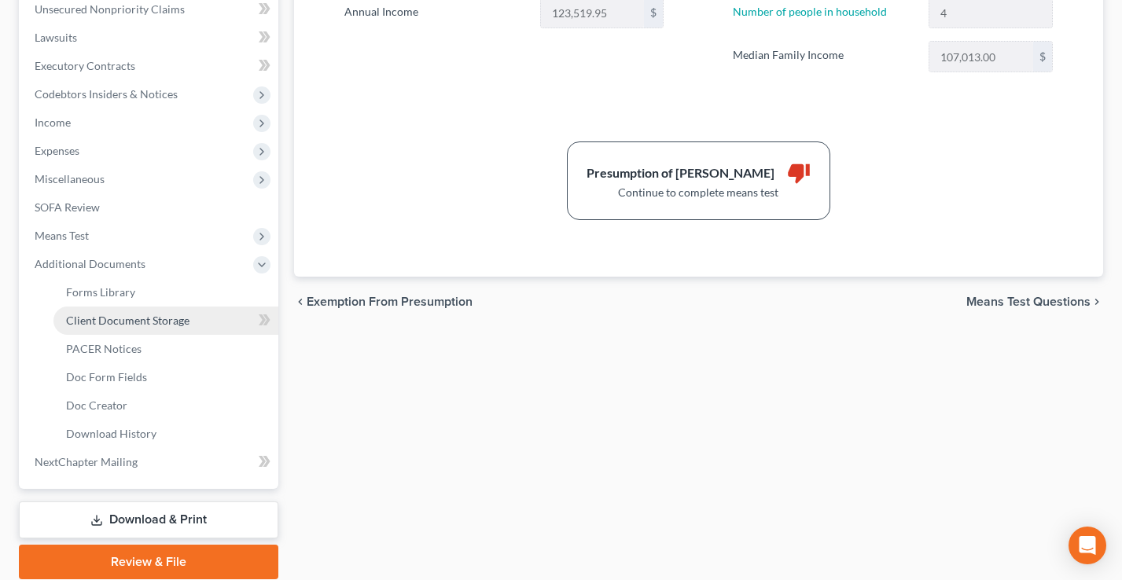
click at [117, 320] on span "Client Document Storage" at bounding box center [127, 320] width 123 height 13
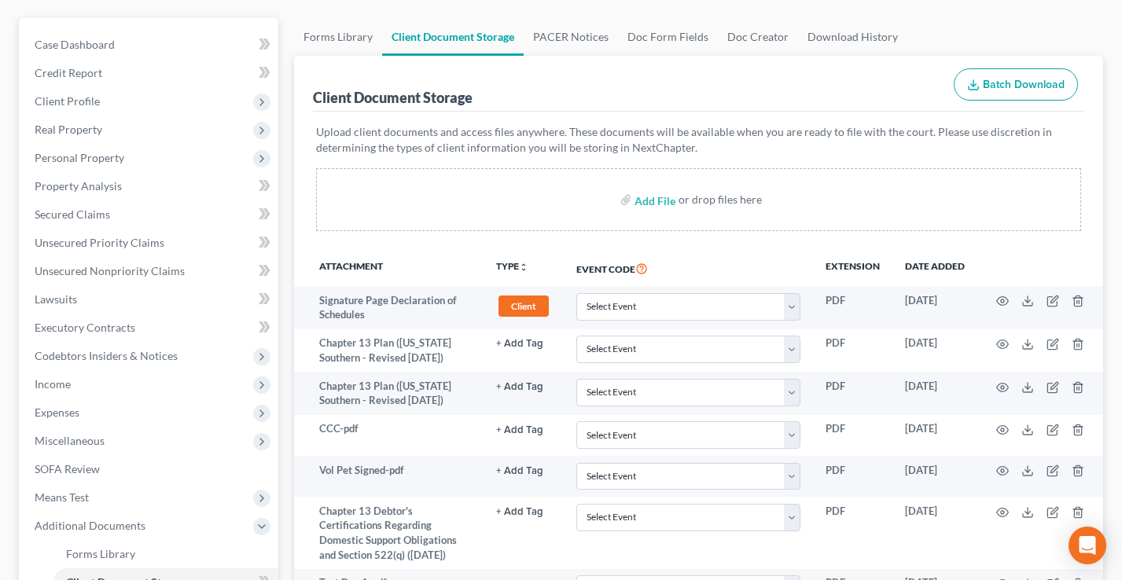
scroll to position [223, 0]
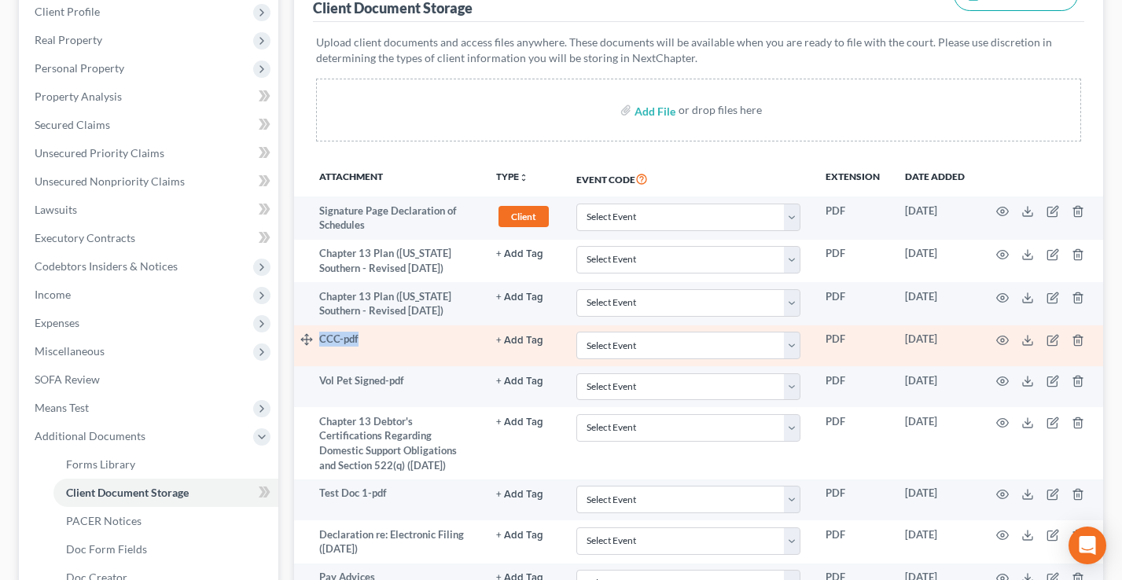
drag, startPoint x: 352, startPoint y: 336, endPoint x: 309, endPoint y: 335, distance: 42.5
click at [309, 335] on tr "CCC-pdf + Add Tag Select an option or create one 341 Hearing Agreement Certific…" at bounding box center [698, 346] width 809 height 41
click at [437, 354] on td "CCC-pdf" at bounding box center [401, 346] width 164 height 41
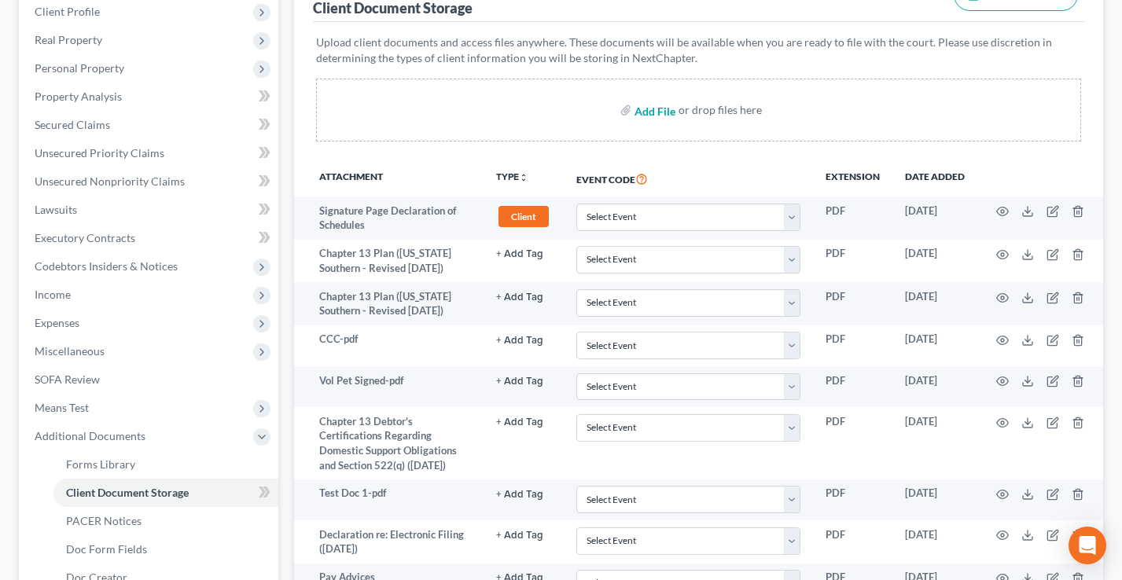
click at [655, 112] on input "file" at bounding box center [654, 110] width 38 height 28
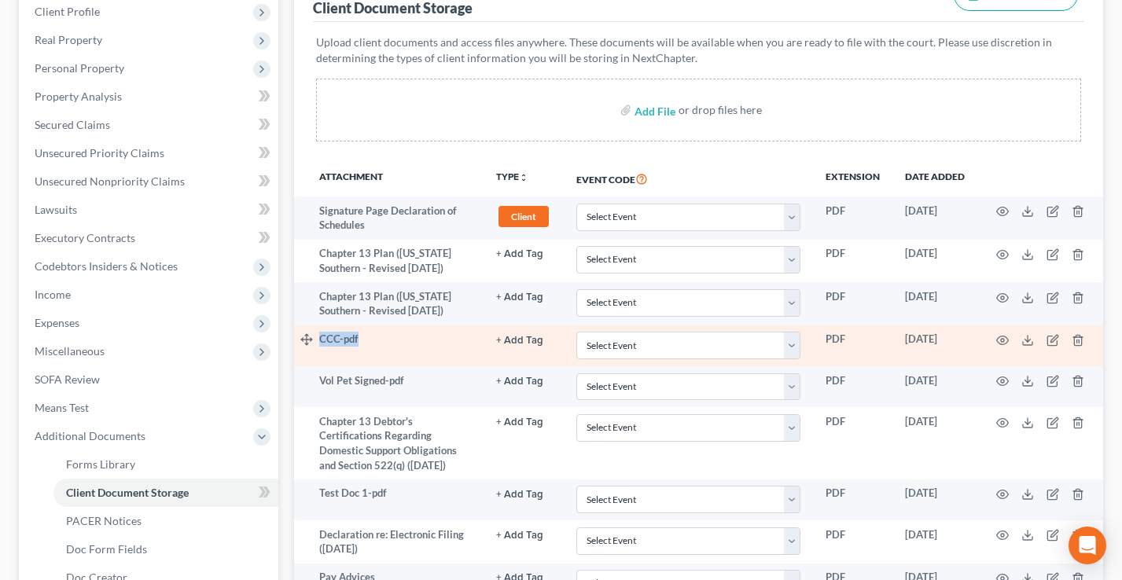
drag, startPoint x: 349, startPoint y: 344, endPoint x: 315, endPoint y: 340, distance: 34.8
click at [303, 343] on tr "CCC-pdf + Add Tag Select an option or create one 341 Hearing Agreement Certific…" at bounding box center [698, 346] width 809 height 41
click at [690, 341] on select "Select Event Certificate of Credit Counseling for Debtor Certificate of Credit …" at bounding box center [688, 346] width 224 height 28
drag, startPoint x: 379, startPoint y: 333, endPoint x: 304, endPoint y: 335, distance: 74.7
click at [304, 335] on tr "CCC-pdf + Add Tag Select an option or create one 341 Hearing Agreement Certific…" at bounding box center [698, 346] width 809 height 41
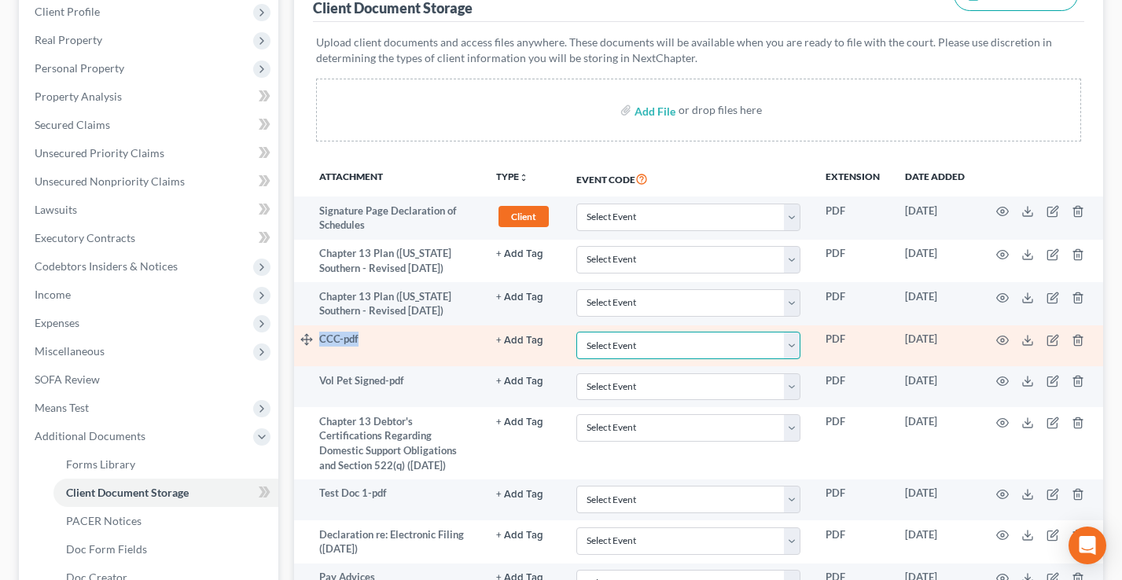
click at [683, 345] on select "Select Event Certificate of Credit Counseling for Debtor Certificate of Credit …" at bounding box center [688, 346] width 224 height 28
select select "0"
click at [576, 332] on select "Select Event Certificate of Credit Counseling for Debtor Certificate of Credit …" at bounding box center [688, 346] width 224 height 28
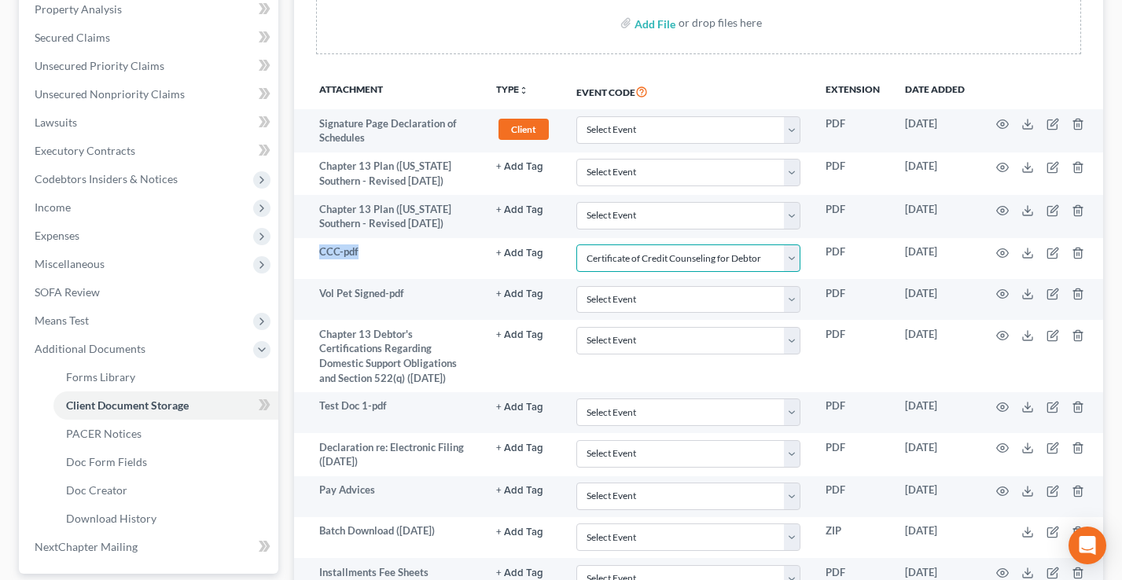
scroll to position [533, 0]
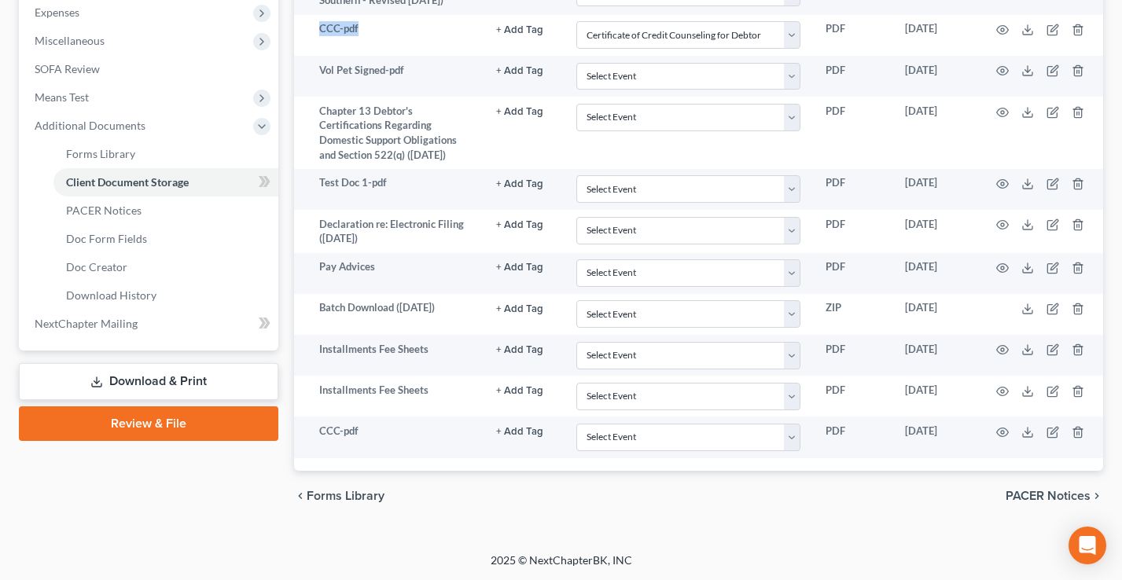
click at [145, 424] on link "Review & File" at bounding box center [149, 424] width 260 height 35
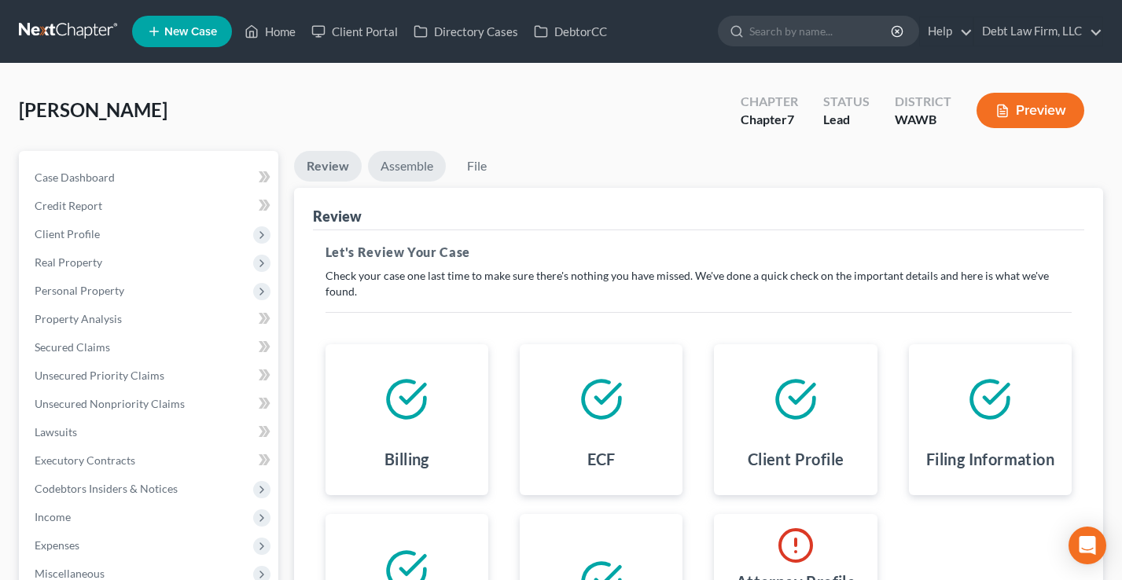
click at [414, 172] on link "Assemble" at bounding box center [407, 166] width 78 height 31
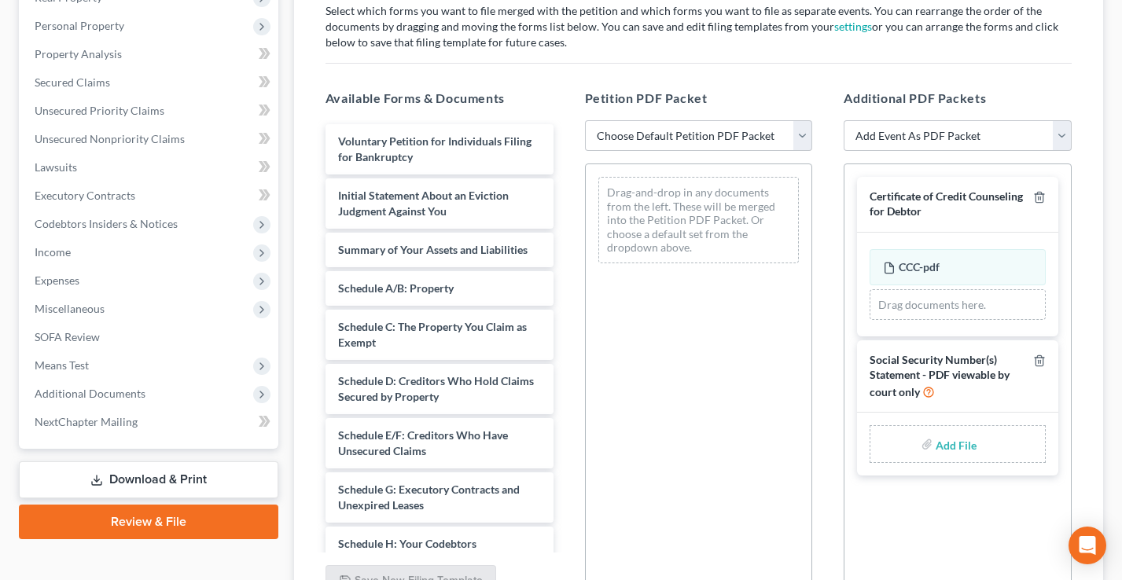
scroll to position [306, 0]
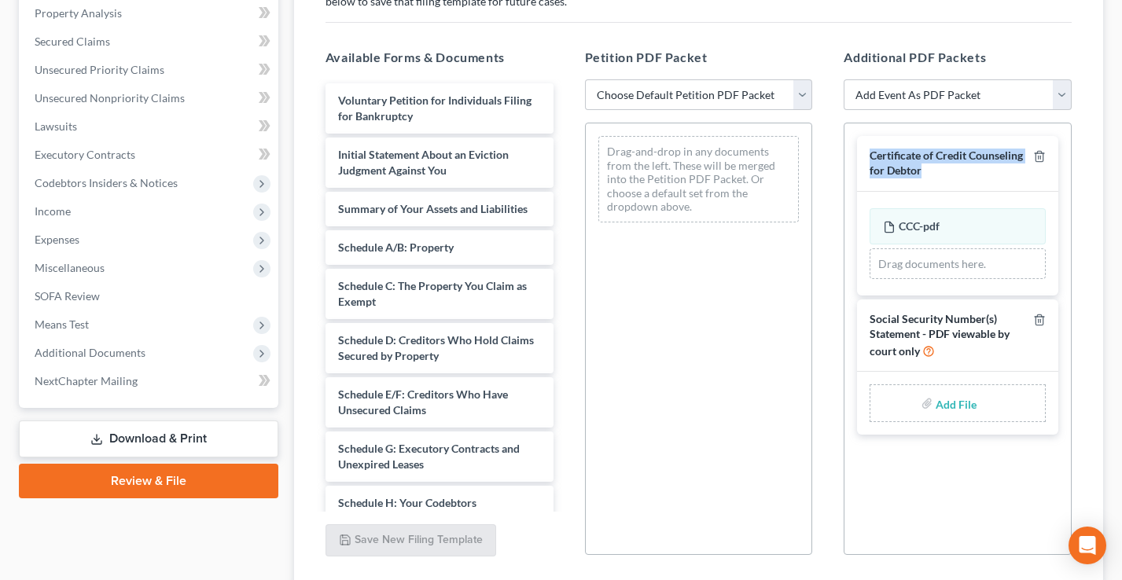
drag, startPoint x: 968, startPoint y: 165, endPoint x: 982, endPoint y: 157, distance: 16.2
click at [847, 156] on div "Certificate of Credit Counseling for Debtor CCC-pdf Amended CCC-pdf Drag docume…" at bounding box center [958, 285] width 226 height 324
drag, startPoint x: 992, startPoint y: 55, endPoint x: 838, endPoint y: 57, distance: 154.1
click at [838, 57] on div "Additional PDF Packets Add Event As PDF Packet Certificate of Credit Counseling…" at bounding box center [958, 301] width 260 height 533
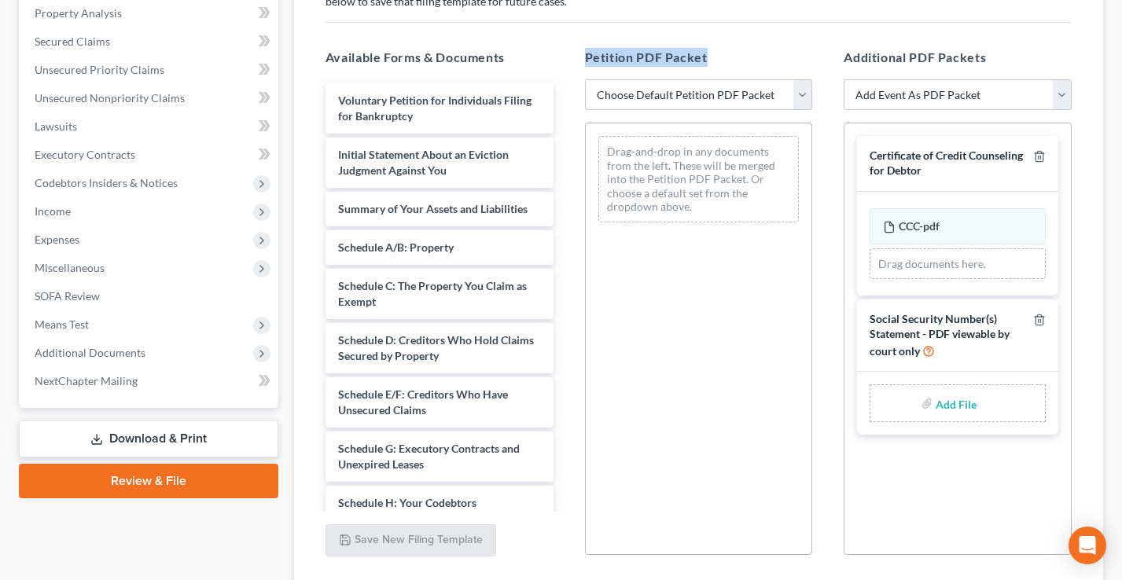
drag, startPoint x: 738, startPoint y: 59, endPoint x: 578, endPoint y: 54, distance: 160.5
click at [578, 54] on div "Petition PDF Packet Choose Default Petition PDF Packet Emergency Filing (Volunt…" at bounding box center [699, 301] width 260 height 533
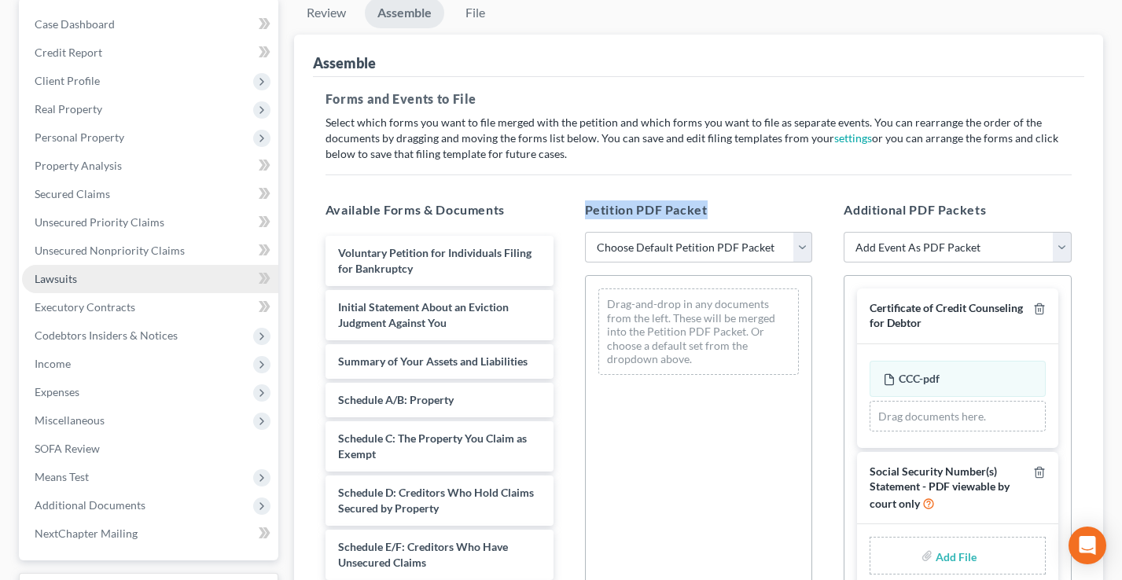
scroll to position [339, 0]
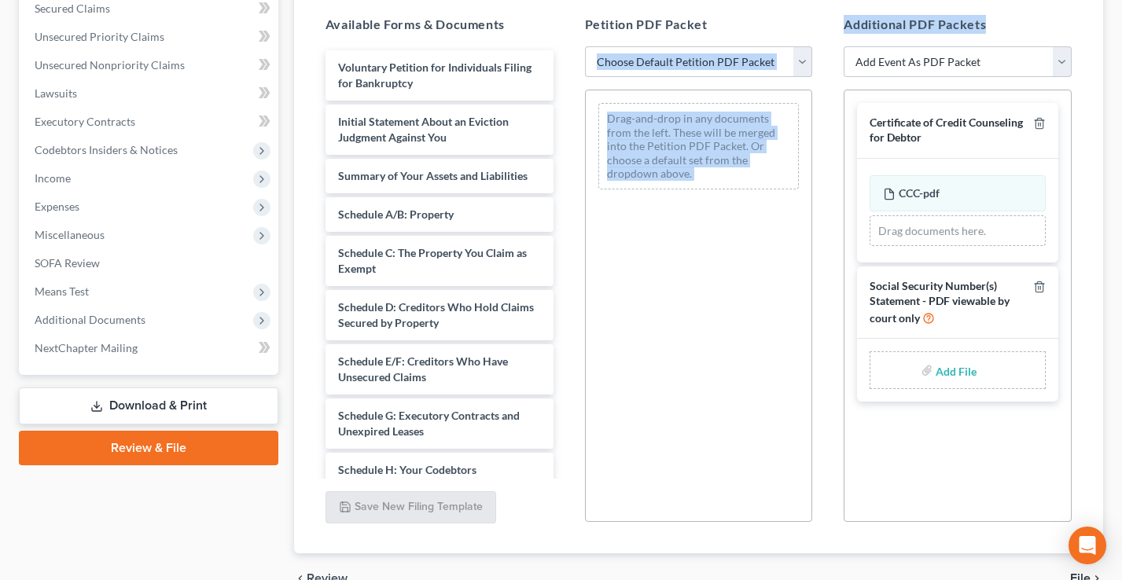
drag, startPoint x: 1000, startPoint y: 27, endPoint x: 825, endPoint y: 24, distance: 175.4
click at [825, 24] on div "Available Forms & Documents Voluntary Petition for Individuals Filing for Bankr…" at bounding box center [699, 268] width 778 height 533
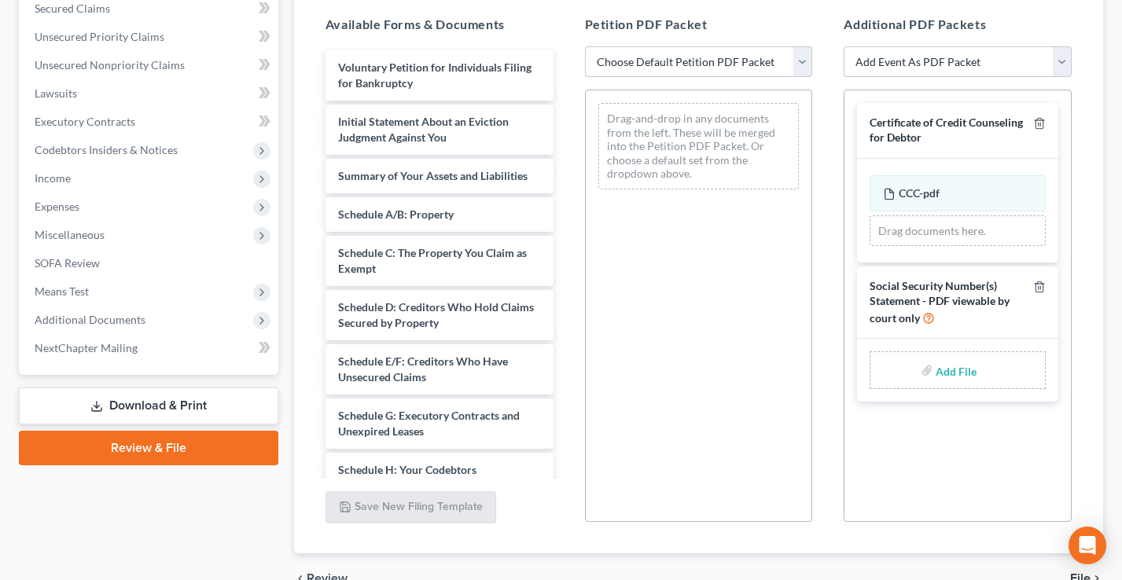
click at [967, 328] on div "Social Security Number(s) Statement - PDF viewable by court only" at bounding box center [957, 303] width 201 height 72
drag, startPoint x: 944, startPoint y: 313, endPoint x: 861, endPoint y: 289, distance: 85.9
click at [861, 289] on div "Social Security Number(s) Statement - PDF viewable by court only" at bounding box center [957, 303] width 201 height 72
click at [143, 404] on link "Download & Print" at bounding box center [149, 406] width 260 height 37
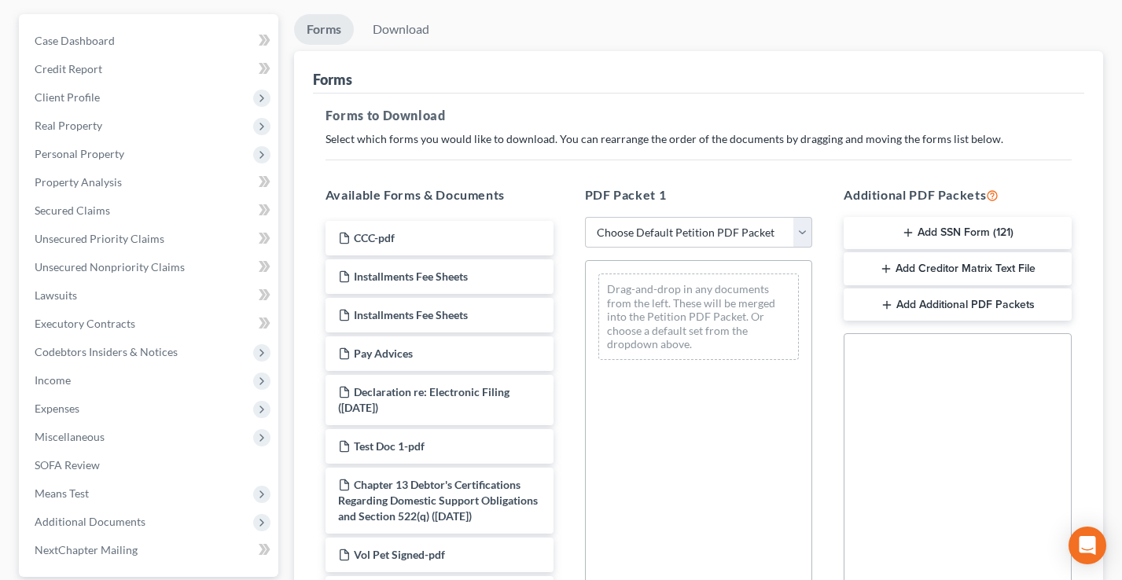
scroll to position [149, 0]
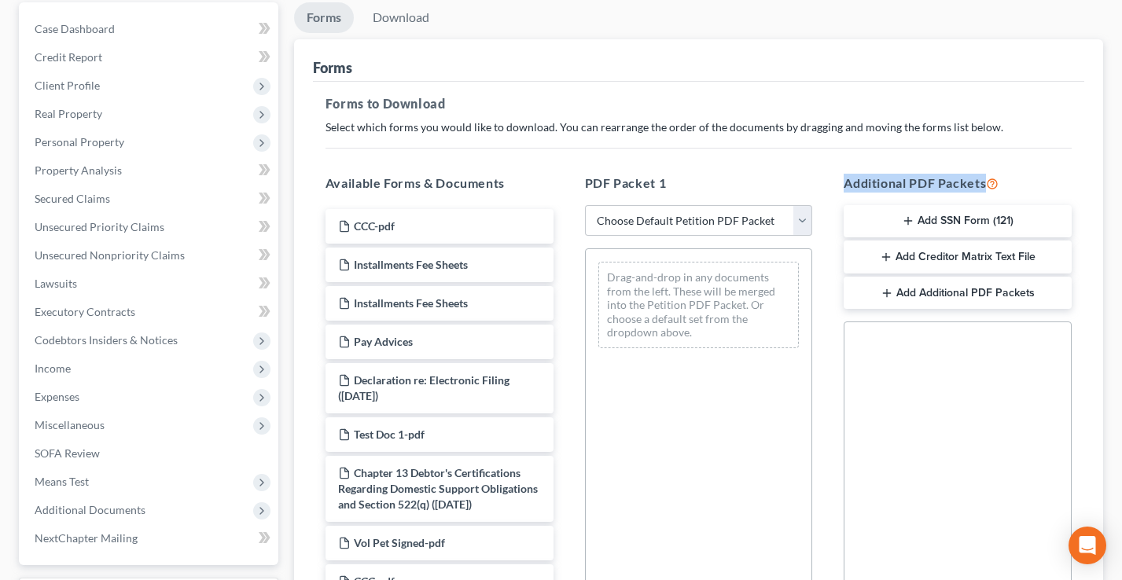
drag, startPoint x: 856, startPoint y: 179, endPoint x: 987, endPoint y: 180, distance: 131.3
click at [988, 179] on div "Additional PDF Packets Add SSN Form (121) Add Creditor Matrix Text File Add Add…" at bounding box center [958, 427] width 260 height 533
click at [947, 219] on button "Add SSN Form (121)" at bounding box center [958, 221] width 228 height 33
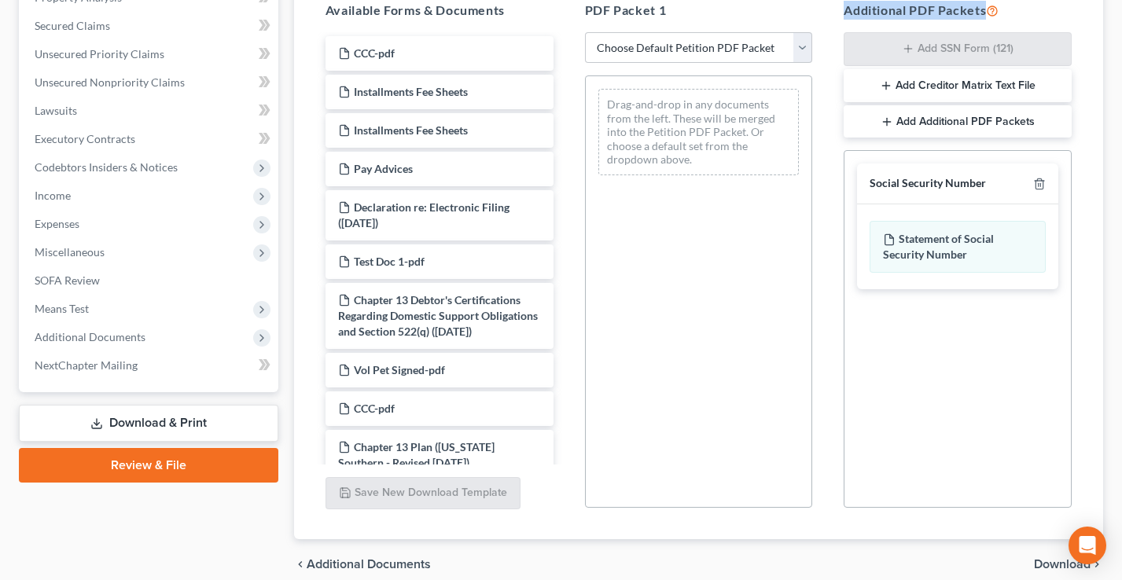
scroll to position [366, 0]
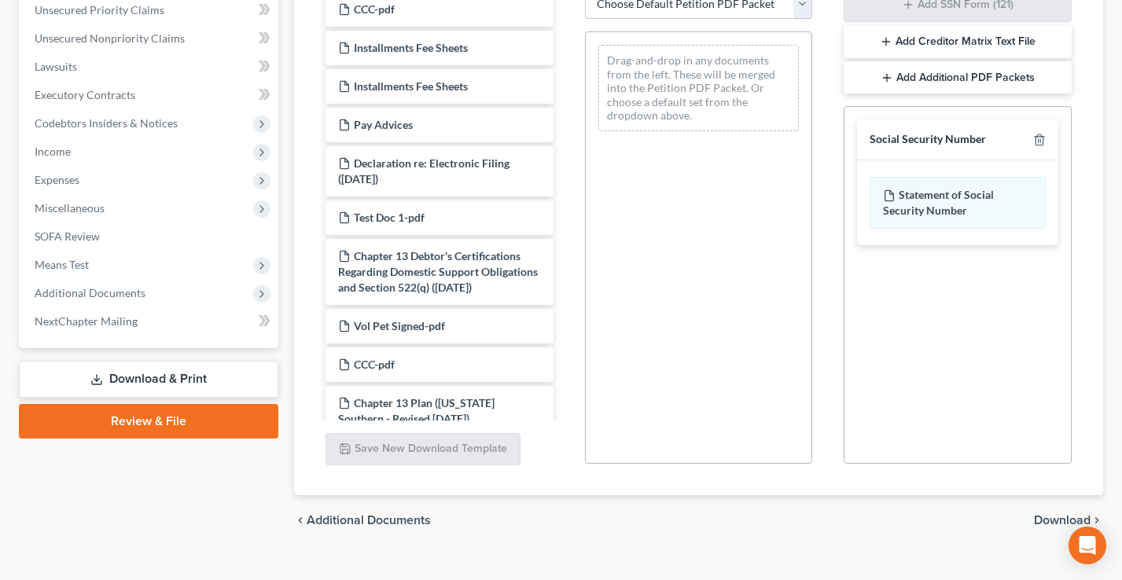
click at [1060, 519] on span "Download" at bounding box center [1062, 520] width 57 height 13
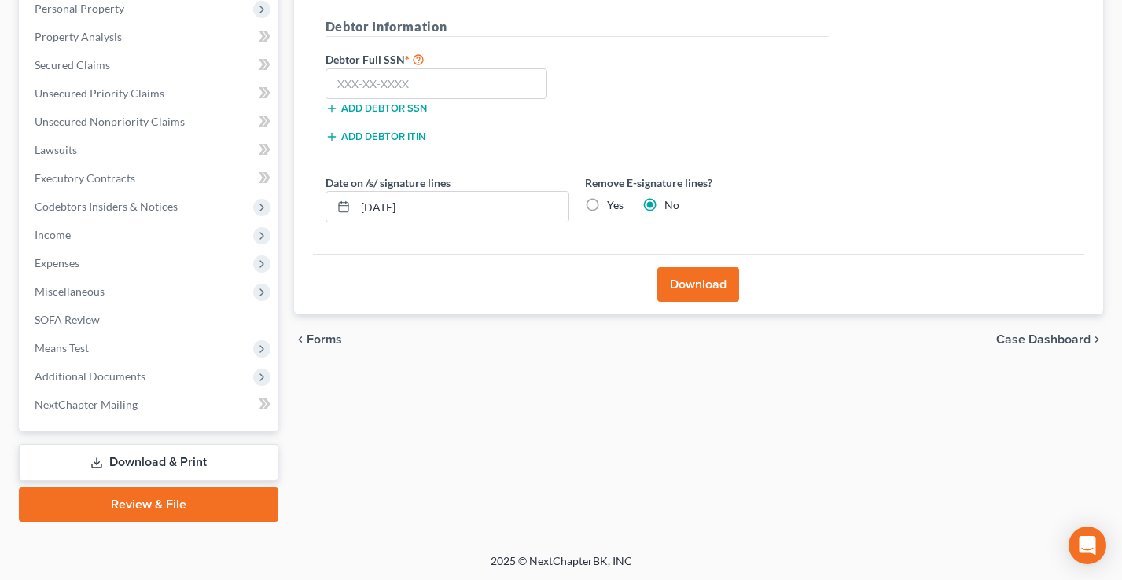
scroll to position [217, 0]
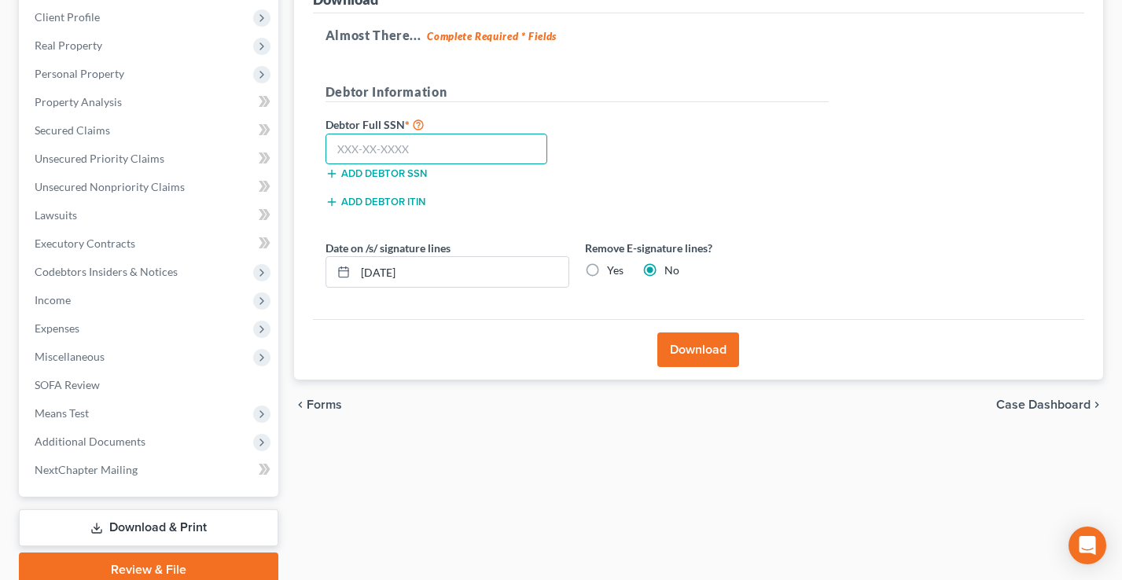
click at [412, 148] on input "text" at bounding box center [437, 149] width 223 height 31
type input "111-11-1111"
click at [705, 352] on button "Download" at bounding box center [698, 350] width 82 height 35
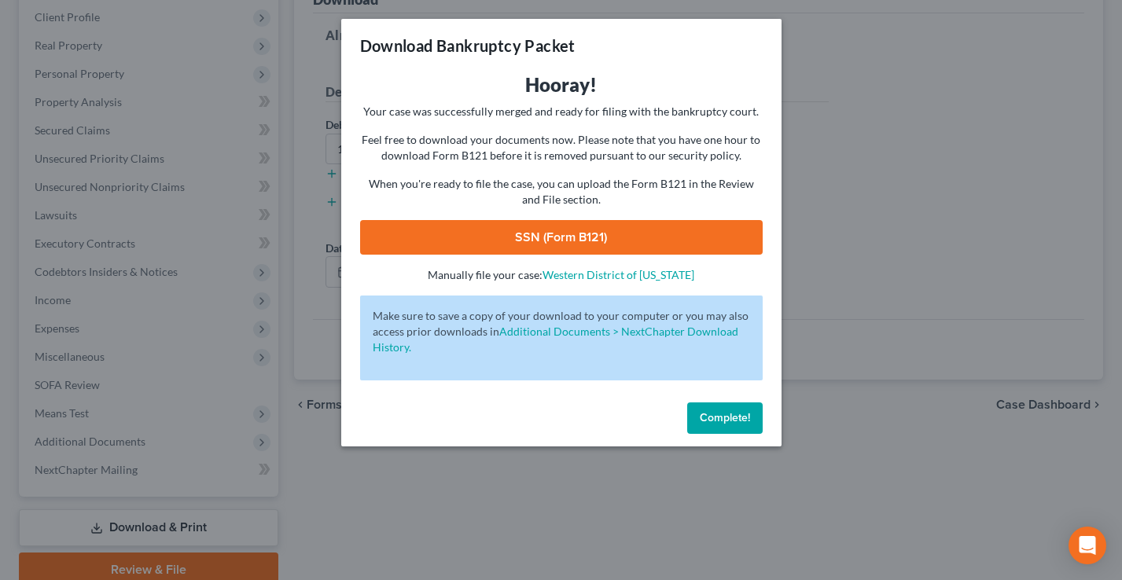
click at [541, 233] on link "SSN (Form B121)" at bounding box center [561, 237] width 403 height 35
click at [733, 430] on button "Complete!" at bounding box center [724, 418] width 75 height 31
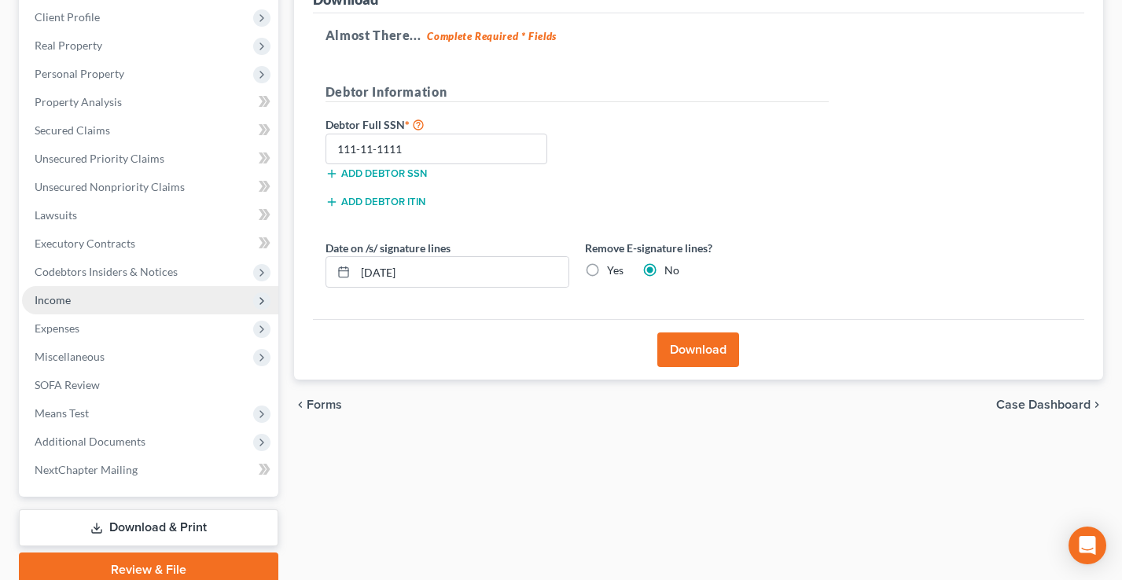
scroll to position [282, 0]
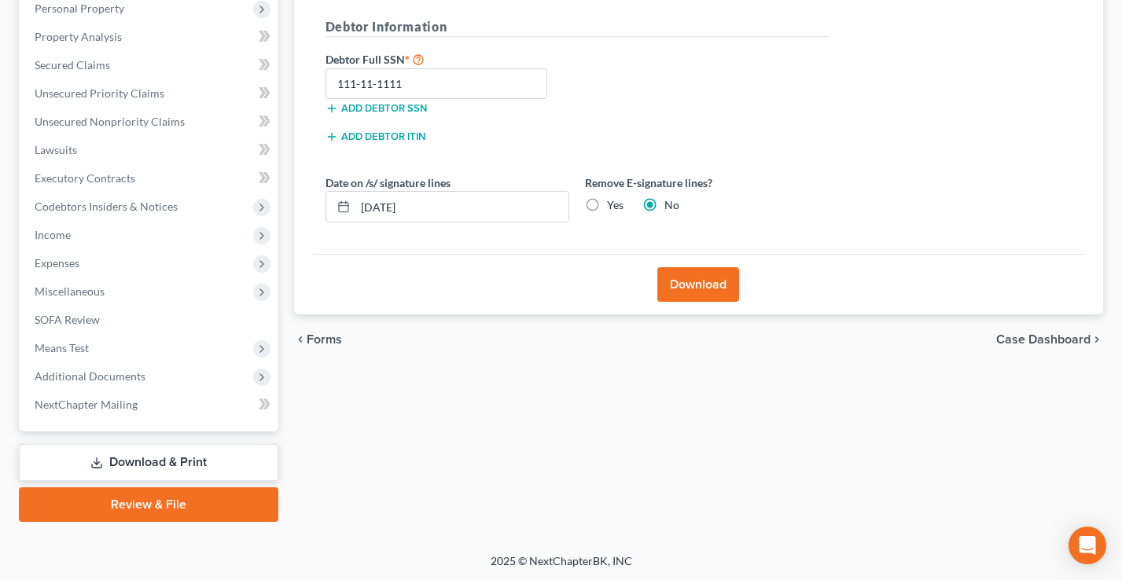
click at [145, 502] on link "Review & File" at bounding box center [149, 505] width 260 height 35
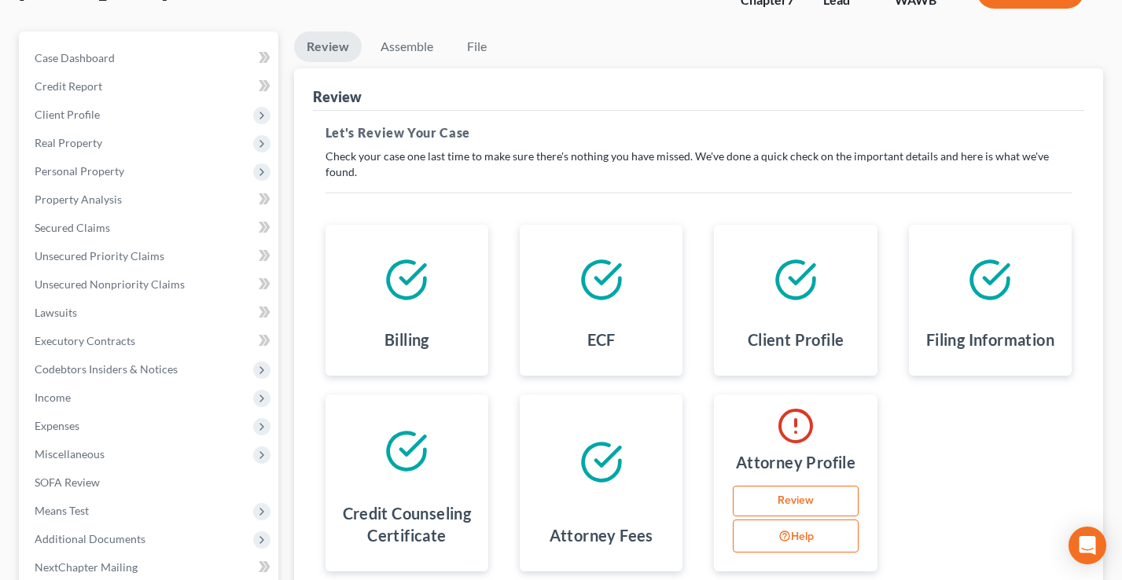
scroll to position [114, 0]
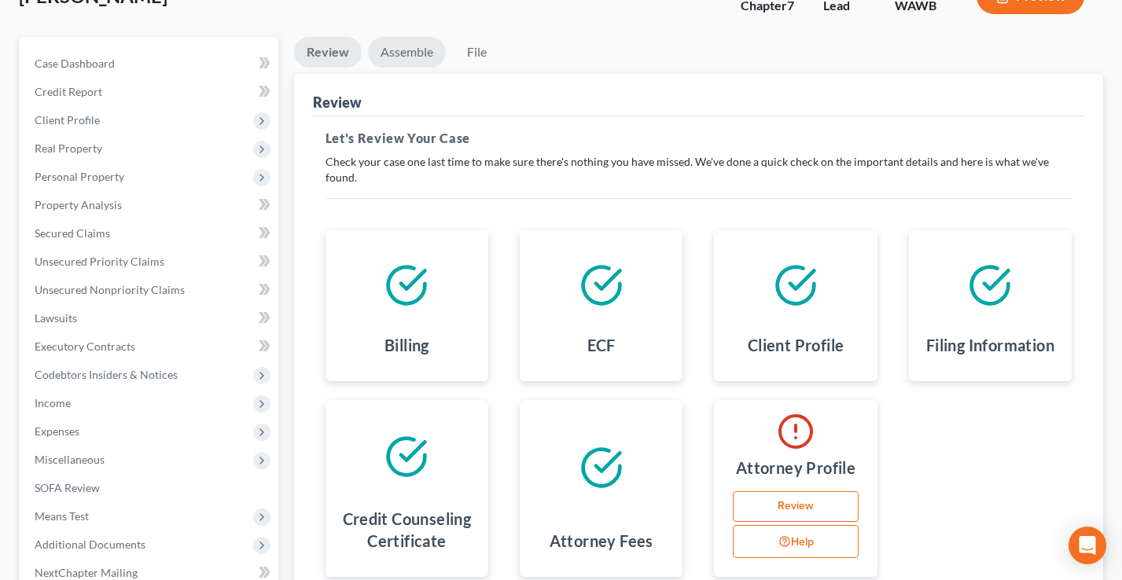
click at [405, 51] on link "Assemble" at bounding box center [407, 52] width 78 height 31
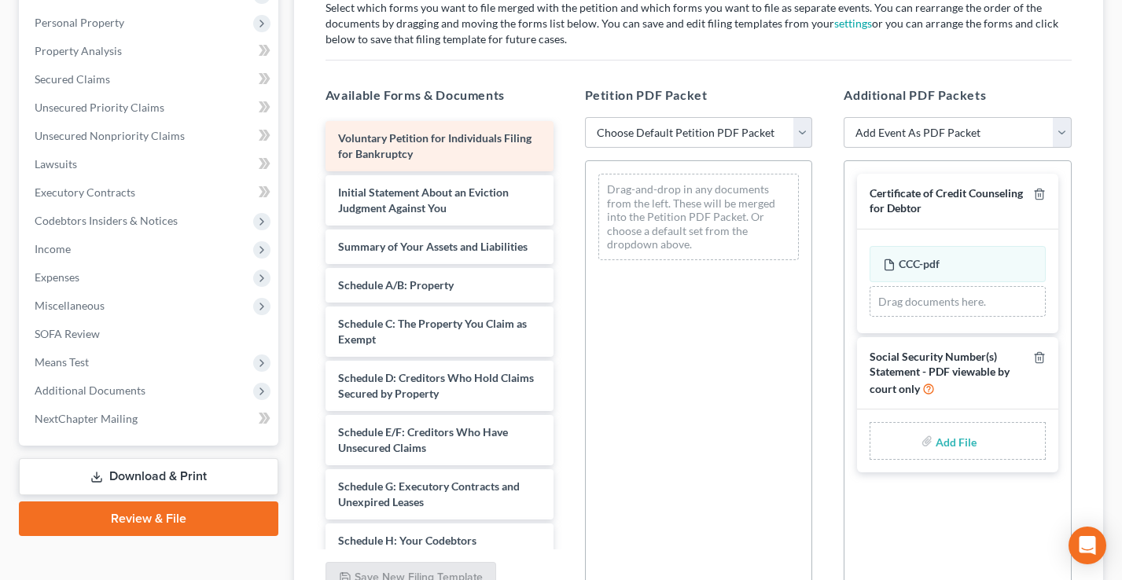
scroll to position [311, 0]
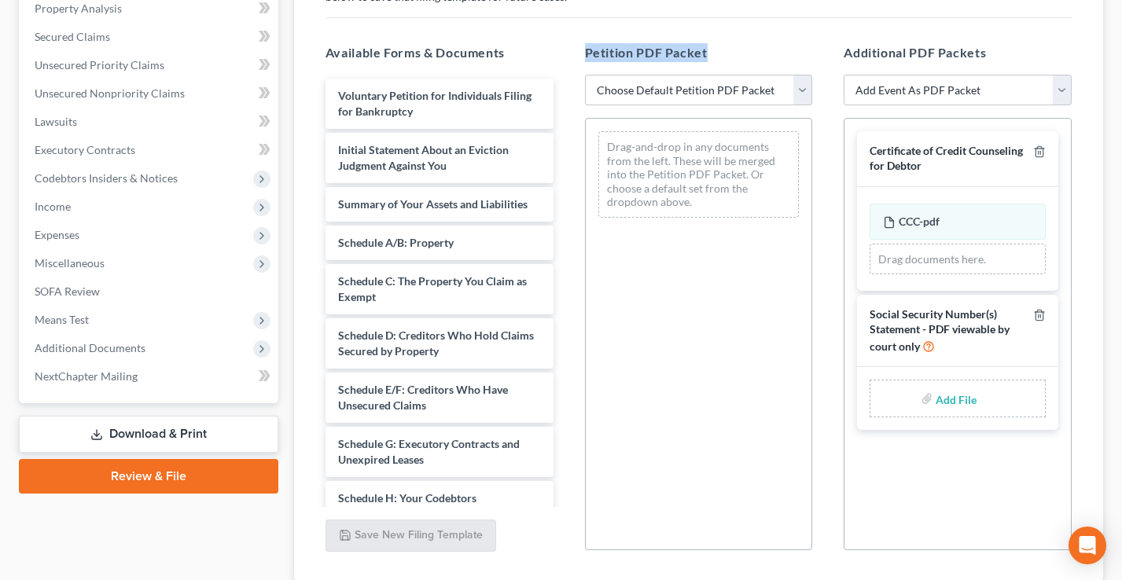
drag, startPoint x: 685, startPoint y: 50, endPoint x: 580, endPoint y: 50, distance: 104.6
click at [580, 50] on div "Petition PDF Packet Choose Default Petition PDF Packet Emergency Filing (Volunt…" at bounding box center [699, 297] width 260 height 533
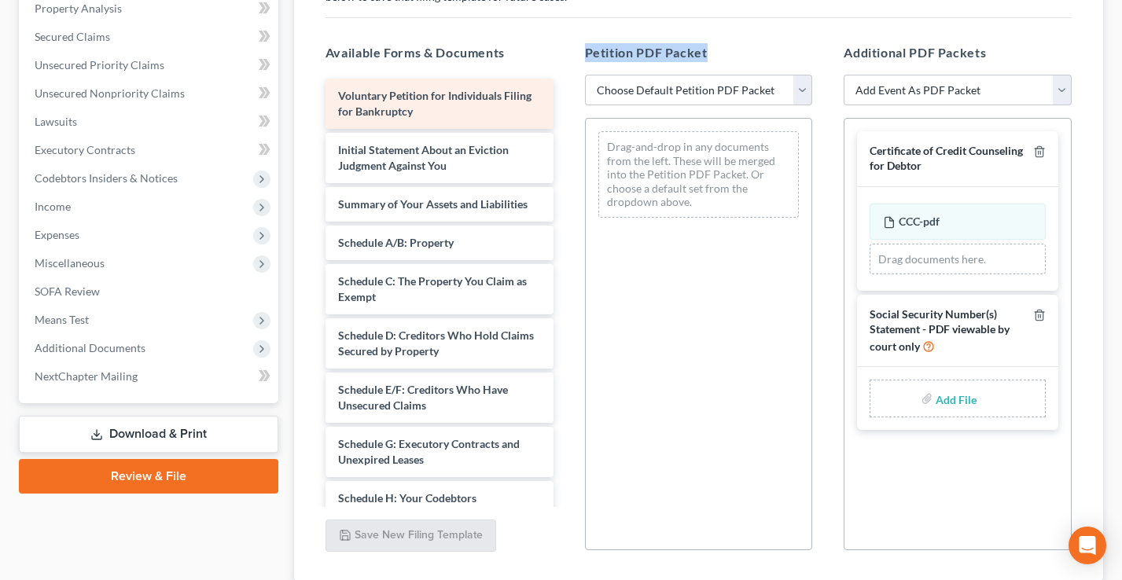
drag, startPoint x: 580, startPoint y: 50, endPoint x: 532, endPoint y: 114, distance: 80.8
click at [580, 50] on div "Petition PDF Packet Choose Default Petition PDF Packet Emergency Filing (Volunt…" at bounding box center [699, 297] width 260 height 533
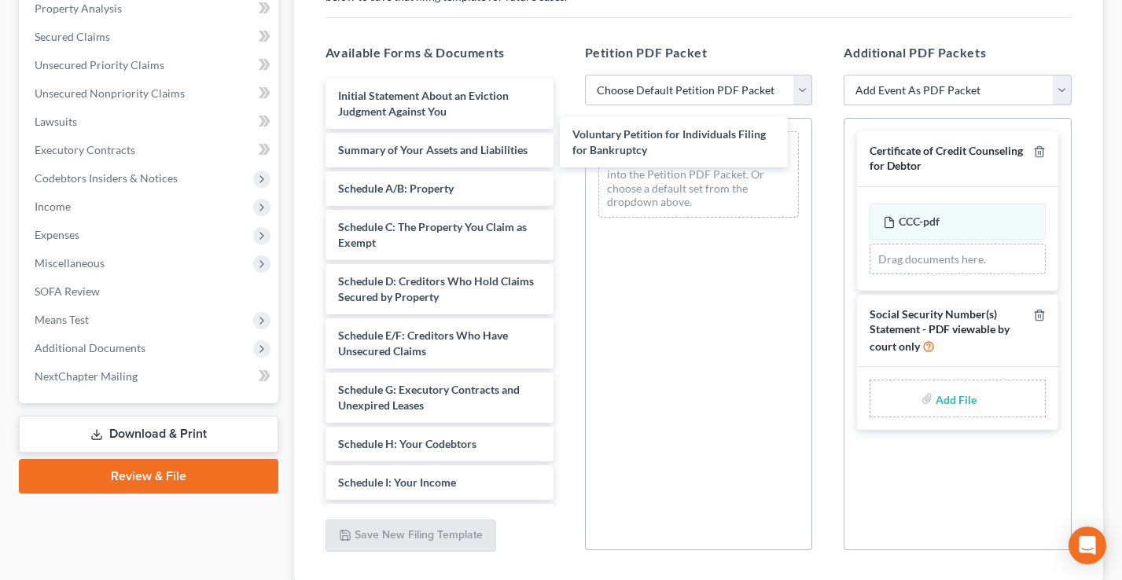
drag, startPoint x: 425, startPoint y: 102, endPoint x: 565, endPoint y: 135, distance: 143.1
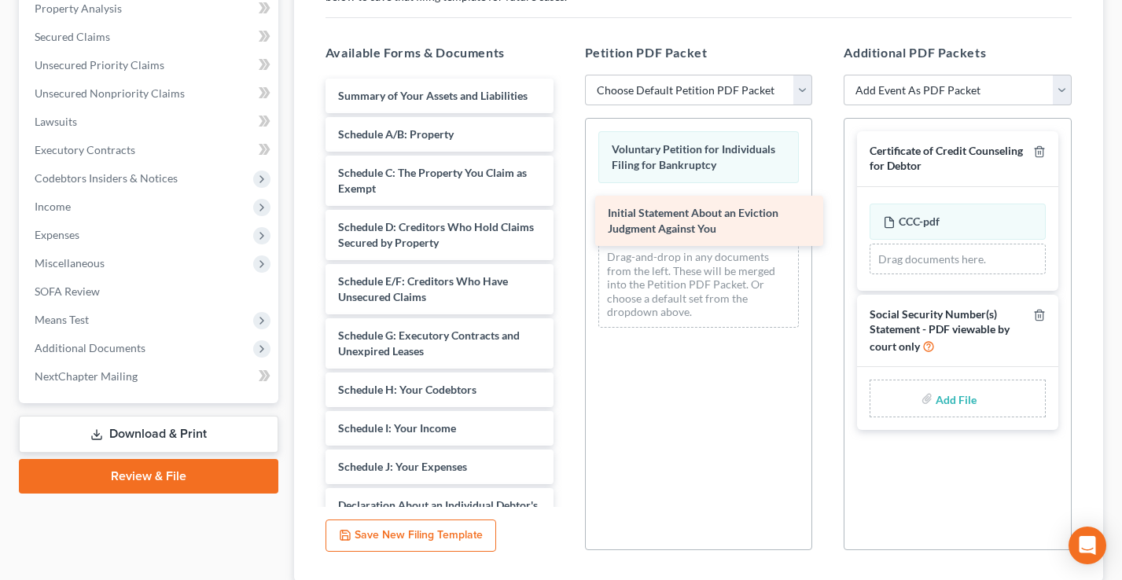
drag, startPoint x: 375, startPoint y: 100, endPoint x: 645, endPoint y: 217, distance: 294.1
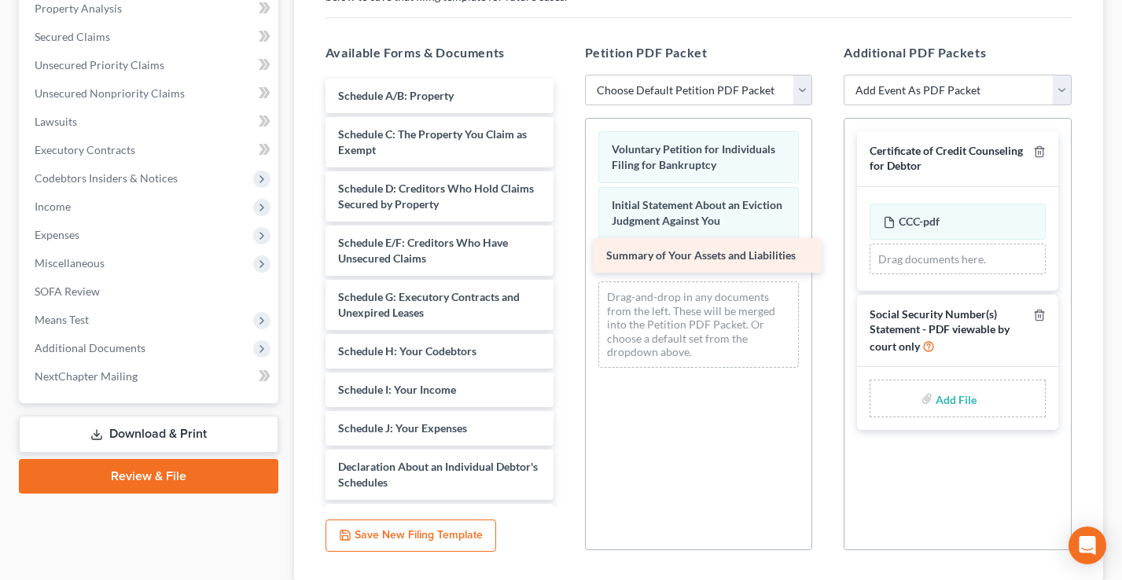
drag, startPoint x: 411, startPoint y: 100, endPoint x: 679, endPoint y: 260, distance: 312.5
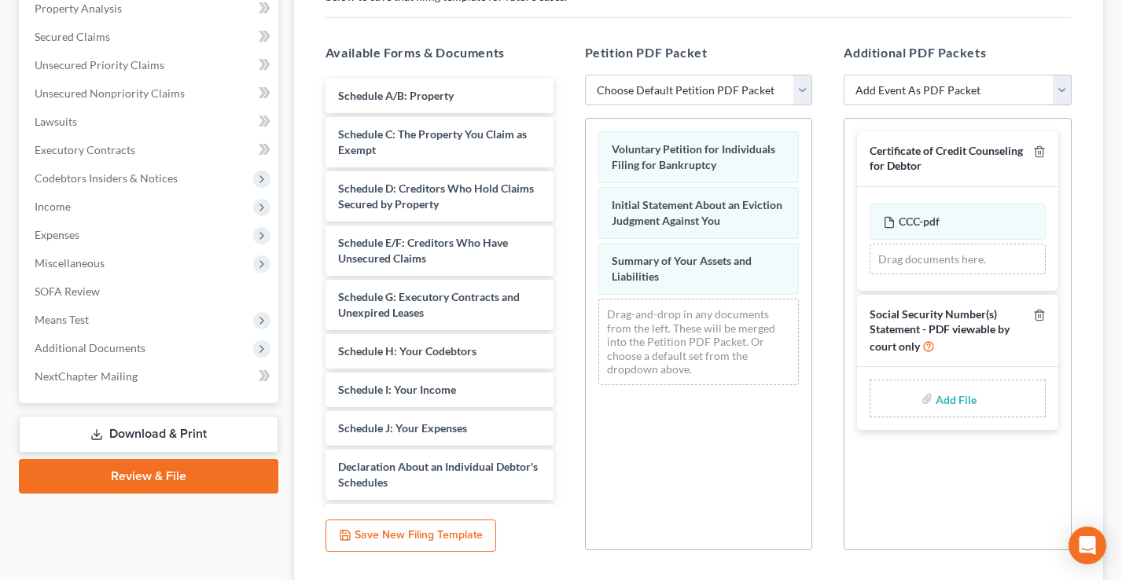
click at [569, 213] on div "Available Forms & Documents Schedule A/B: Property Schedule C: The Property You…" at bounding box center [699, 297] width 778 height 533
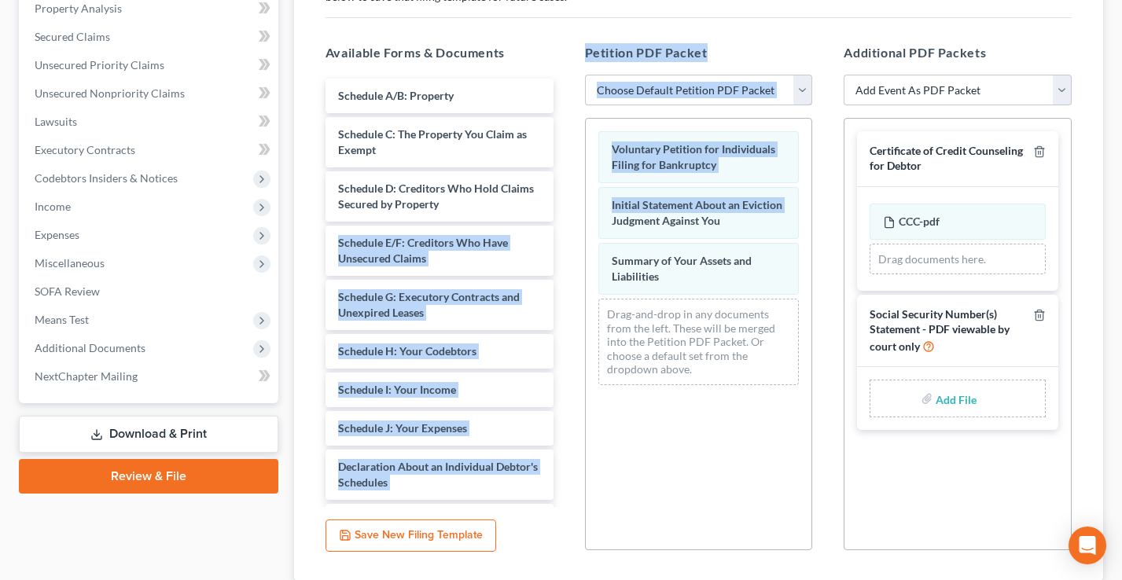
drag, startPoint x: 687, startPoint y: 65, endPoint x: 707, endPoint y: 88, distance: 30.6
click at [687, 65] on div "Petition PDF Packet Choose Default Petition PDF Packet Emergency Filing (Volunt…" at bounding box center [699, 297] width 260 height 533
click at [707, 88] on select "Choose Default Petition PDF Packet Emergency Filing (Voluntary Petition and Cre…" at bounding box center [699, 90] width 228 height 31
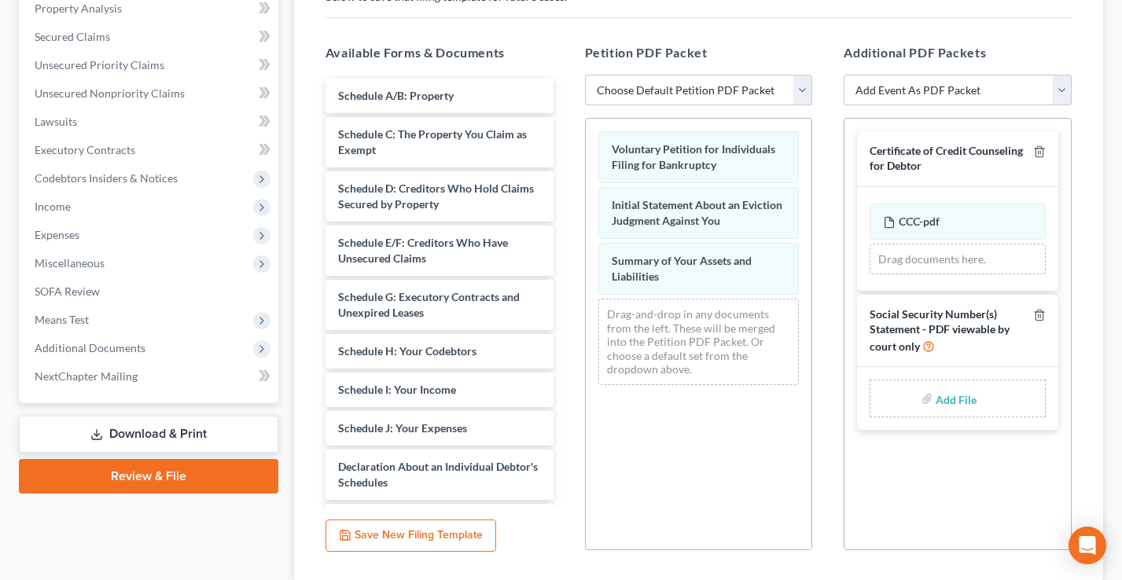
select select "1"
click at [585, 75] on select "Choose Default Petition PDF Packet Emergency Filing (Voluntary Petition and Cre…" at bounding box center [699, 90] width 228 height 31
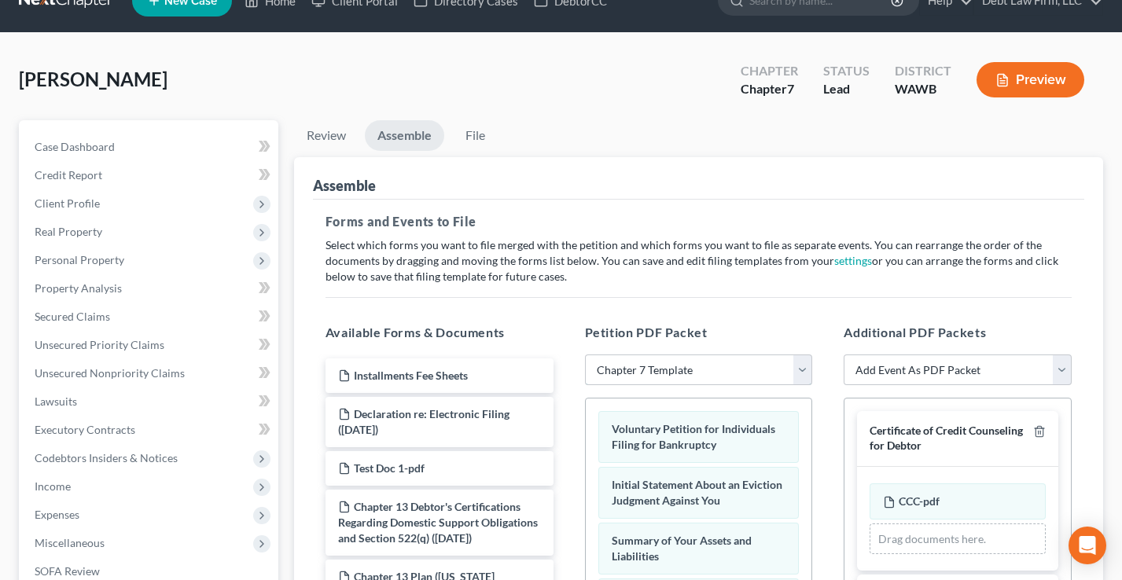
scroll to position [42, 0]
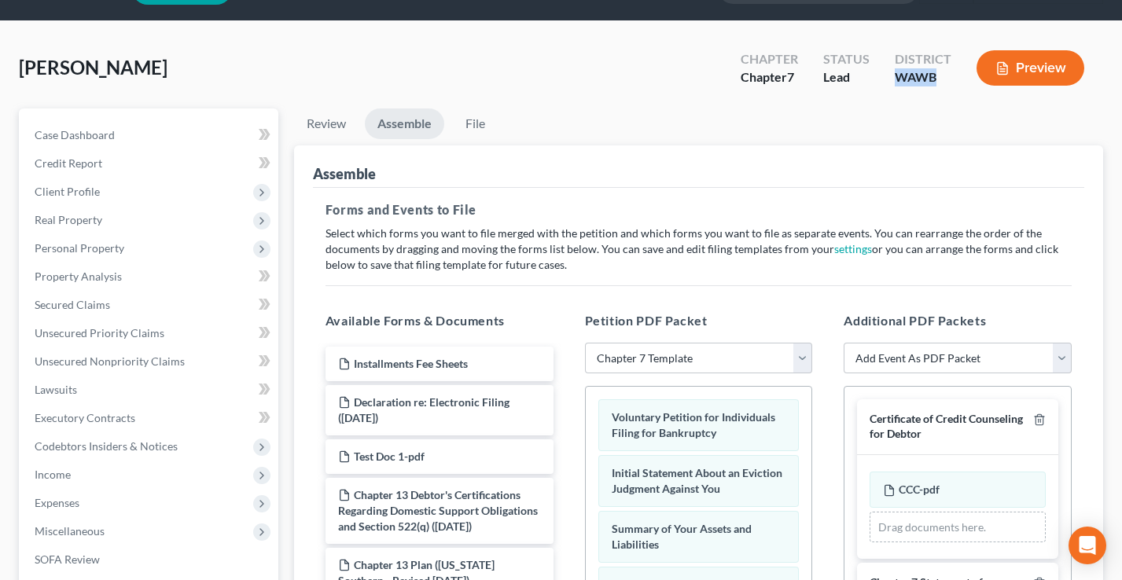
drag, startPoint x: 948, startPoint y: 80, endPoint x: 370, endPoint y: 37, distance: 580.4
click at [894, 79] on div "District WAWB" at bounding box center [923, 69] width 82 height 46
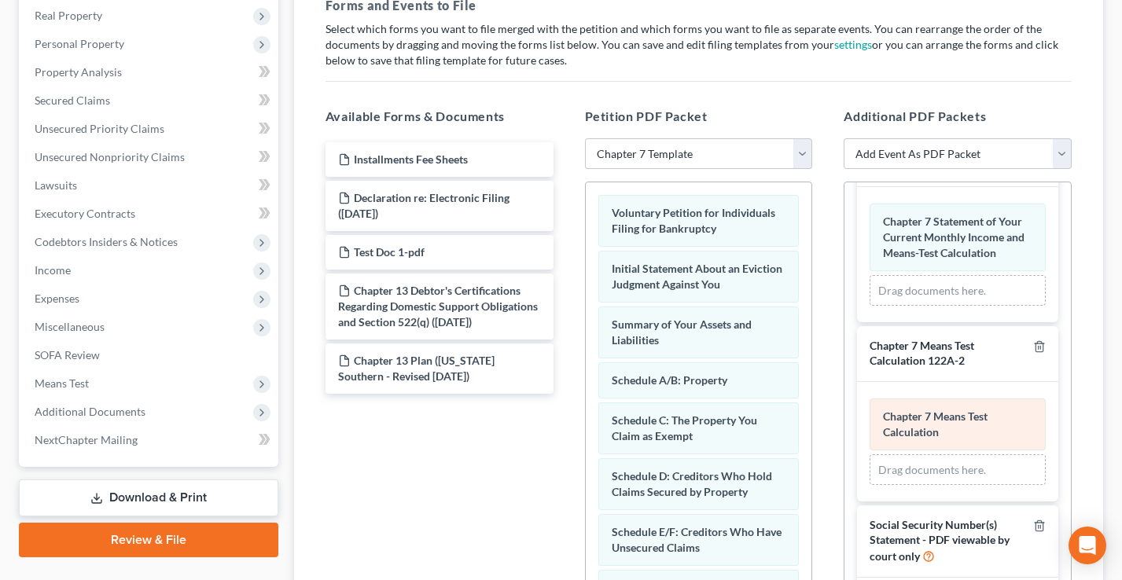
scroll to position [257, 0]
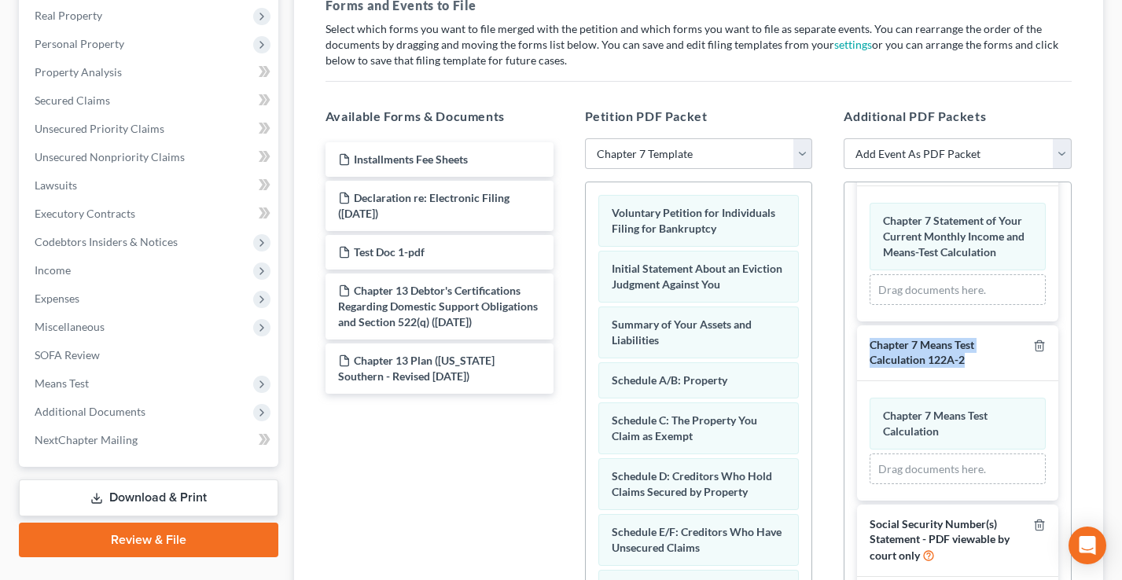
drag, startPoint x: 977, startPoint y: 364, endPoint x: 878, endPoint y: 351, distance: 99.2
click at [865, 351] on div "Chapter 7 Means Test Calculation 122A-2" at bounding box center [957, 353] width 201 height 55
click at [990, 366] on div "Chapter 7 Means Test Calculation 122A-2" at bounding box center [948, 352] width 157 height 29
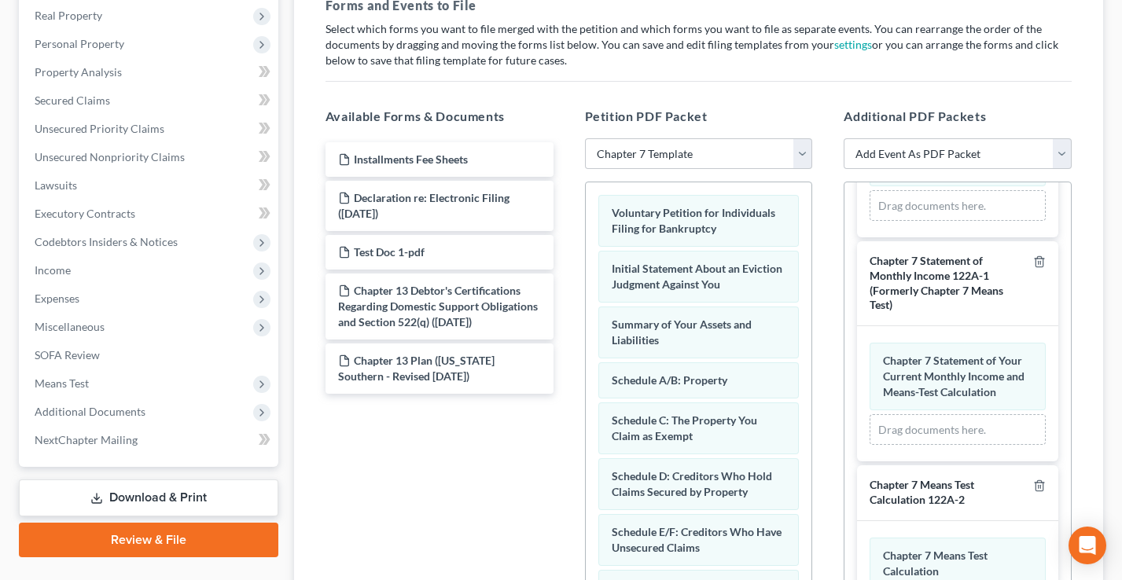
scroll to position [87, 0]
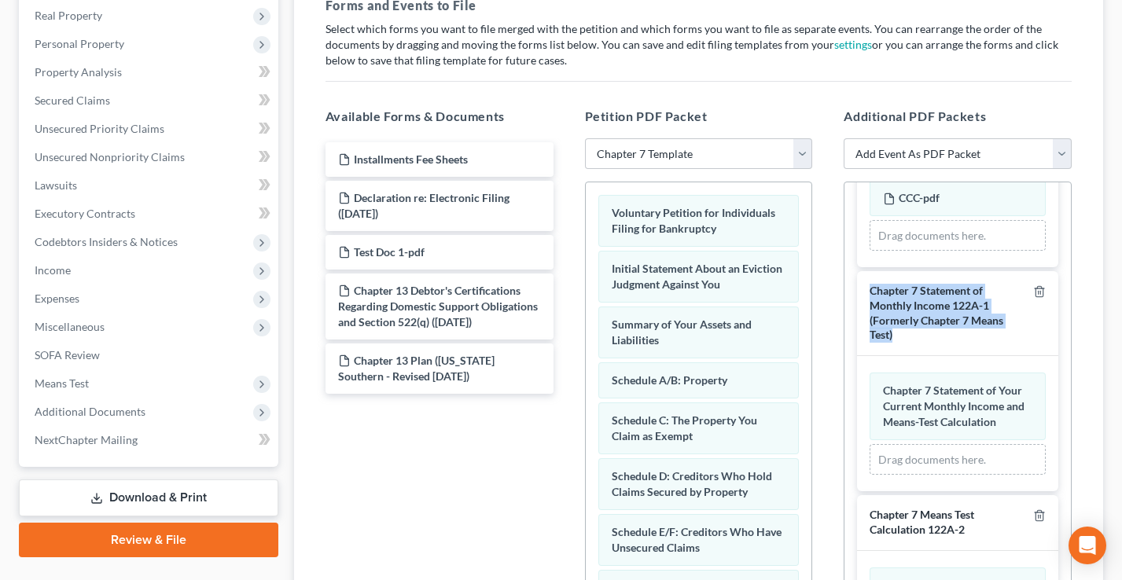
drag, startPoint x: 940, startPoint y: 341, endPoint x: 871, endPoint y: 296, distance: 82.4
click at [871, 295] on div "Chapter 7 Statement of Monthly Income 122A-1 (Formerly Chapter 7 Means Test)" at bounding box center [948, 313] width 157 height 59
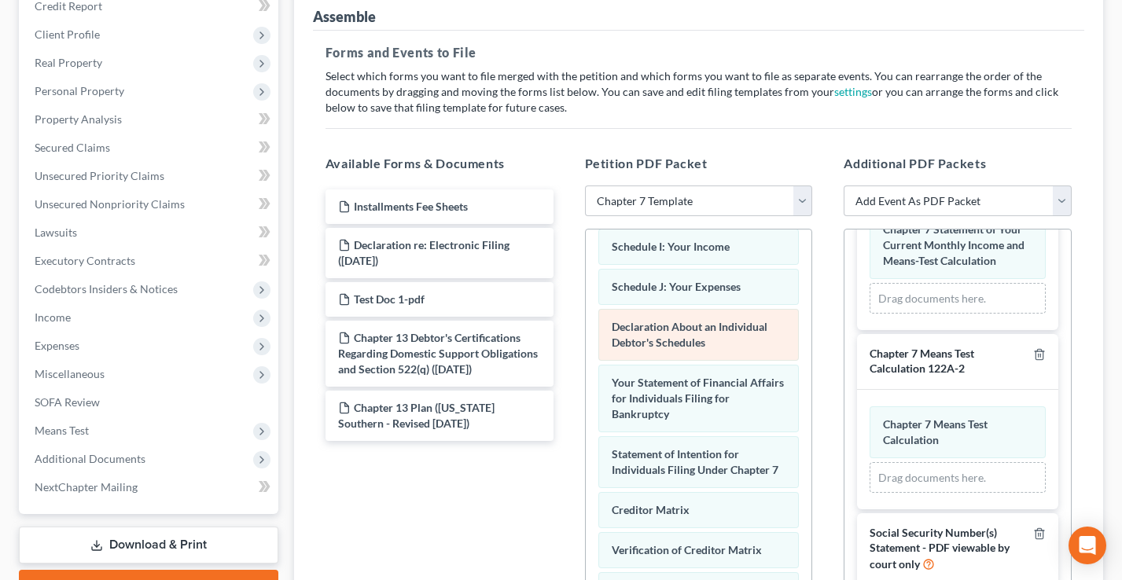
scroll to position [609, 0]
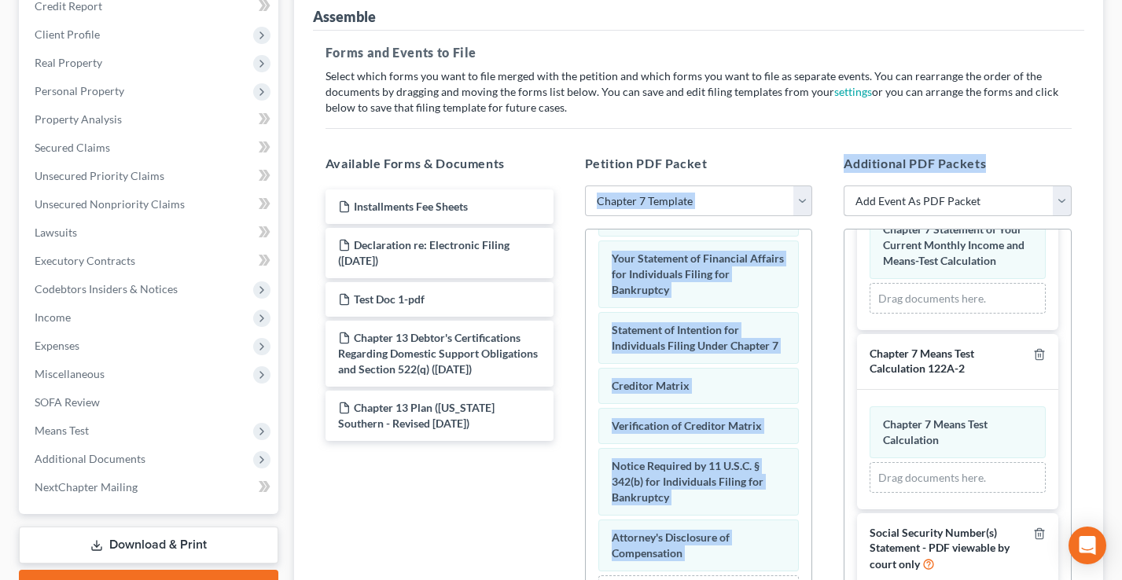
drag, startPoint x: 985, startPoint y: 163, endPoint x: 889, endPoint y: 205, distance: 104.9
click at [824, 162] on div "Available Forms & Documents Installments Fee Sheets Declaration re: Electronic …" at bounding box center [699, 408] width 778 height 533
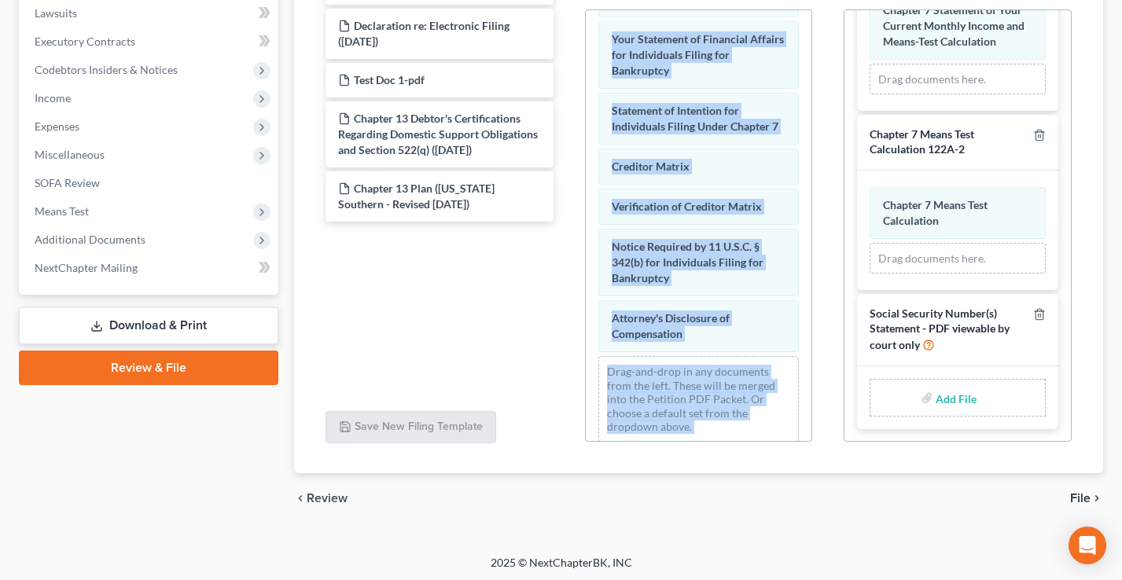
scroll to position [421, 0]
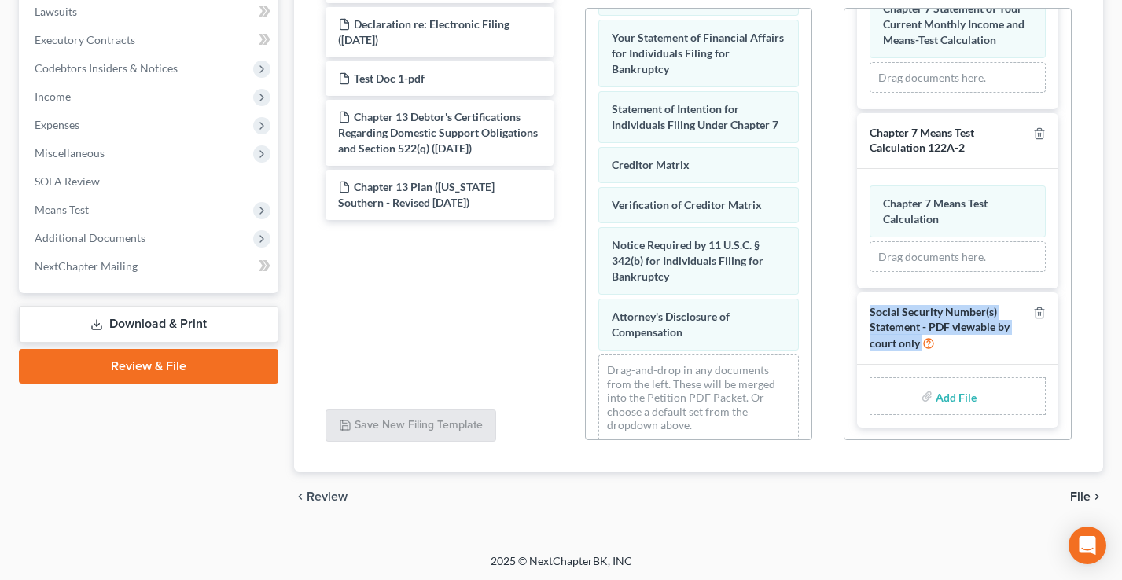
drag, startPoint x: 974, startPoint y: 347, endPoint x: 868, endPoint y: 315, distance: 110.2
click at [868, 315] on div "Social Security Number(s) Statement - PDF viewable by court only" at bounding box center [957, 329] width 201 height 72
click at [964, 350] on div "Social Security Number(s) Statement - PDF viewable by court only" at bounding box center [948, 328] width 157 height 46
click at [954, 394] on input "file" at bounding box center [955, 396] width 38 height 28
type input "C:\fakepath\SSN Form 121.pdf"
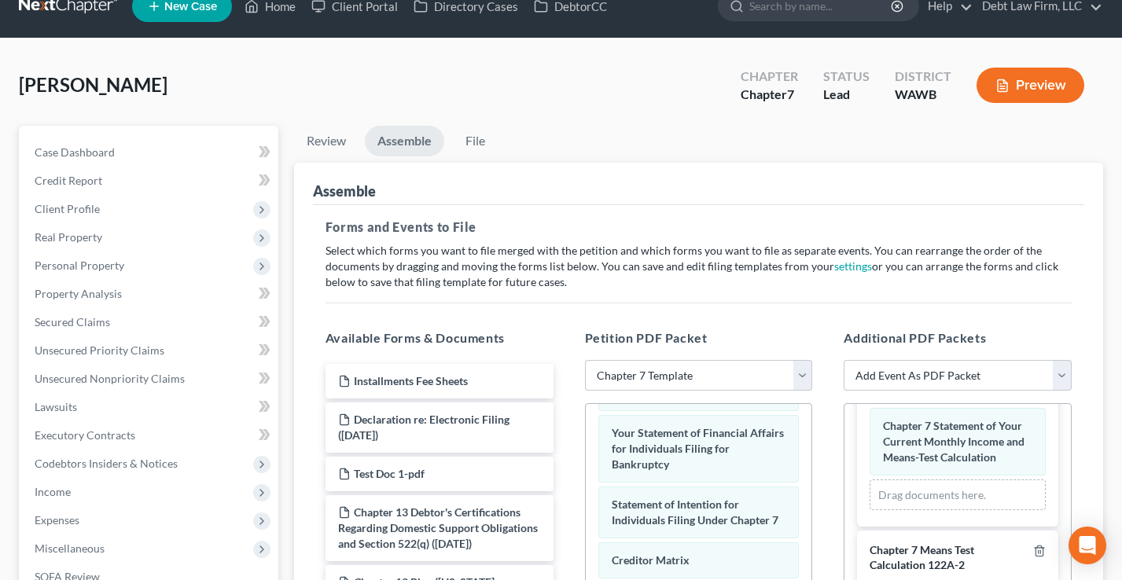
scroll to position [0, 0]
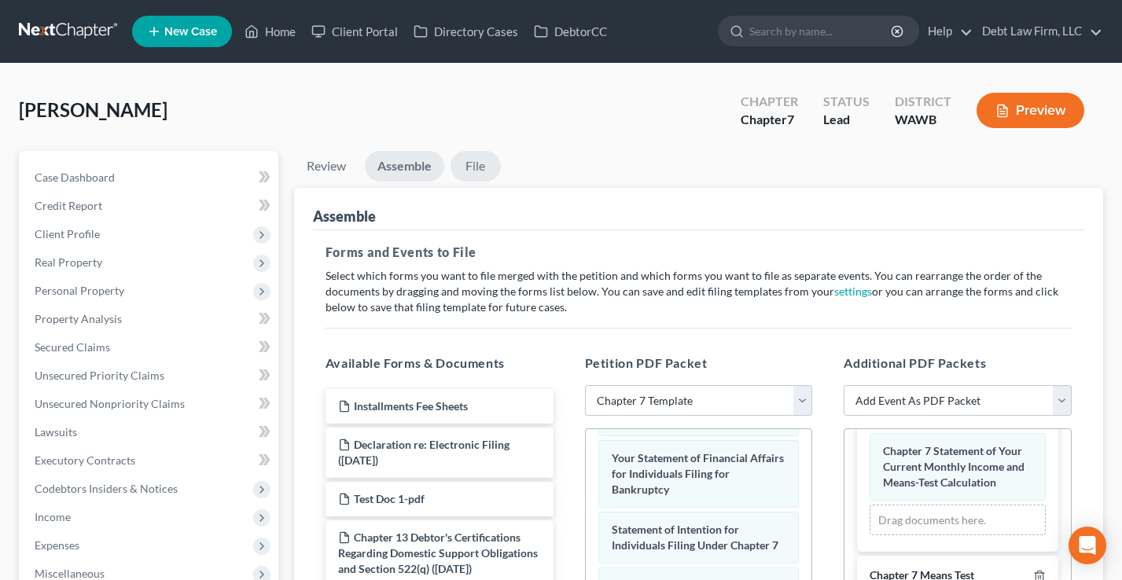
click at [469, 162] on link "File" at bounding box center [476, 166] width 50 height 31
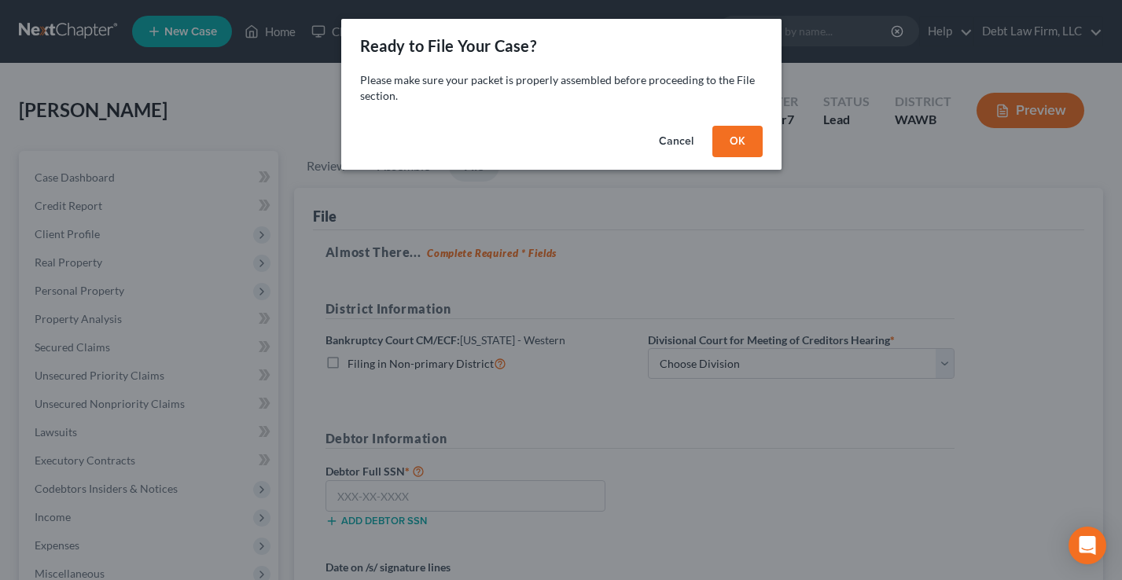
click at [728, 145] on button "OK" at bounding box center [737, 141] width 50 height 31
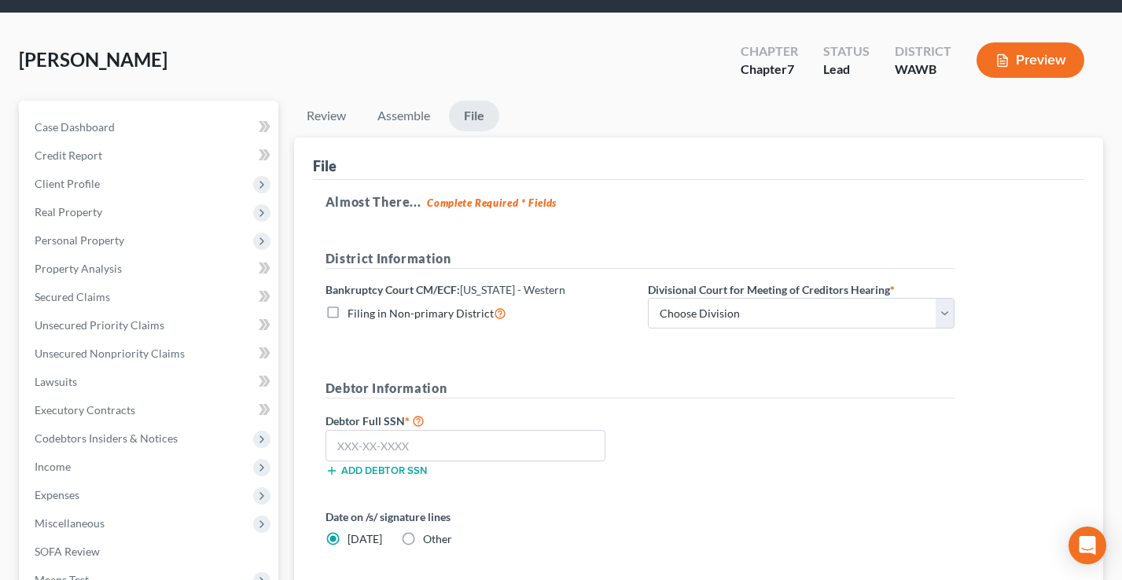
scroll to position [138, 0]
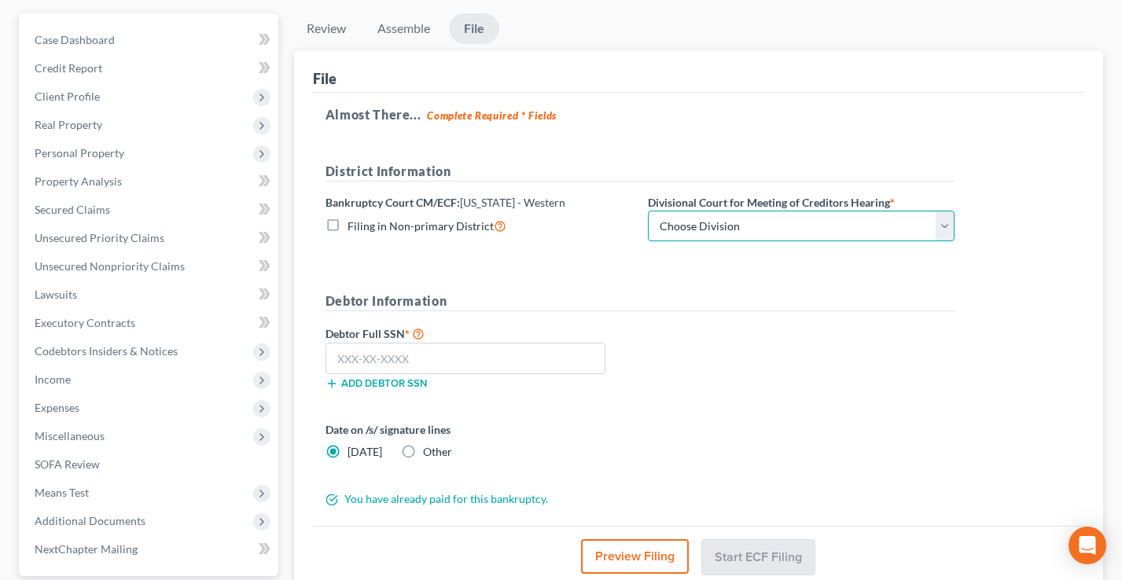
click at [749, 223] on select "Choose Division Seattle Tacoma" at bounding box center [801, 226] width 307 height 31
select select "0"
click at [648, 211] on select "Choose Division Seattle Tacoma" at bounding box center [801, 226] width 307 height 31
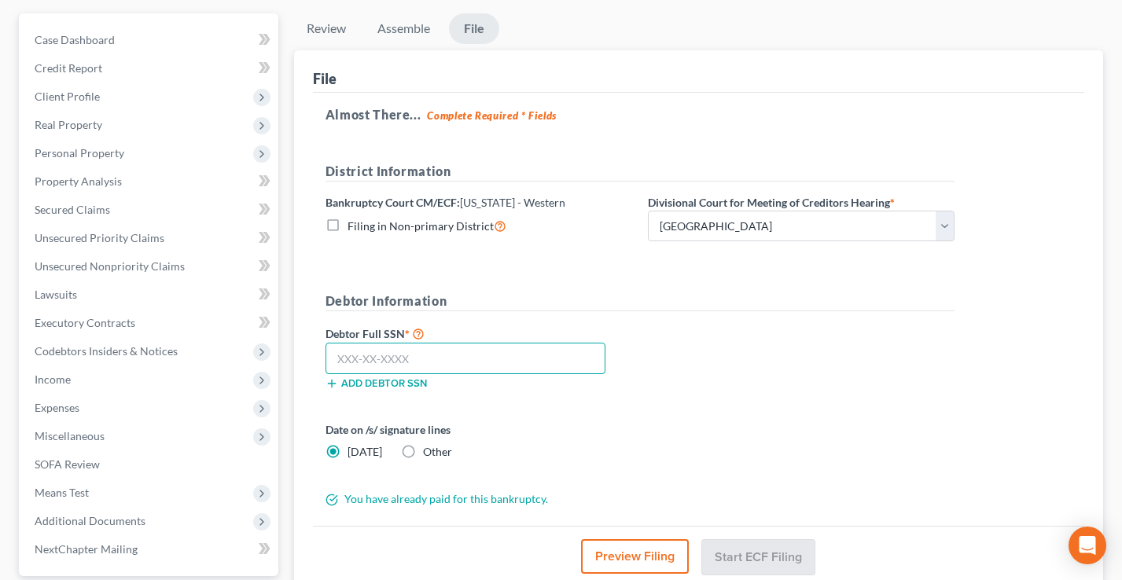
click at [441, 361] on input "text" at bounding box center [466, 358] width 280 height 31
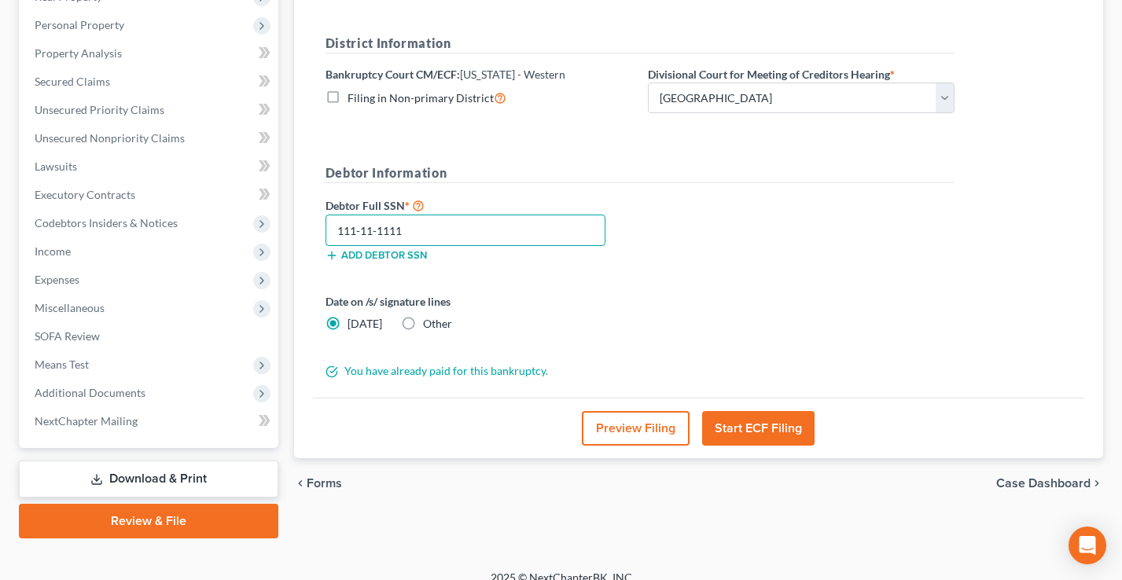
type input "111-11-1111"
click at [617, 431] on button "Preview Filing" at bounding box center [636, 428] width 108 height 35
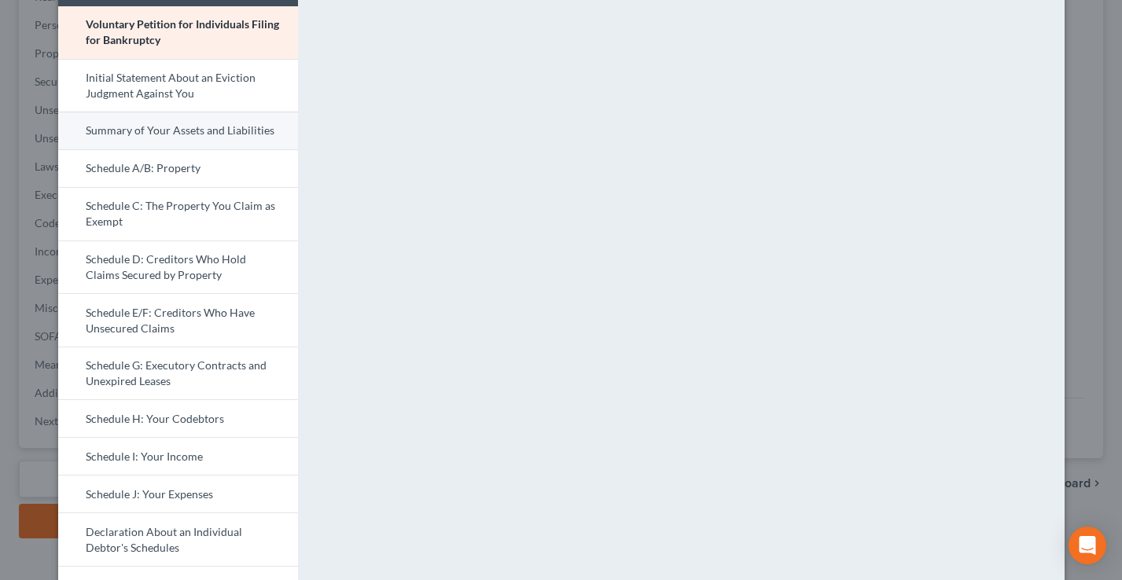
scroll to position [0, 0]
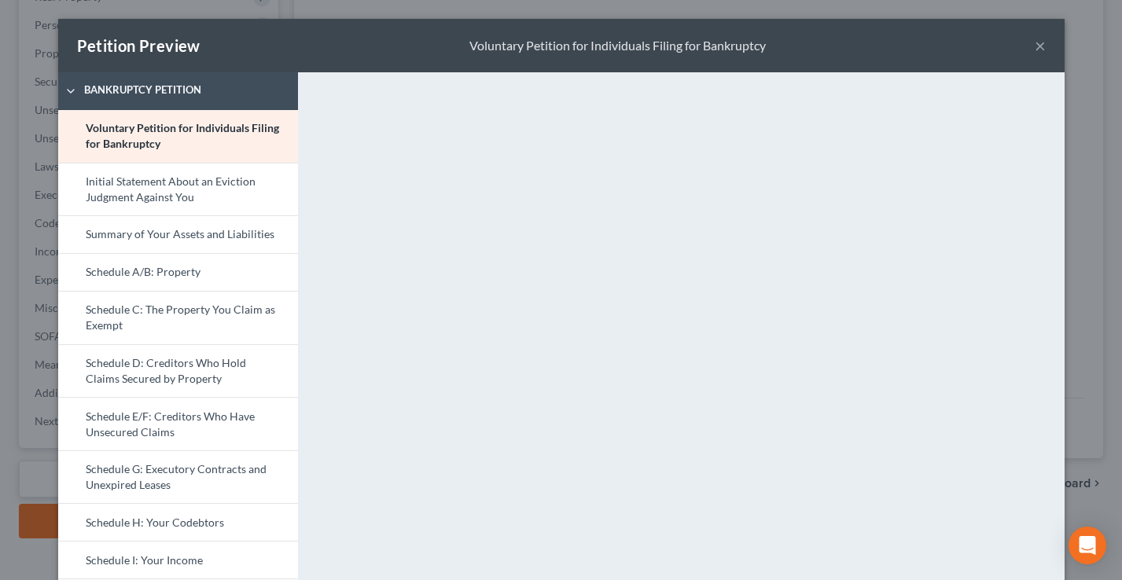
drag, startPoint x: 1037, startPoint y: 43, endPoint x: 1008, endPoint y: 77, distance: 44.6
click at [1036, 43] on button "×" at bounding box center [1040, 45] width 11 height 19
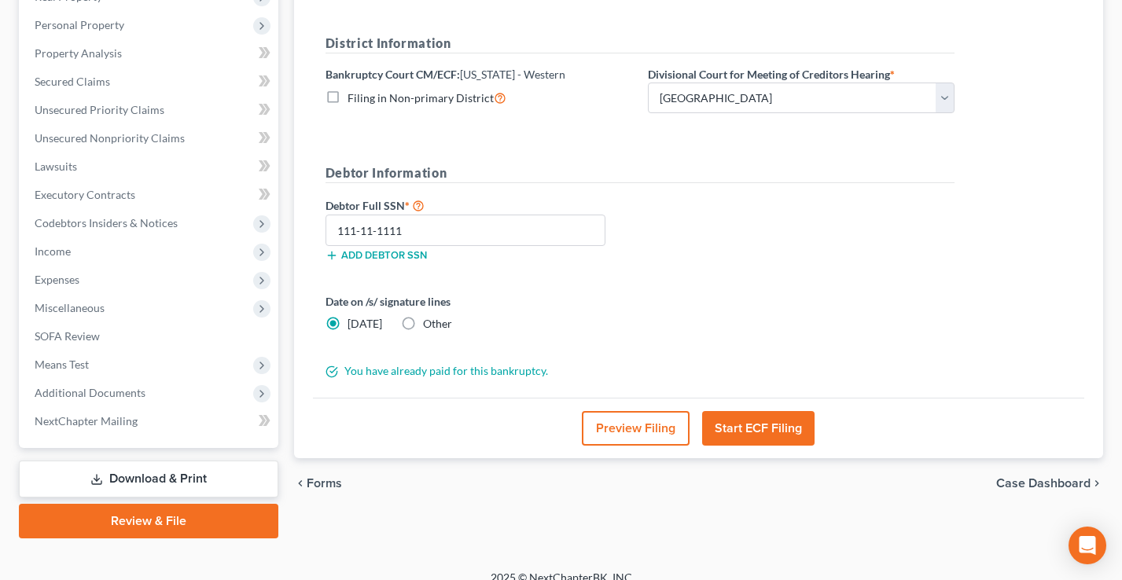
drag, startPoint x: 569, startPoint y: 329, endPoint x: 544, endPoint y: 326, distance: 24.5
click at [569, 329] on div "Date on /s/ signature lines [DATE] Other" at bounding box center [479, 312] width 322 height 39
click at [124, 478] on link "Download & Print" at bounding box center [149, 479] width 260 height 37
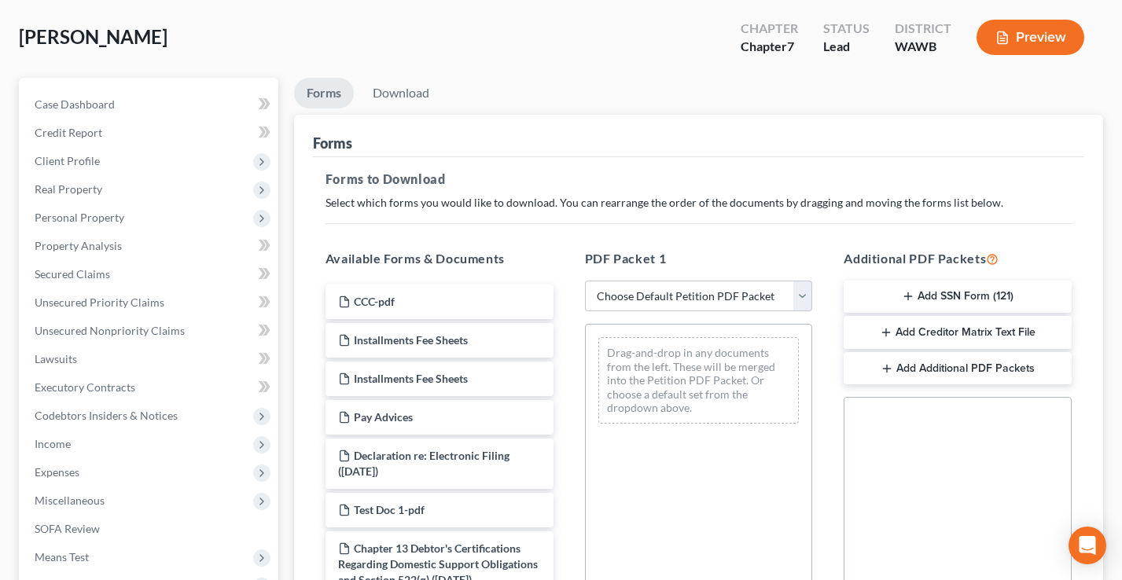
scroll to position [138, 0]
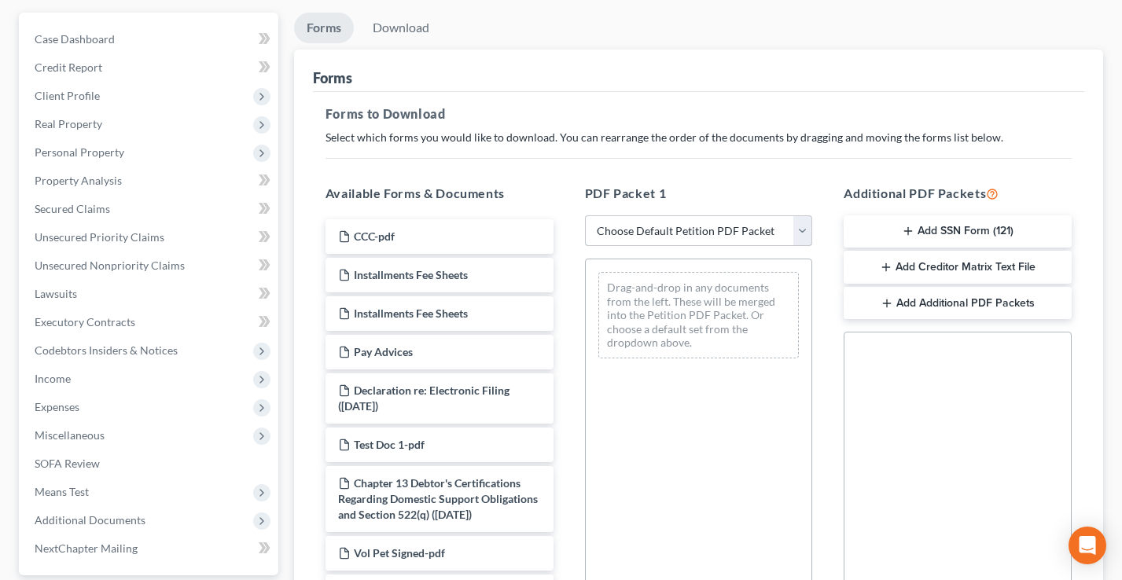
click at [676, 217] on select "Choose Default Petition PDF Packet Complete Bankruptcy Petition (all forms and …" at bounding box center [699, 230] width 228 height 31
select select "0"
click at [585, 215] on select "Choose Default Petition PDF Packet Complete Bankruptcy Petition (all forms and …" at bounding box center [699, 230] width 228 height 31
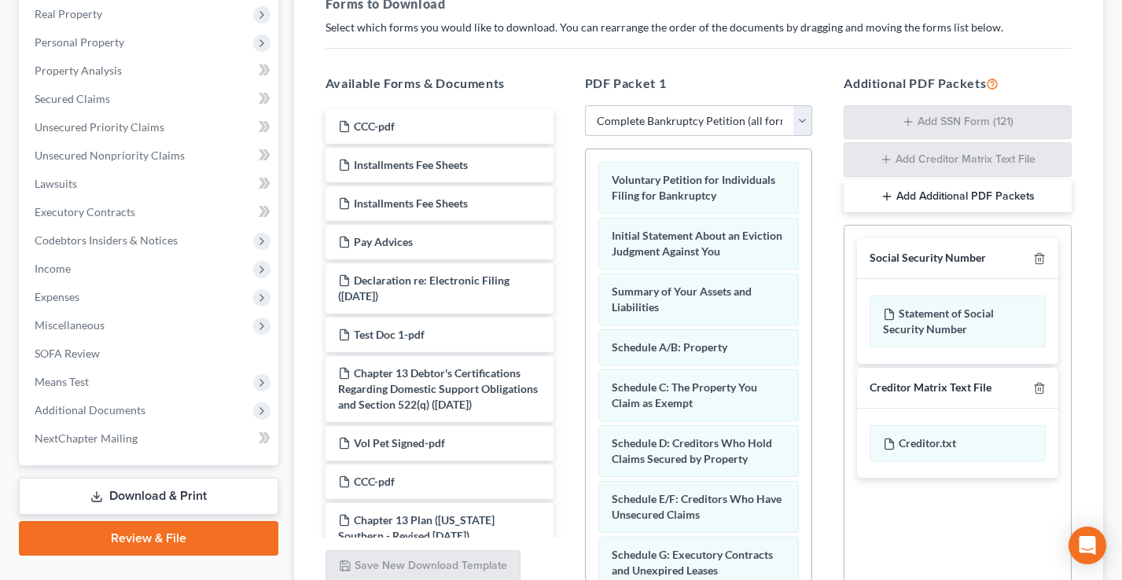
scroll to position [105, 0]
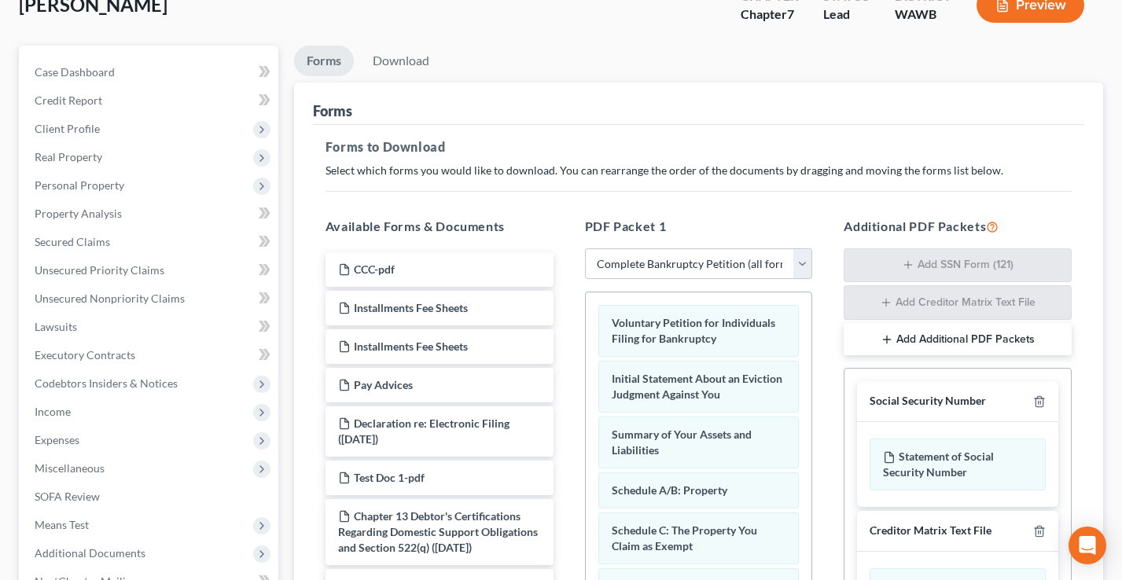
drag, startPoint x: 1040, startPoint y: 228, endPoint x: 962, endPoint y: 250, distance: 80.9
click at [823, 224] on div "Available Forms & Documents CCC-pdf Installments Fee Sheets Installments Fee Sh…" at bounding box center [699, 471] width 778 height 535
click at [820, 222] on div "PDF Packet 1 Choose Default Petition PDF Packet Complete Bankruptcy Petition (a…" at bounding box center [699, 471] width 260 height 535
click at [656, 256] on select "Choose Default Petition PDF Packet Complete Bankruptcy Petition (all forms and …" at bounding box center [699, 263] width 228 height 31
click at [585, 248] on select "Choose Default Petition PDF Packet Complete Bankruptcy Petition (all forms and …" at bounding box center [699, 263] width 228 height 31
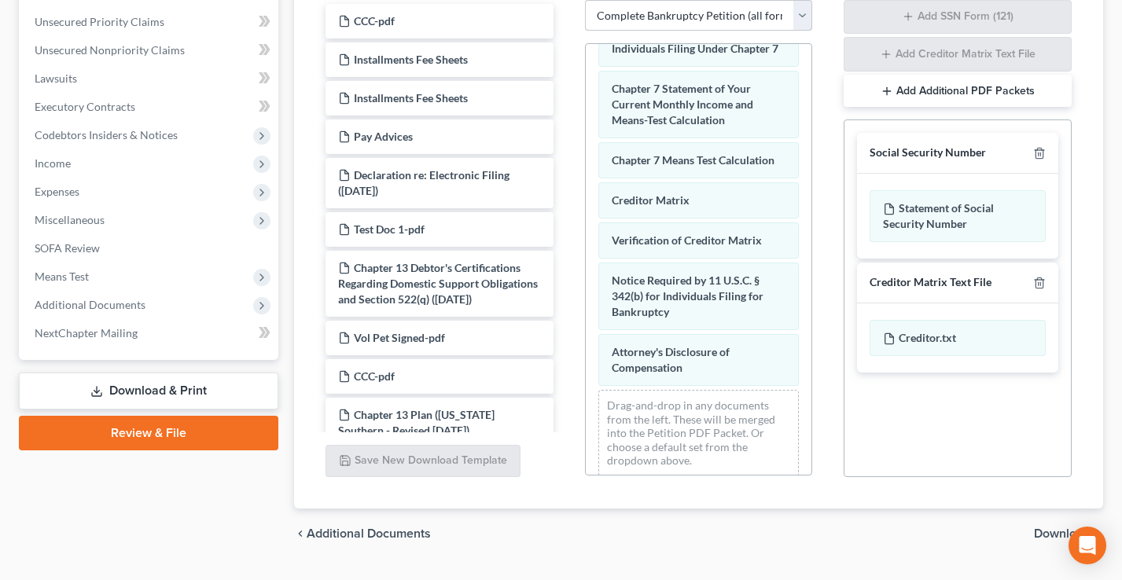
scroll to position [392, 0]
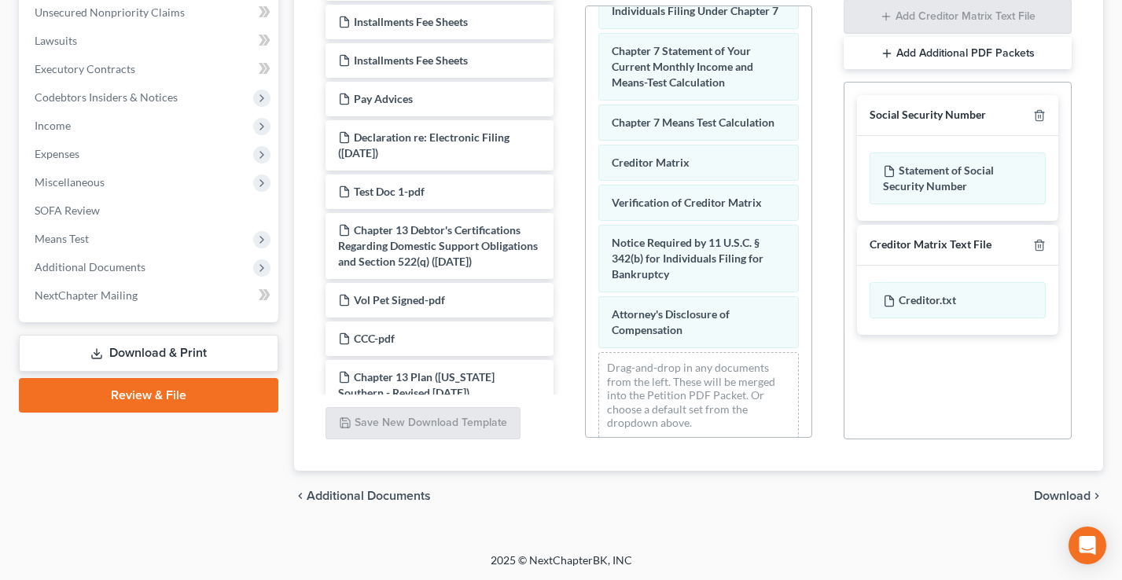
click at [1054, 494] on span "Download" at bounding box center [1062, 496] width 57 height 13
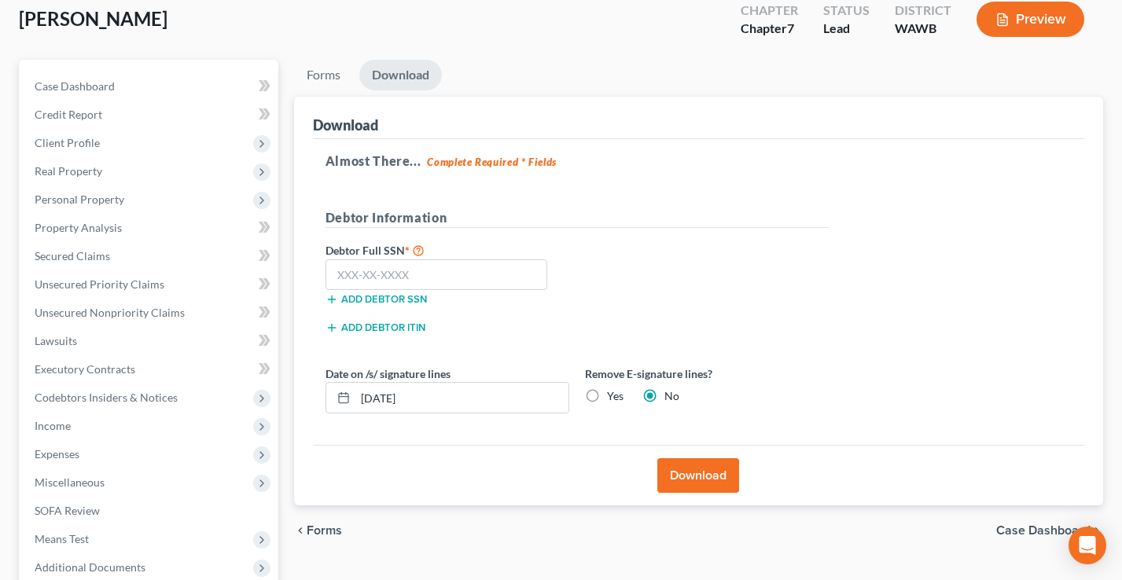
scroll to position [58, 0]
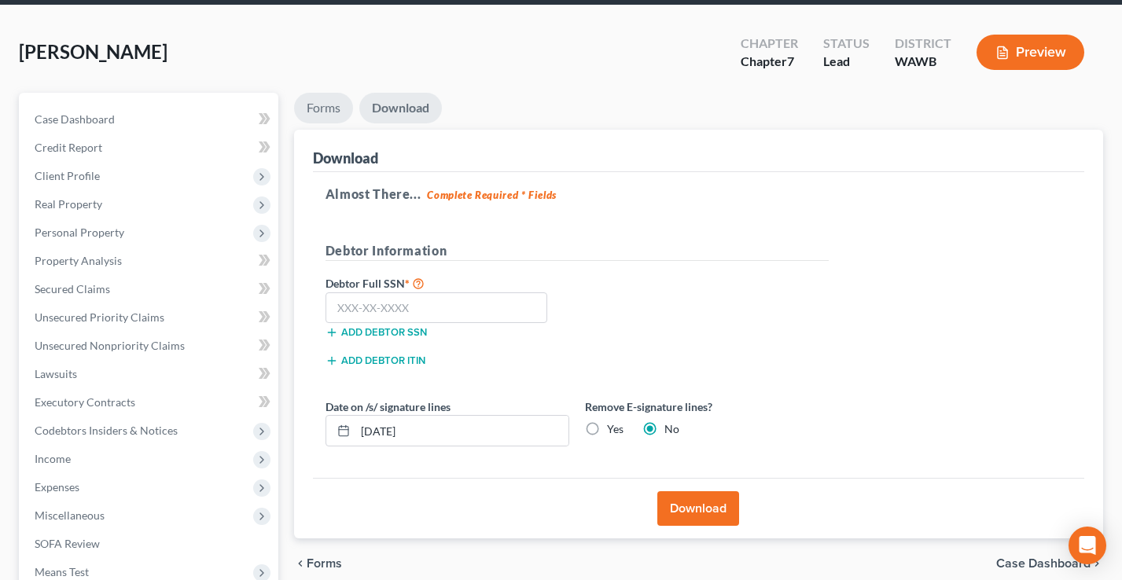
click at [322, 110] on link "Forms" at bounding box center [323, 108] width 59 height 31
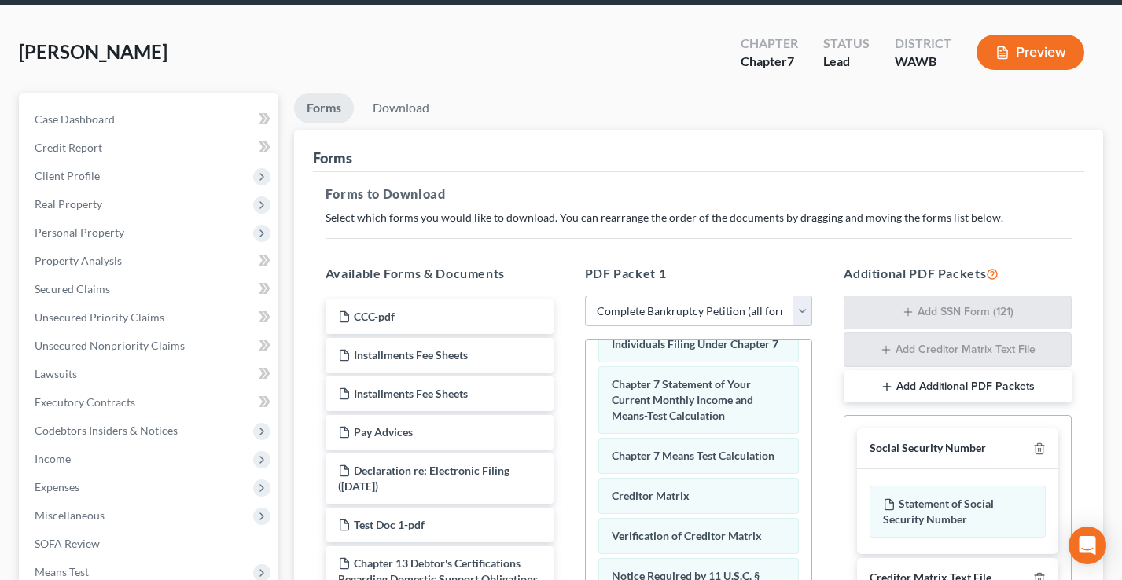
scroll to position [0, 0]
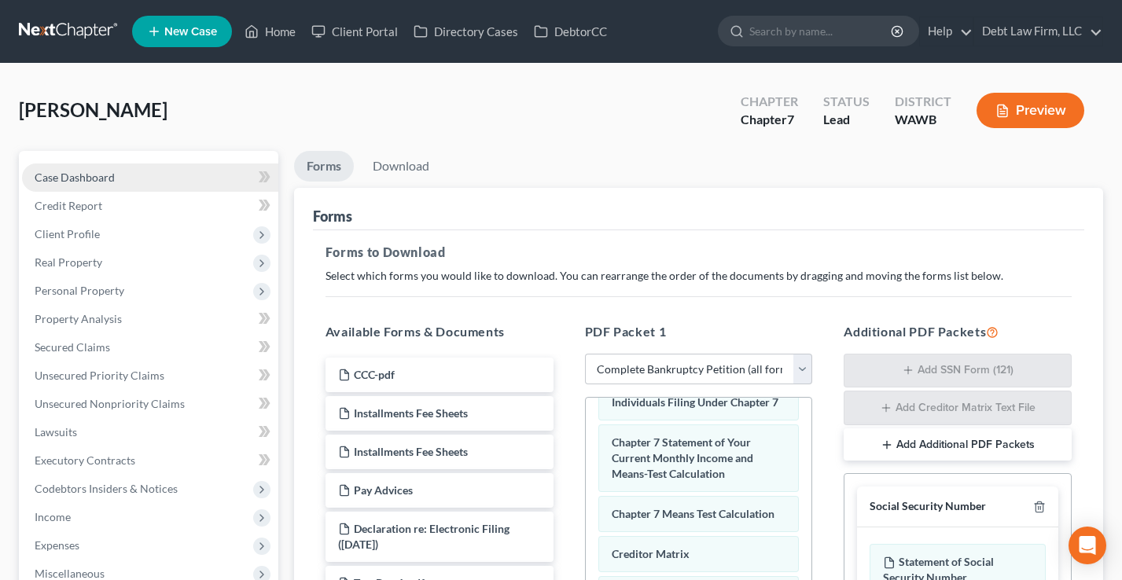
click at [139, 175] on link "Case Dashboard" at bounding box center [150, 178] width 256 height 28
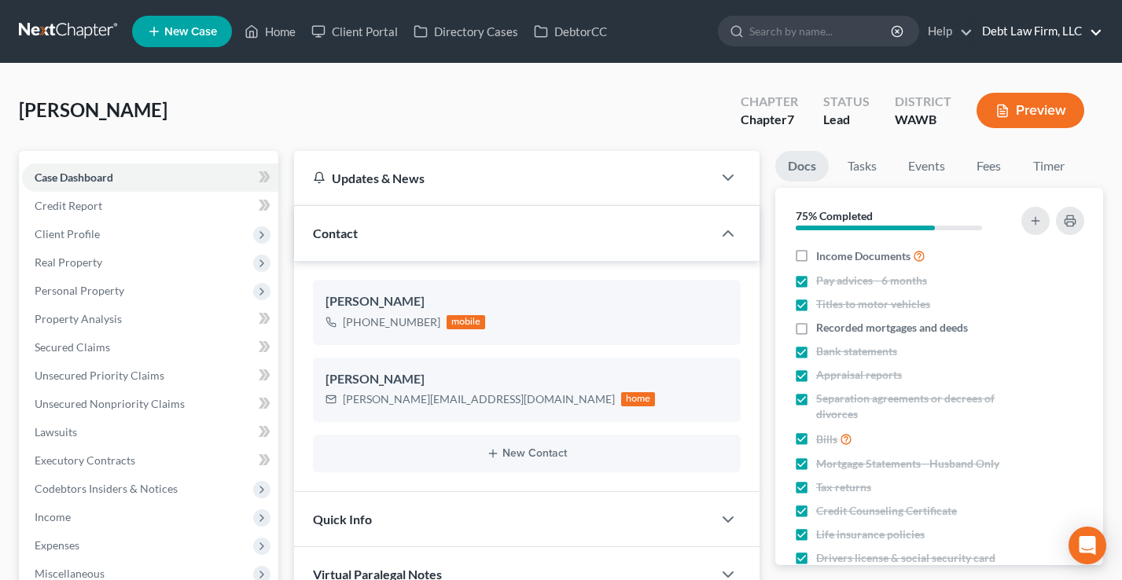
click at [1025, 30] on link "Debt Law Firm, LLC" at bounding box center [1038, 31] width 128 height 28
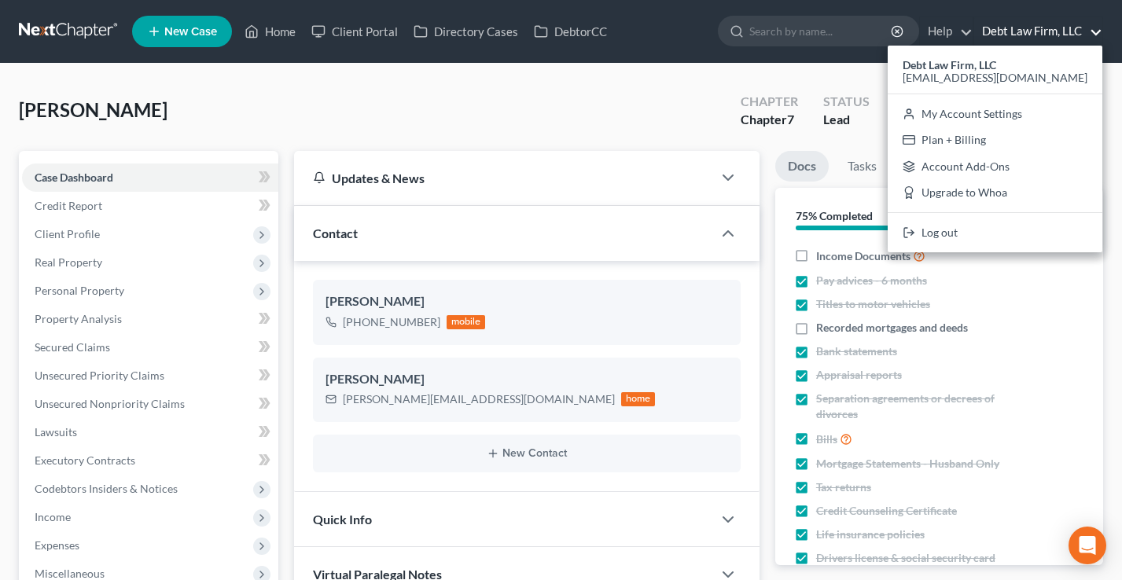
click at [347, 113] on div "[PERSON_NAME] Upgraded Chapter Chapter 7 Status Lead District [GEOGRAPHIC_DATA]…" at bounding box center [561, 117] width 1084 height 68
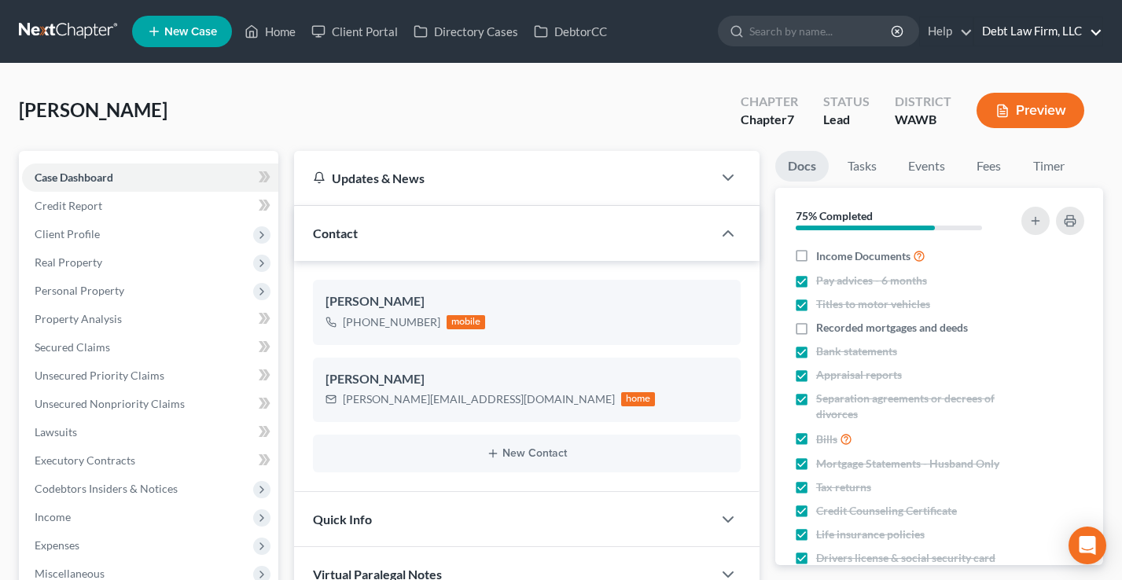
click at [1050, 35] on link "Debt Law Firm, LLC" at bounding box center [1038, 31] width 128 height 28
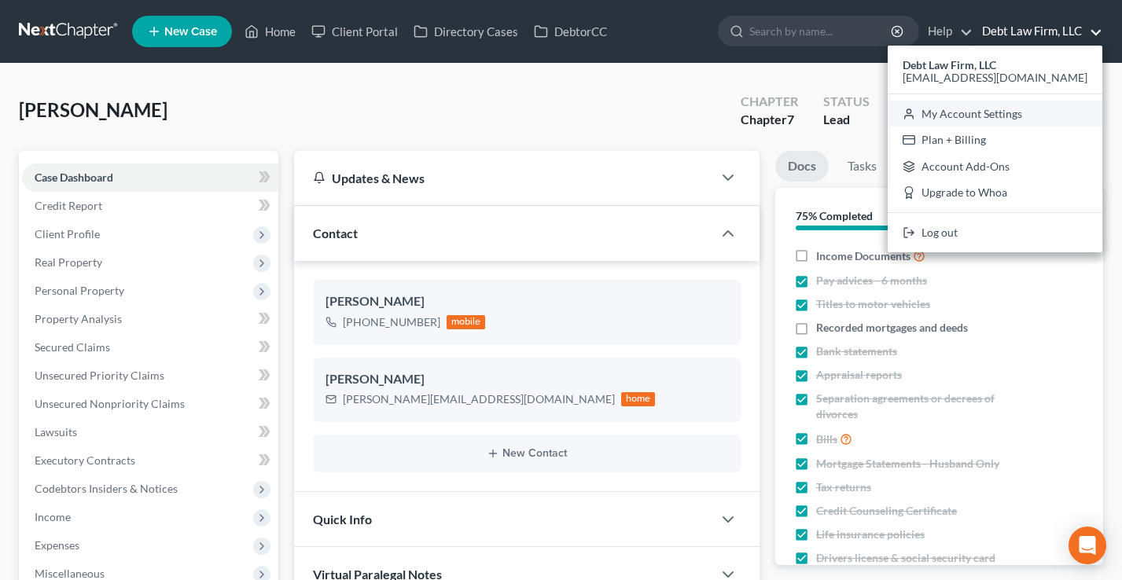
click at [1022, 114] on link "My Account Settings" at bounding box center [995, 114] width 215 height 27
select select "61"
select select "24"
select select "36"
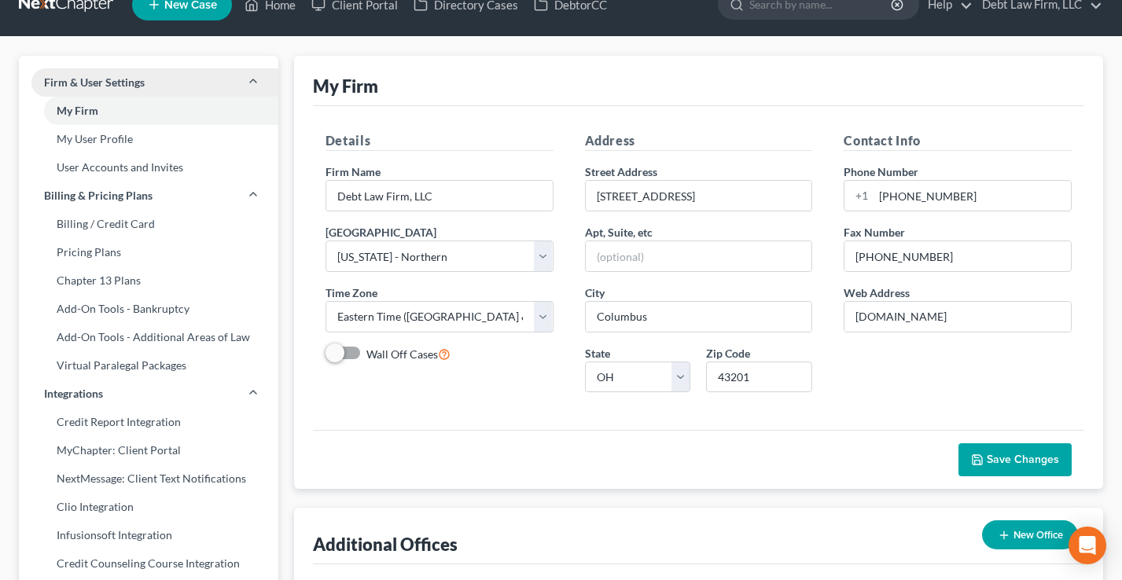
scroll to position [32, 0]
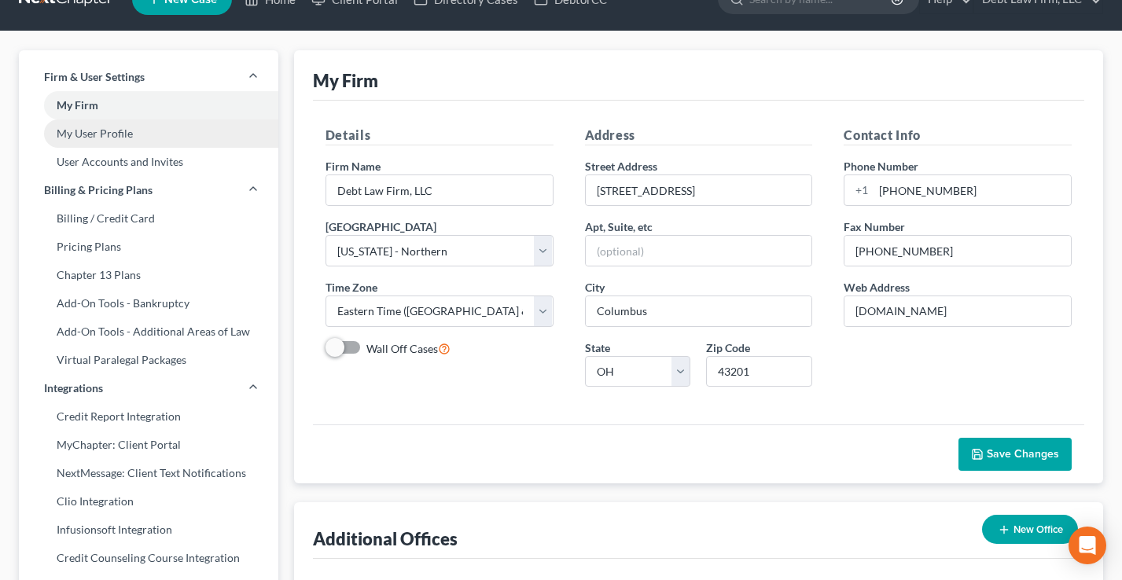
click at [121, 129] on link "My User Profile" at bounding box center [149, 134] width 260 height 28
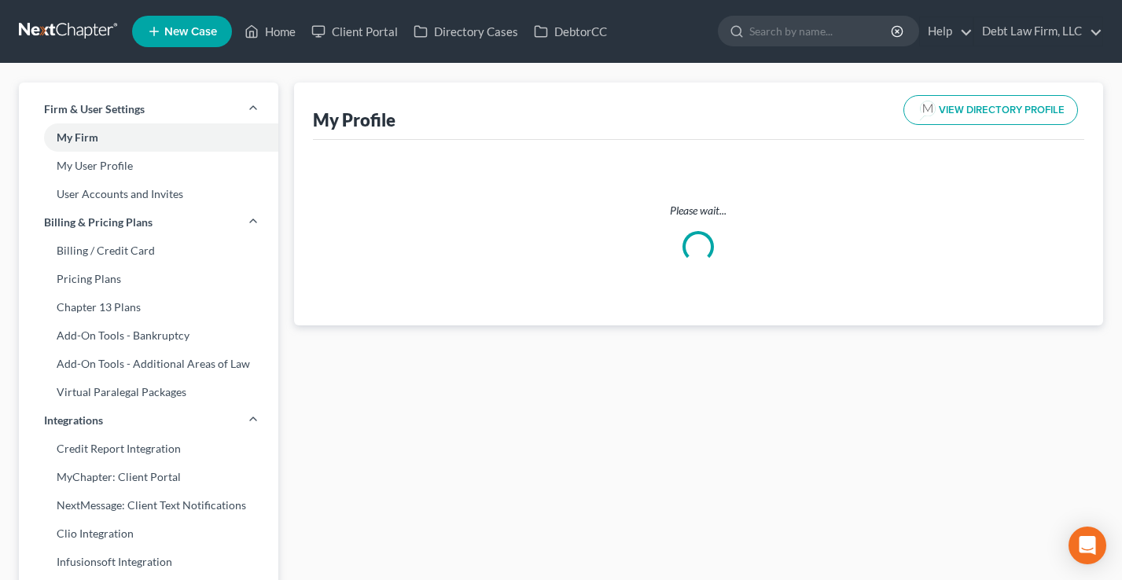
select select "36"
select select "61"
select select "attorney"
select select "0"
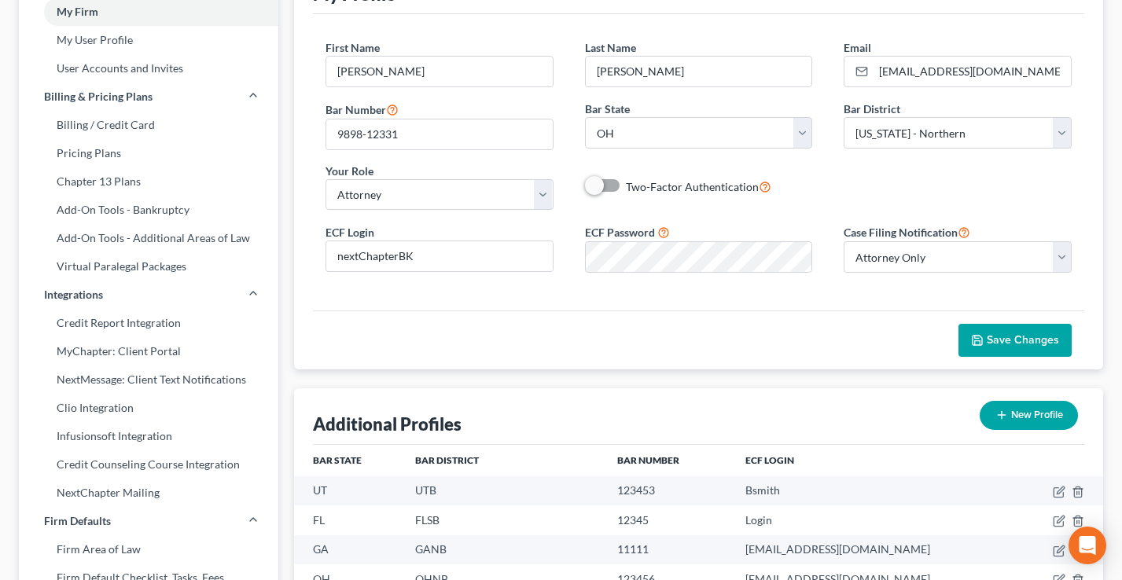
scroll to position [139, 0]
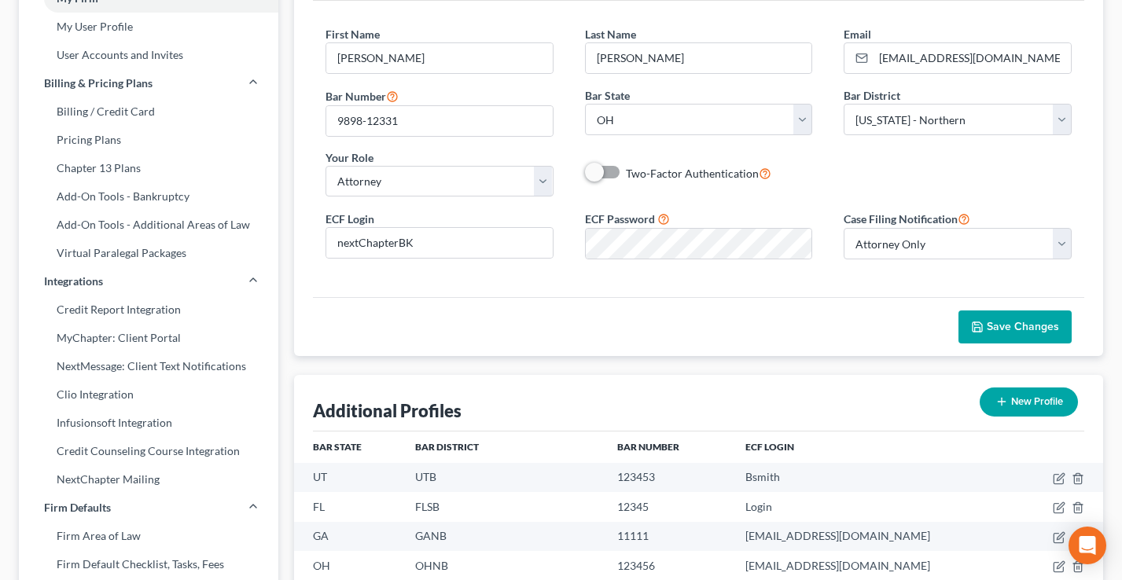
drag, startPoint x: 431, startPoint y: 210, endPoint x: 337, endPoint y: 212, distance: 93.6
click at [327, 212] on div "ECF Login nextChapterBK ECF Password Case Filing Notification Select Attorney O…" at bounding box center [699, 240] width 778 height 63
drag, startPoint x: 734, startPoint y: 215, endPoint x: 564, endPoint y: 217, distance: 170.7
click at [564, 217] on div "ECF Login nextChapterBK ECF Password Case Filing Notification Select Attorney O…" at bounding box center [699, 240] width 778 height 63
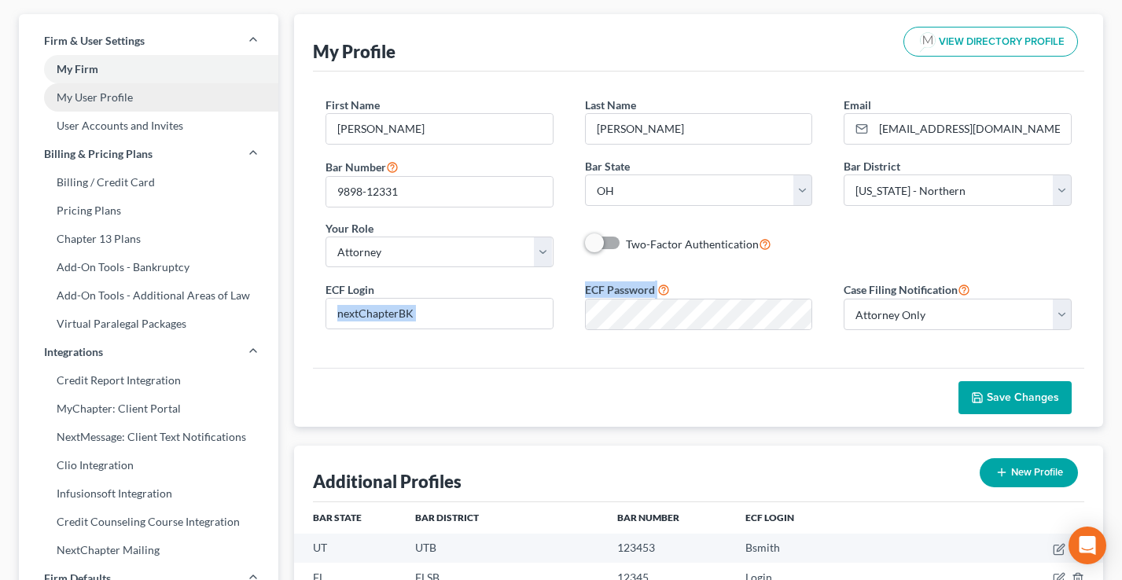
scroll to position [31, 0]
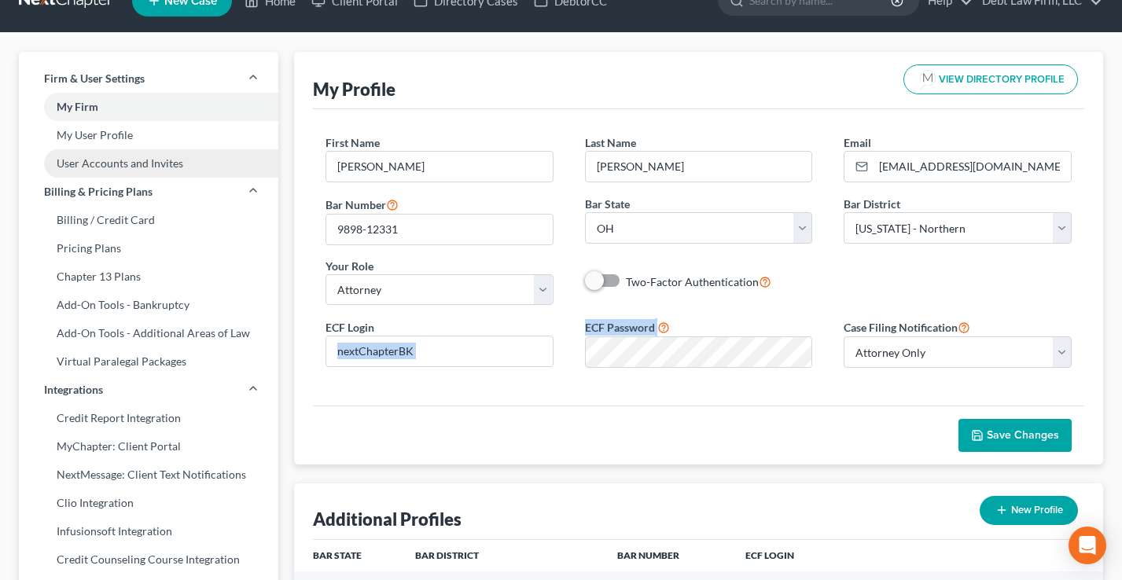
click at [123, 164] on link "User Accounts and Invites" at bounding box center [149, 163] width 260 height 28
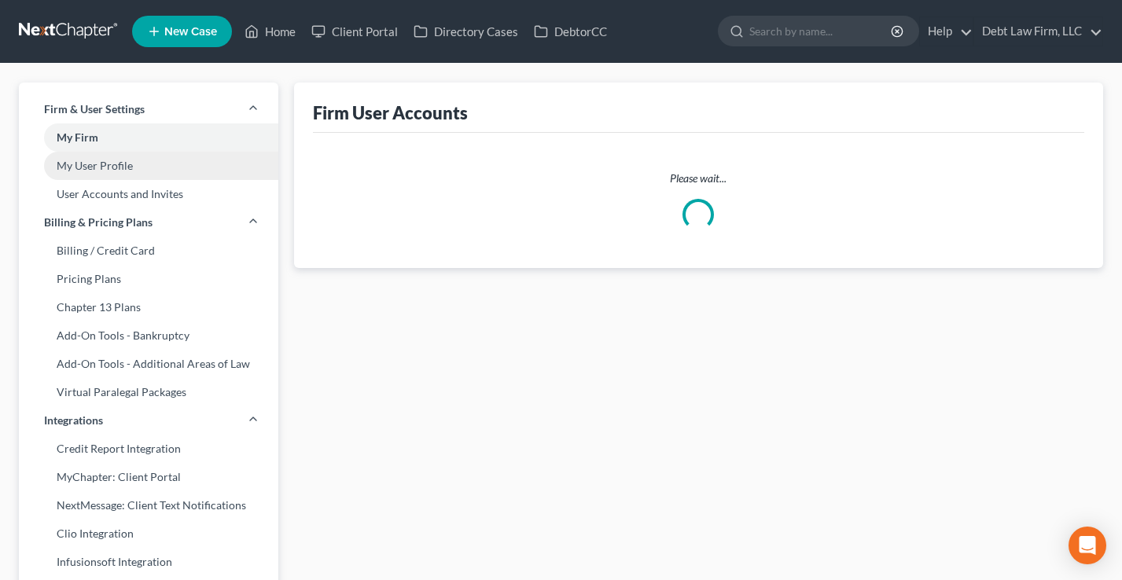
select select "0"
select select "1"
select select "0"
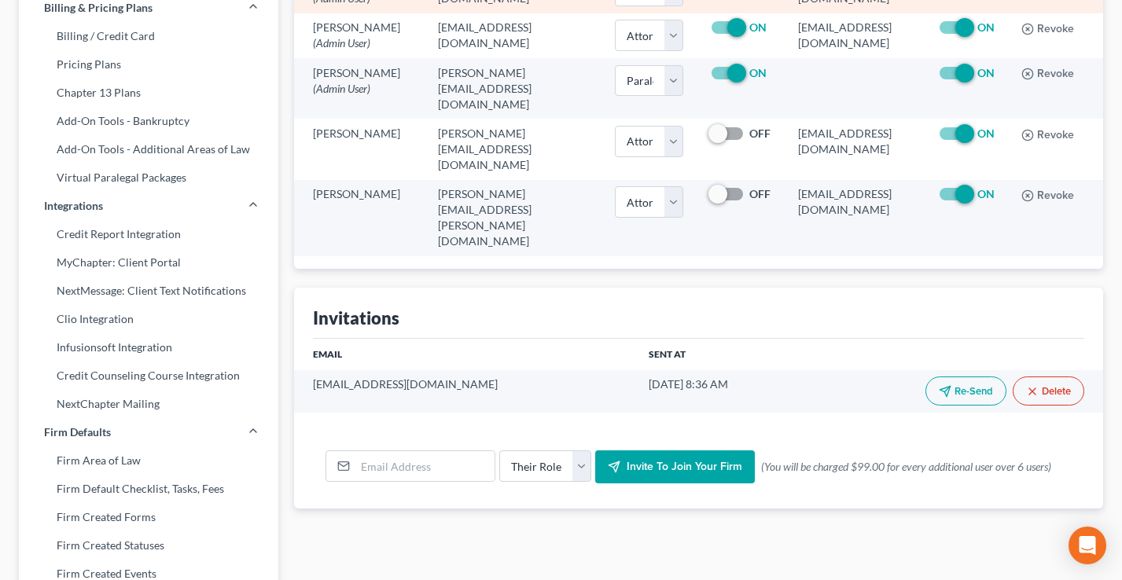
scroll to position [223, 0]
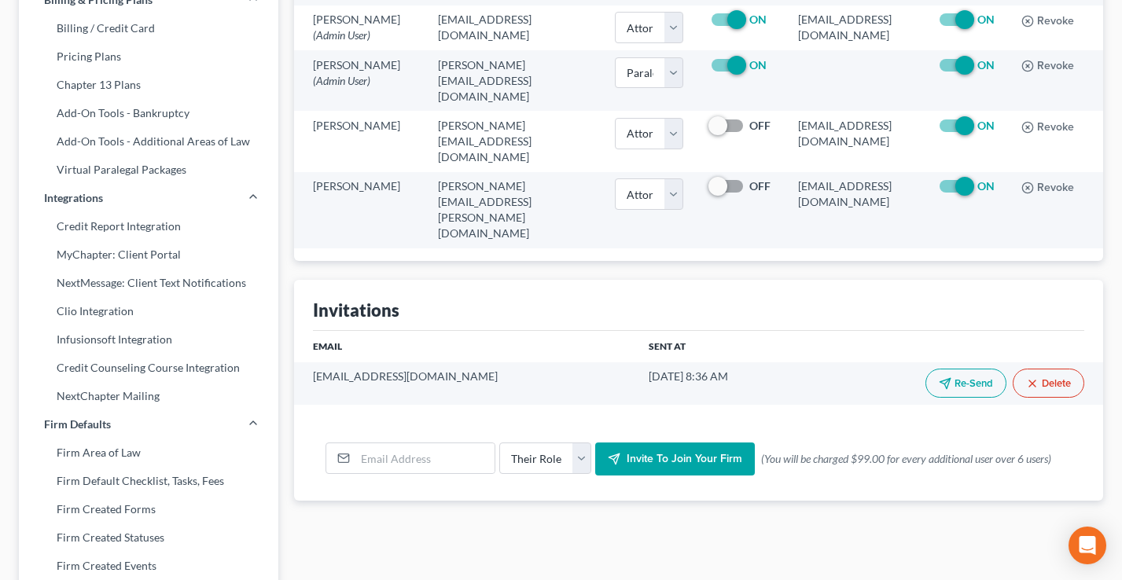
click at [429, 418] on div "Their Role Attorney Paralegal Assistant Invite to join your firm (0 invites lef…" at bounding box center [698, 459] width 771 height 83
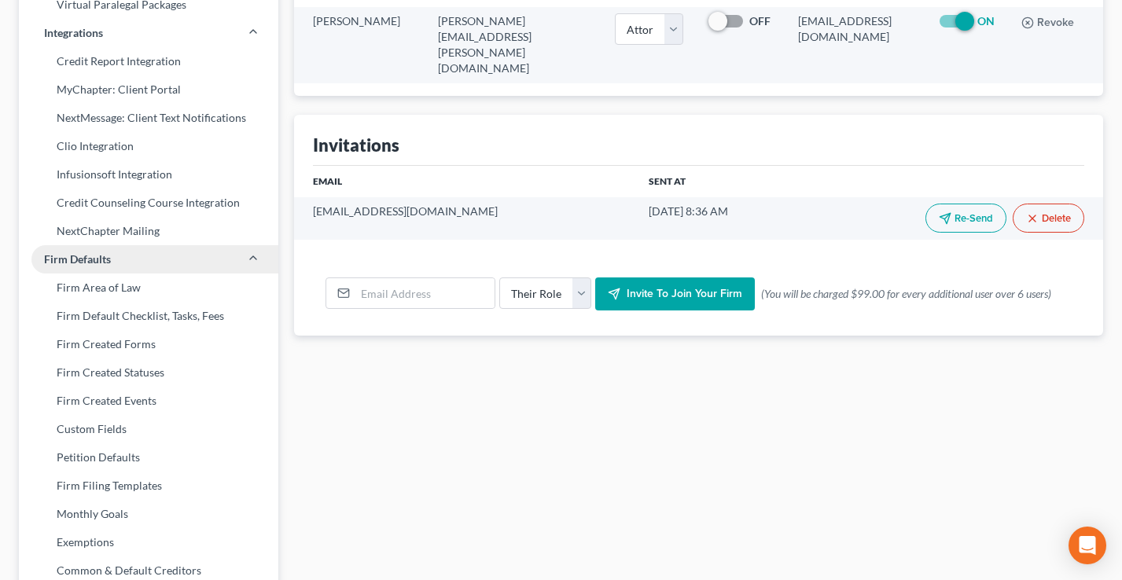
scroll to position [641, 0]
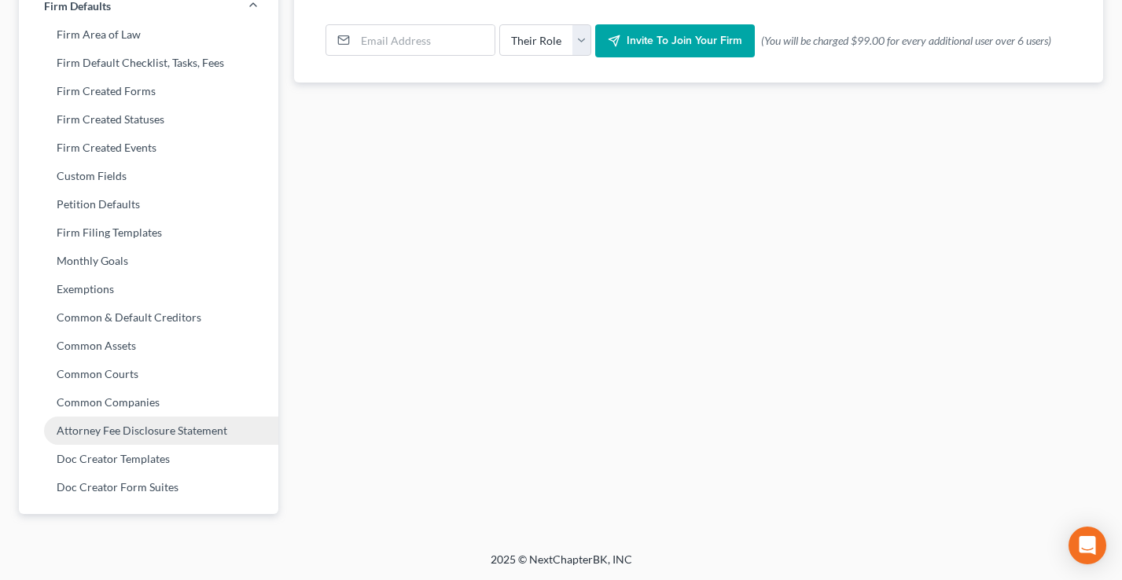
click at [120, 431] on link "Attorney Fee Disclosure Statement" at bounding box center [149, 431] width 260 height 28
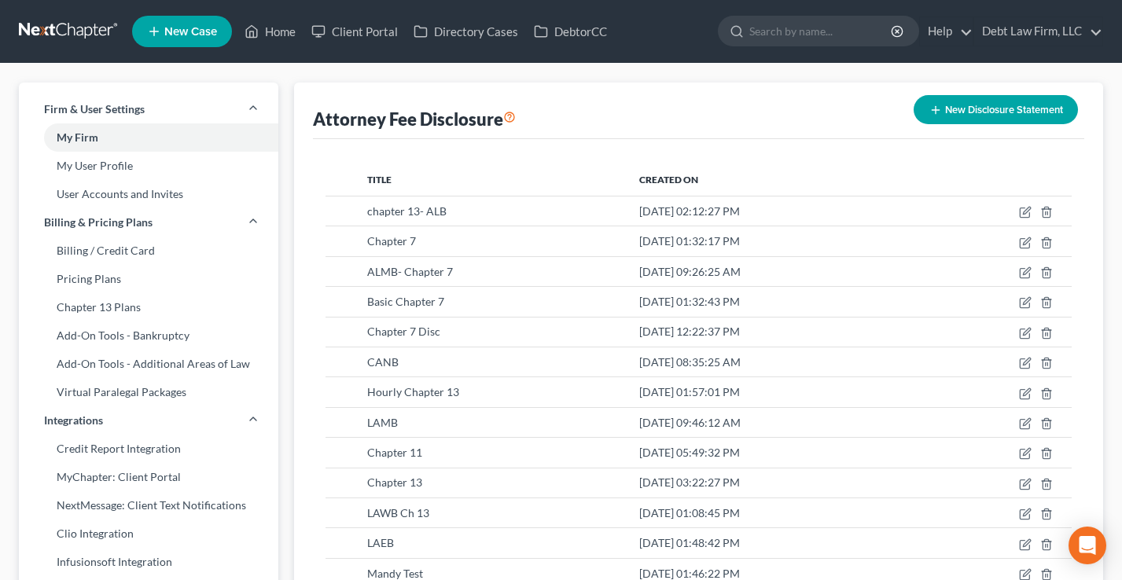
click at [955, 120] on button "New Disclosure Statement" at bounding box center [996, 109] width 164 height 29
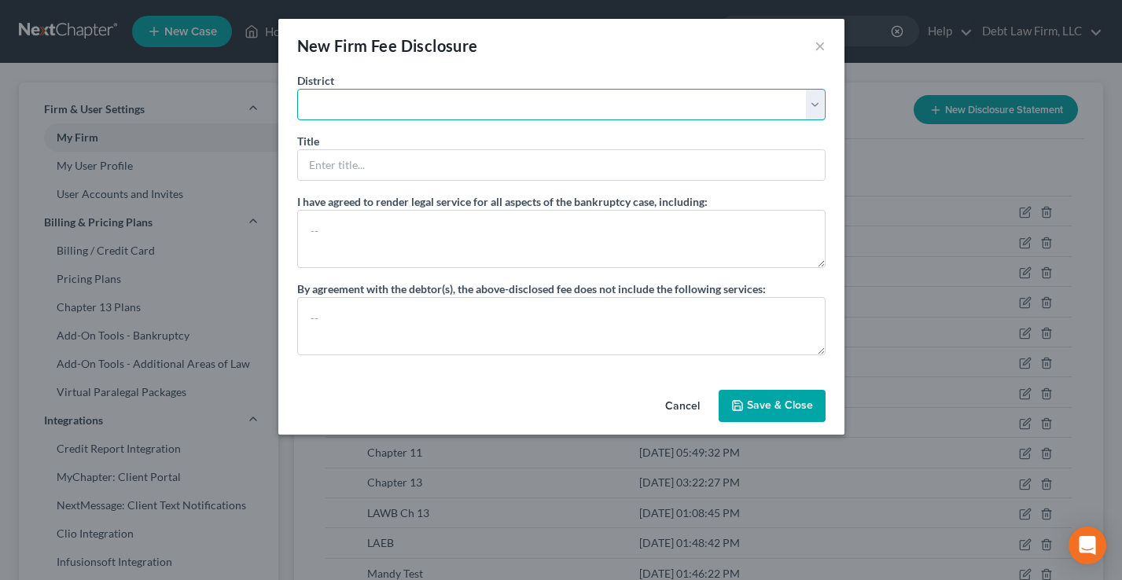
click at [466, 111] on select "[US_STATE] - [GEOGRAPHIC_DATA] [US_STATE] - [GEOGRAPHIC_DATA][US_STATE] - South…" at bounding box center [561, 104] width 528 height 31
select select "0"
click at [297, 89] on select "[US_STATE] - [GEOGRAPHIC_DATA] [US_STATE] - [GEOGRAPHIC_DATA][US_STATE] - South…" at bounding box center [561, 104] width 528 height 31
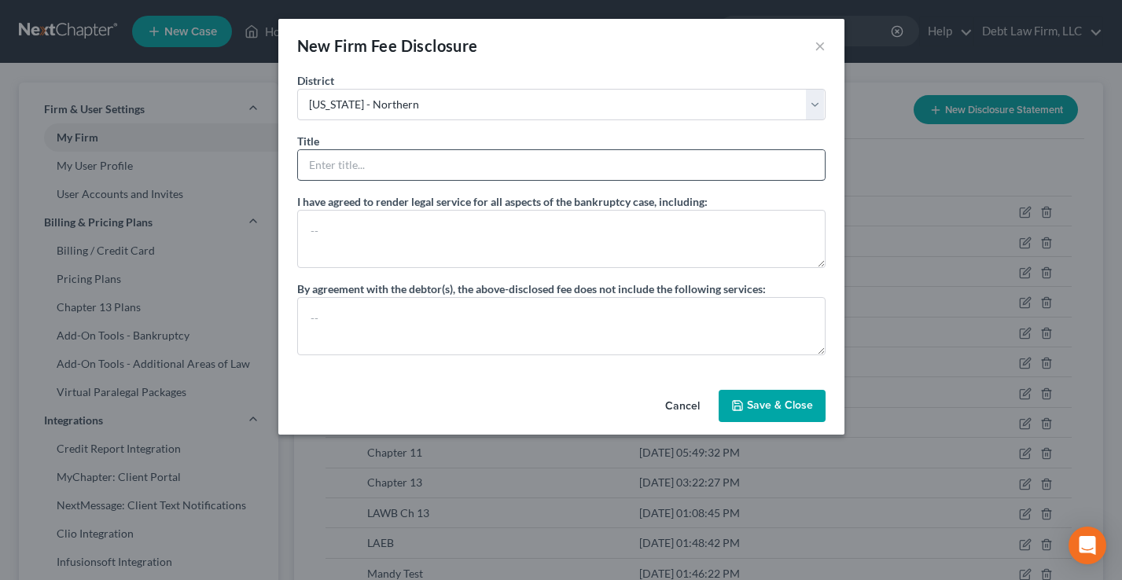
drag, startPoint x: 343, startPoint y: 139, endPoint x: 348, endPoint y: 173, distance: 34.1
click at [343, 141] on div "Title *" at bounding box center [561, 157] width 528 height 48
click at [348, 173] on input "text" at bounding box center [561, 165] width 527 height 30
type input "Chapter 7"
drag, startPoint x: 683, startPoint y: 405, endPoint x: 619, endPoint y: 388, distance: 66.6
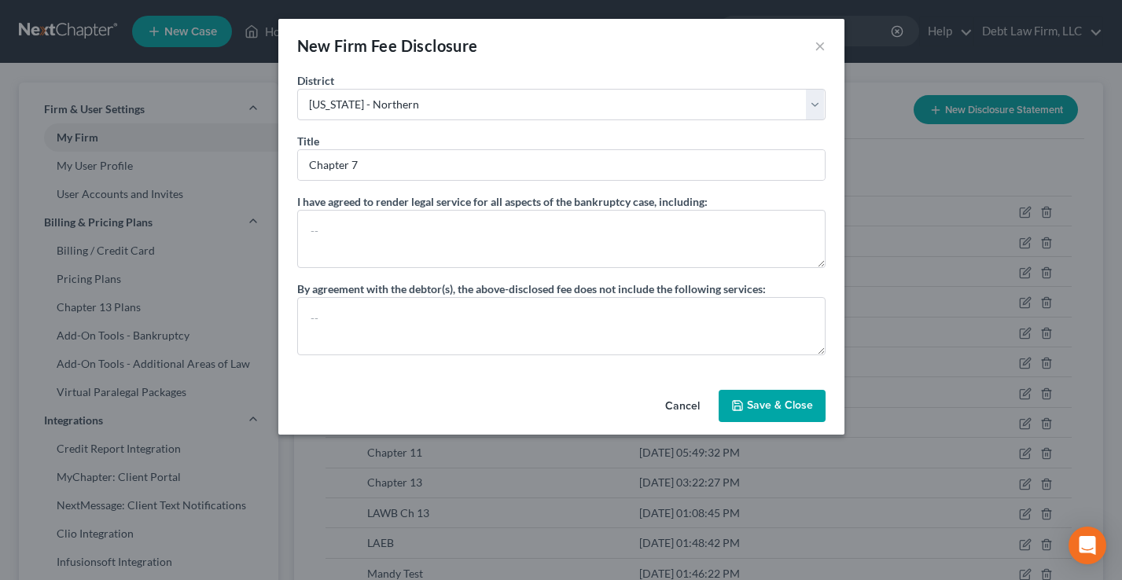
click at [683, 405] on button "Cancel" at bounding box center [683, 407] width 60 height 31
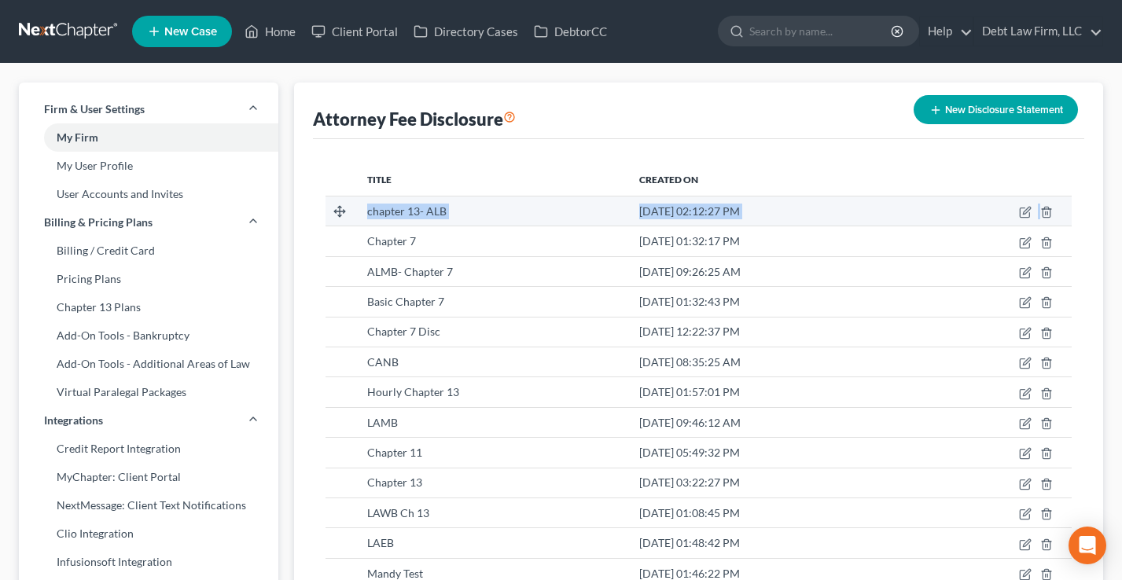
drag, startPoint x: 459, startPoint y: 226, endPoint x: 343, endPoint y: 223, distance: 116.4
click at [343, 223] on tbody "chapter 13- ALB [DATE] 02:12:27 PM Chapter 7 [DATE] 01:32:17 PM ALMB- Chapter 7…" at bounding box center [699, 513] width 746 height 634
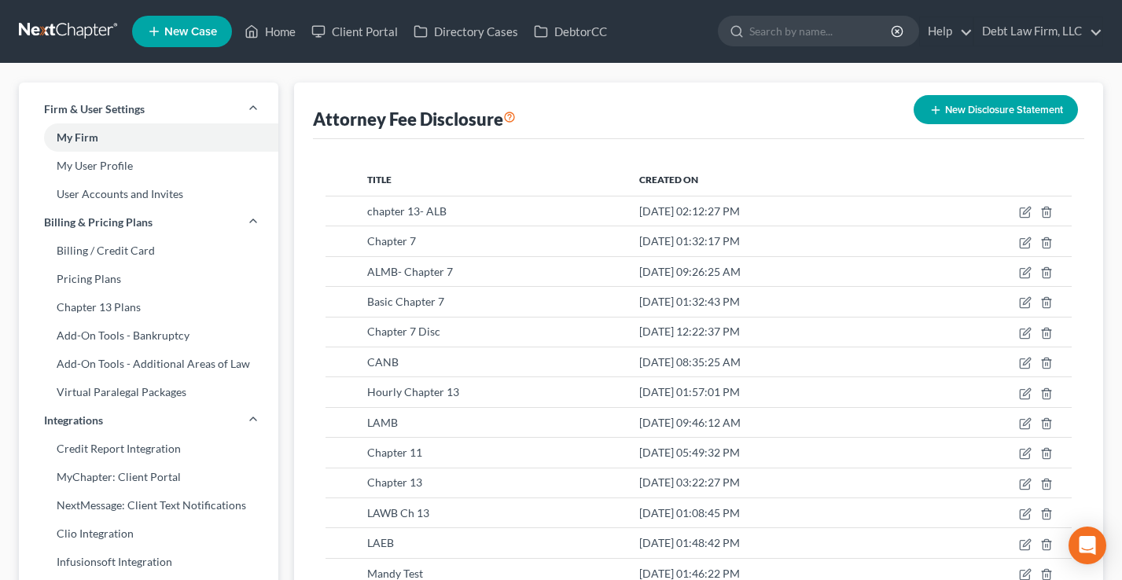
click at [355, 182] on th "Title" at bounding box center [491, 179] width 272 height 31
click at [262, 35] on link "Home" at bounding box center [270, 31] width 67 height 28
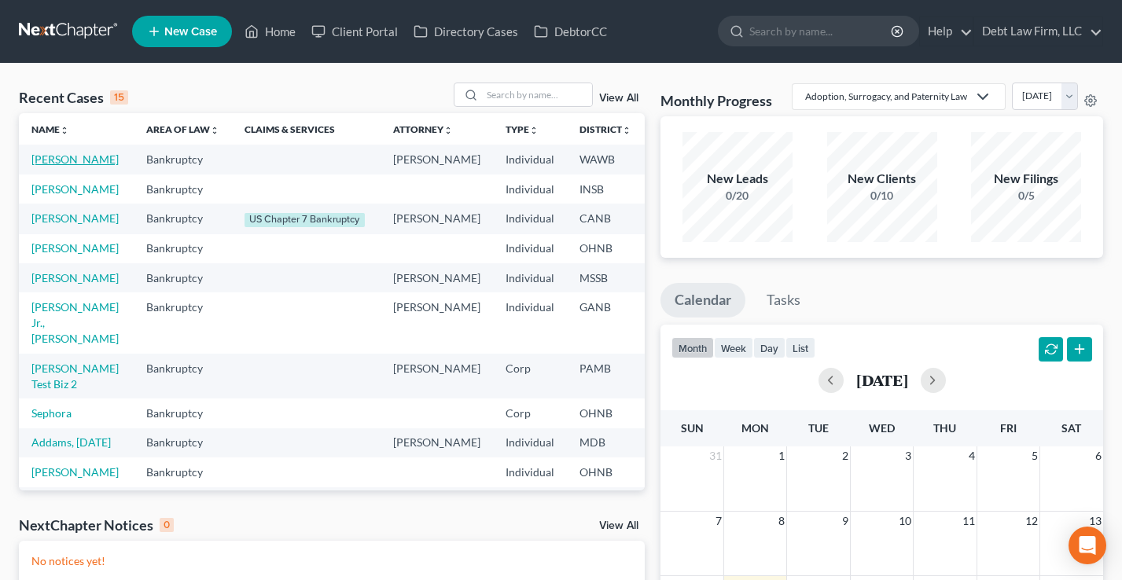
click at [63, 166] on link "[PERSON_NAME]" at bounding box center [74, 159] width 87 height 13
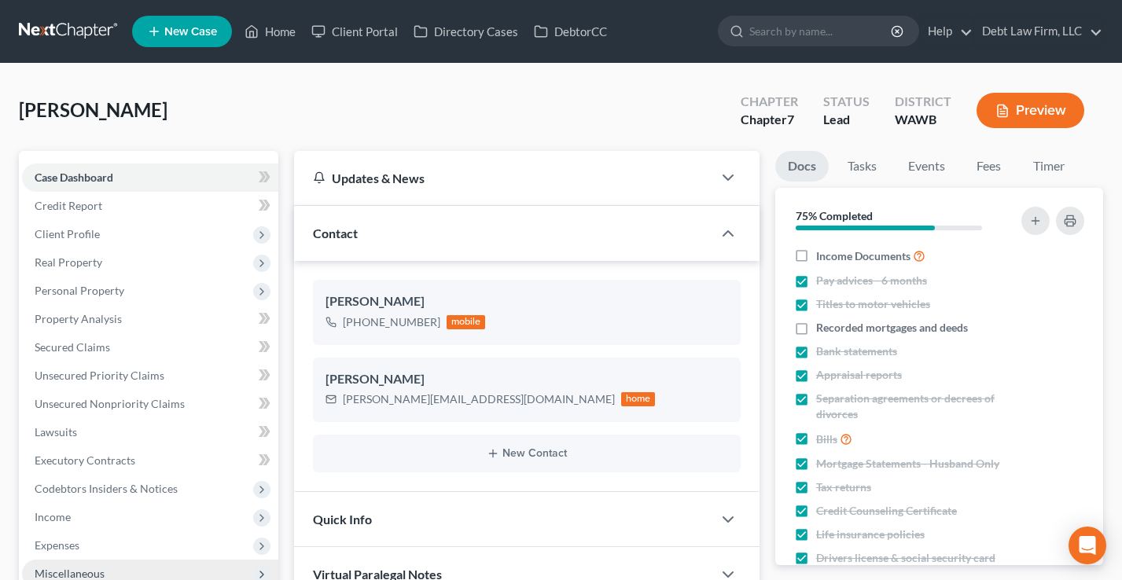
click at [99, 567] on span "Miscellaneous" at bounding box center [70, 573] width 70 height 13
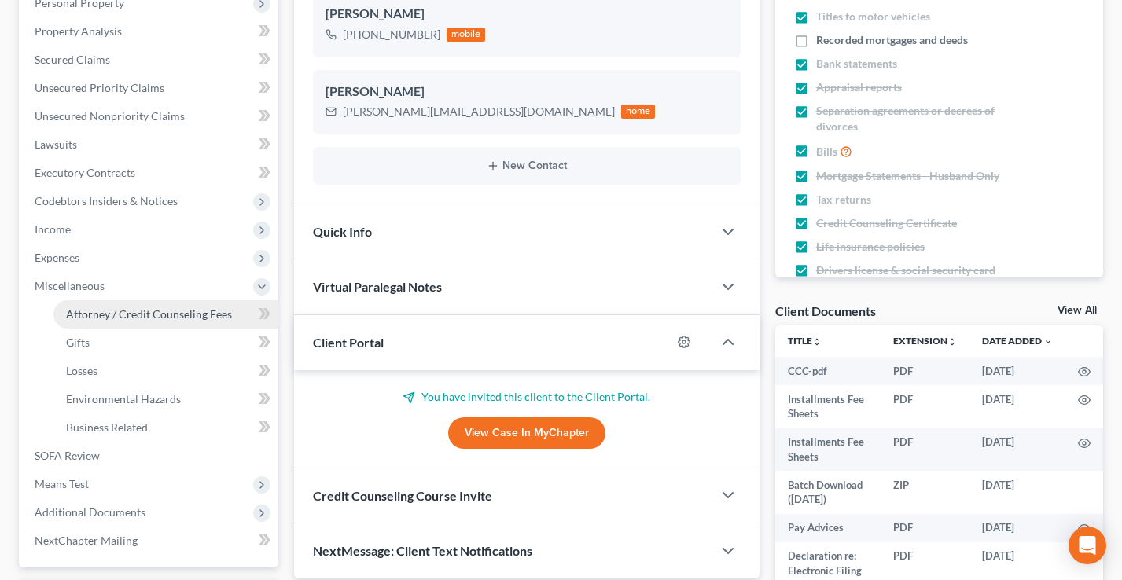
click at [134, 315] on span "Attorney / Credit Counseling Fees" at bounding box center [149, 313] width 166 height 13
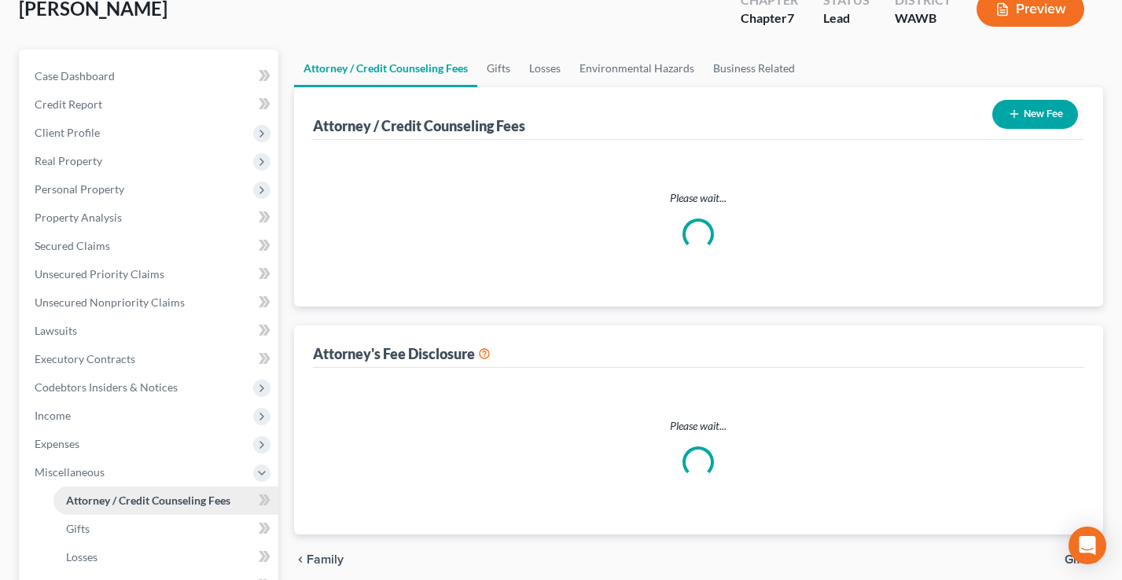
select select "1"
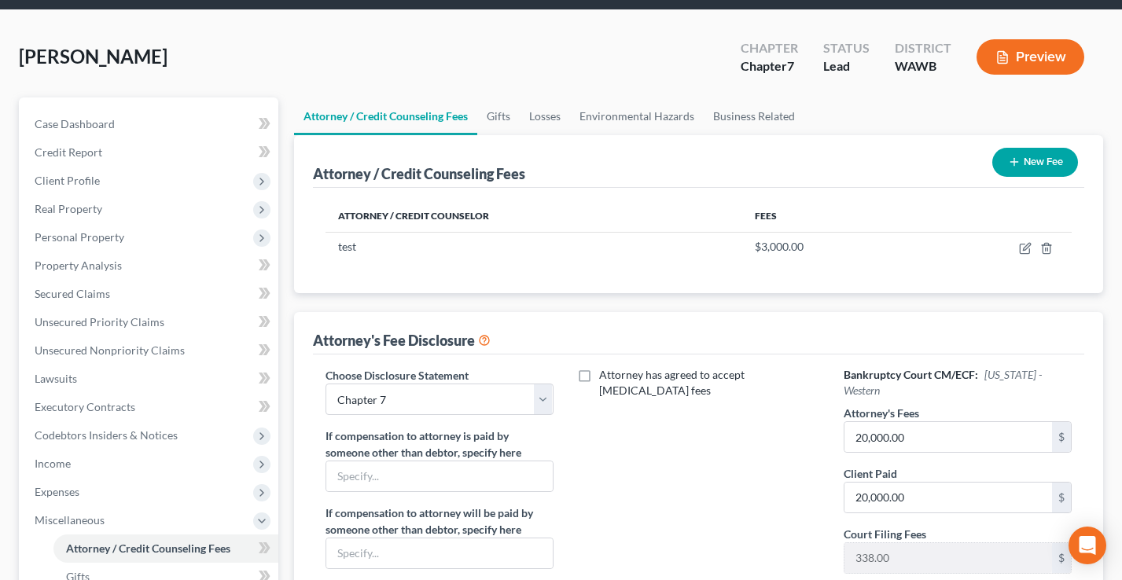
scroll to position [186, 0]
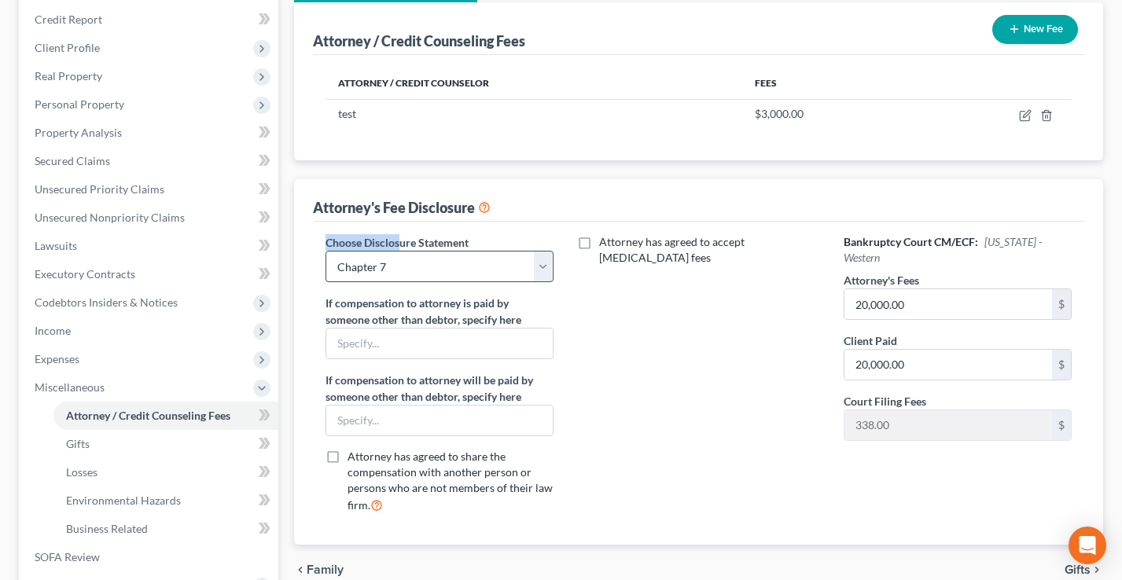
drag, startPoint x: 440, startPoint y: 235, endPoint x: 448, endPoint y: 267, distance: 33.4
click at [350, 236] on div "Choose Disclosure Statement Select chapter 13- ALB Chapter 7 ALMB- Chapter 7 Ba…" at bounding box center [698, 383] width 771 height 323
click at [350, 236] on label "Choose Disclosure Statement" at bounding box center [397, 242] width 143 height 17
click at [448, 267] on select "Select chapter 13- ALB Chapter 7 ALMB- Chapter 7 Basic Chapter 7 Chapter 7 Disc…" at bounding box center [440, 266] width 228 height 31
select select
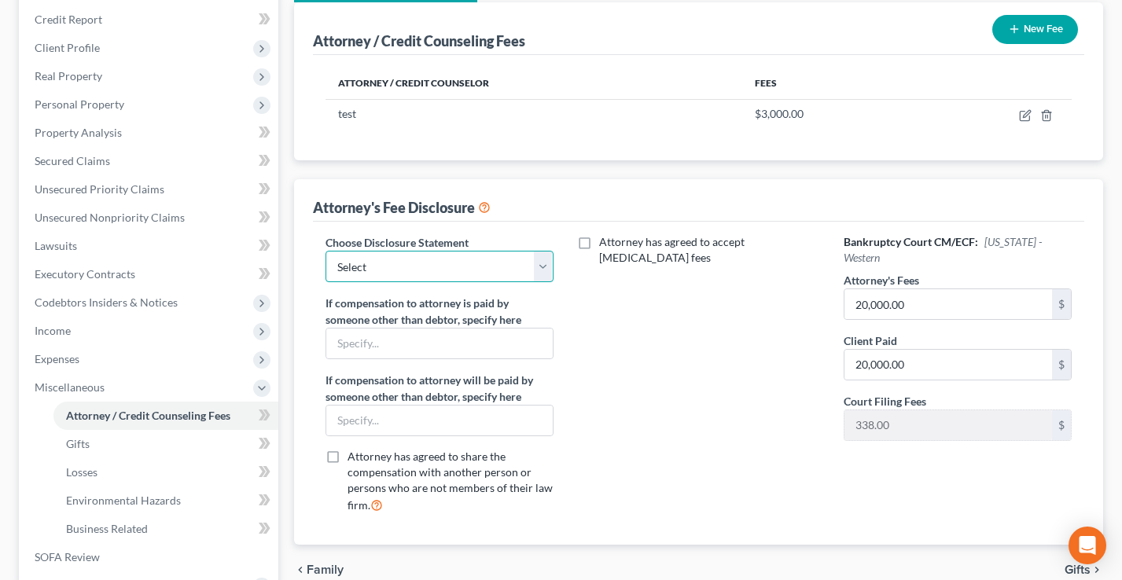
click at [326, 251] on select "Select chapter 13- ALB Chapter 7 ALMB- Chapter 7 Basic Chapter 7 Chapter 7 Disc…" at bounding box center [440, 266] width 228 height 31
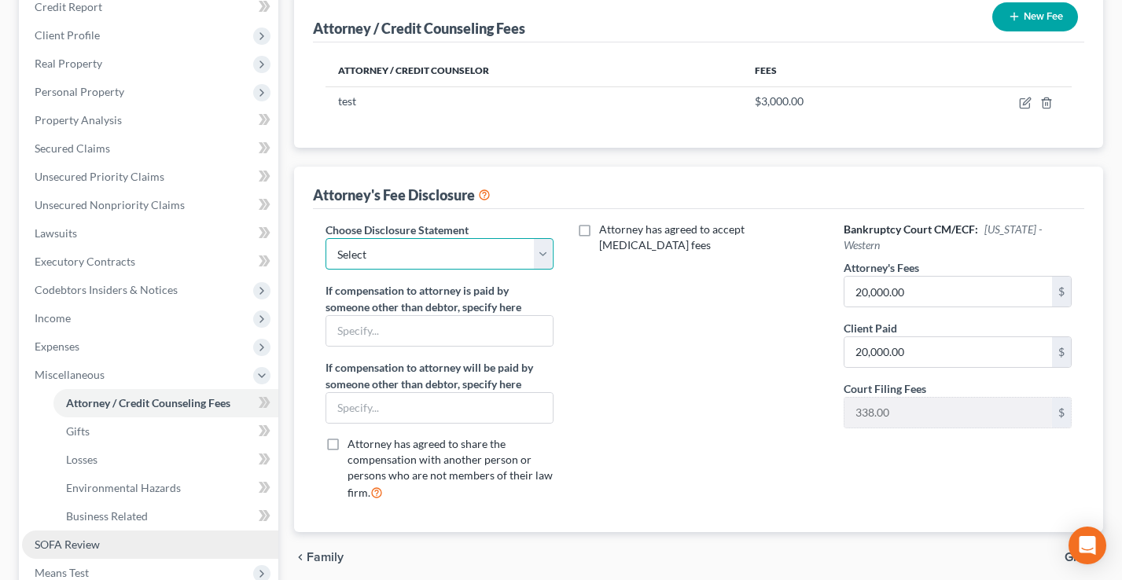
scroll to position [424, 0]
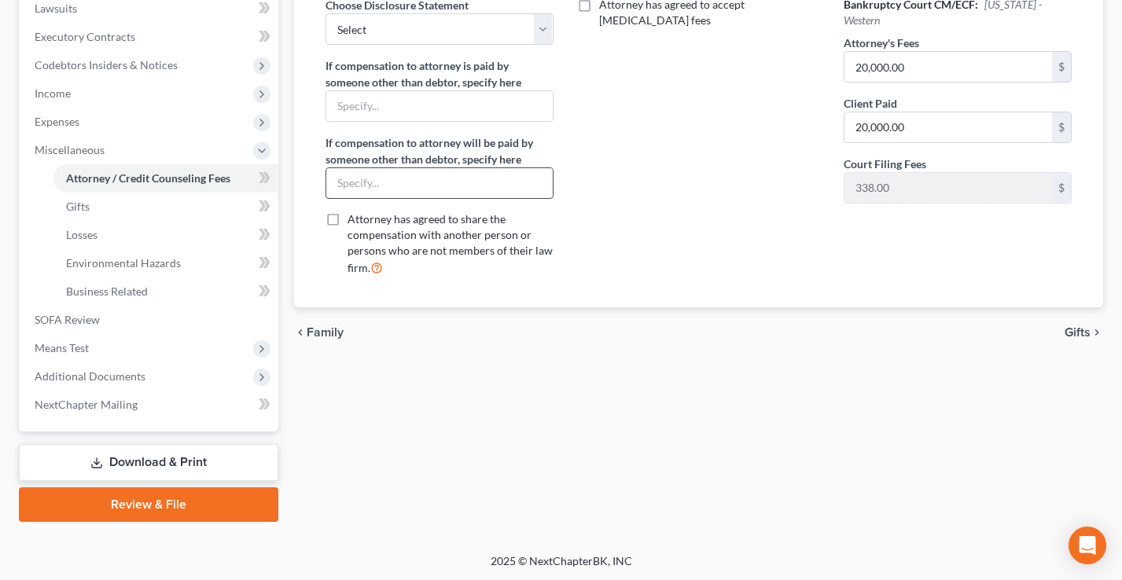
drag, startPoint x: 192, startPoint y: 502, endPoint x: 493, endPoint y: 181, distance: 440.1
click at [191, 502] on link "Review & File" at bounding box center [149, 505] width 260 height 35
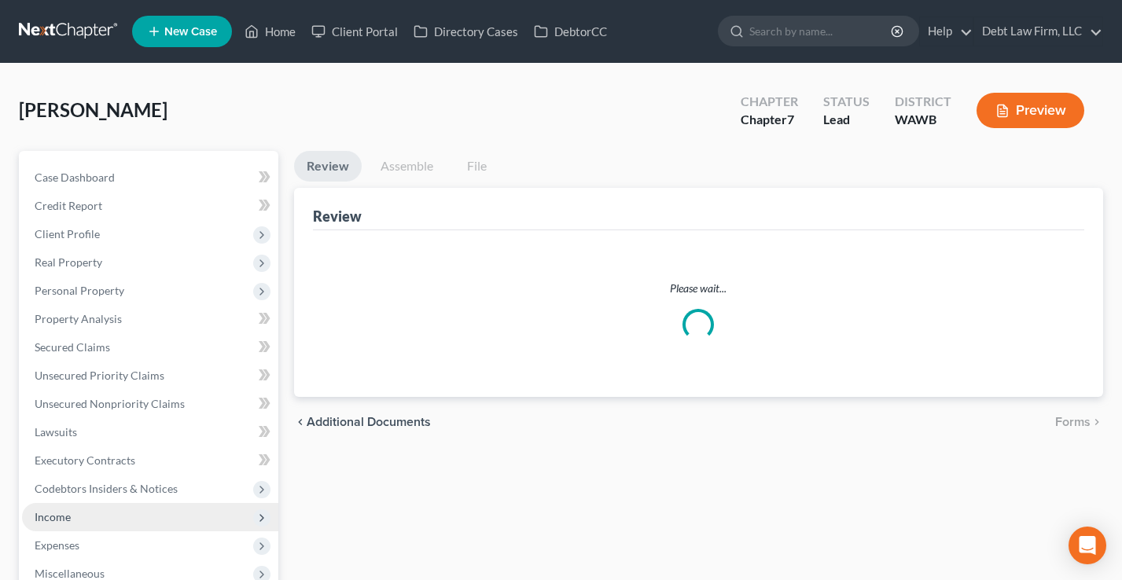
click at [400, 171] on link "Assemble" at bounding box center [407, 166] width 78 height 31
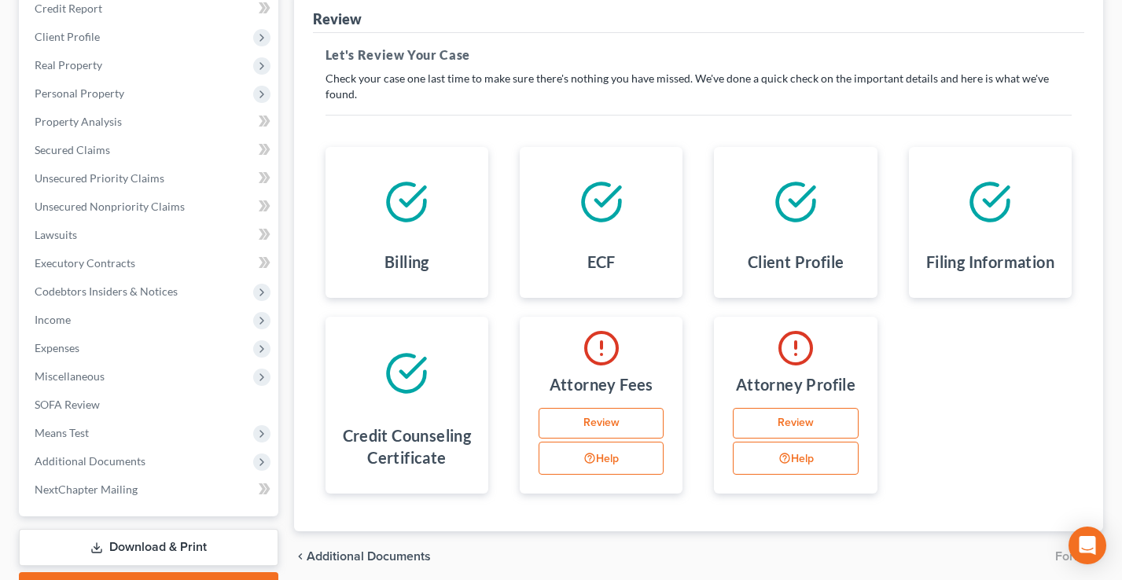
scroll to position [218, 0]
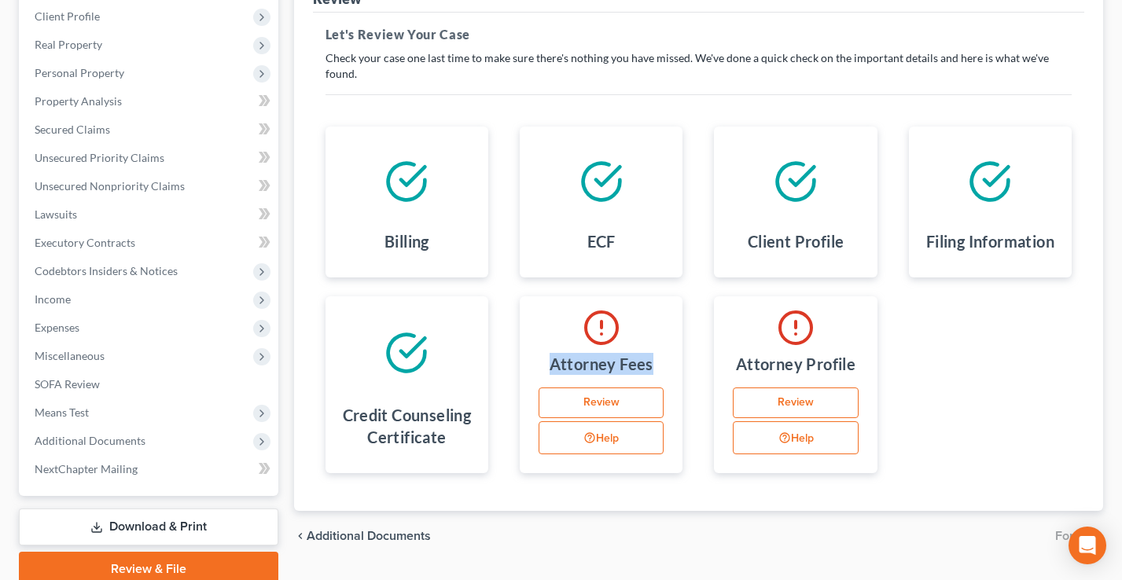
drag, startPoint x: 656, startPoint y: 355, endPoint x: 547, endPoint y: 317, distance: 115.9
click at [547, 317] on div "Attorney Fees Review Help" at bounding box center [601, 384] width 163 height 177
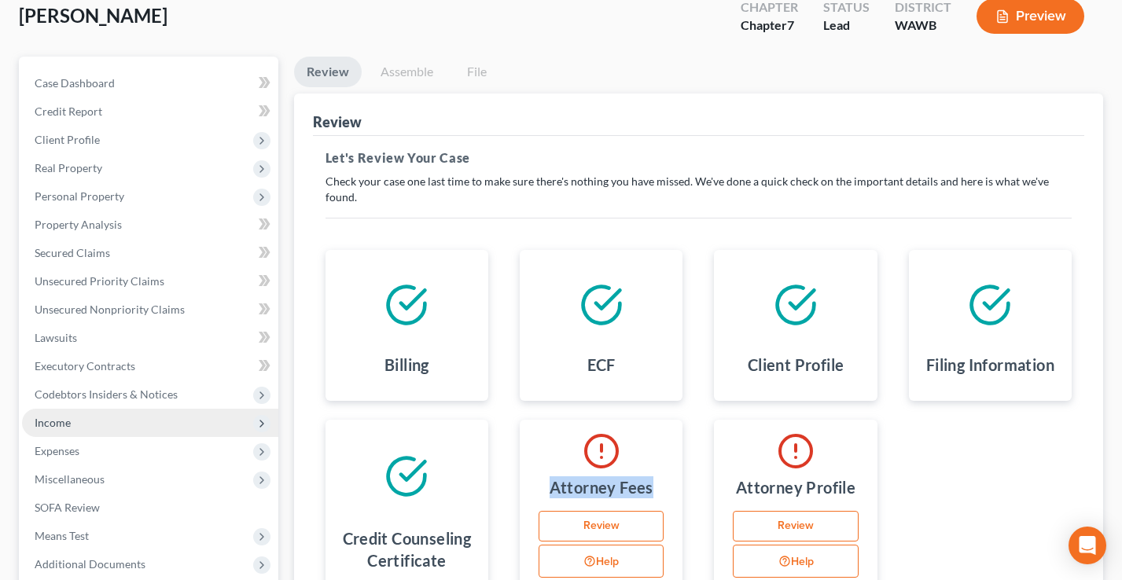
click at [399, 74] on link "Assemble" at bounding box center [407, 72] width 78 height 31
click at [595, 200] on div "Let's Review Your Case Check your case one last time to make sure there's nothi…" at bounding box center [699, 382] width 746 height 467
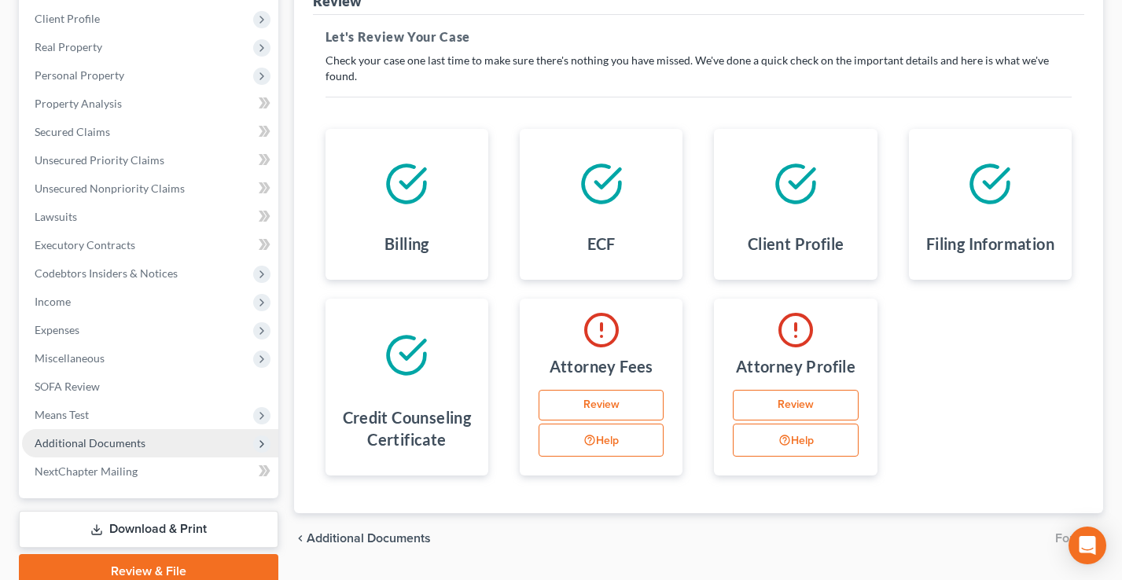
click at [109, 440] on span "Additional Documents" at bounding box center [90, 442] width 111 height 13
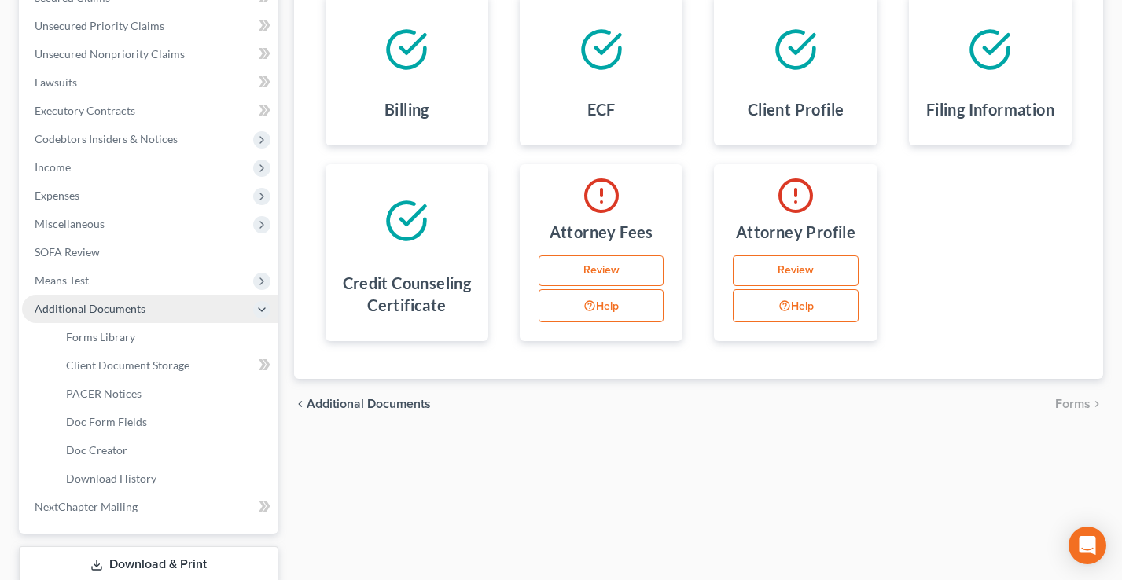
scroll to position [438, 0]
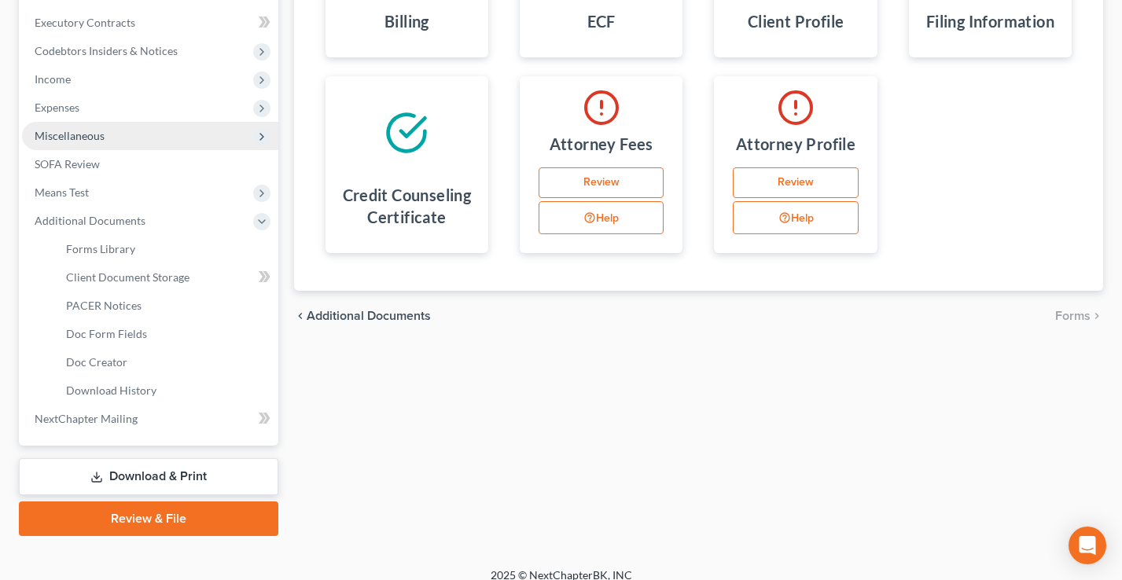
click at [94, 134] on span "Miscellaneous" at bounding box center [70, 135] width 70 height 13
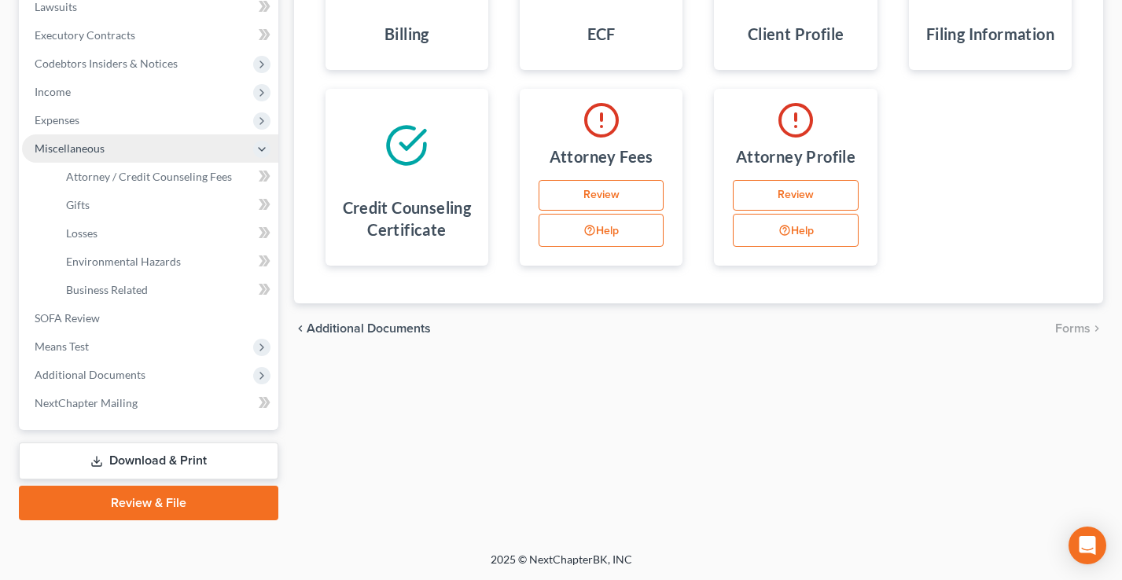
scroll to position [424, 0]
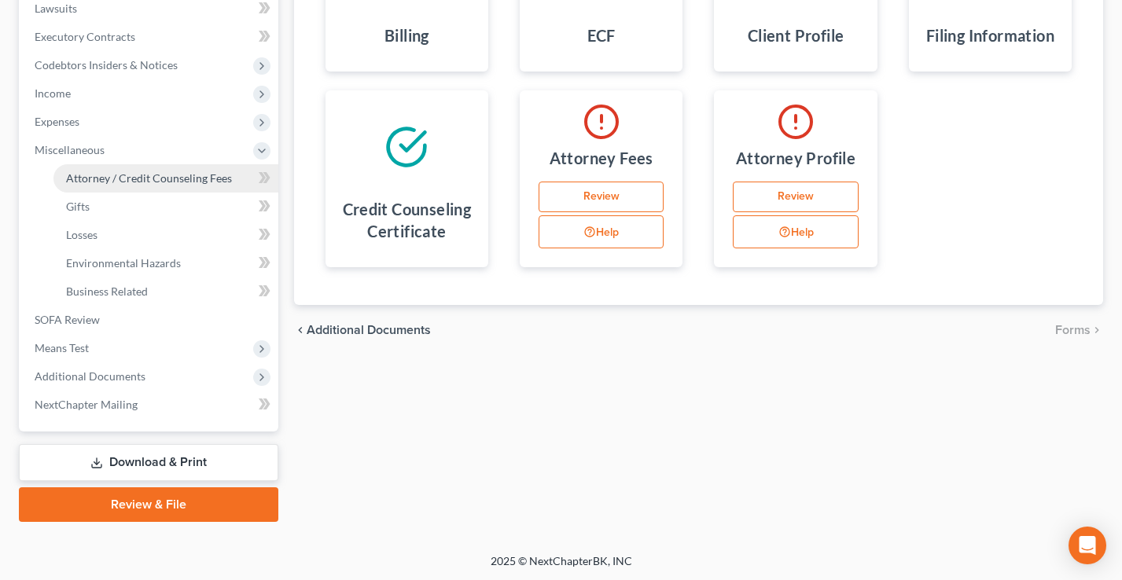
click at [118, 179] on span "Attorney / Credit Counseling Fees" at bounding box center [149, 177] width 166 height 13
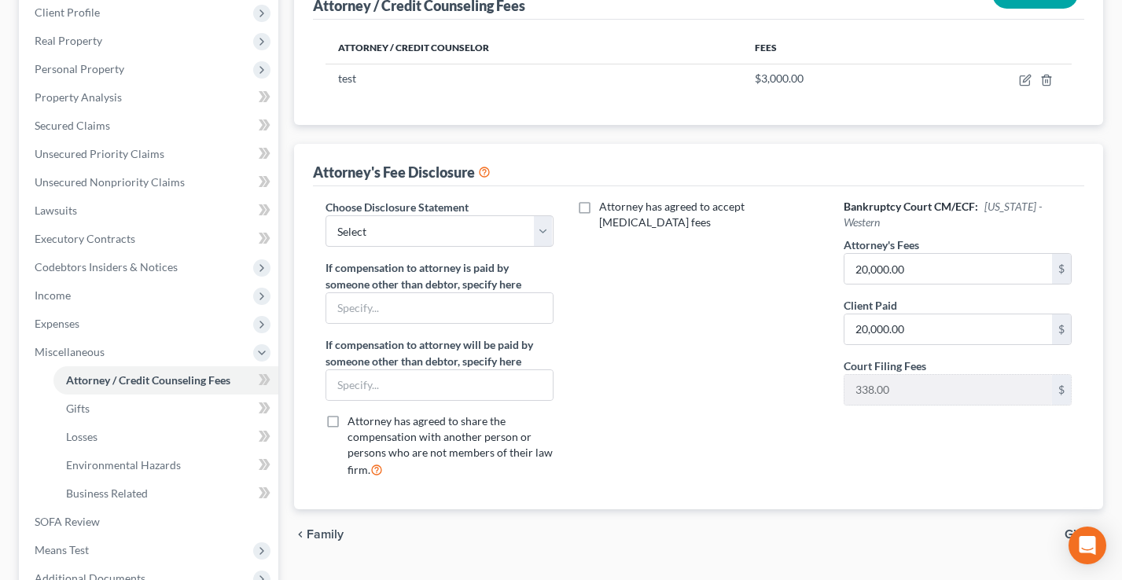
scroll to position [295, 0]
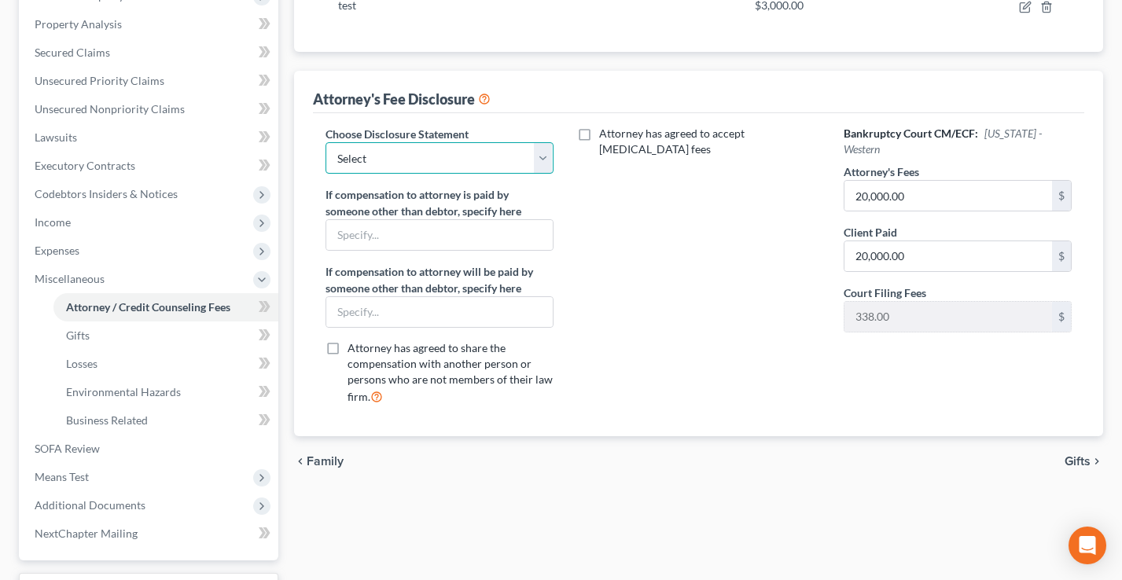
click at [394, 151] on select "Select chapter 13- ALB Chapter 7 ALMB- Chapter 7 Basic Chapter 7 Chapter 7 Disc…" at bounding box center [440, 157] width 228 height 31
select select "1"
click at [326, 142] on select "Select chapter 13- ALB Chapter 7 ALMB- Chapter 7 Basic Chapter 7 Chapter 7 Disc…" at bounding box center [440, 157] width 228 height 31
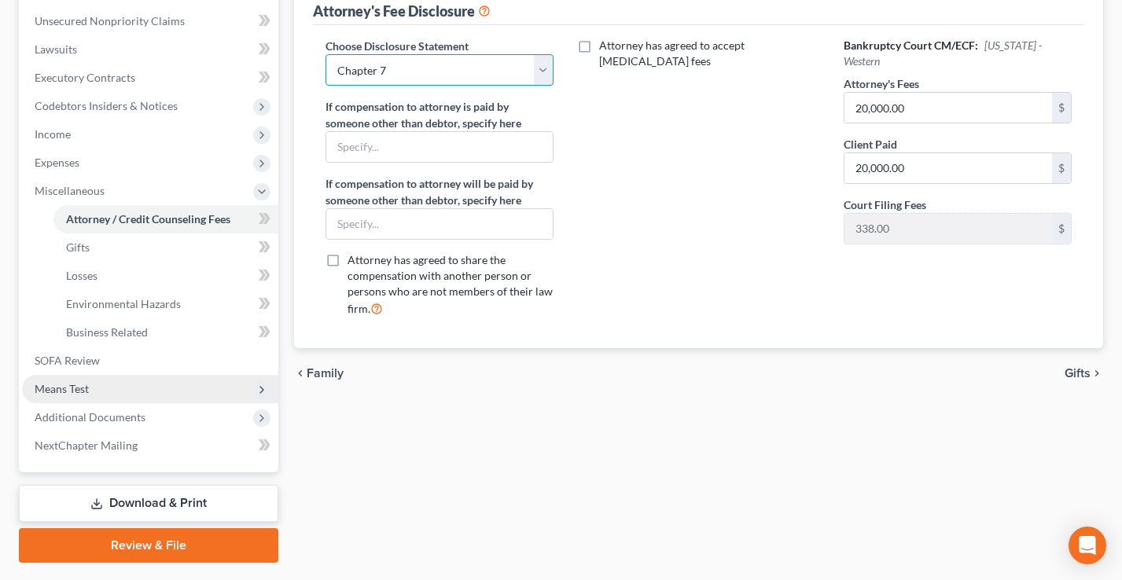
scroll to position [424, 0]
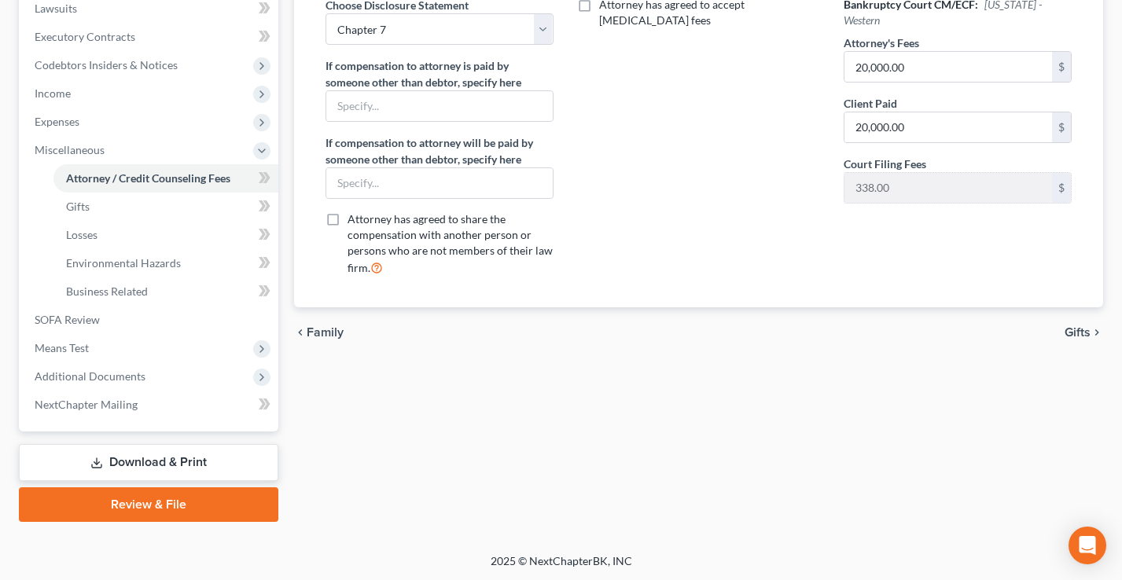
click at [125, 504] on link "Review & File" at bounding box center [149, 505] width 260 height 35
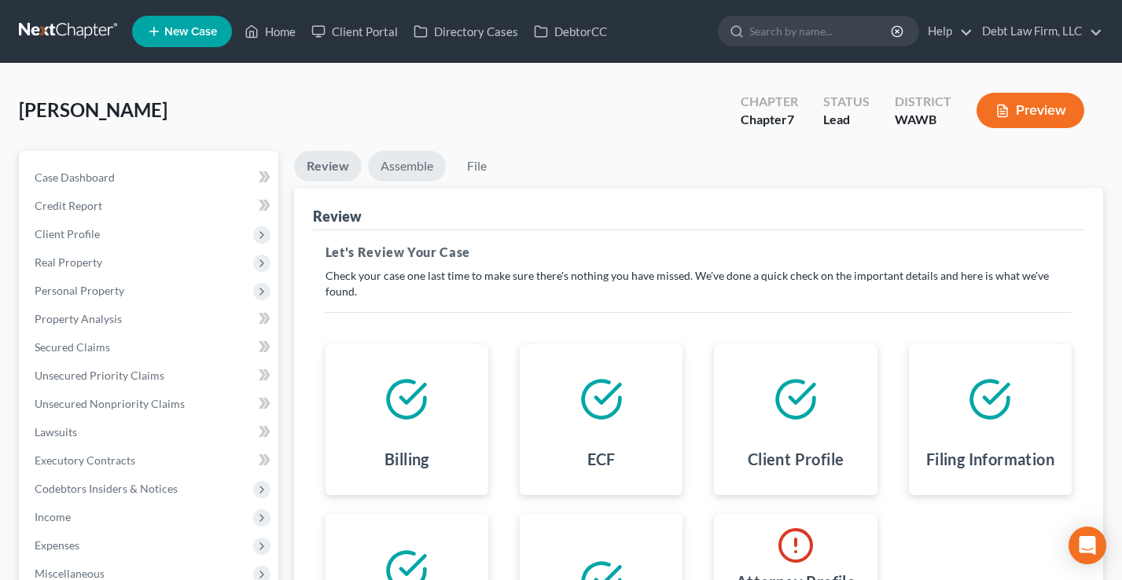
drag, startPoint x: 408, startPoint y: 164, endPoint x: 687, endPoint y: 311, distance: 314.8
click at [408, 164] on link "Assemble" at bounding box center [407, 166] width 78 height 31
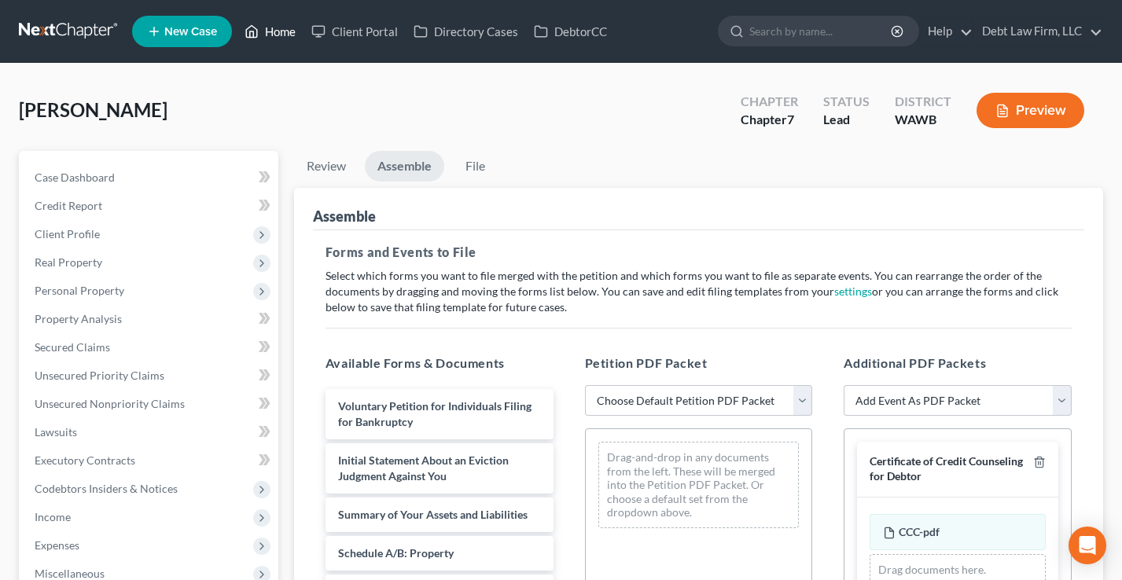
click at [256, 21] on link "Home" at bounding box center [270, 31] width 67 height 28
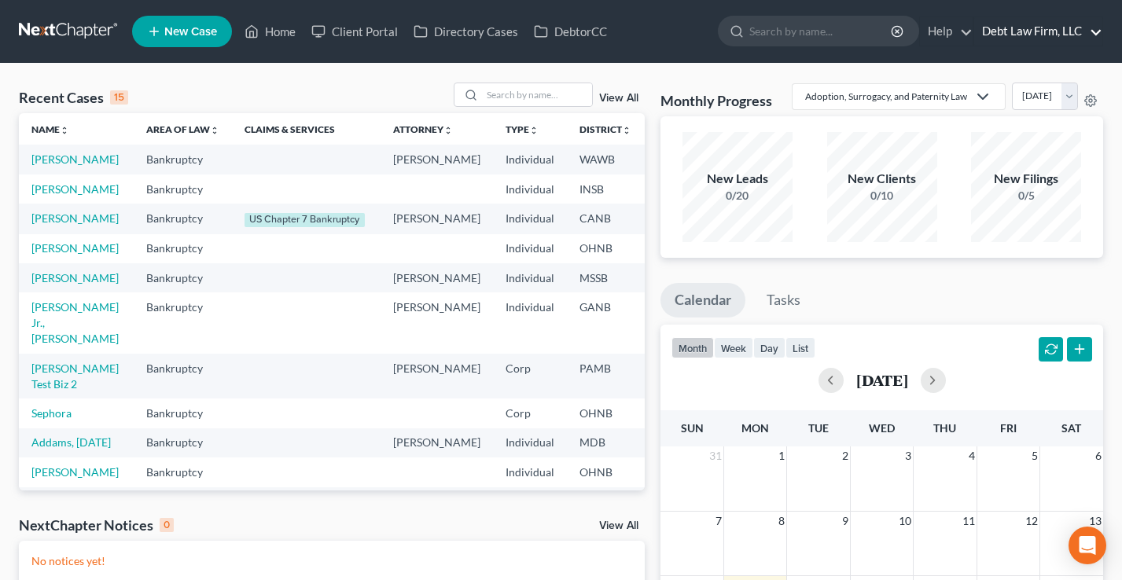
click at [1069, 22] on link "Debt Law Firm, LLC" at bounding box center [1038, 31] width 128 height 28
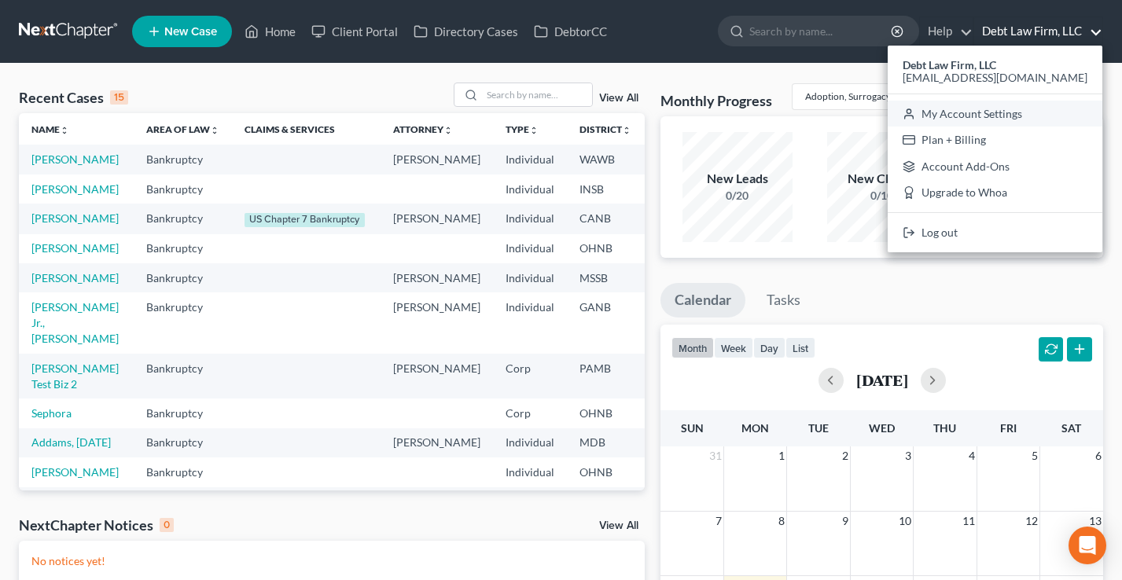
click at [1021, 114] on link "My Account Settings" at bounding box center [995, 114] width 215 height 27
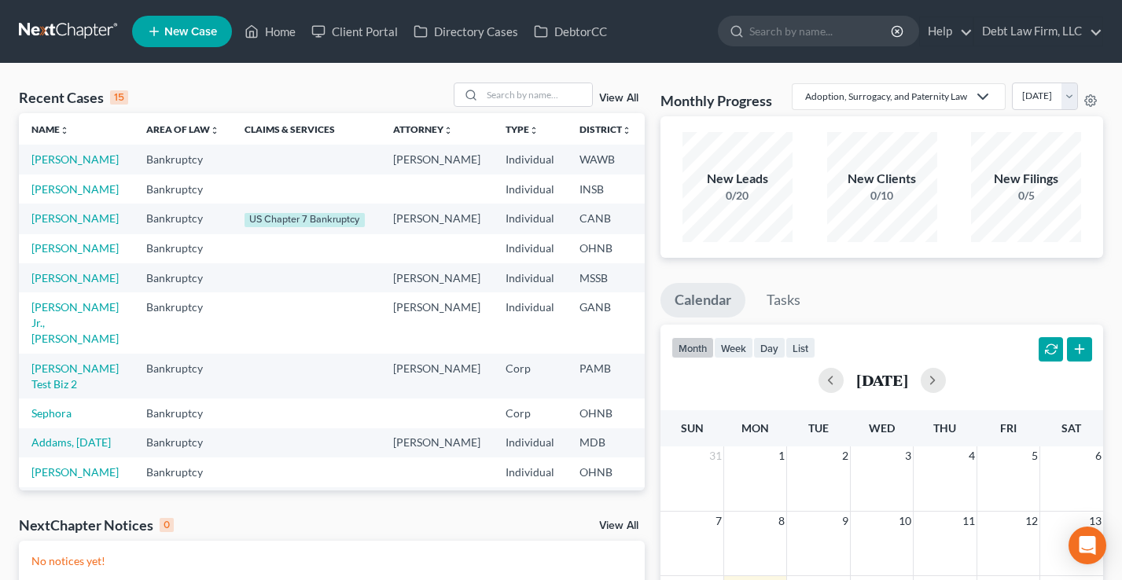
select select "61"
select select "24"
select select "36"
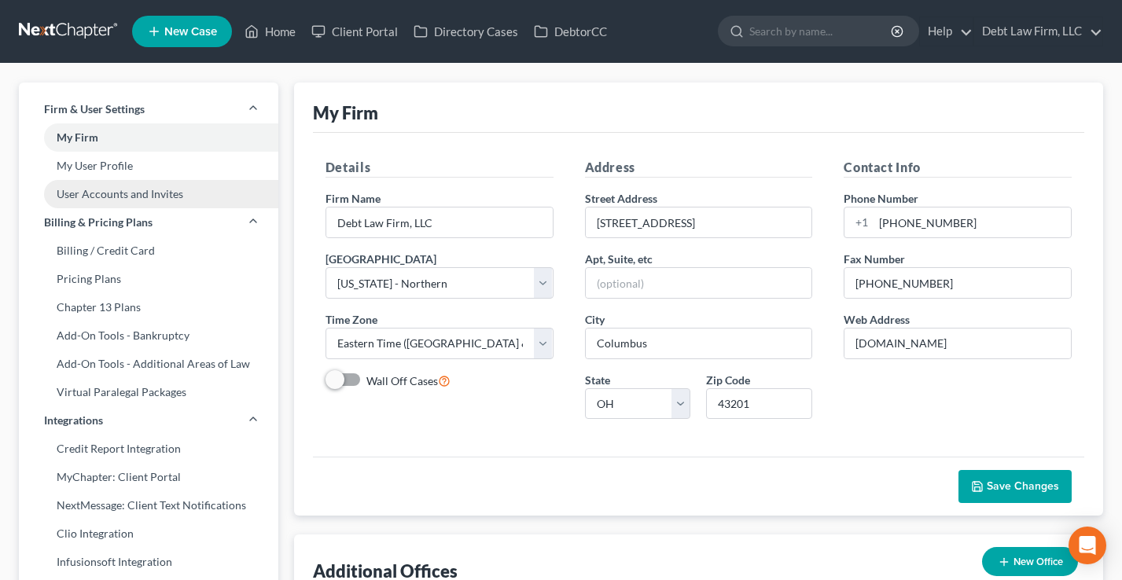
click at [116, 197] on link "User Accounts and Invites" at bounding box center [149, 194] width 260 height 28
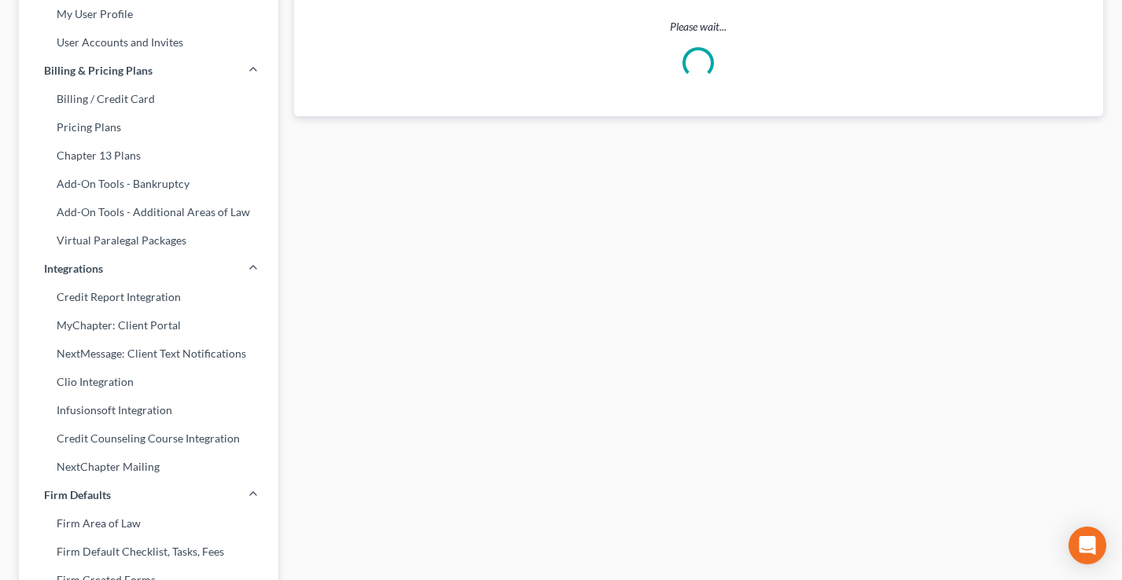
scroll to position [245, 0]
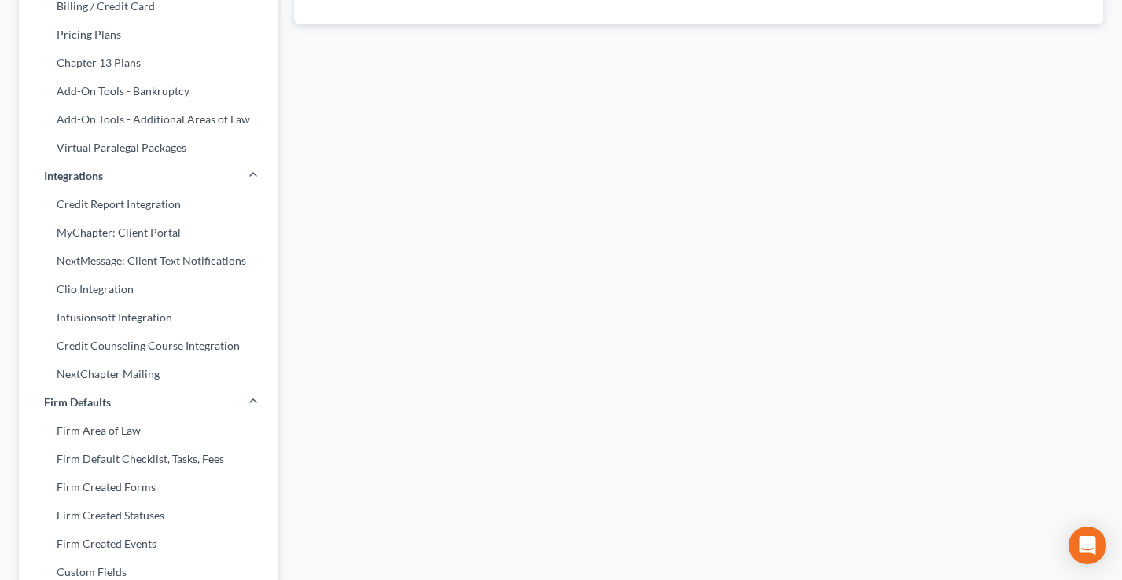
select select "0"
select select "1"
select select "0"
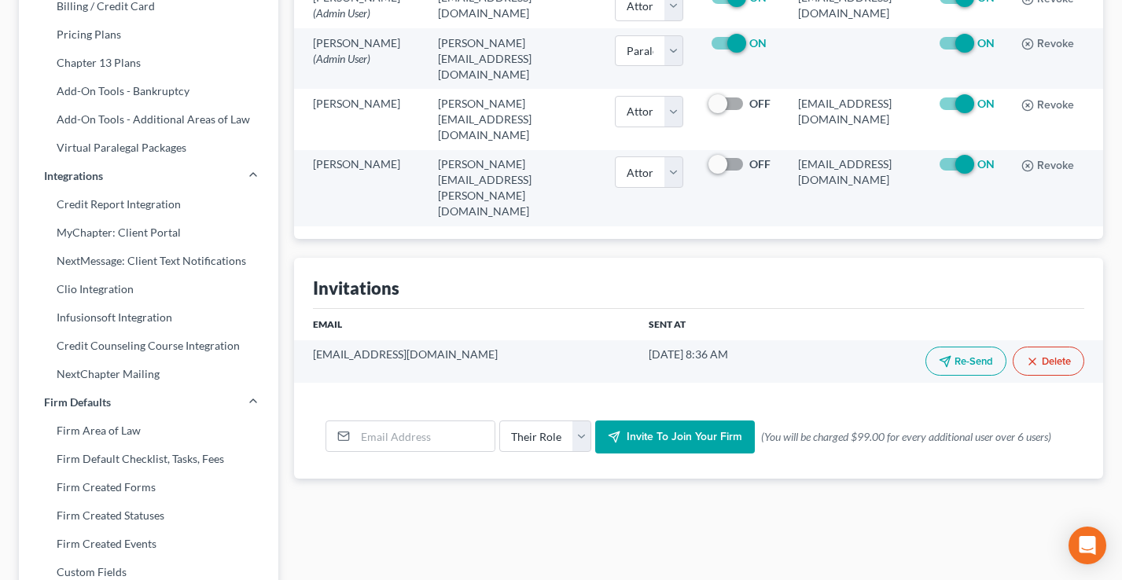
scroll to position [0, 0]
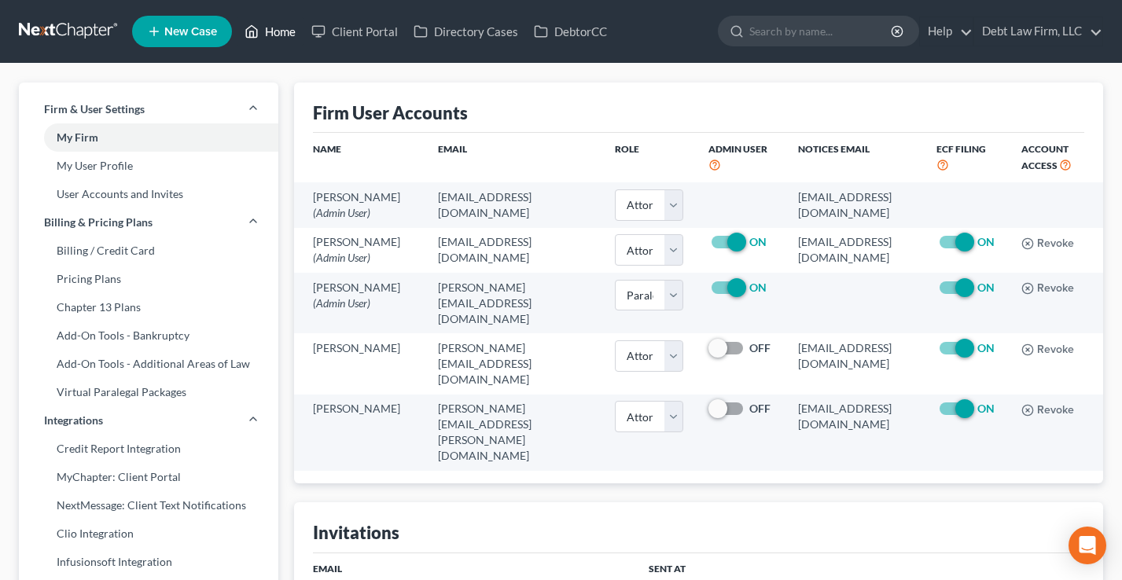
click at [278, 35] on link "Home" at bounding box center [270, 31] width 67 height 28
